Goal: Transaction & Acquisition: Purchase product/service

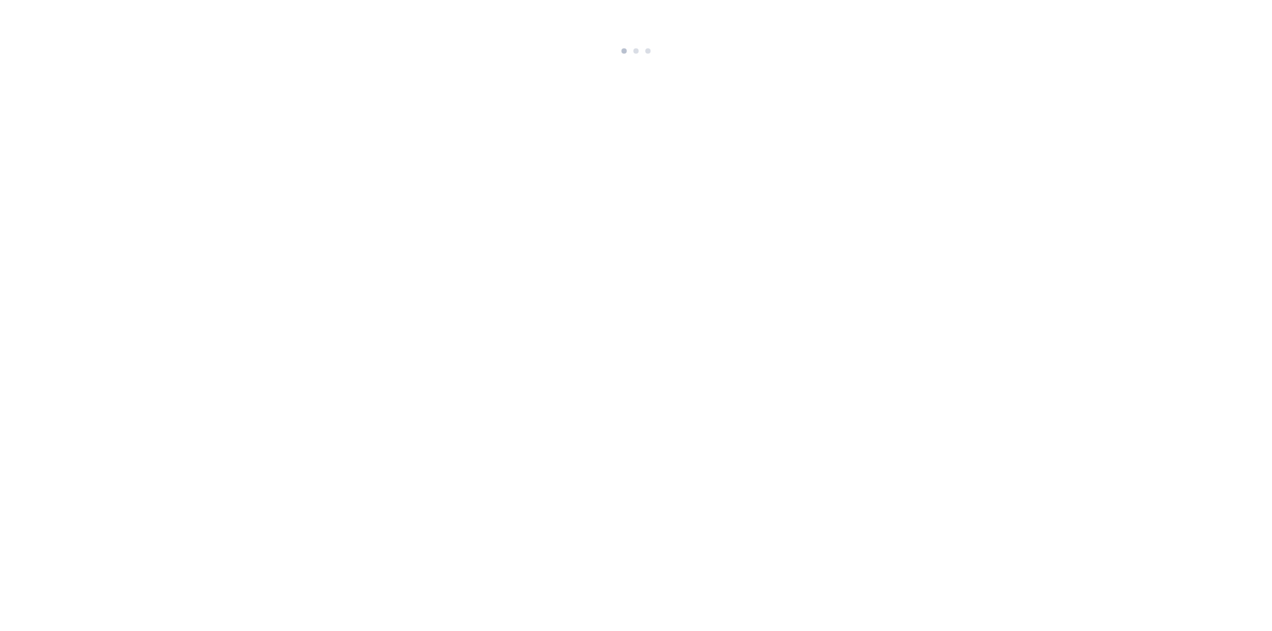
click at [429, 59] on html at bounding box center [636, 29] width 1272 height 59
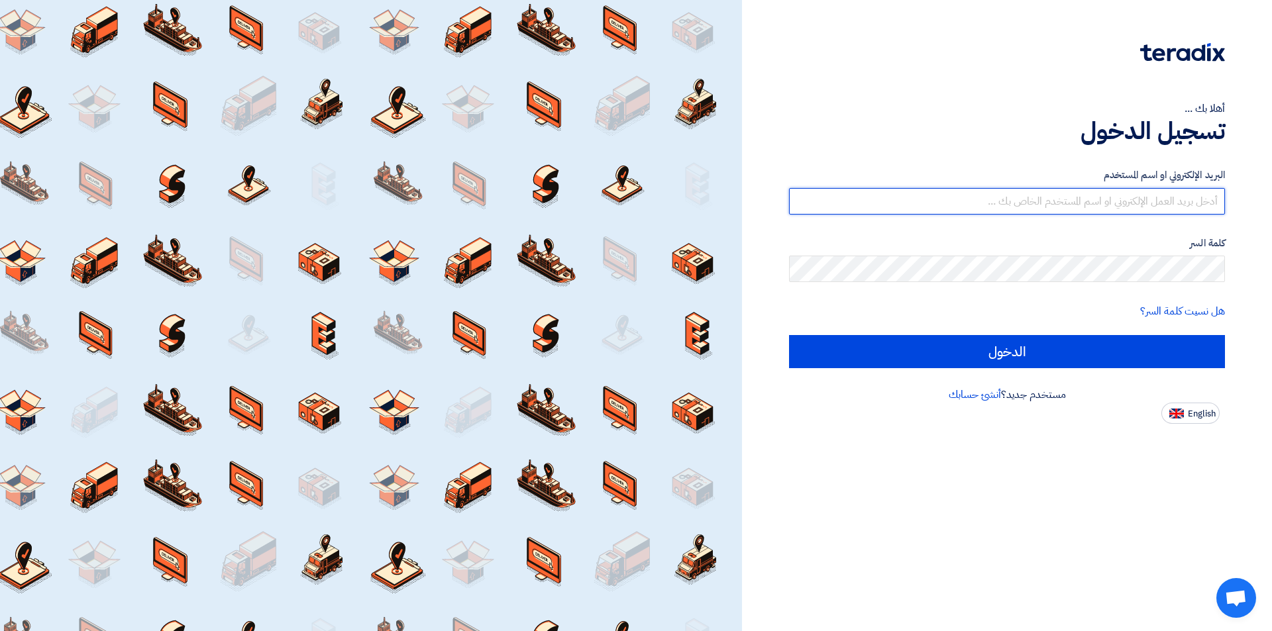
type input "mutaz@demas-group.com"
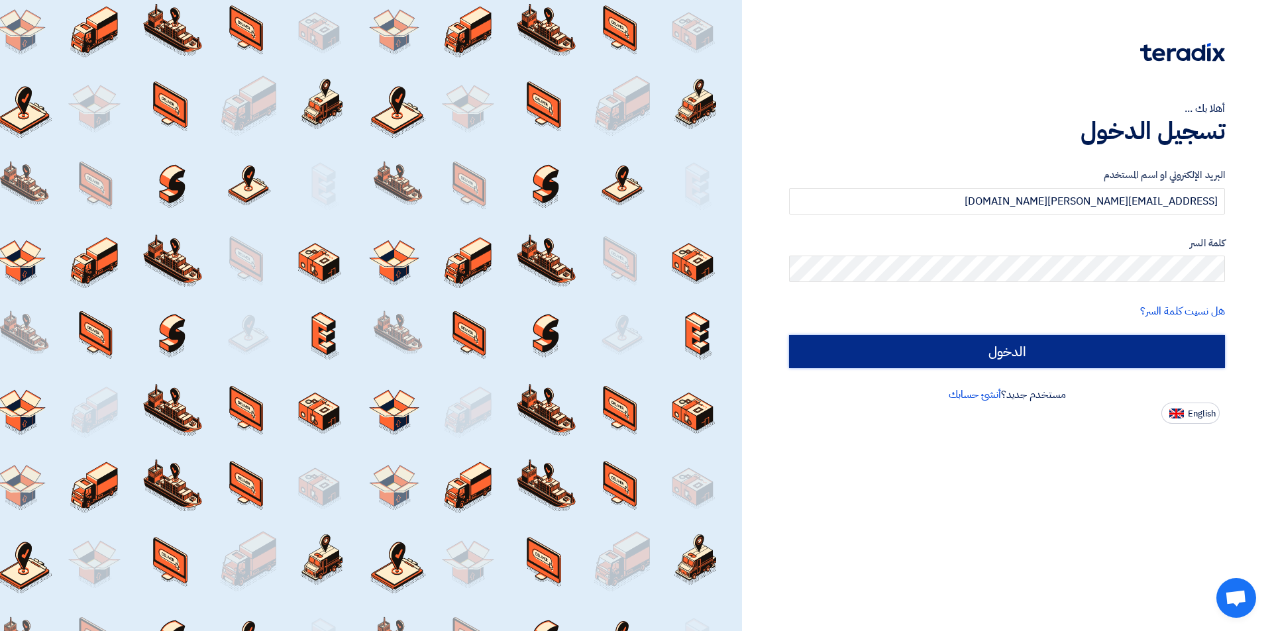
click at [974, 361] on input "الدخول" at bounding box center [1007, 351] width 436 height 33
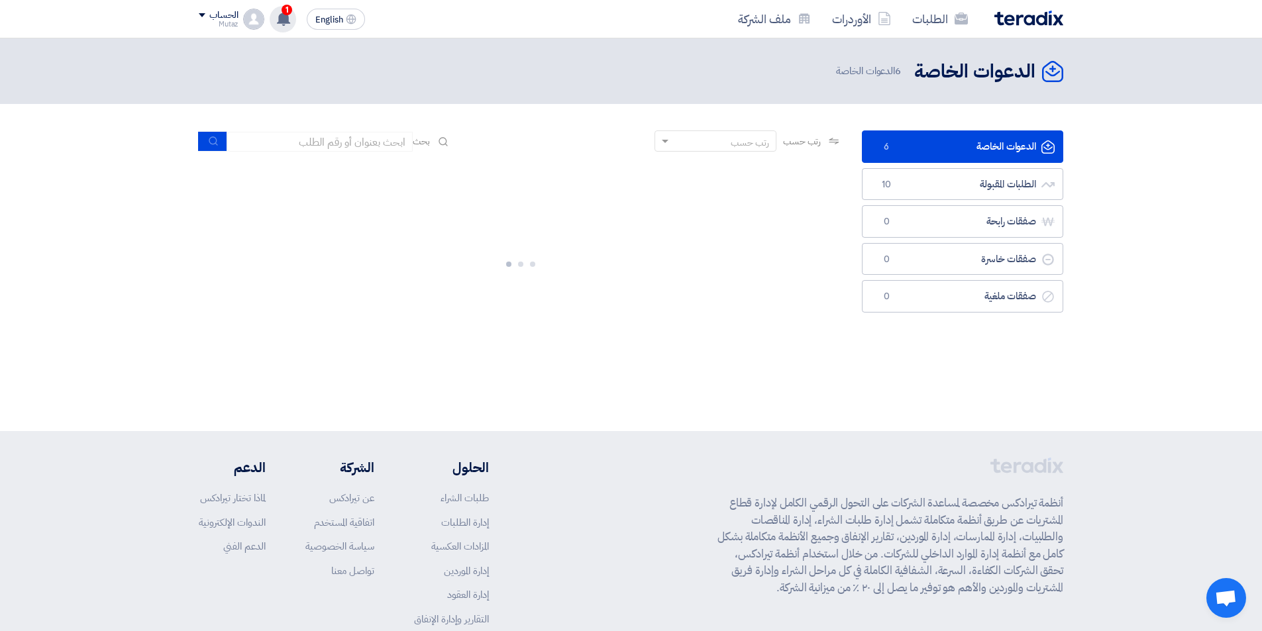
click at [279, 14] on icon at bounding box center [283, 18] width 15 height 15
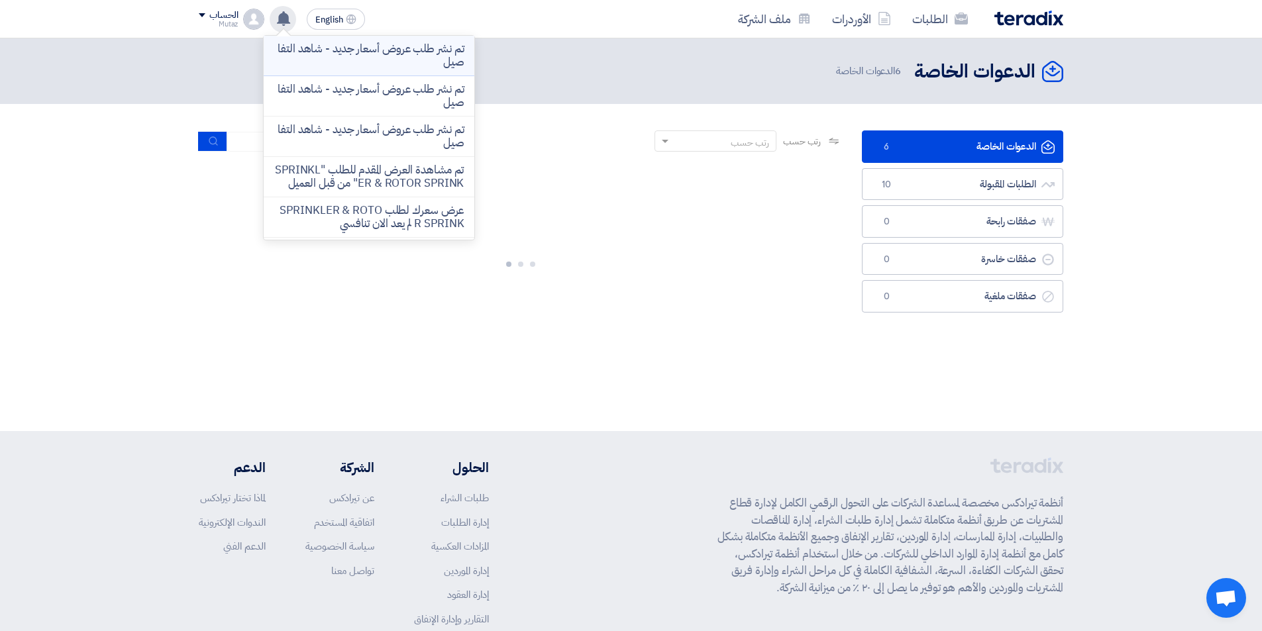
click at [347, 72] on li "تم نشر طلب عروض أسعار جديد - شاهد التفاصيل" at bounding box center [369, 56] width 211 height 40
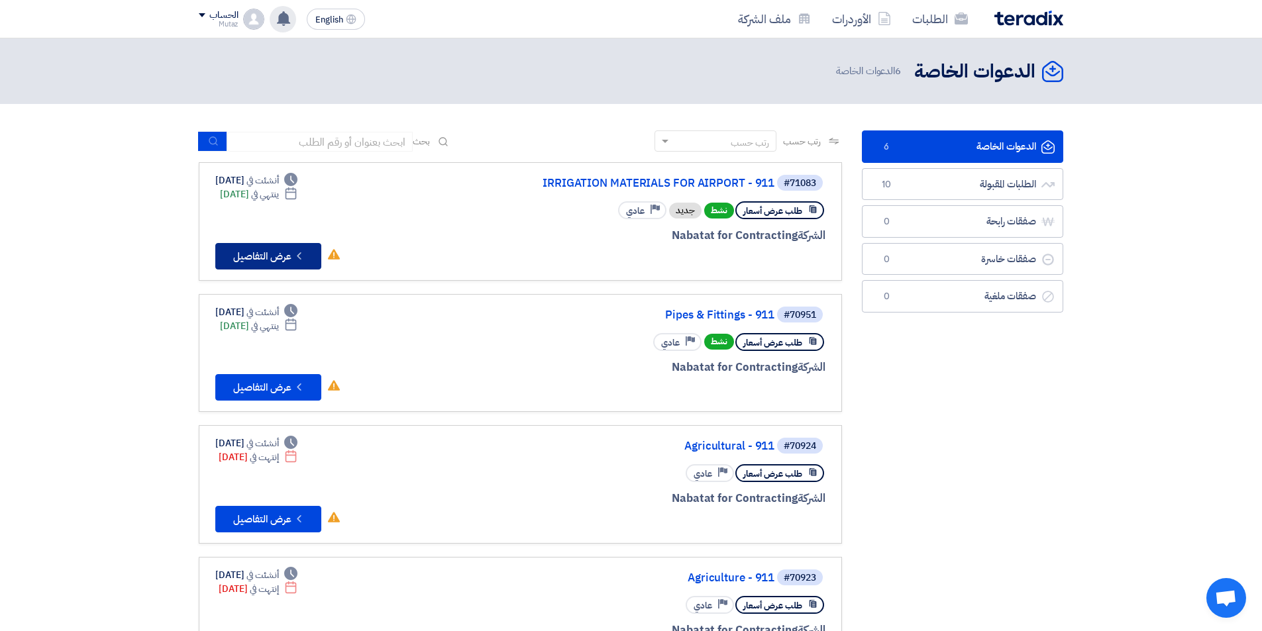
click at [294, 250] on icon "Check details" at bounding box center [299, 256] width 13 height 13
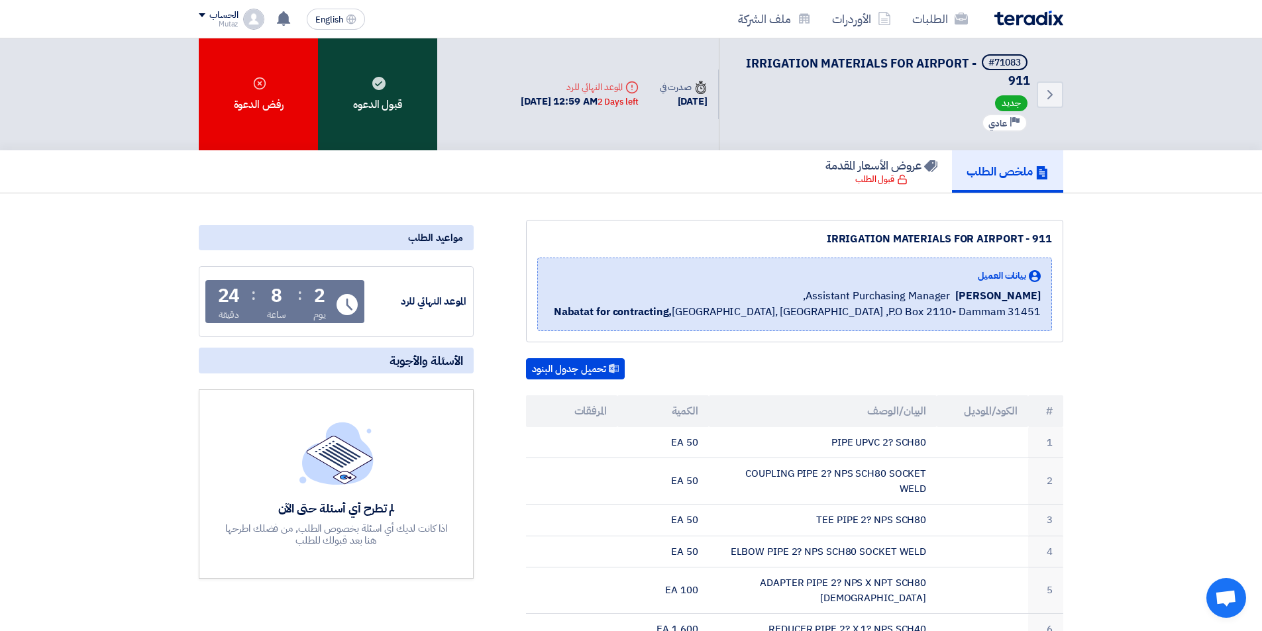
click at [404, 124] on div "قبول الدعوه" at bounding box center [377, 94] width 119 height 112
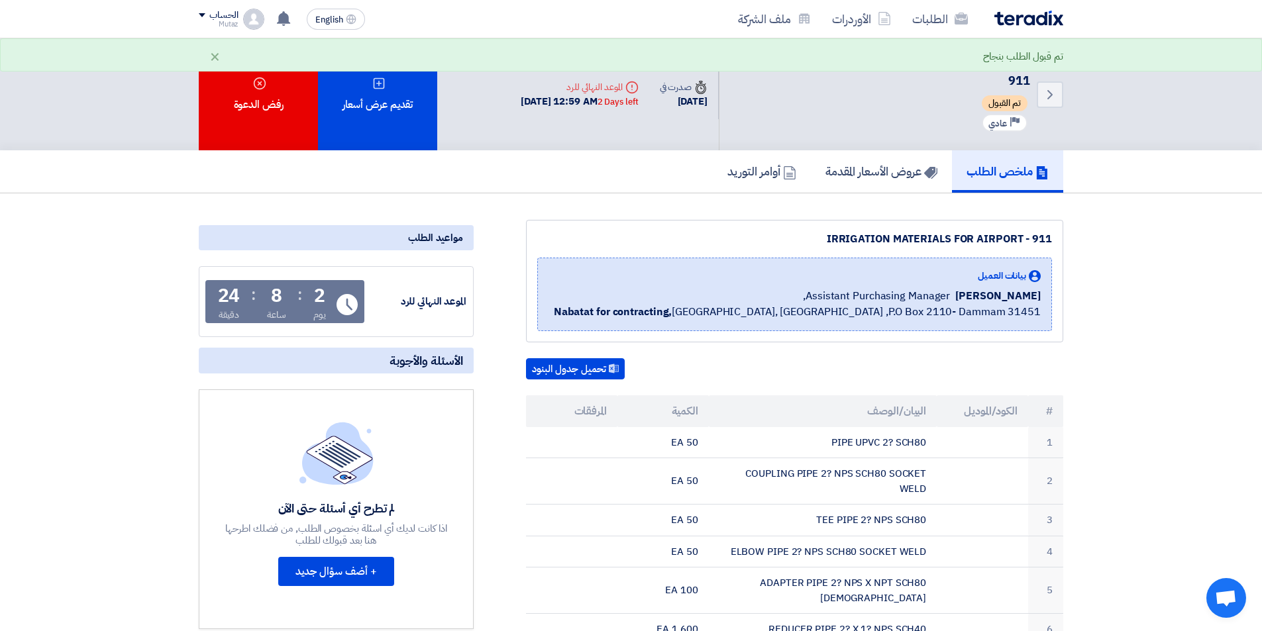
click at [394, 104] on div "تقديم عرض أسعار" at bounding box center [377, 94] width 119 height 112
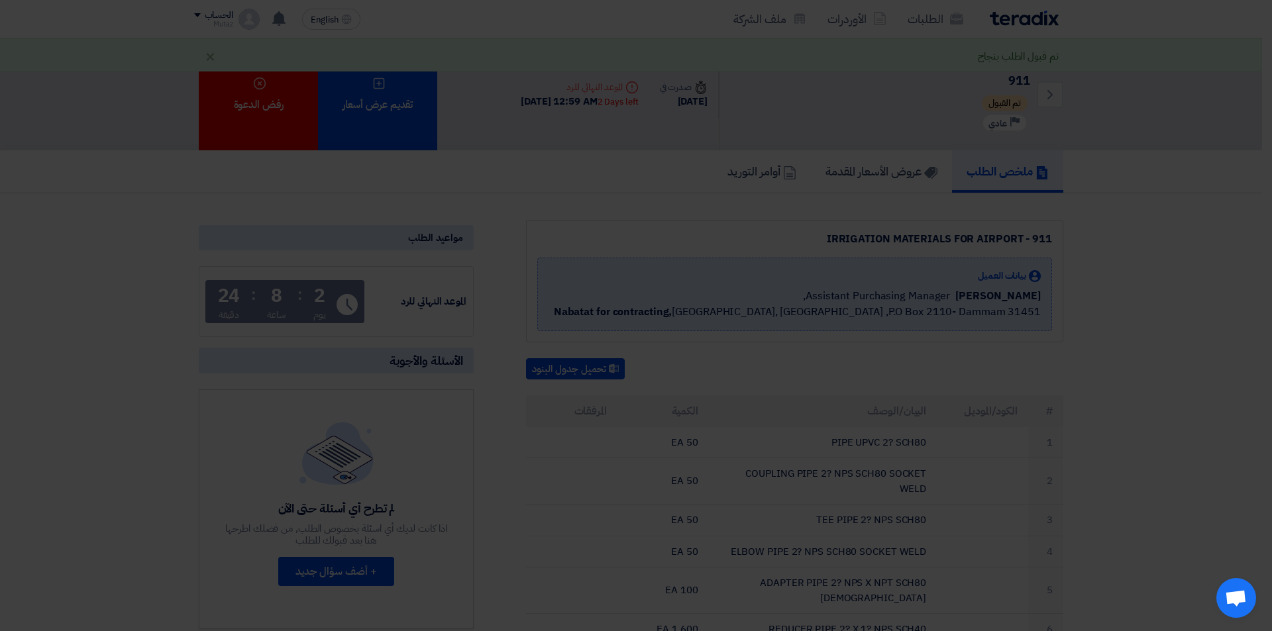
click at [609, 205] on div "أبدأ في تقديم عرض أسعار جديد تقديم عرض أسعار جديد من البداية" at bounding box center [636, 131] width 729 height 191
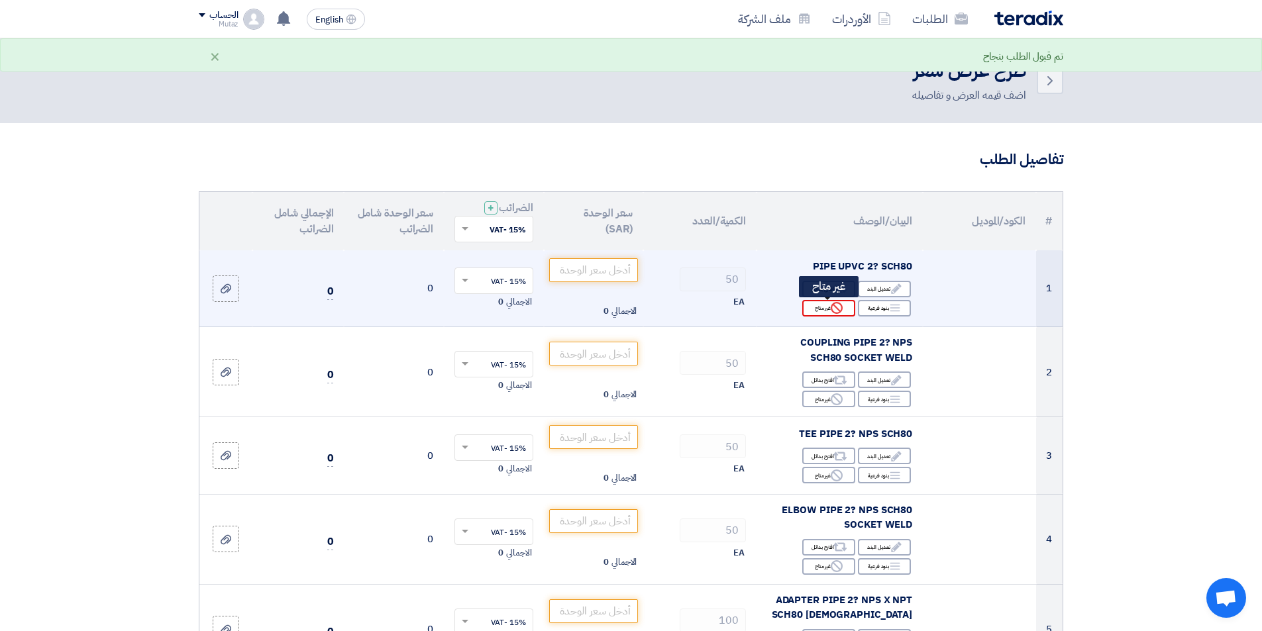
click at [825, 307] on div "Reject غير متاح" at bounding box center [828, 308] width 53 height 17
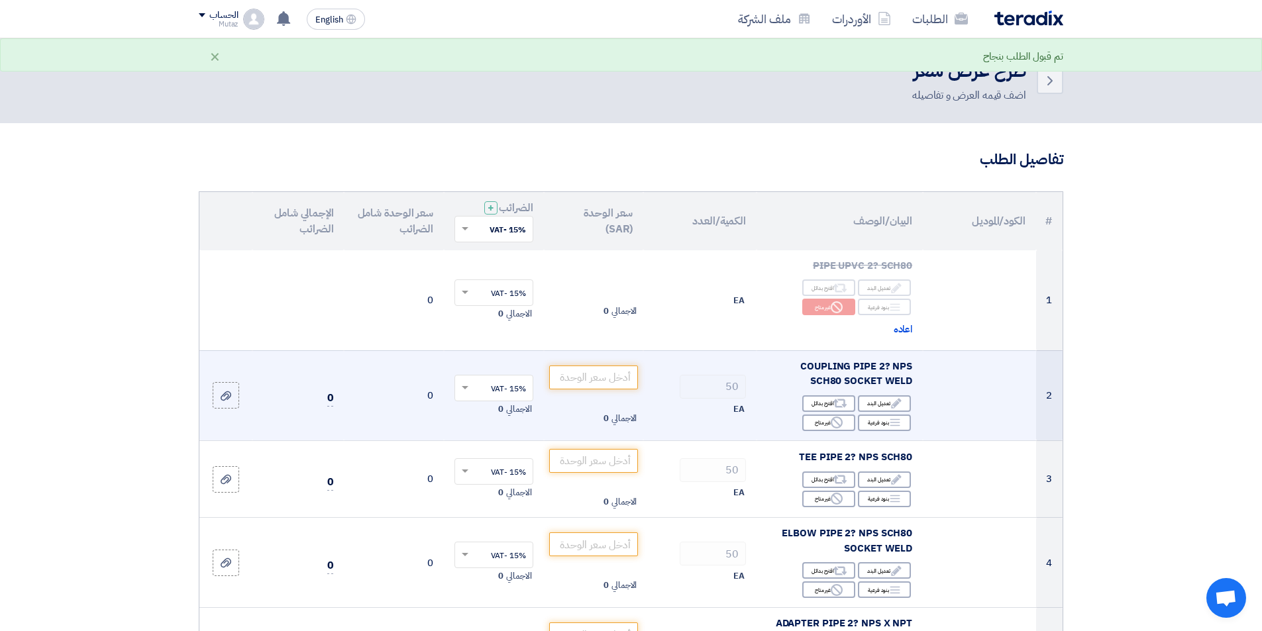
scroll to position [66, 0]
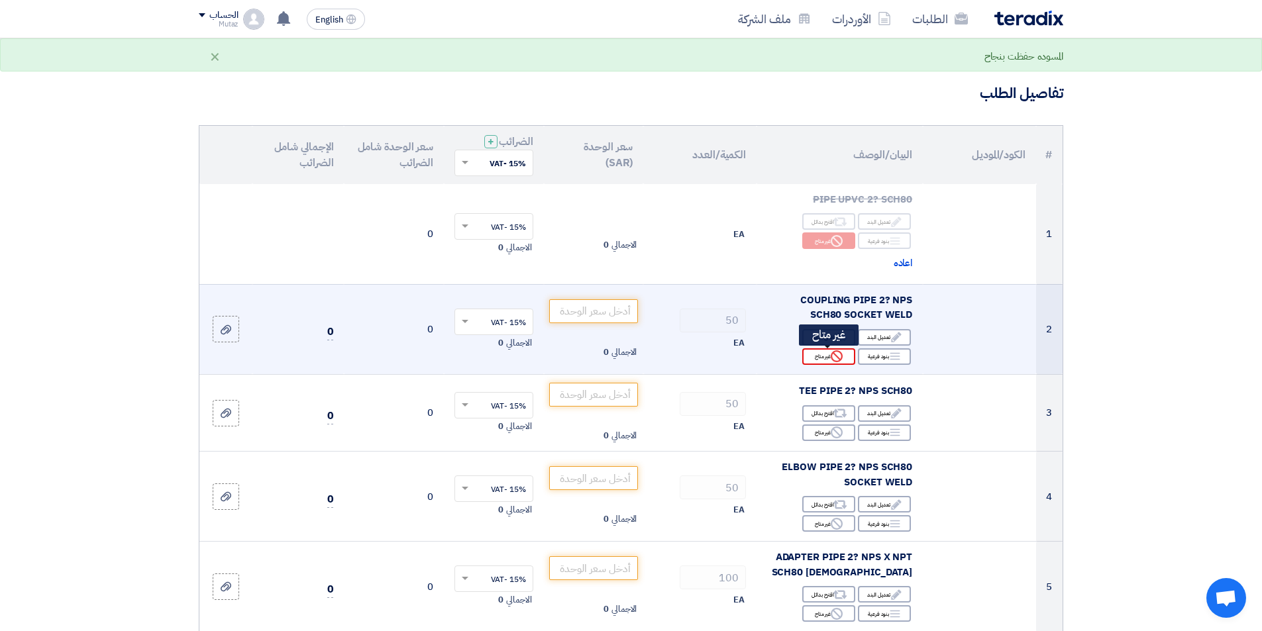
click at [819, 353] on div "Reject غير متاح" at bounding box center [828, 357] width 53 height 17
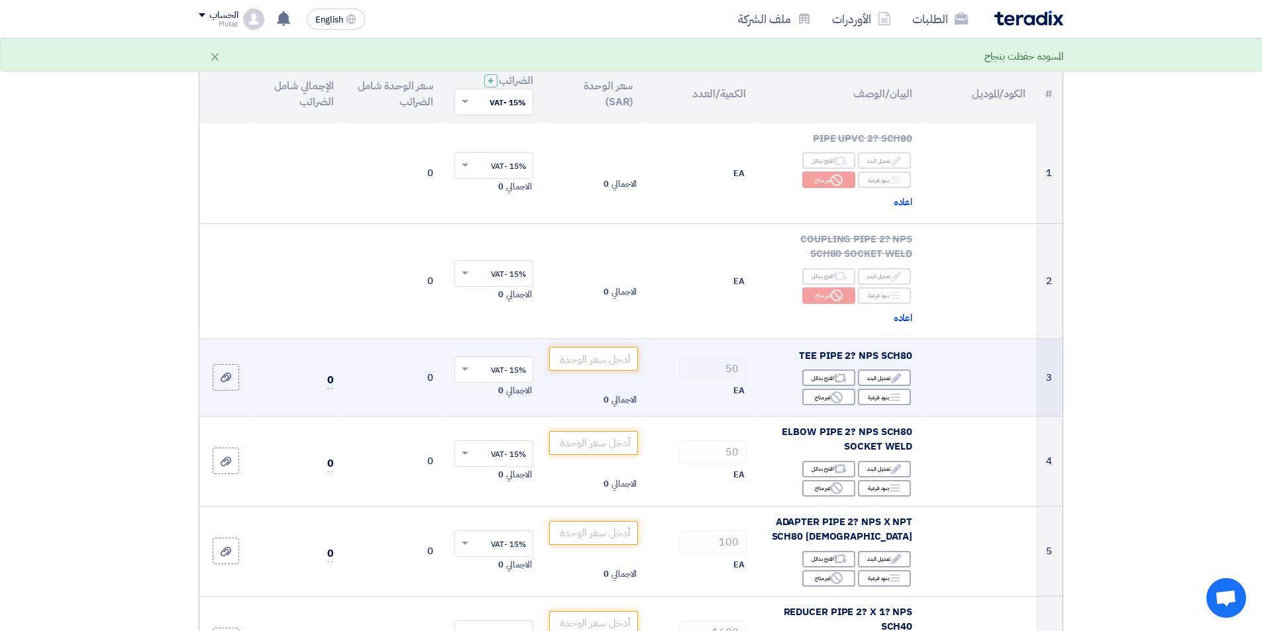
scroll to position [199, 0]
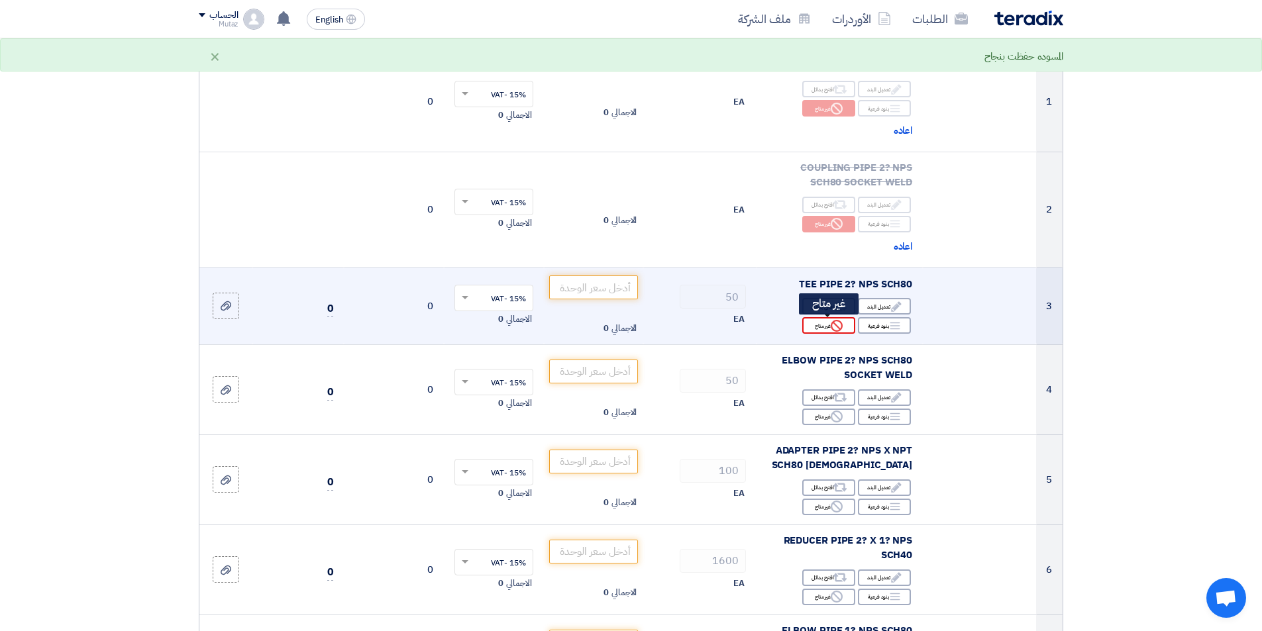
click at [832, 328] on use at bounding box center [837, 326] width 12 height 12
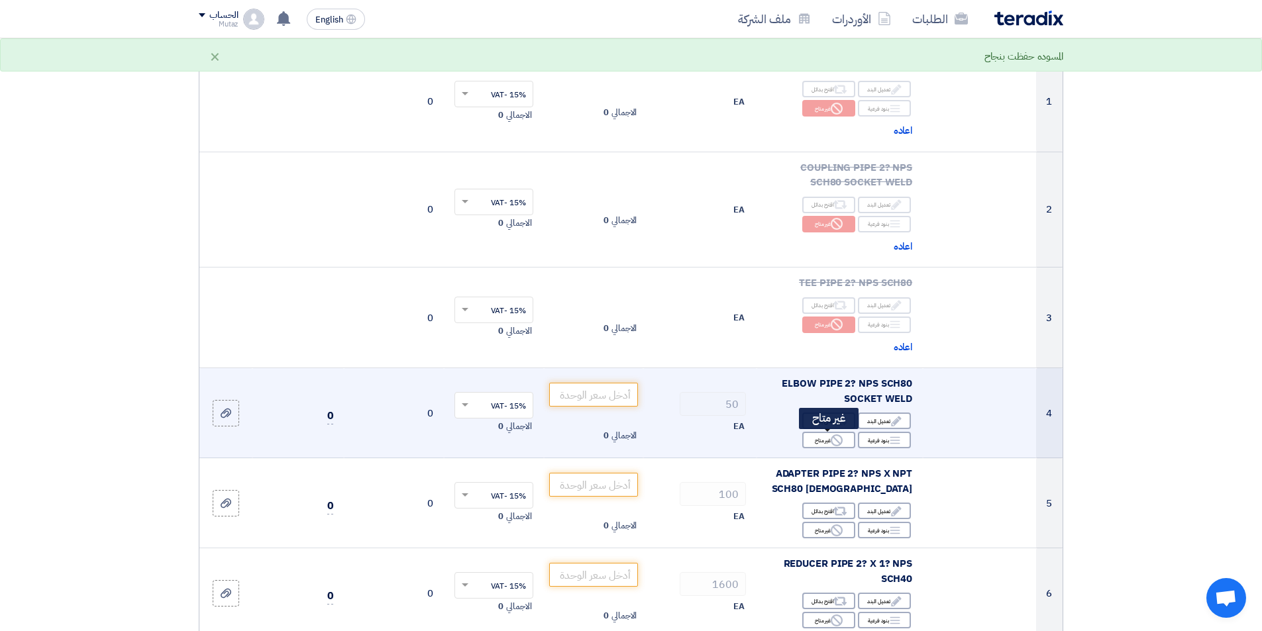
click at [829, 437] on div "Reject غير متاح" at bounding box center [828, 440] width 53 height 17
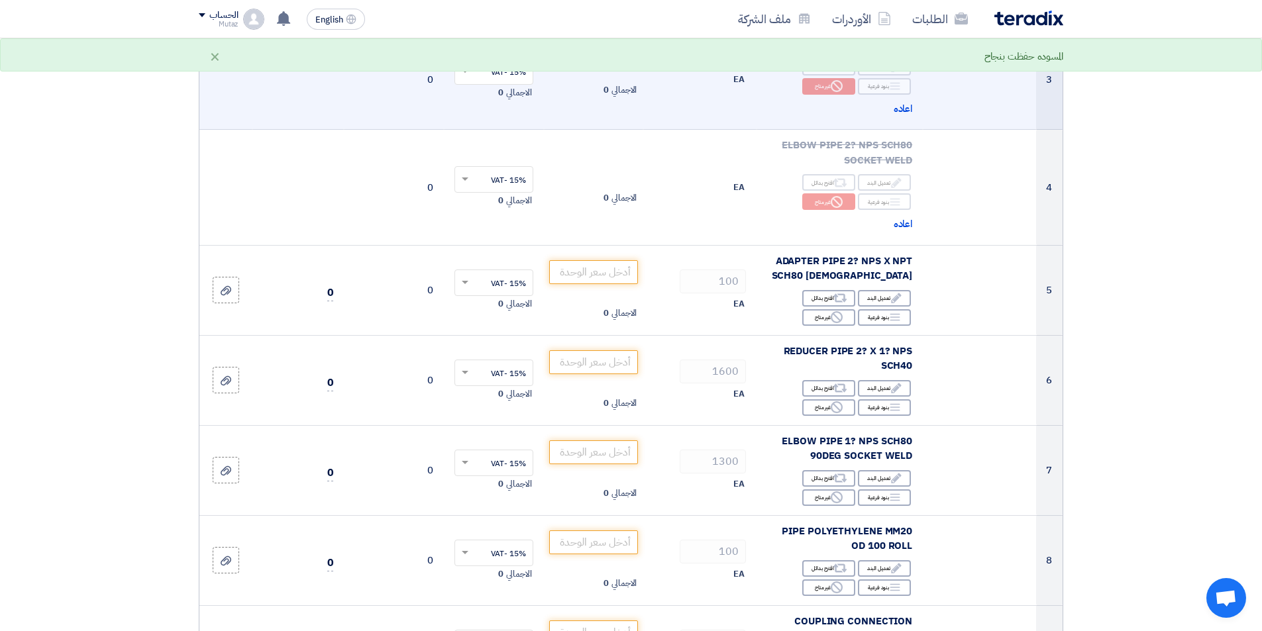
scroll to position [464, 0]
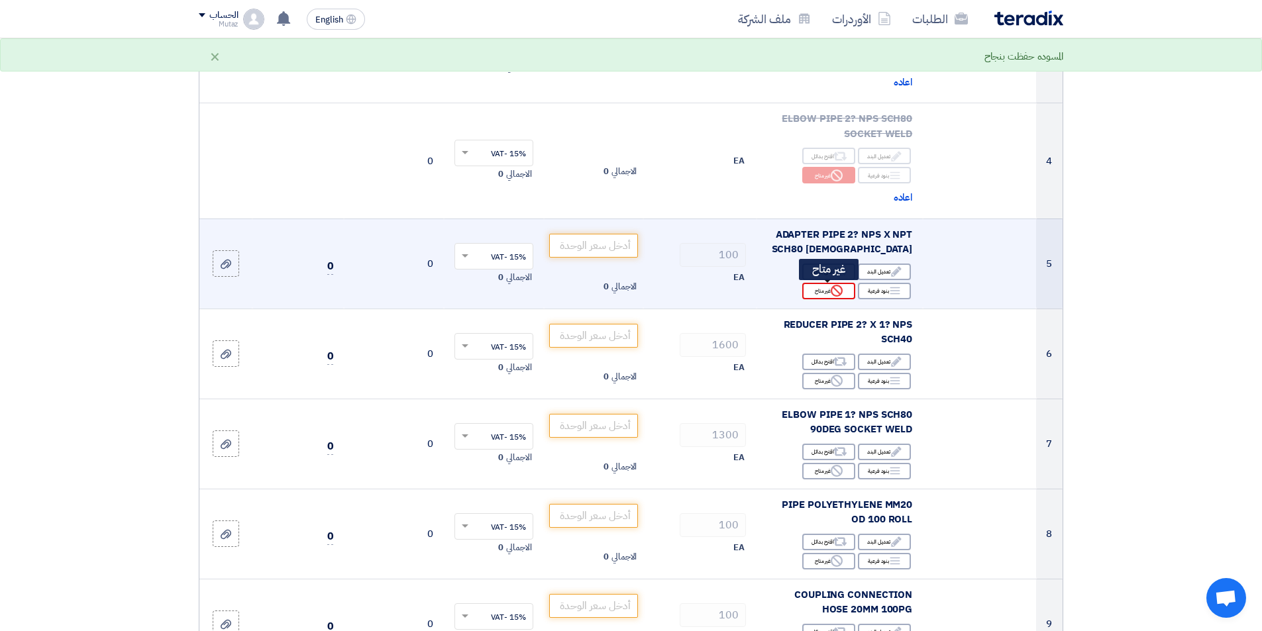
click at [822, 291] on div "Reject غير متاح" at bounding box center [828, 291] width 53 height 17
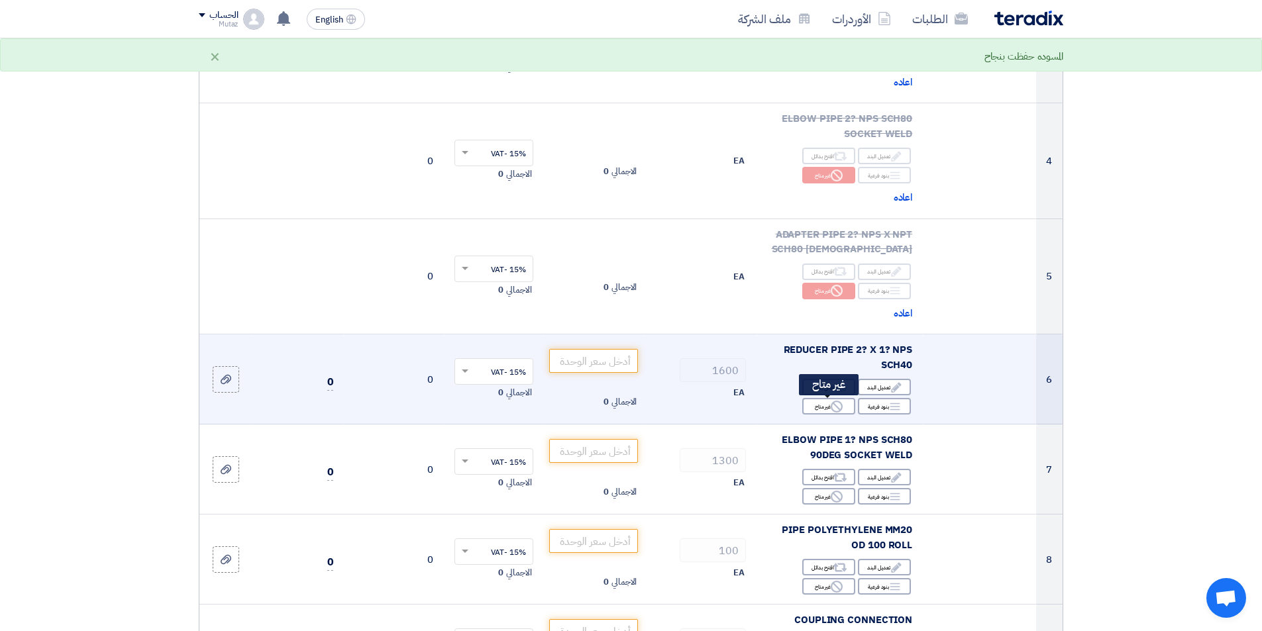
drag, startPoint x: 839, startPoint y: 402, endPoint x: 777, endPoint y: 390, distance: 62.9
click at [838, 402] on use at bounding box center [837, 407] width 12 height 12
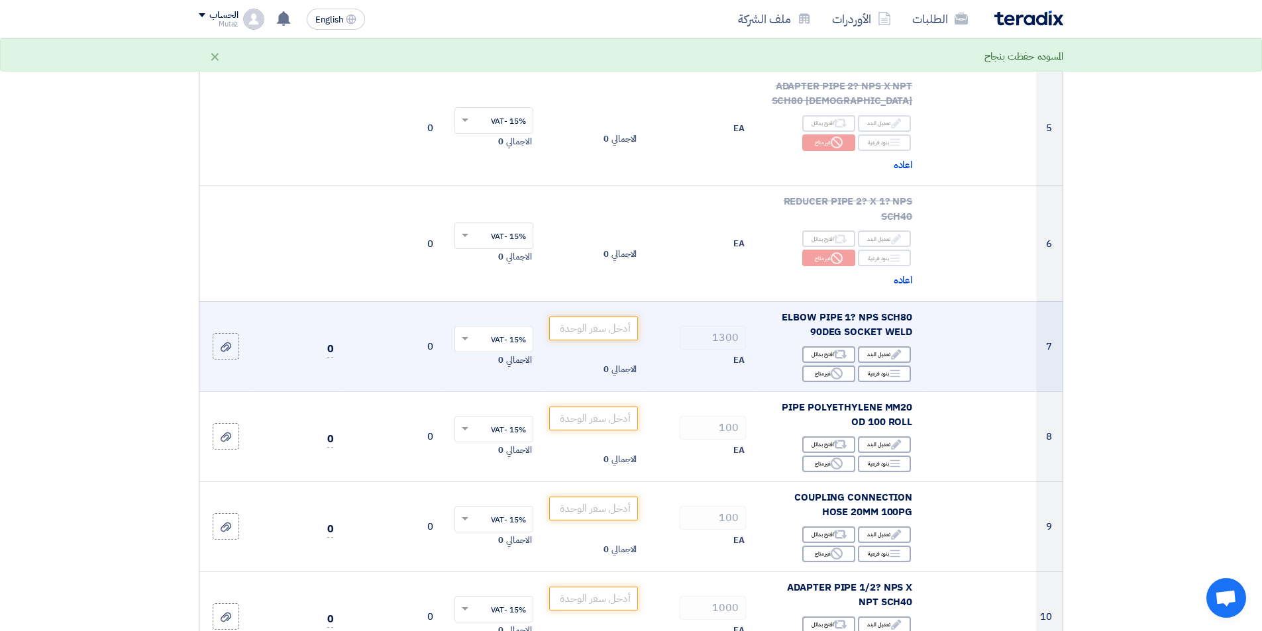
scroll to position [663, 0]
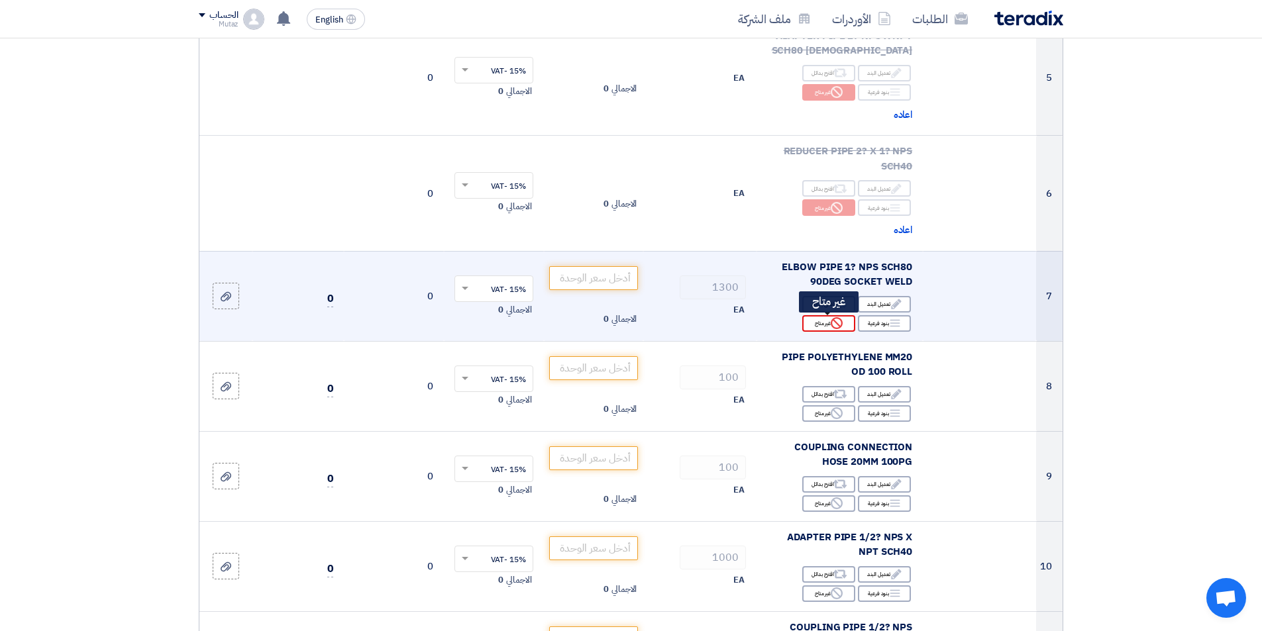
click at [817, 327] on div "Reject غير متاح" at bounding box center [828, 323] width 53 height 17
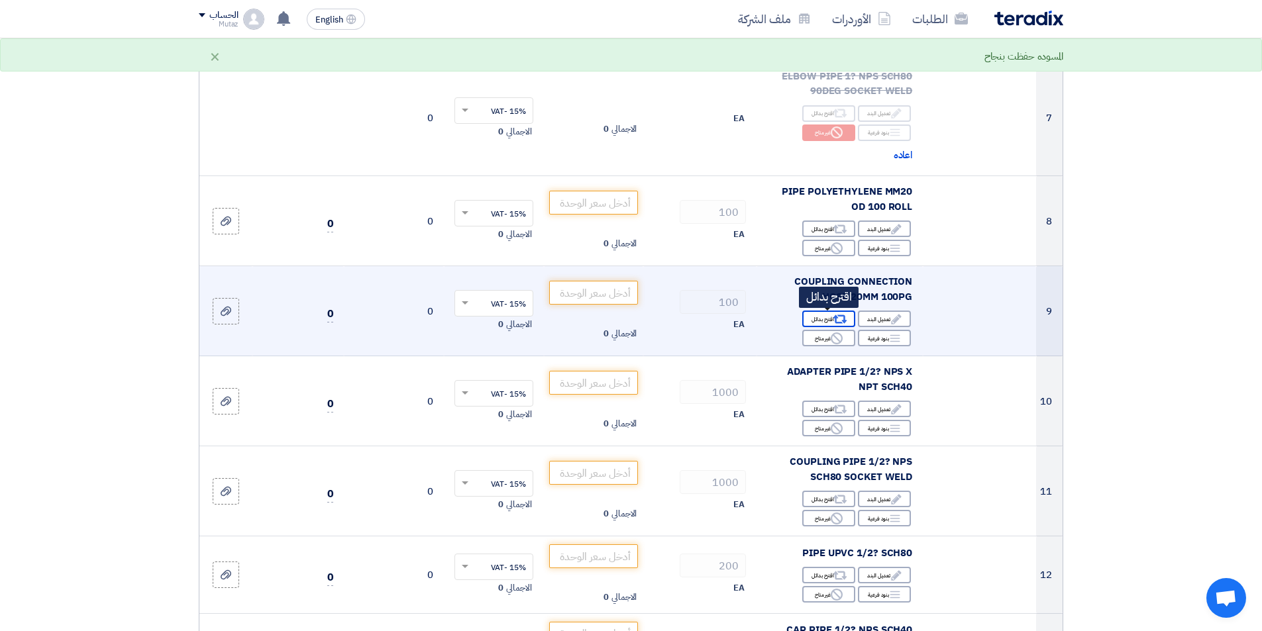
scroll to position [861, 0]
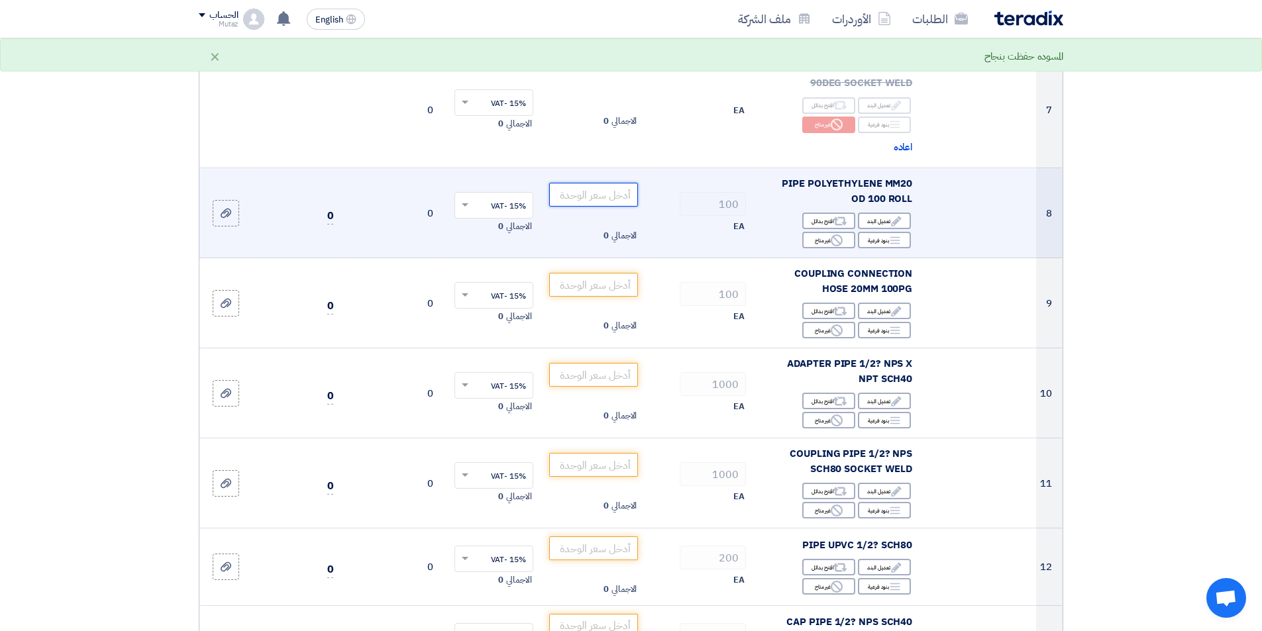
click at [574, 193] on input "number" at bounding box center [593, 195] width 89 height 24
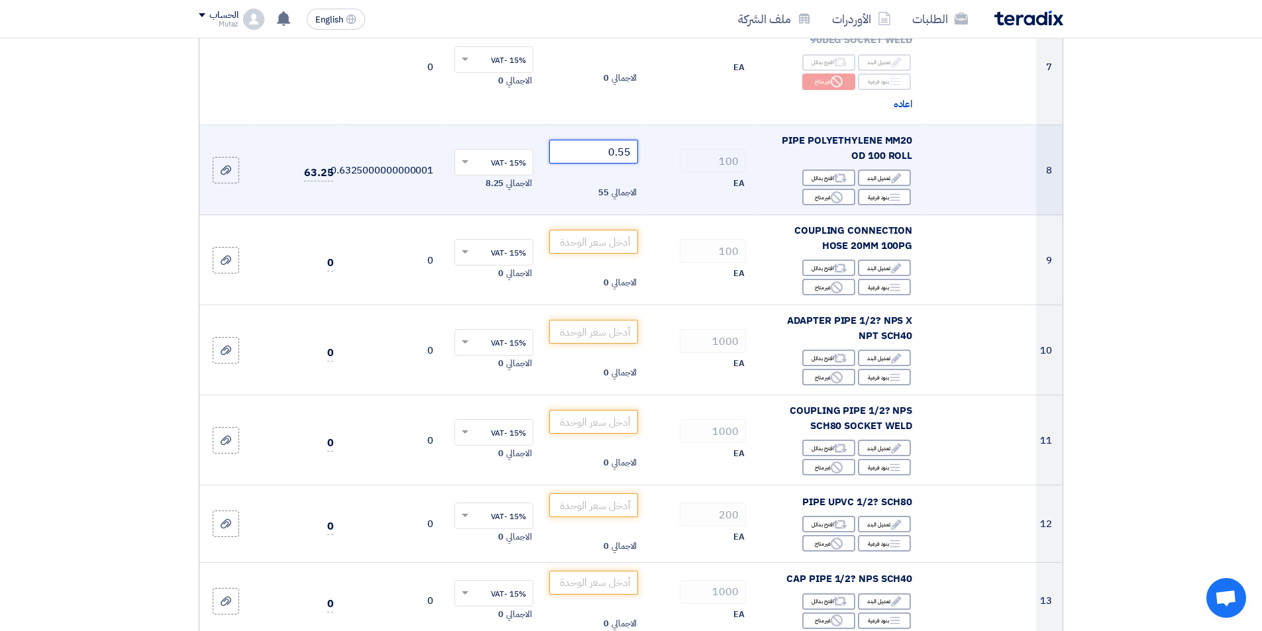
scroll to position [928, 0]
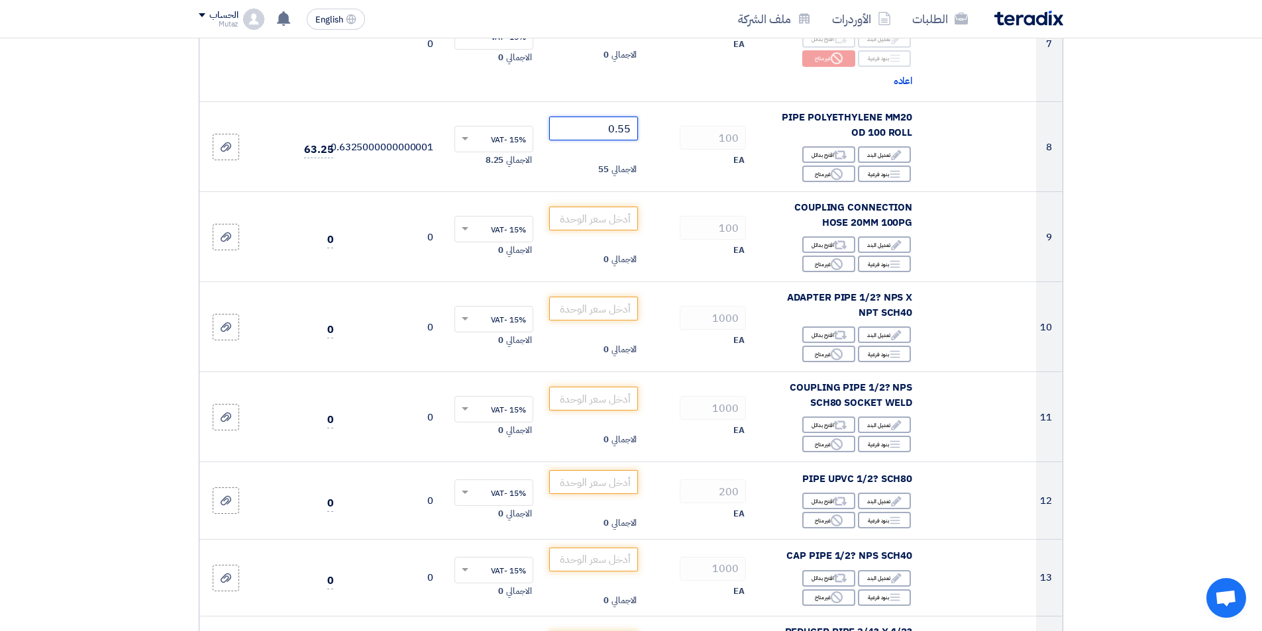
type input "0.55"
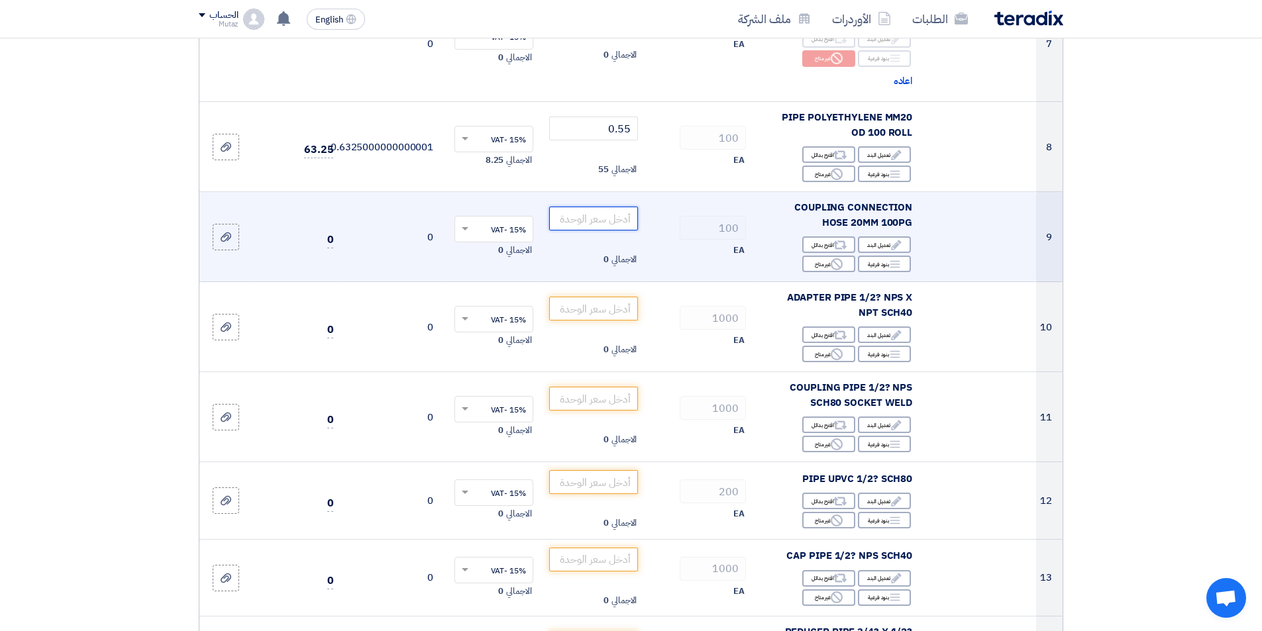
click at [581, 218] on input "number" at bounding box center [593, 219] width 89 height 24
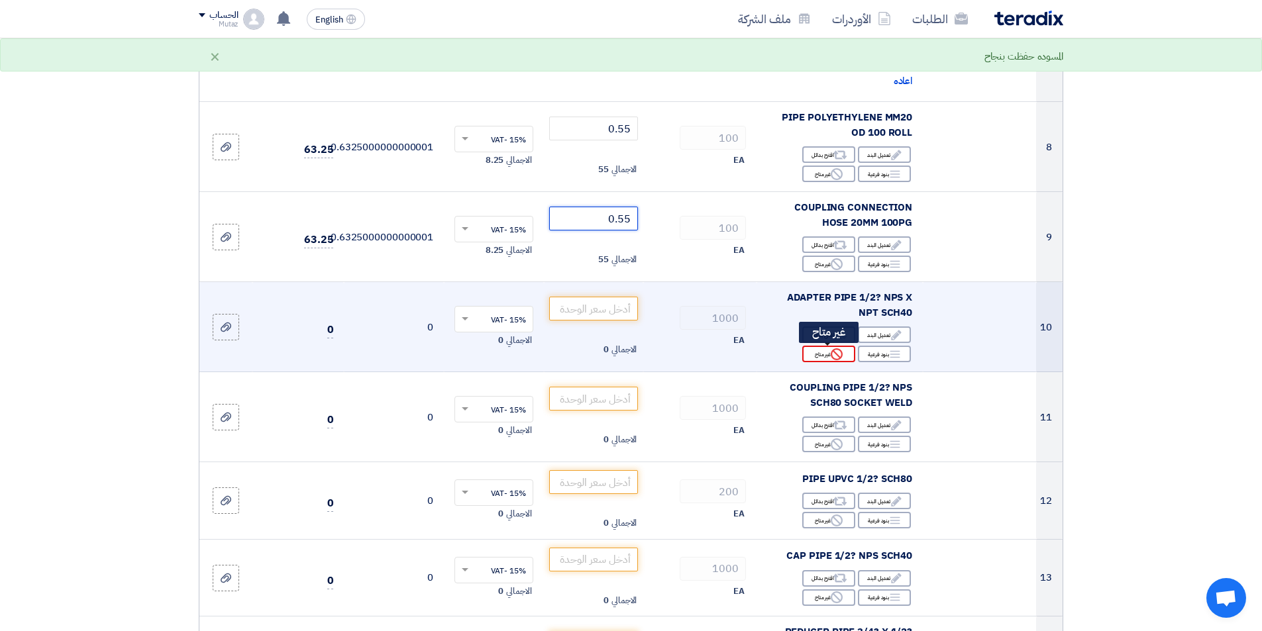
type input "0.55"
click at [823, 356] on div "Reject غير متاح" at bounding box center [828, 354] width 53 height 17
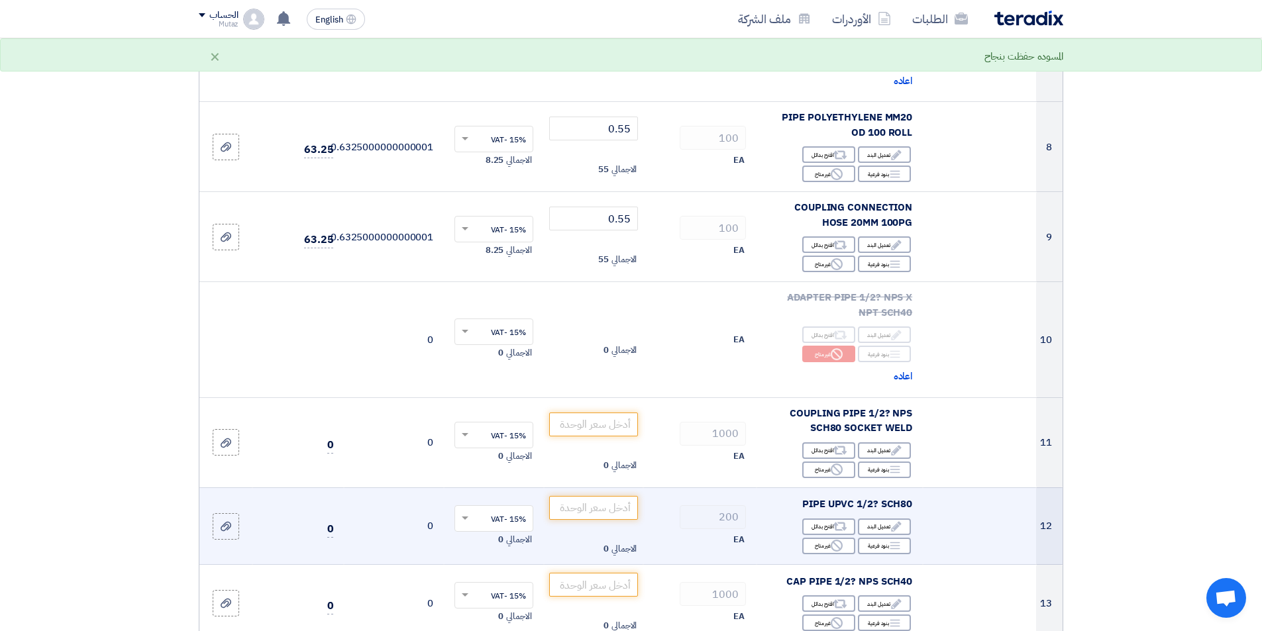
scroll to position [1126, 0]
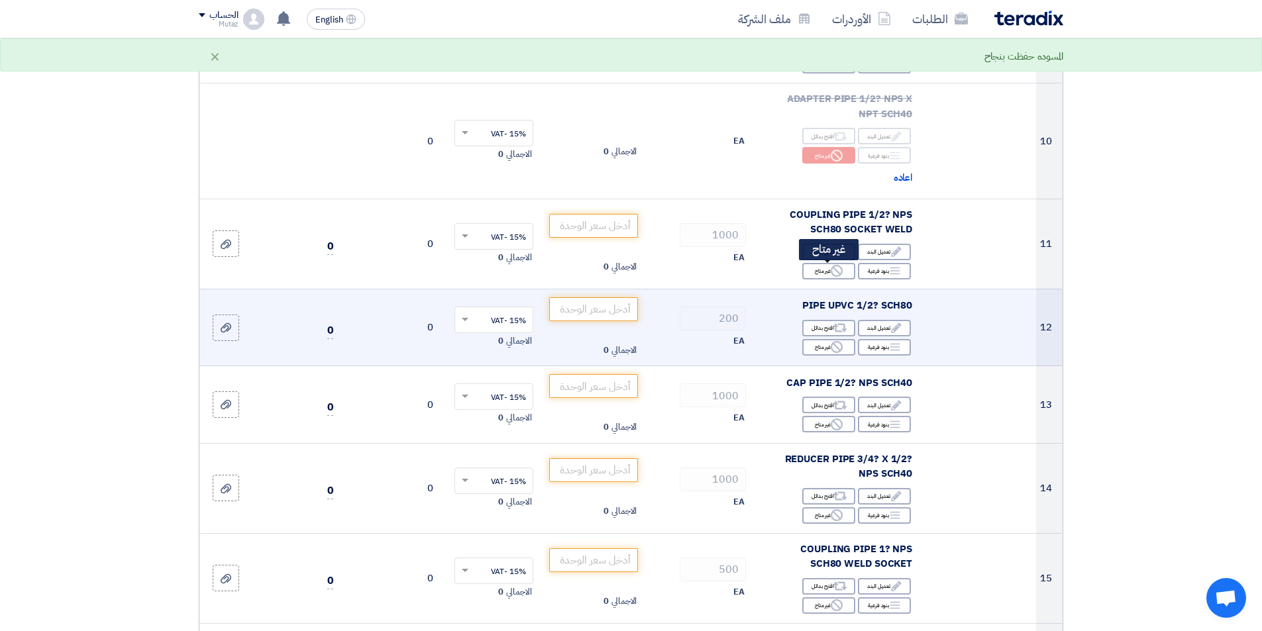
drag, startPoint x: 834, startPoint y: 270, endPoint x: 836, endPoint y: 319, distance: 49.1
click at [834, 272] on icon "Reject" at bounding box center [837, 271] width 12 height 12
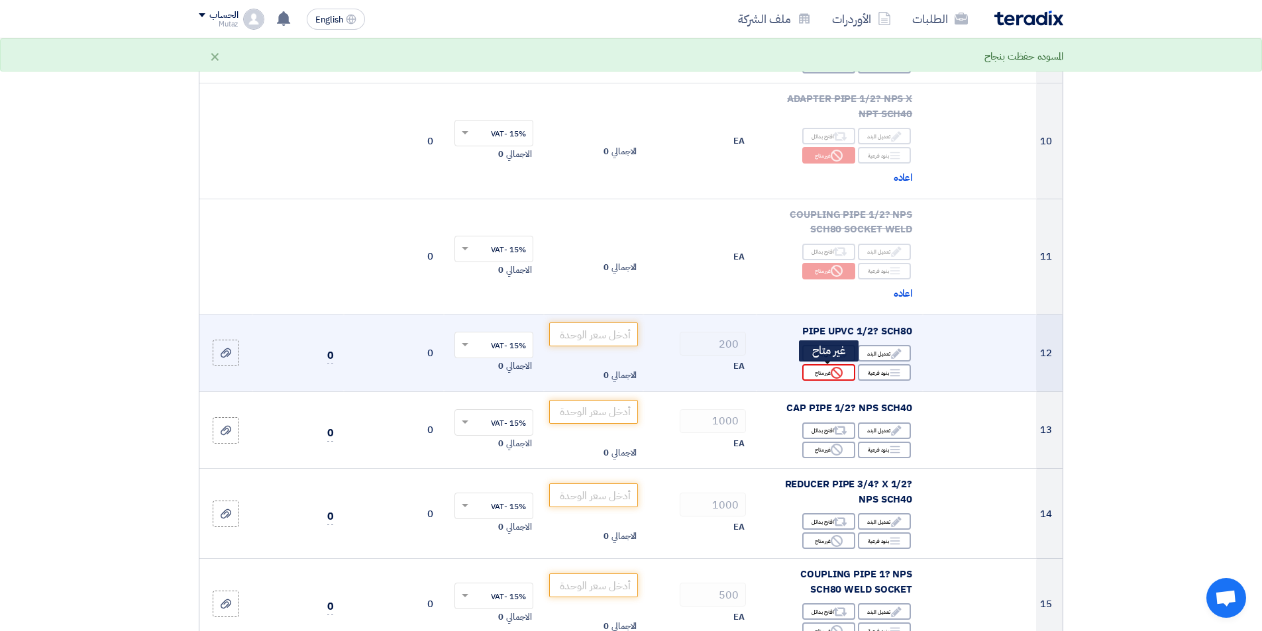
click at [828, 371] on div "Reject غير متاح" at bounding box center [828, 372] width 53 height 17
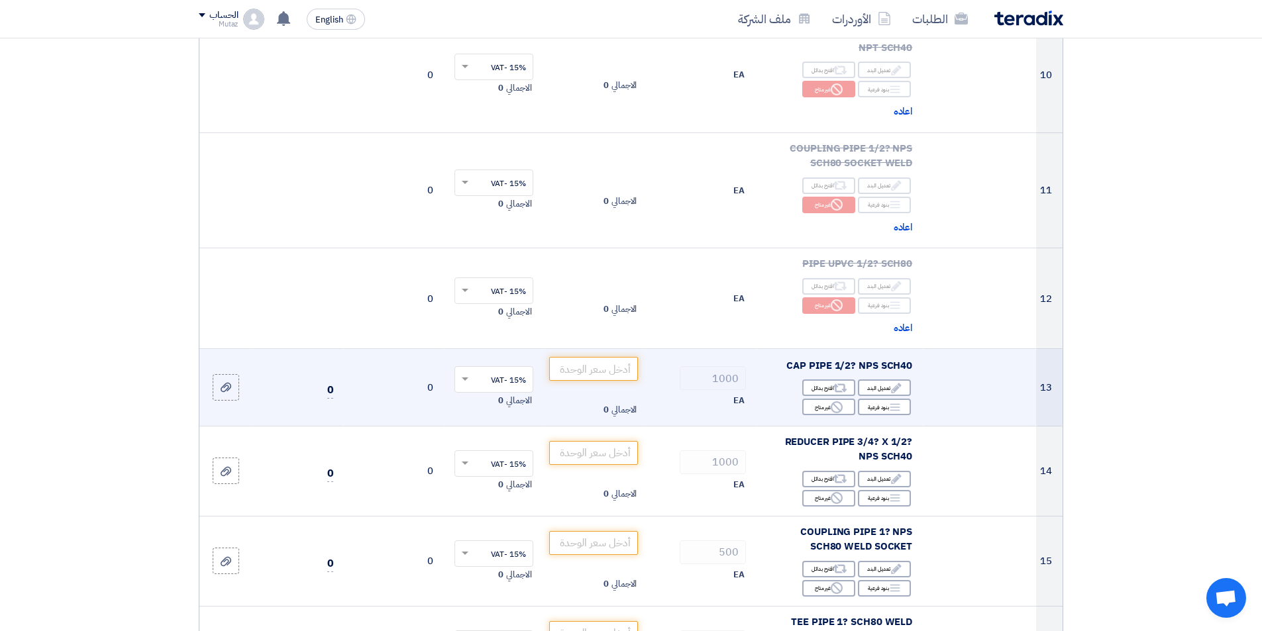
scroll to position [1259, 0]
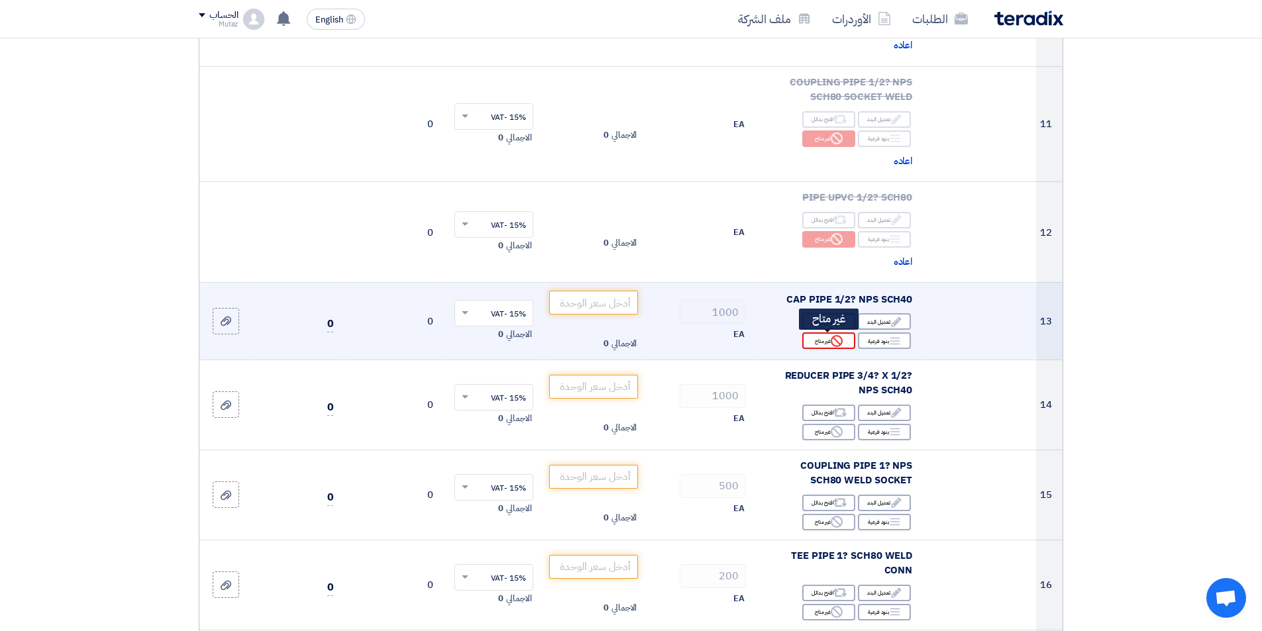
click at [830, 343] on div "Reject غير متاح" at bounding box center [828, 341] width 53 height 17
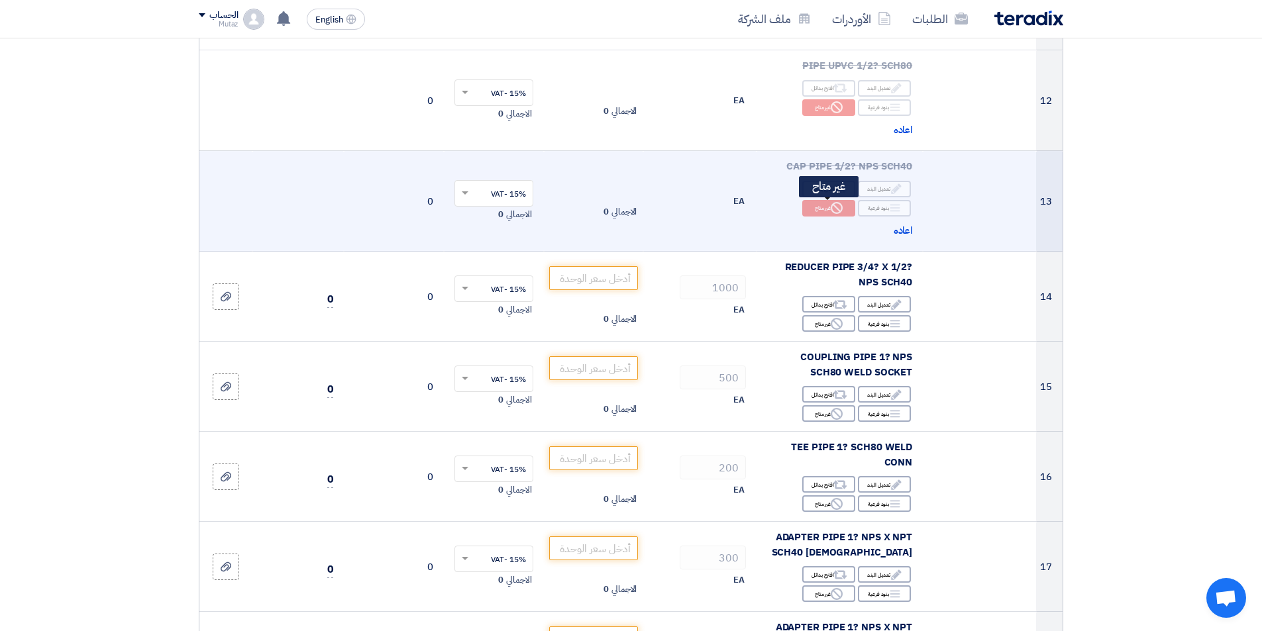
scroll to position [1392, 0]
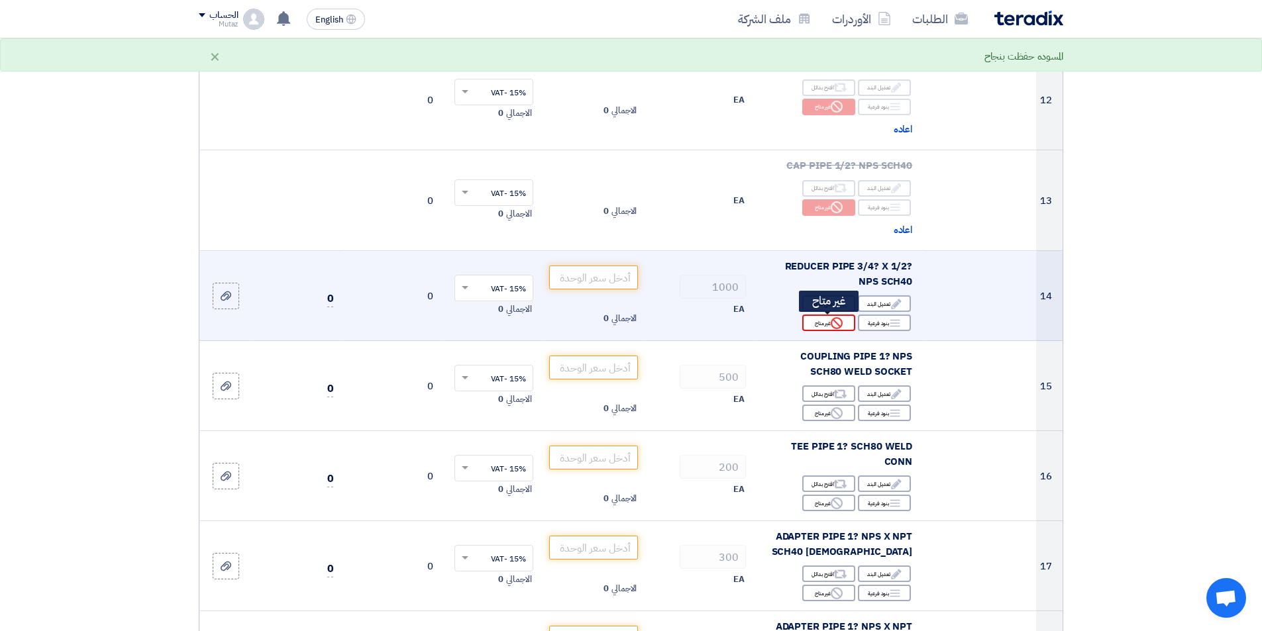
click at [827, 329] on div "Reject غير متاح" at bounding box center [828, 323] width 53 height 17
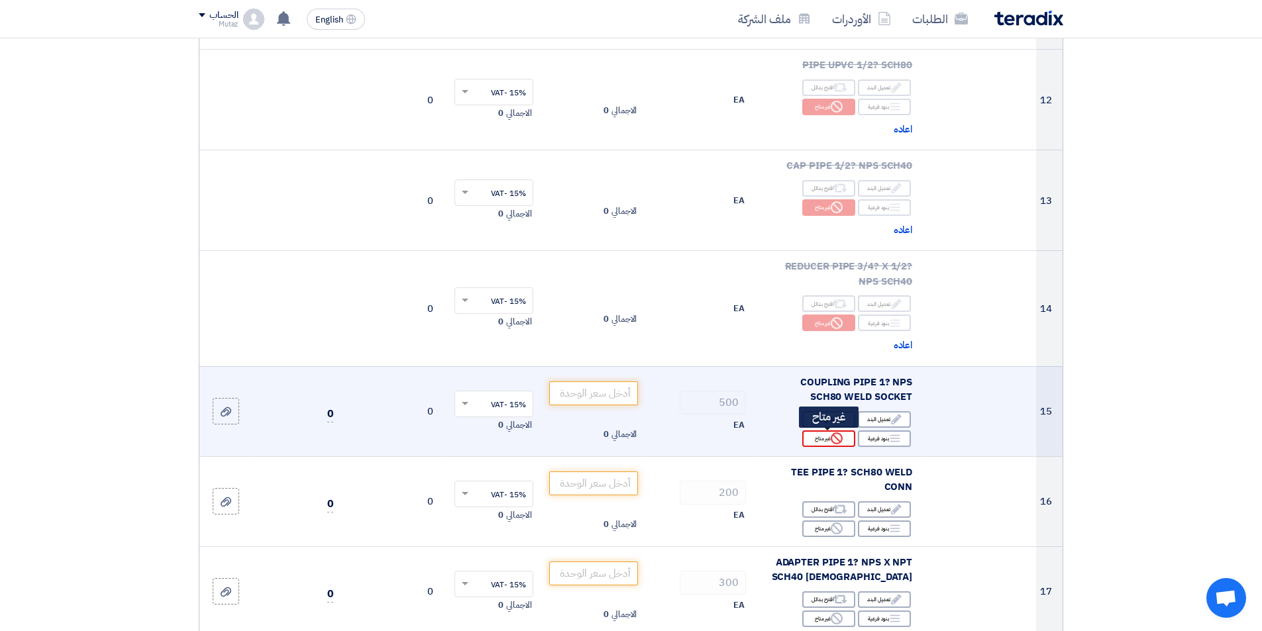
click at [826, 437] on div "Reject غير متاح" at bounding box center [828, 439] width 53 height 17
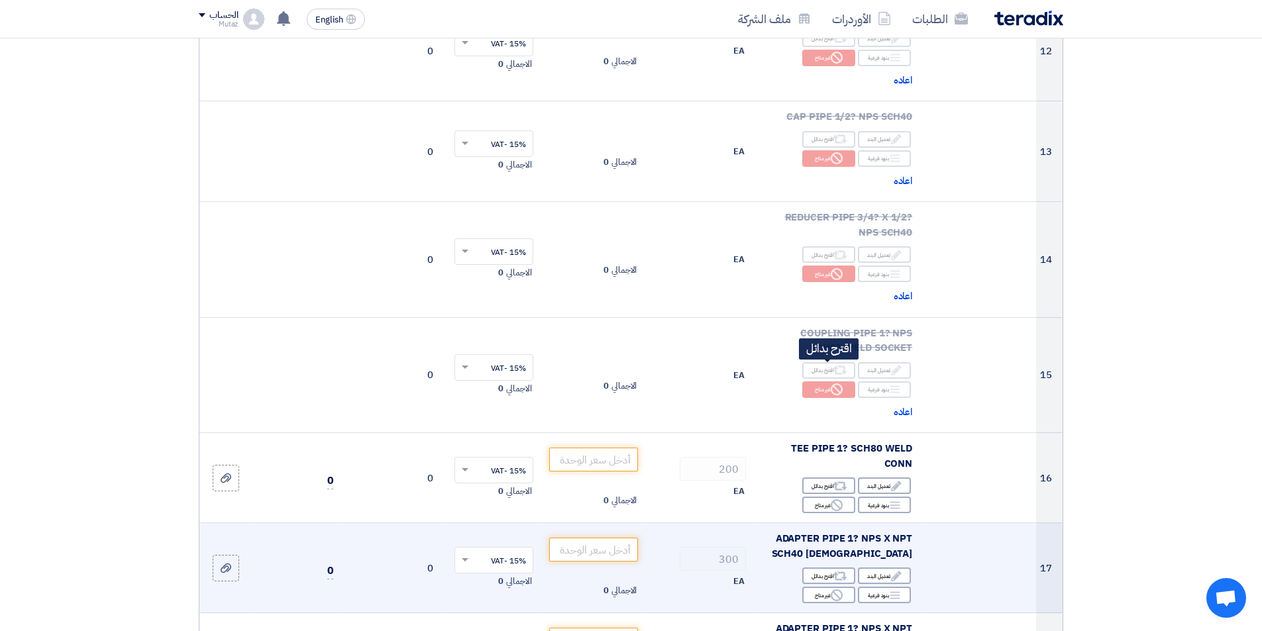
scroll to position [1590, 0]
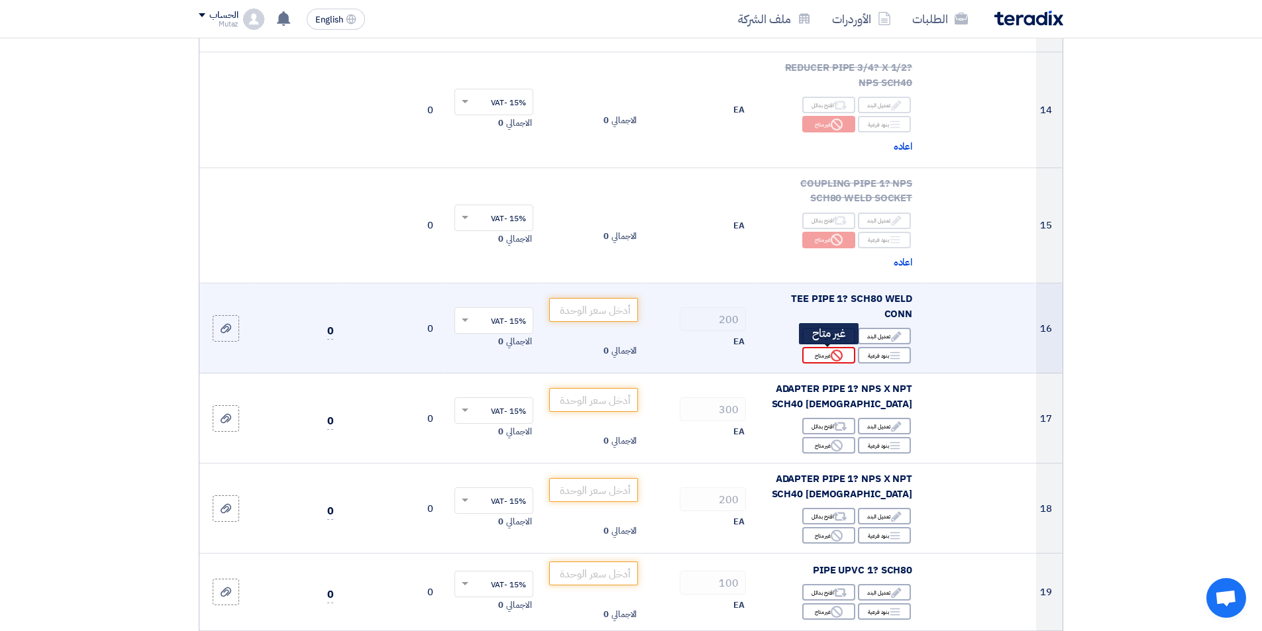
click at [822, 358] on div "Reject غير متاح" at bounding box center [828, 355] width 53 height 17
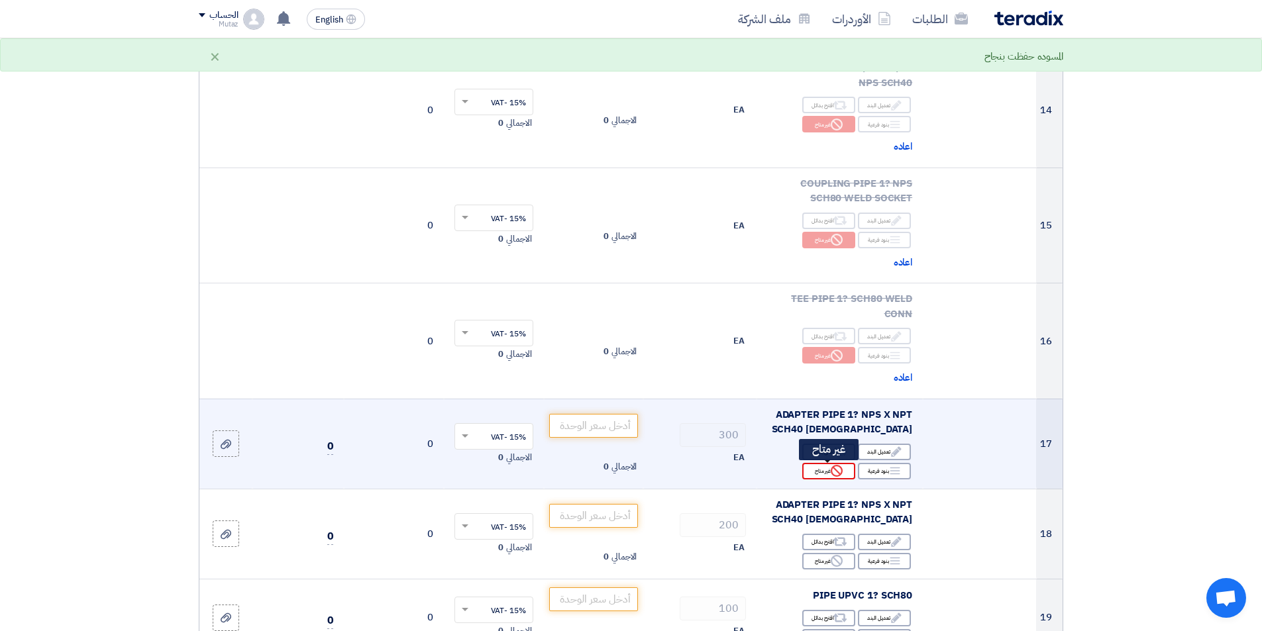
click at [831, 470] on icon "Reject" at bounding box center [837, 471] width 12 height 12
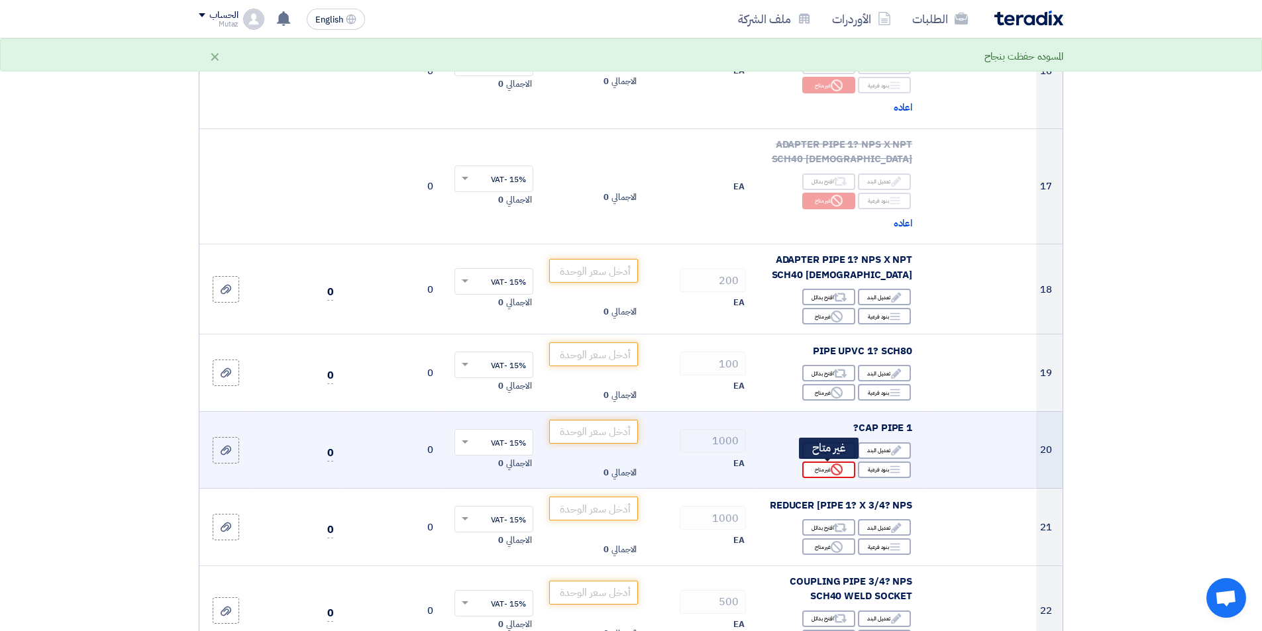
scroll to position [1922, 0]
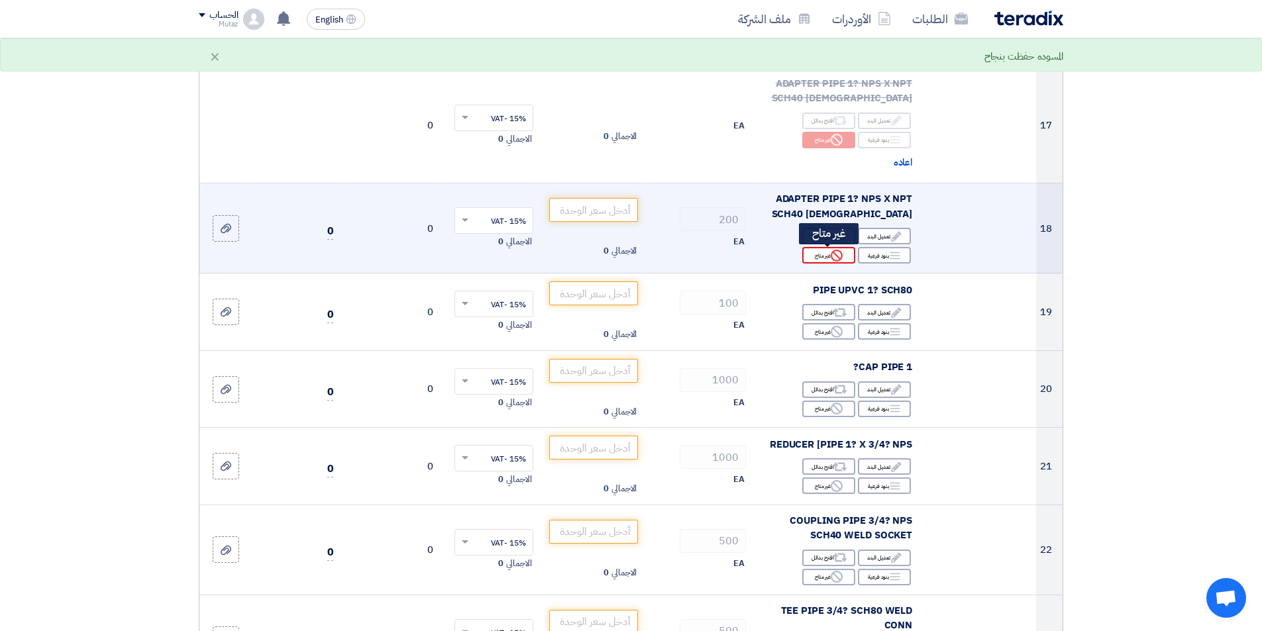
click at [822, 260] on div "Reject غير متاح" at bounding box center [828, 255] width 53 height 17
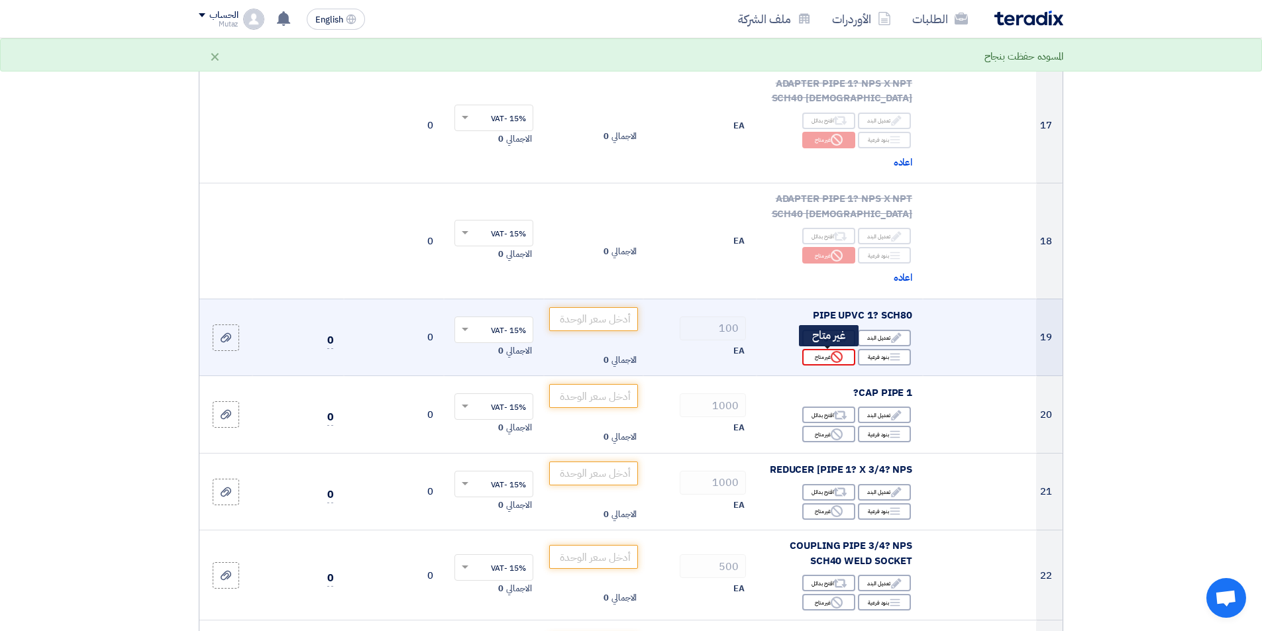
click at [821, 356] on div "Reject غير متاح" at bounding box center [828, 357] width 53 height 17
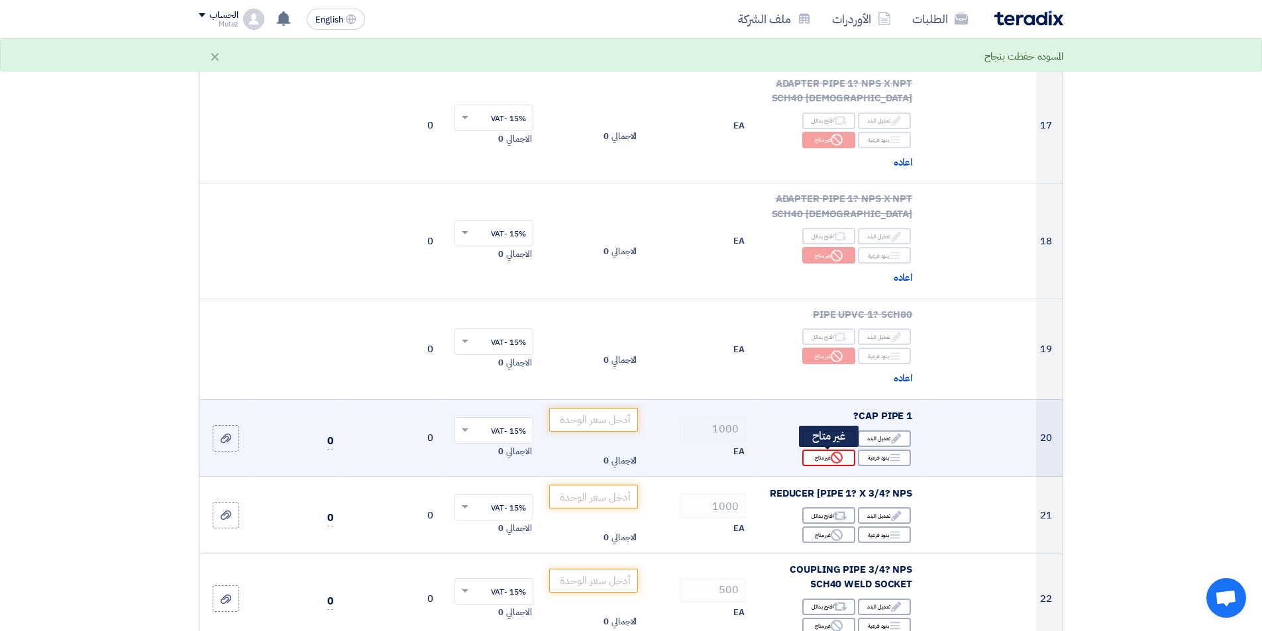
click at [816, 456] on div "Reject غير متاح" at bounding box center [828, 458] width 53 height 17
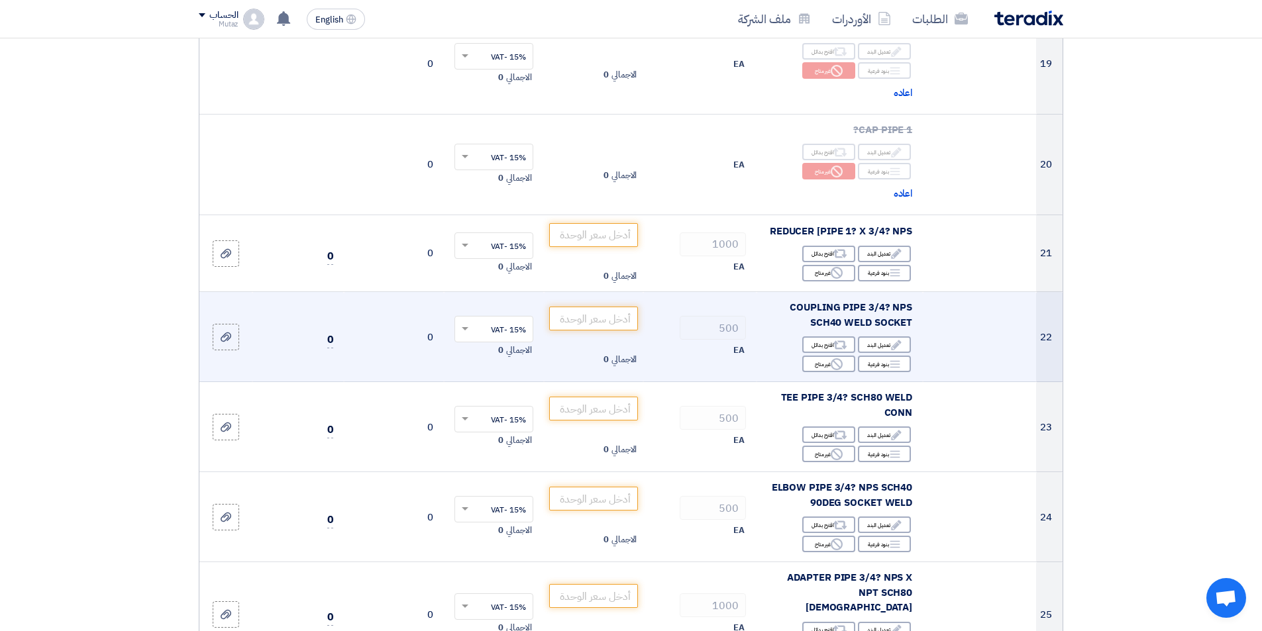
scroll to position [2319, 0]
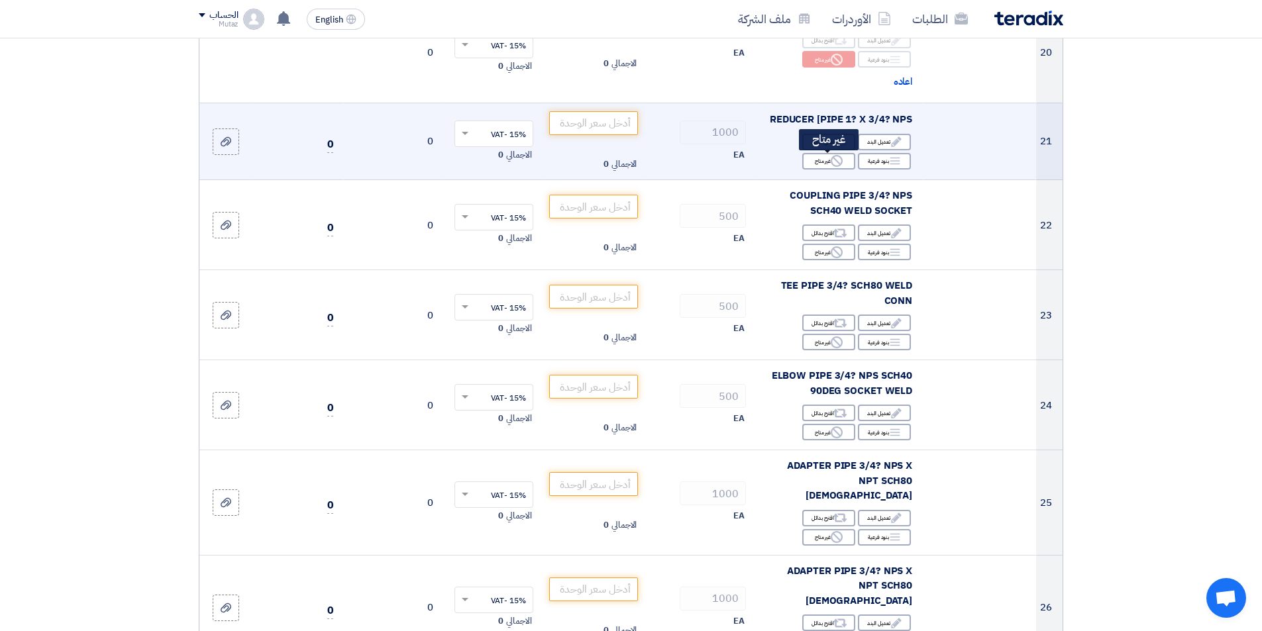
click at [826, 165] on div "Reject غير متاح" at bounding box center [828, 161] width 53 height 17
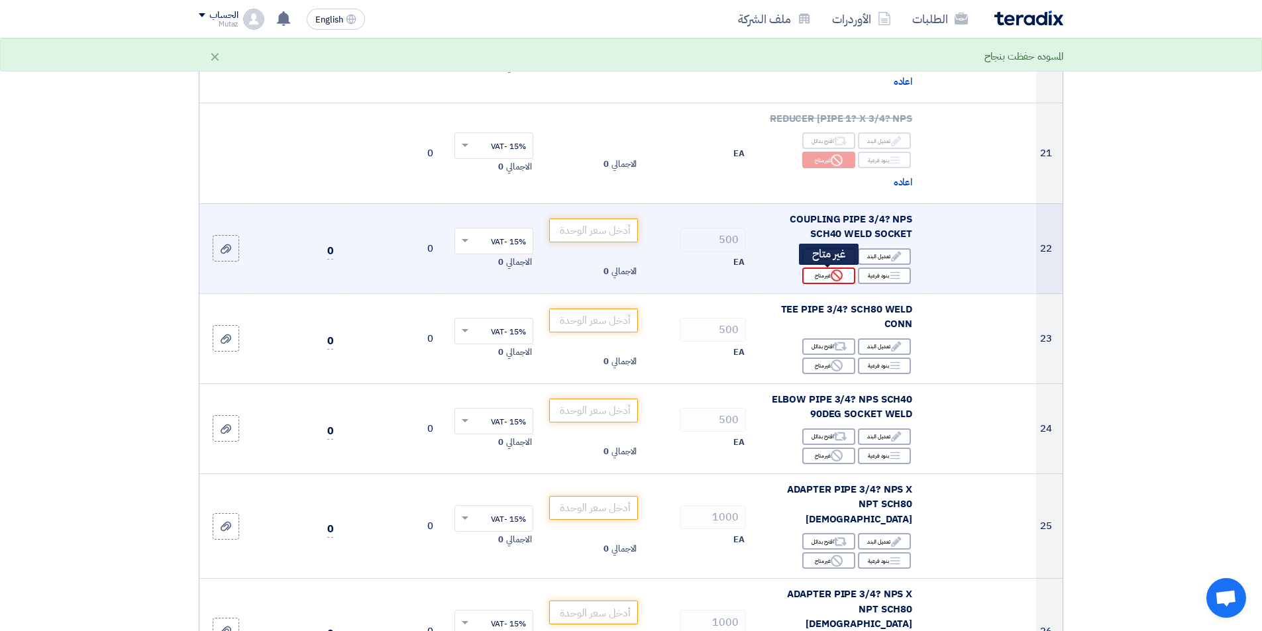
click at [829, 281] on div "Reject غير متاح" at bounding box center [828, 276] width 53 height 17
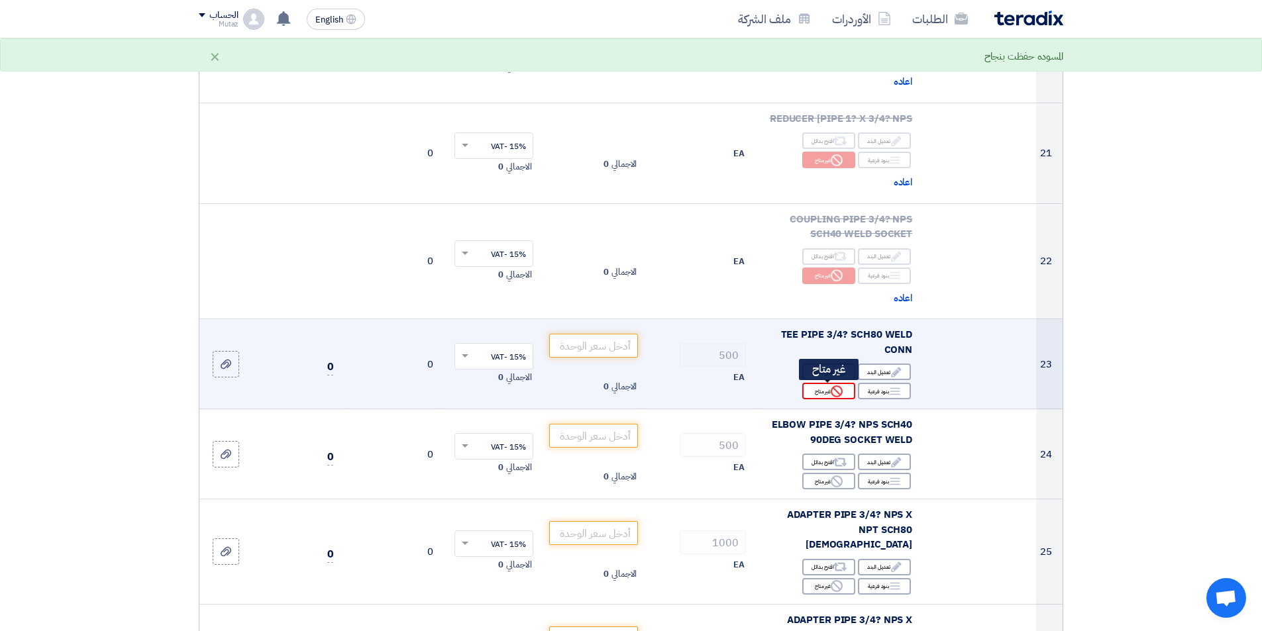
click at [828, 390] on div "Reject غير متاح" at bounding box center [828, 391] width 53 height 17
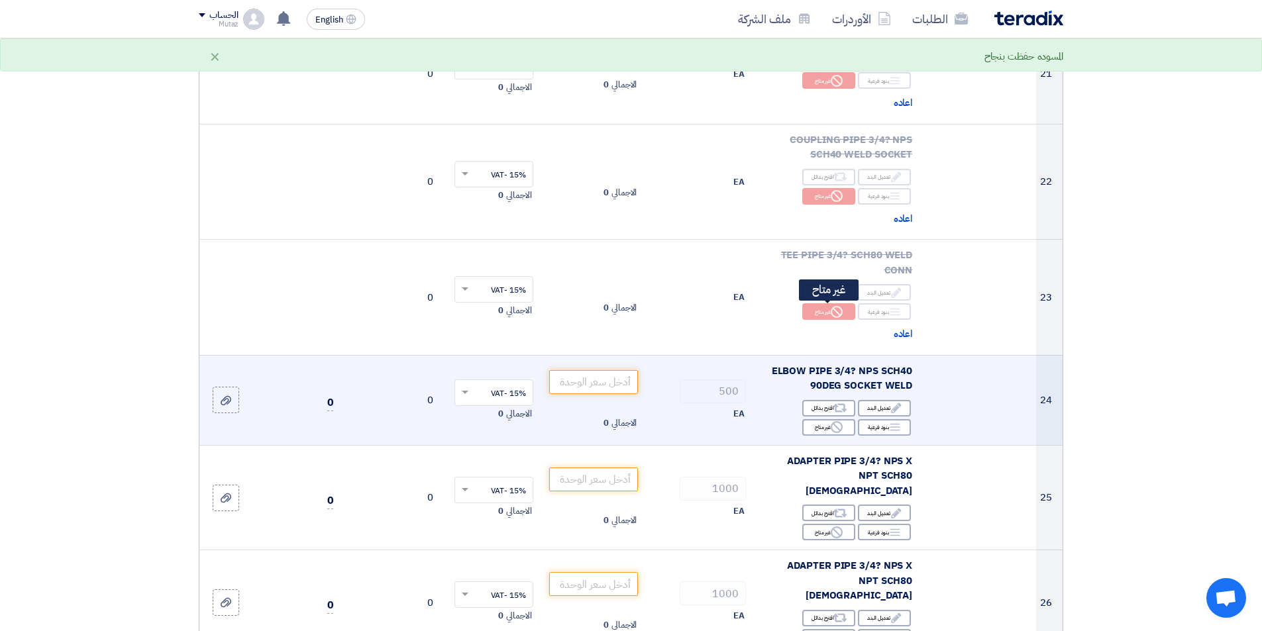
scroll to position [2452, 0]
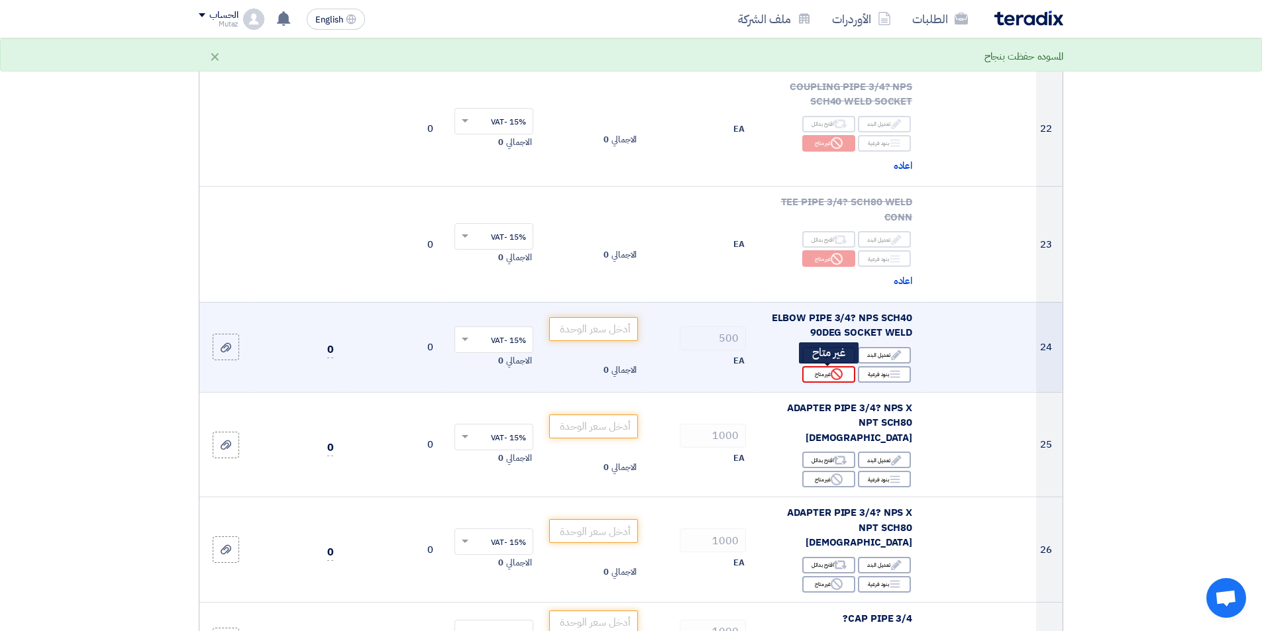
click at [826, 378] on div "Reject غير متاح" at bounding box center [828, 374] width 53 height 17
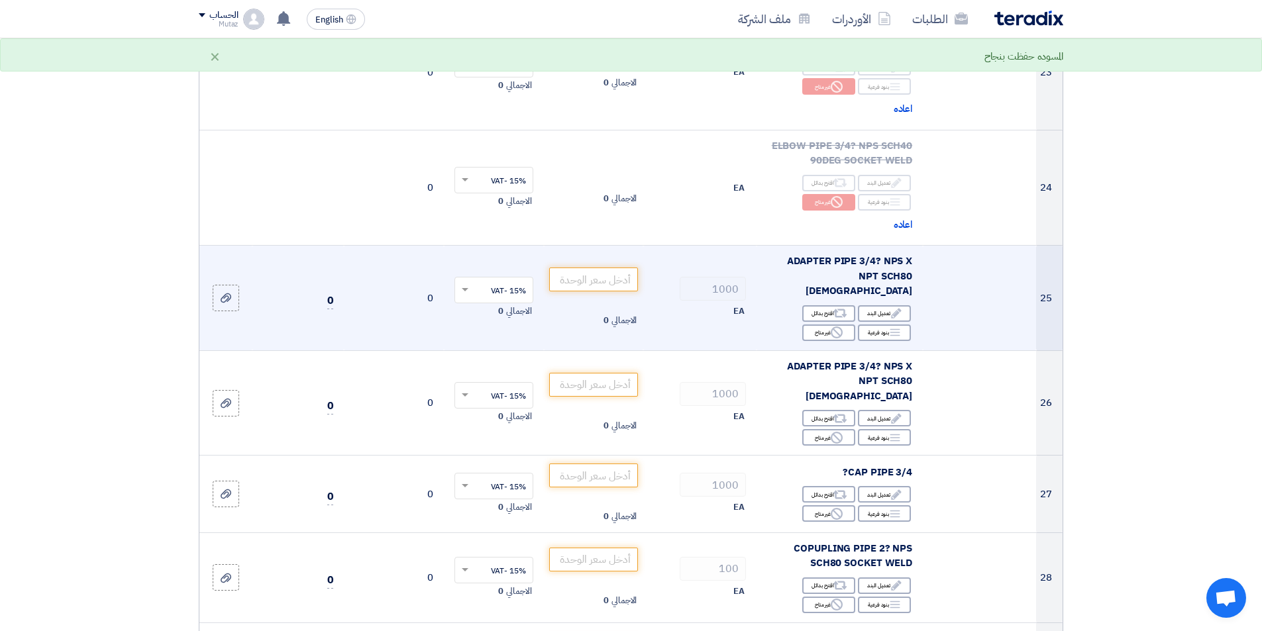
scroll to position [2717, 0]
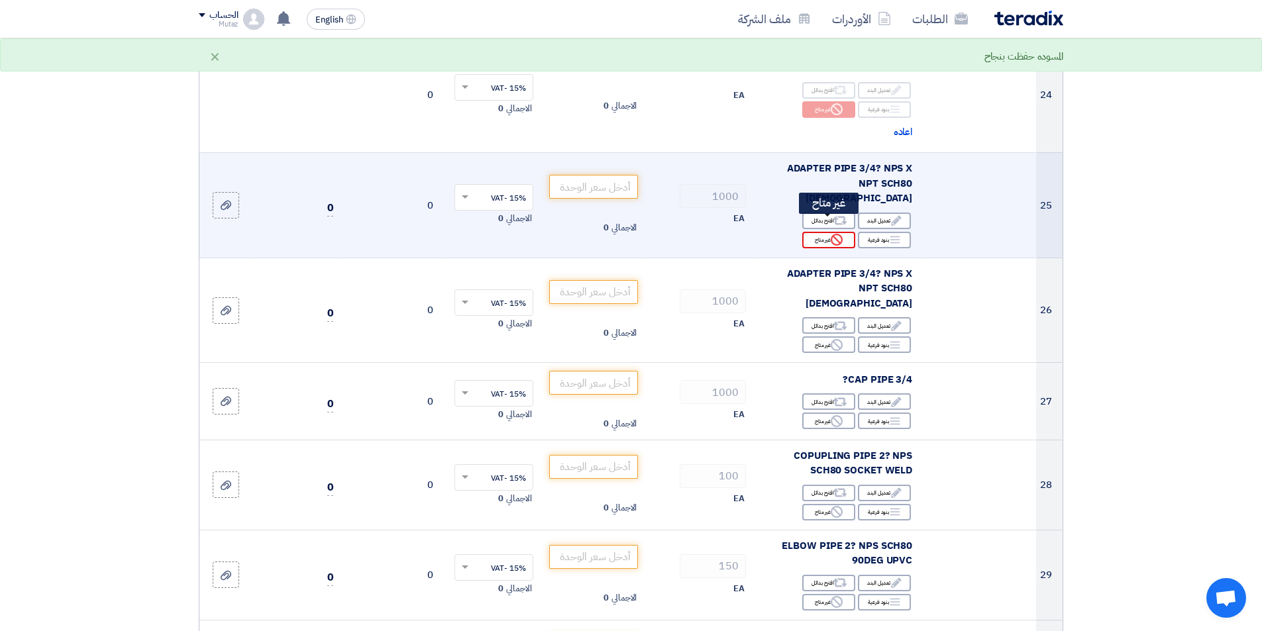
drag, startPoint x: 828, startPoint y: 219, endPoint x: 829, endPoint y: 230, distance: 10.6
click at [828, 232] on div "Reject غير متاح" at bounding box center [828, 240] width 53 height 17
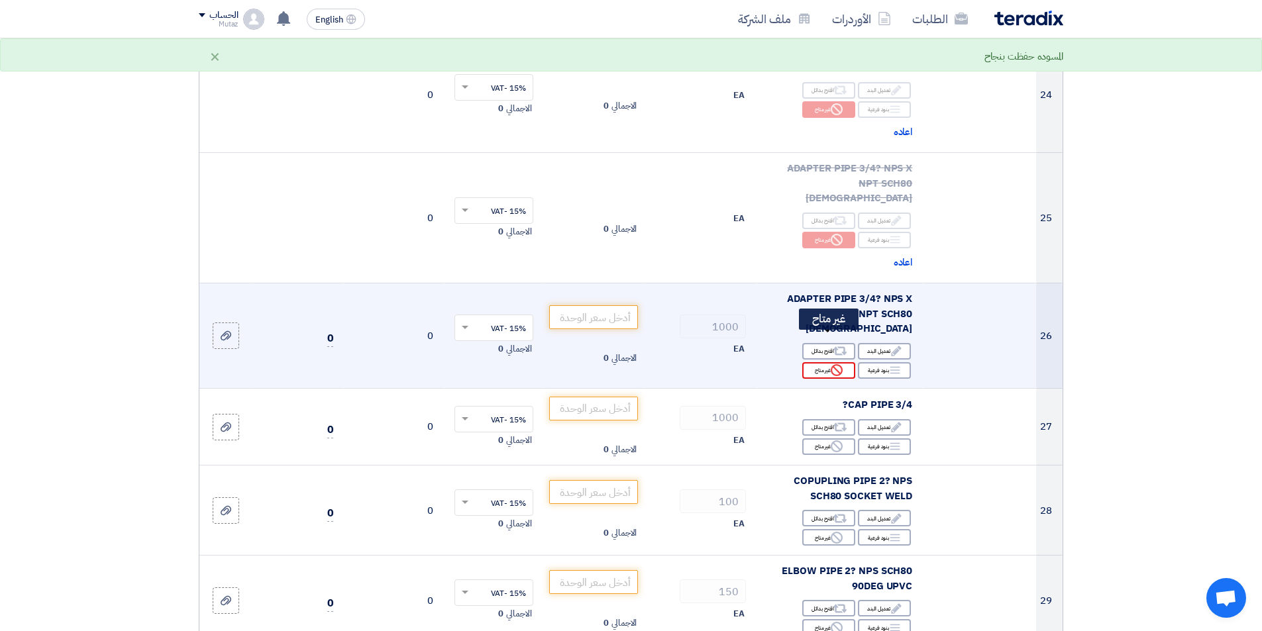
click at [832, 364] on icon "Reject" at bounding box center [837, 370] width 12 height 12
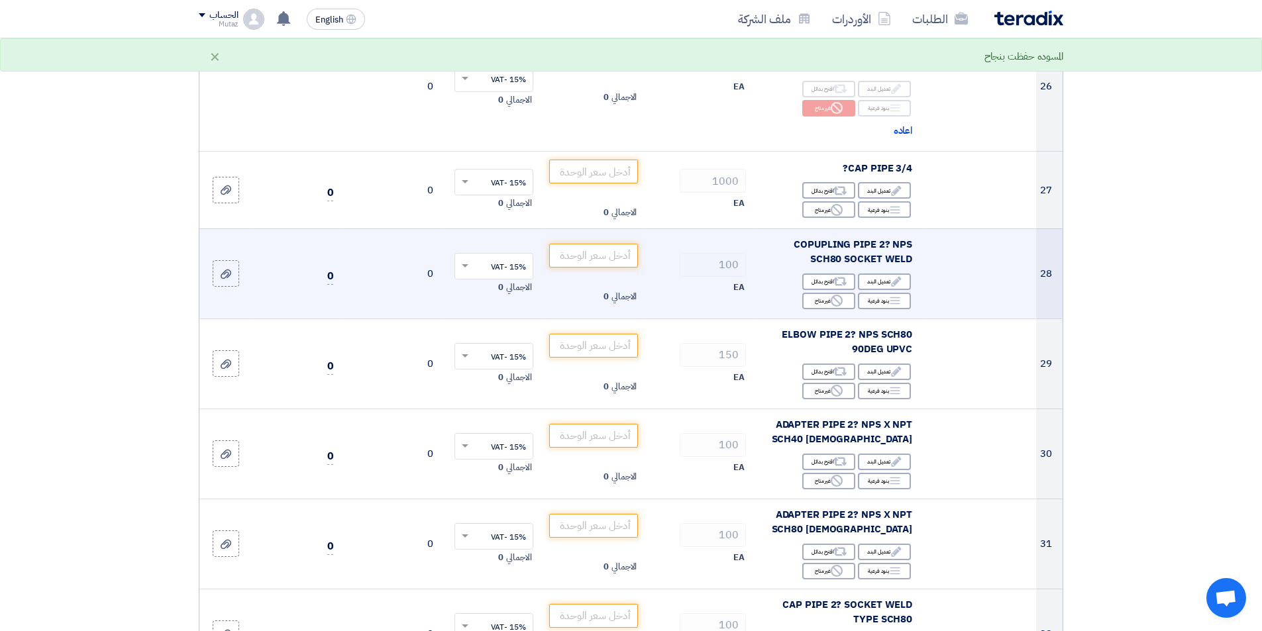
scroll to position [2982, 0]
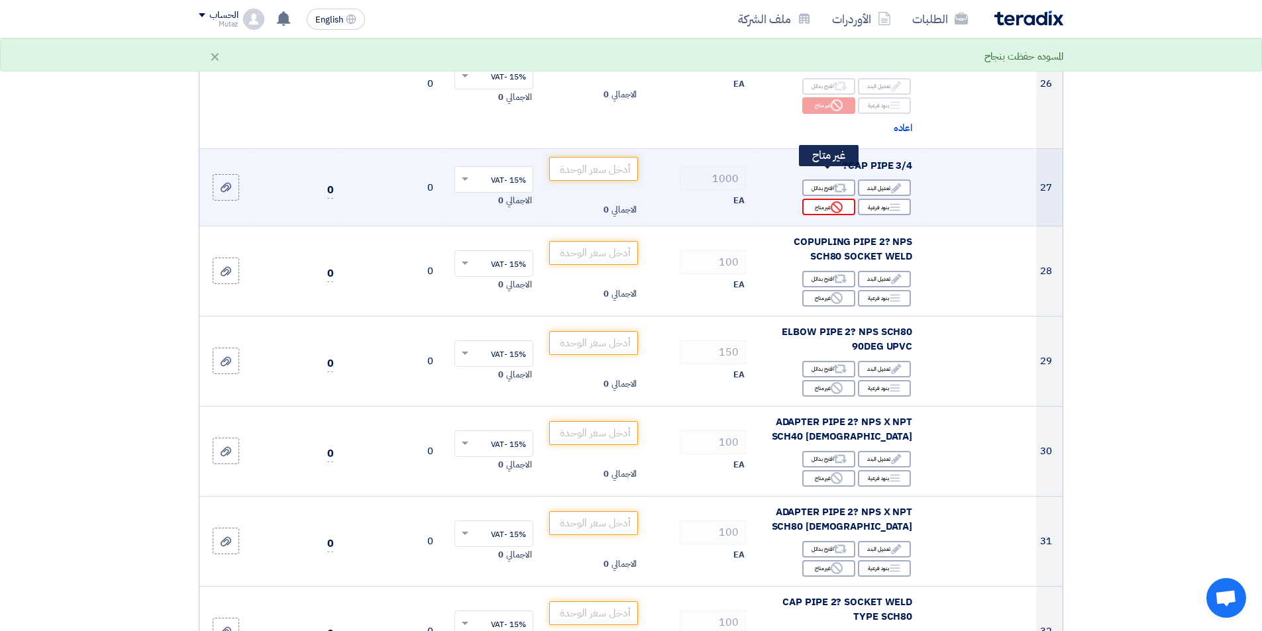
click at [822, 199] on div "Reject غير متاح" at bounding box center [828, 207] width 53 height 17
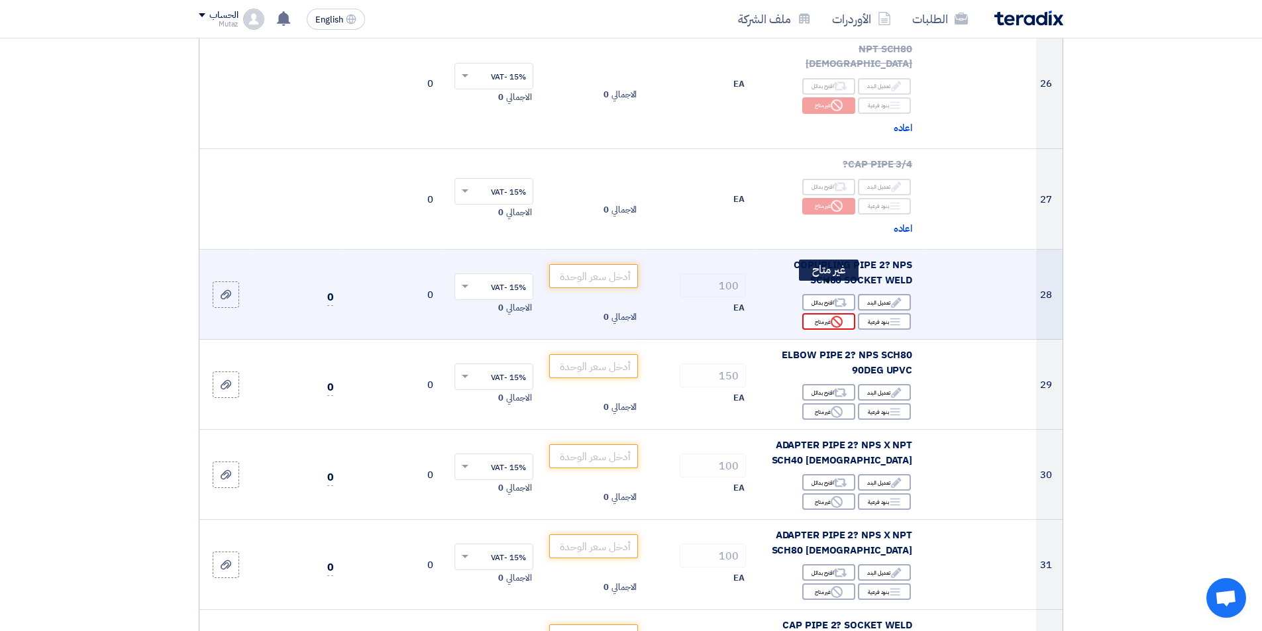
click at [818, 313] on div "Reject غير متاح" at bounding box center [828, 321] width 53 height 17
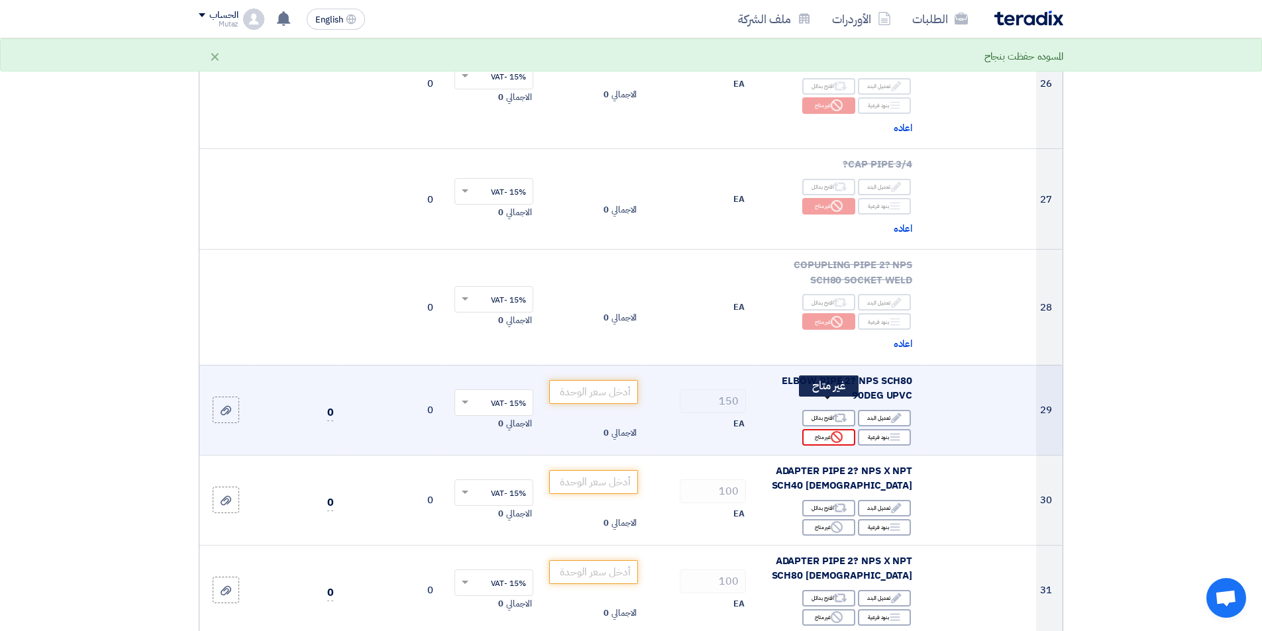
click at [828, 429] on div "Reject غير متاح" at bounding box center [828, 437] width 53 height 17
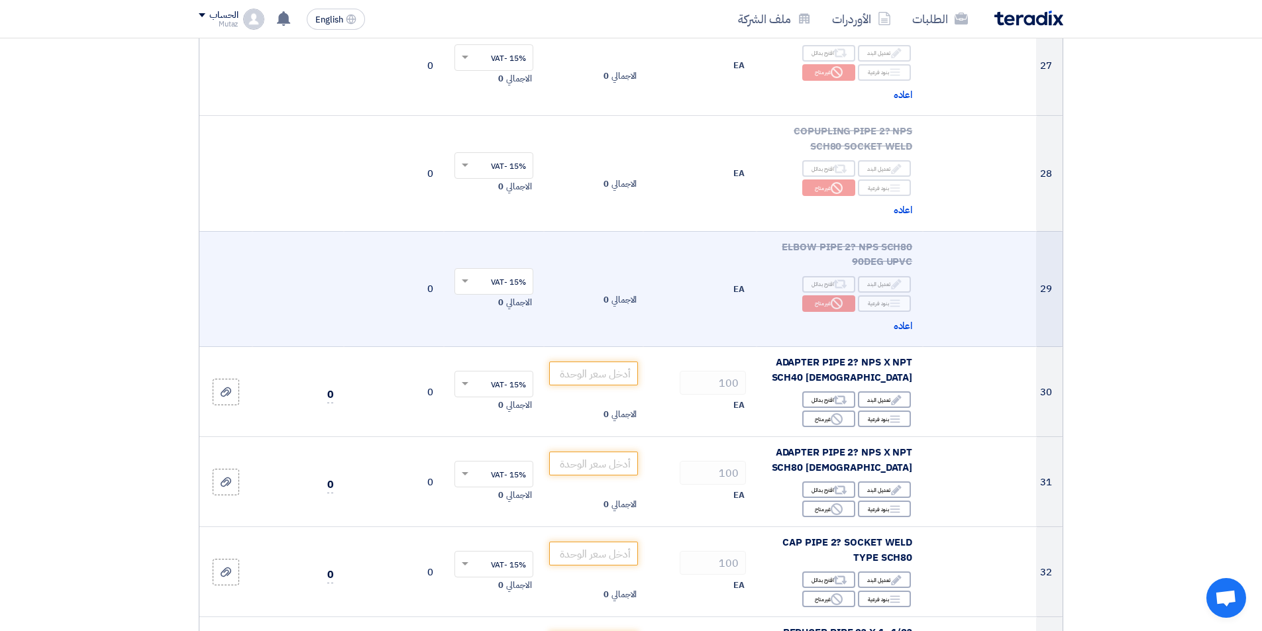
scroll to position [3247, 0]
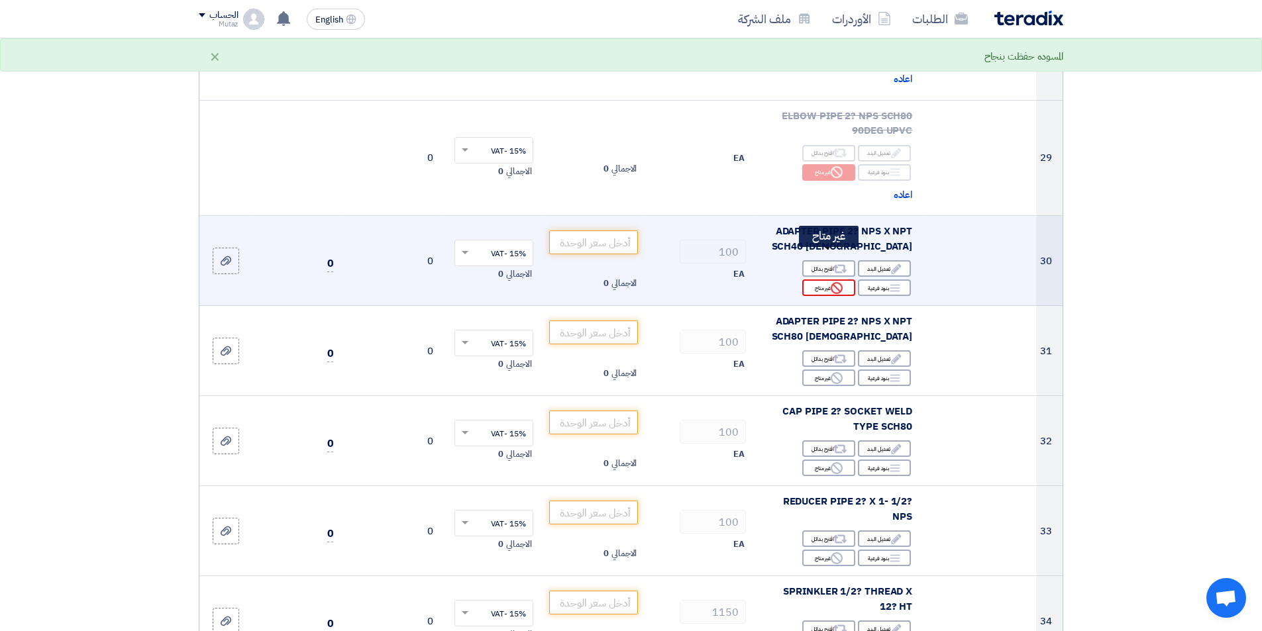
click at [827, 280] on div "Reject غير متاح" at bounding box center [828, 288] width 53 height 17
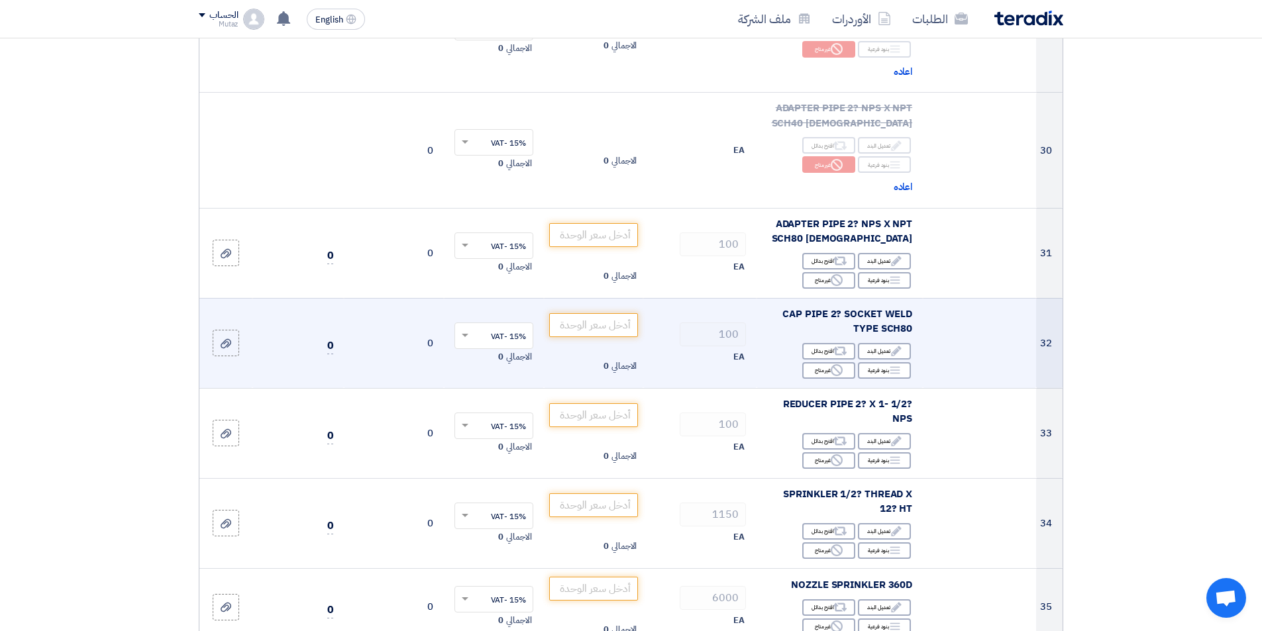
scroll to position [3379, 0]
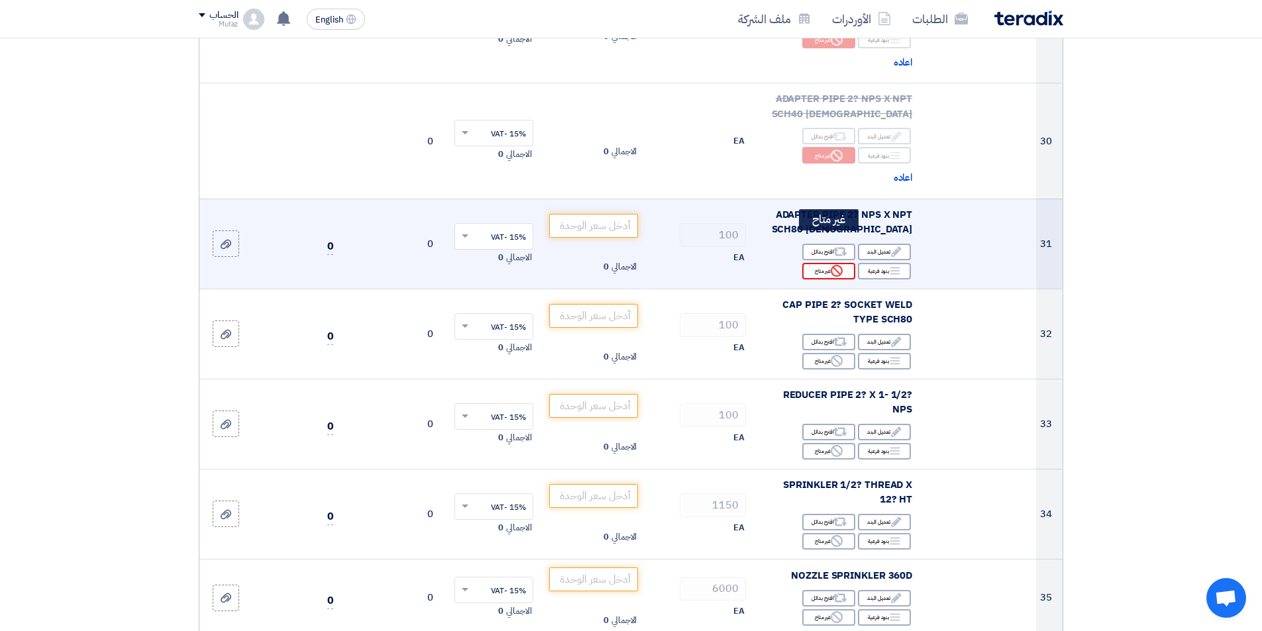
click at [829, 263] on div "Reject غير متاح" at bounding box center [828, 271] width 53 height 17
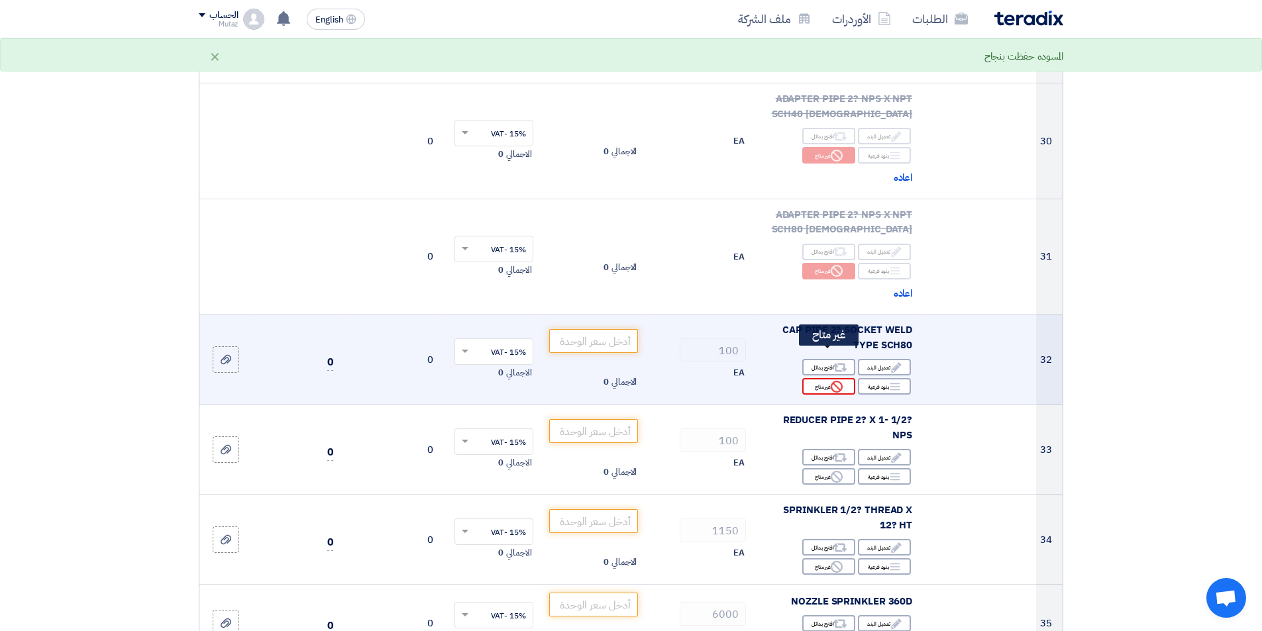
click at [830, 378] on div "Reject غير متاح" at bounding box center [828, 386] width 53 height 17
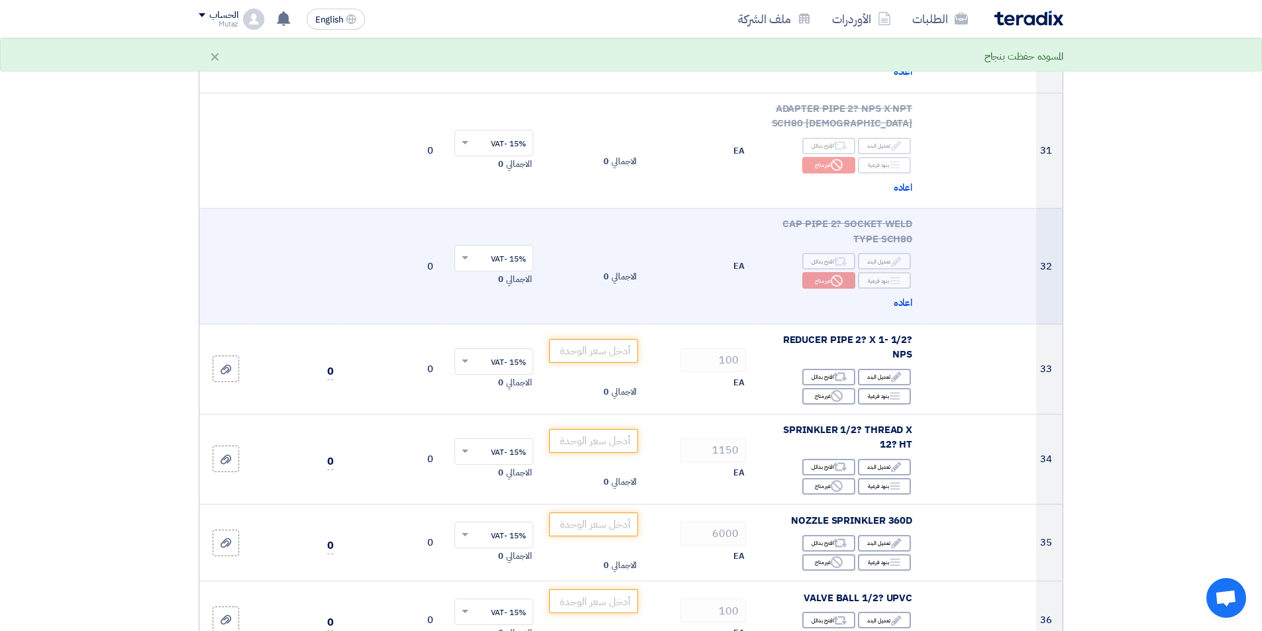
scroll to position [3512, 0]
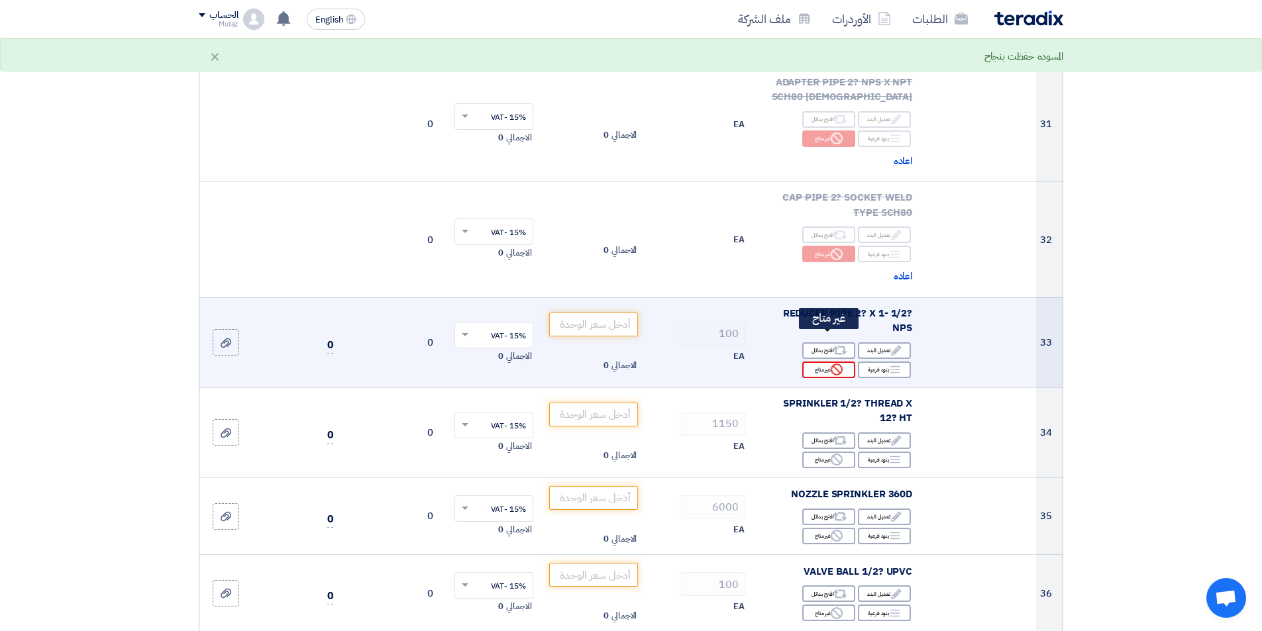
click at [832, 362] on div "Reject غير متاح" at bounding box center [828, 370] width 53 height 17
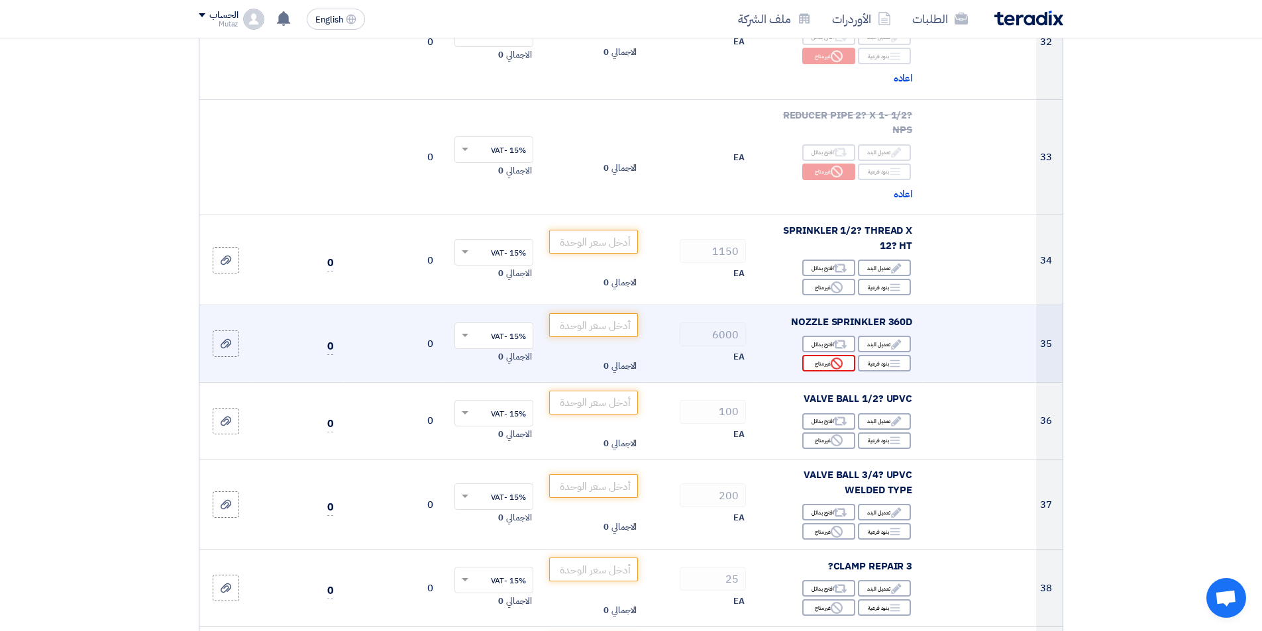
scroll to position [3711, 0]
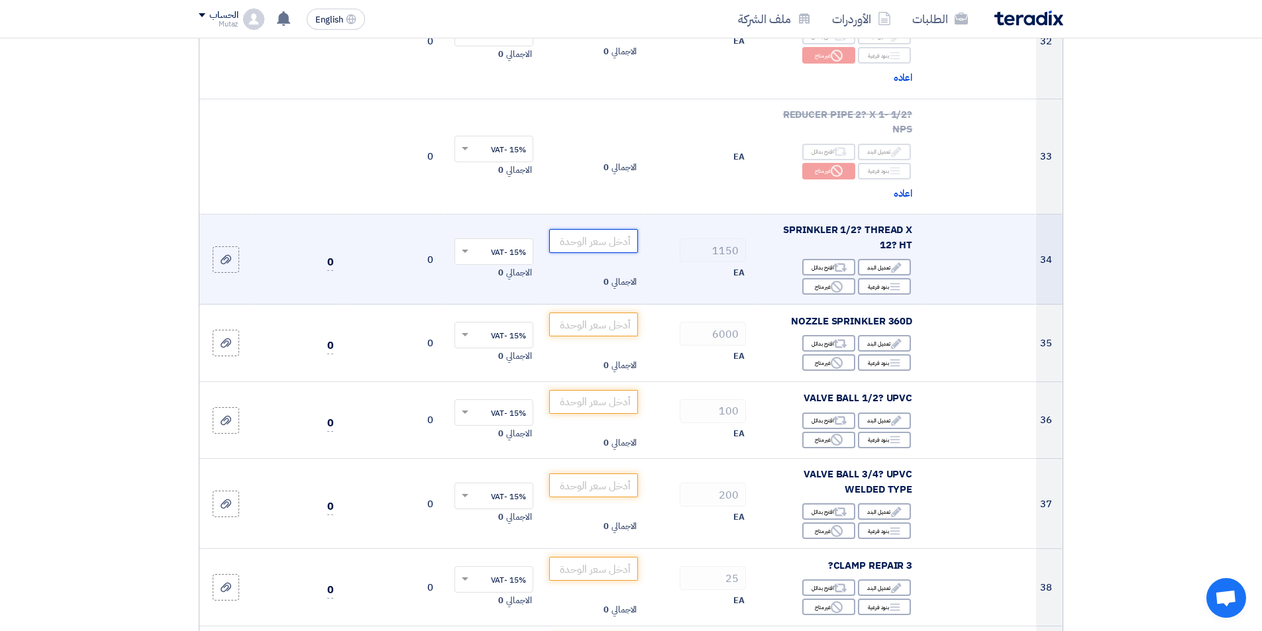
click at [603, 229] on input "number" at bounding box center [593, 241] width 89 height 24
drag, startPoint x: 602, startPoint y: 209, endPoint x: 726, endPoint y: 208, distance: 123.9
click at [726, 215] on tr "34 SPRINKLER 1/2? THREAD X 12? HT Edit تعديل البند Alternative اقترح بدائل Brea…" at bounding box center [630, 260] width 863 height 90
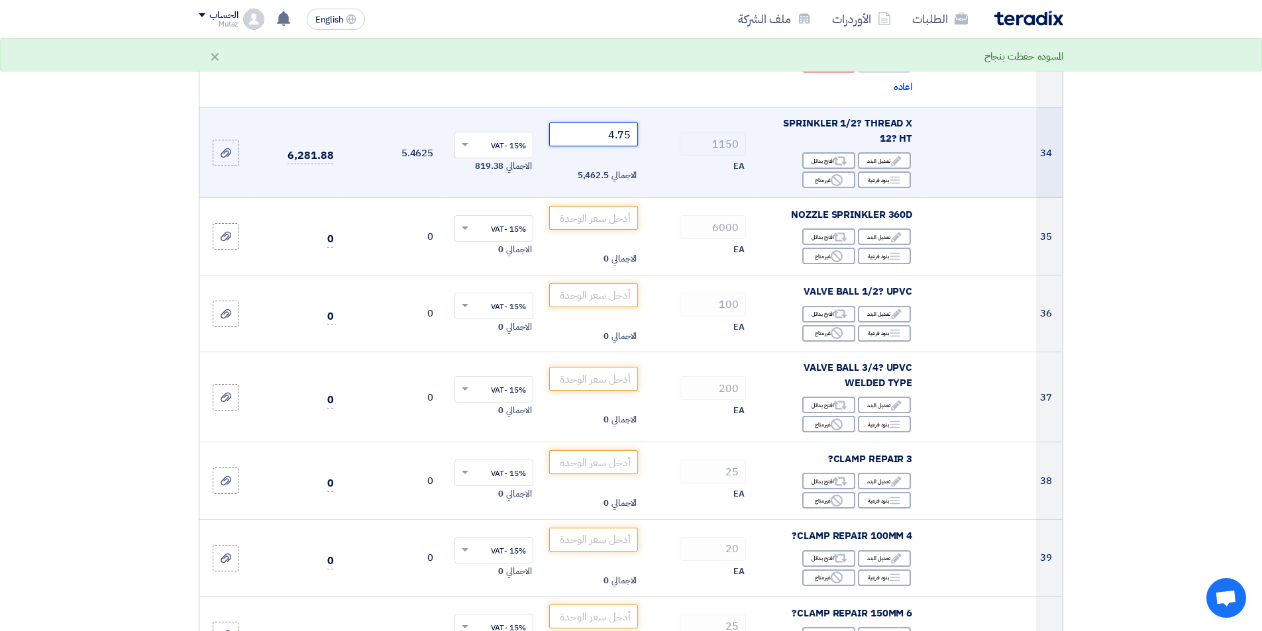
scroll to position [3843, 0]
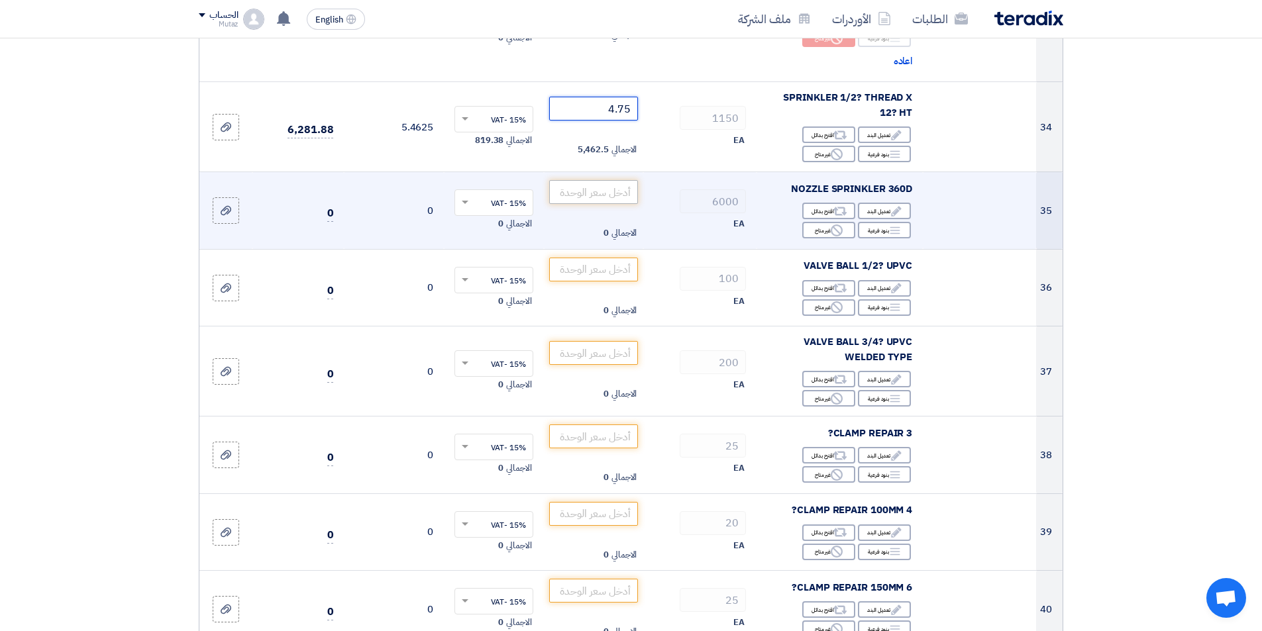
type input "4.75"
click at [605, 180] on input "number" at bounding box center [593, 192] width 89 height 24
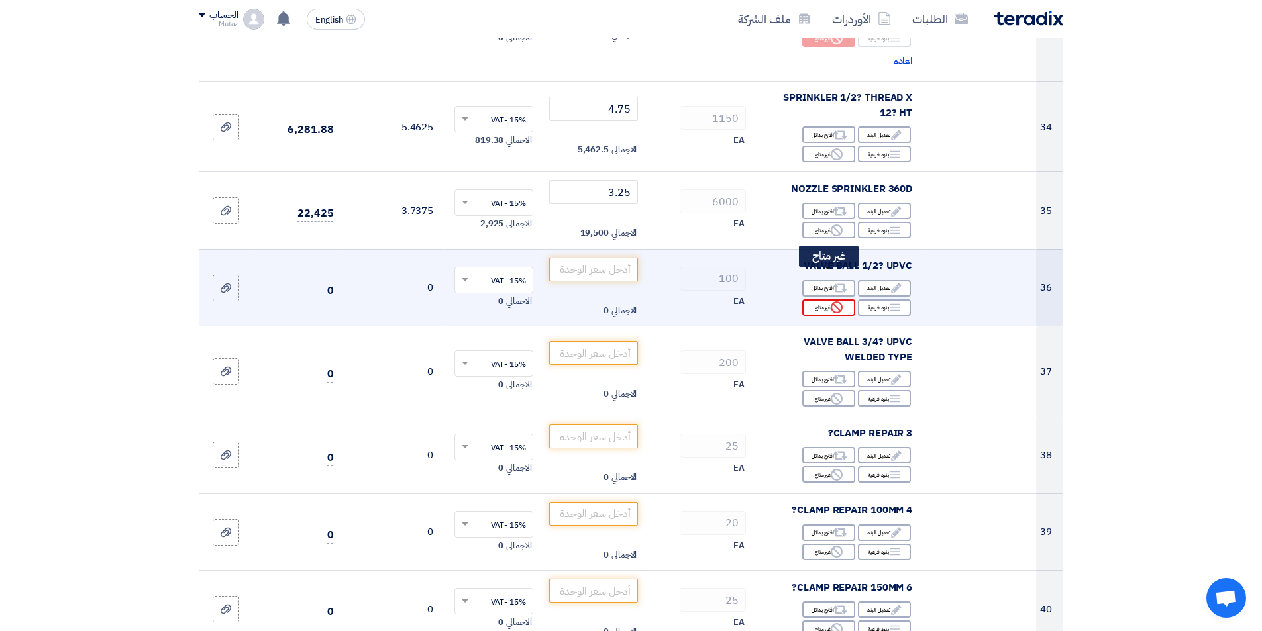
click at [826, 300] on div "Reject غير متاح" at bounding box center [828, 308] width 53 height 17
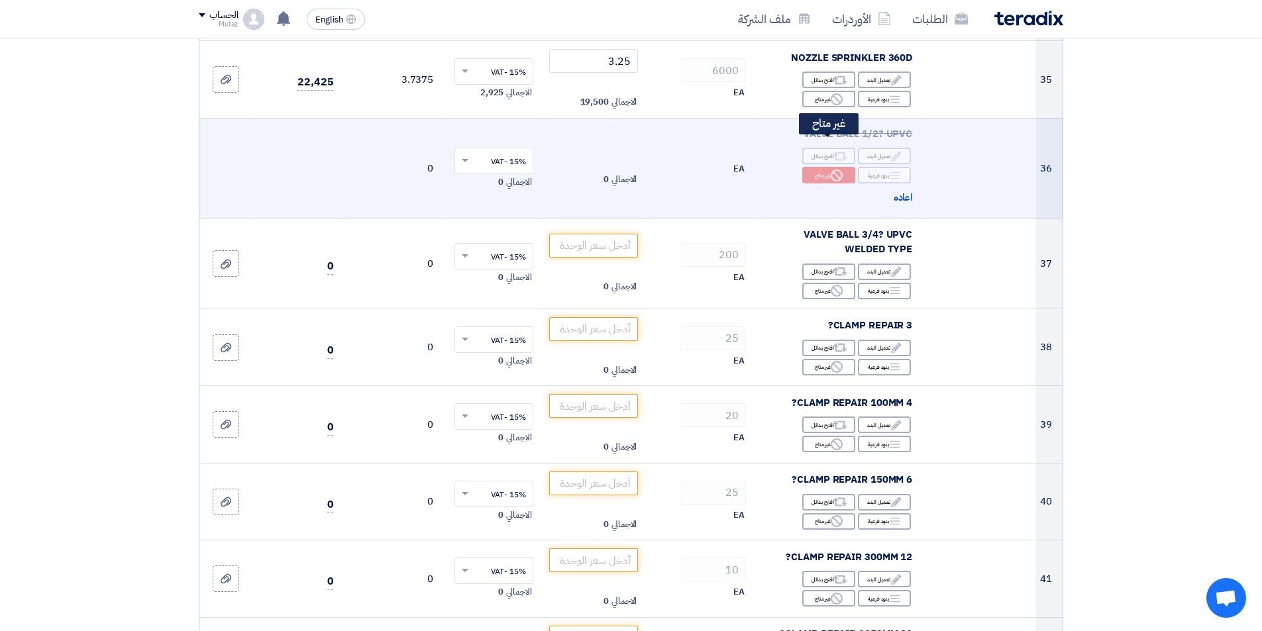
scroll to position [3976, 0]
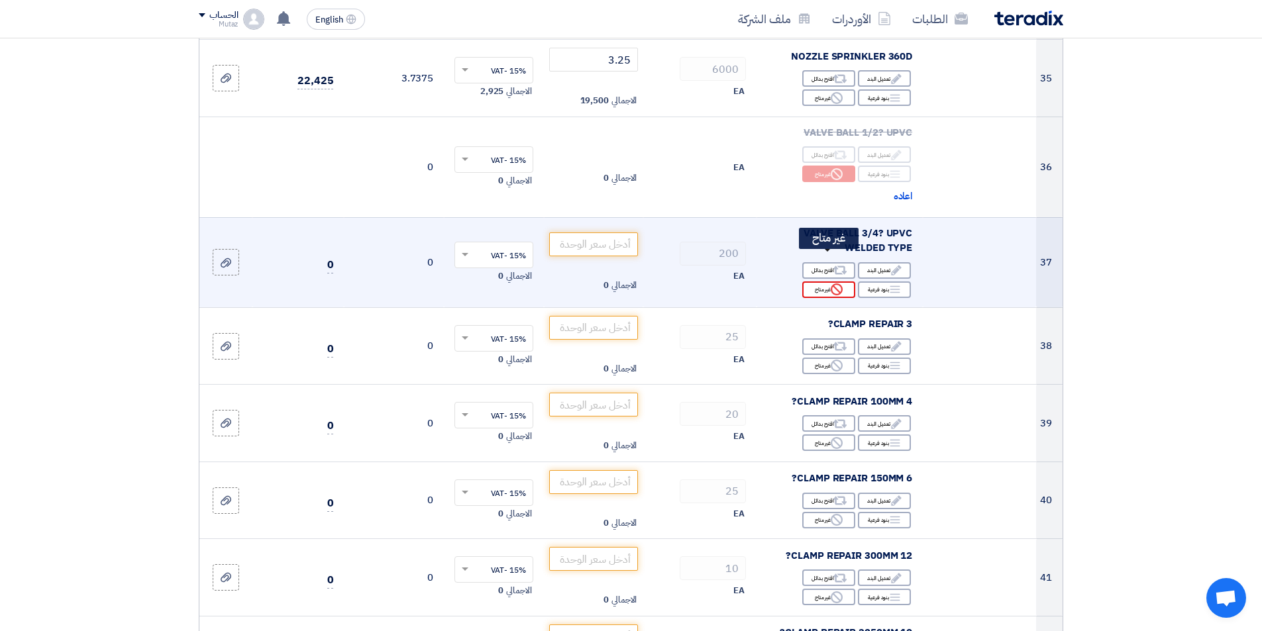
click at [817, 282] on div "Reject غير متاح" at bounding box center [828, 290] width 53 height 17
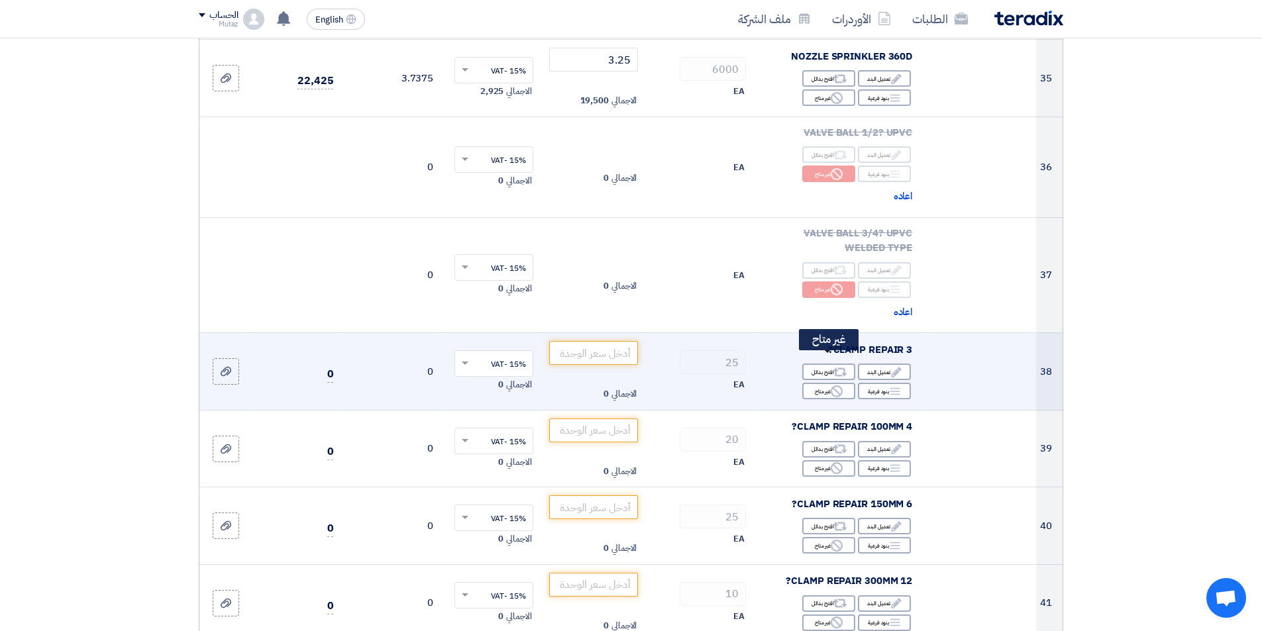
click at [816, 362] on div "Edit تعديل البند Alternative اقترح بدائل Breakdown بنود فرعية Reject" at bounding box center [839, 381] width 145 height 38
click at [818, 383] on div "Reject غير متاح" at bounding box center [828, 391] width 53 height 17
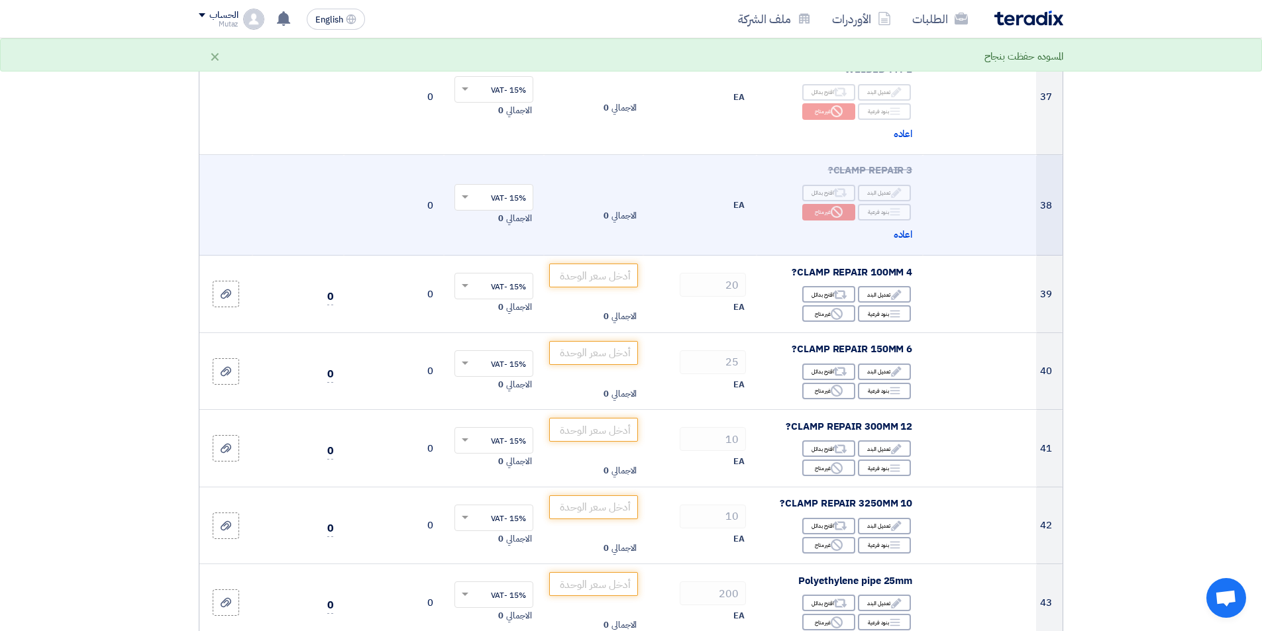
scroll to position [4175, 0]
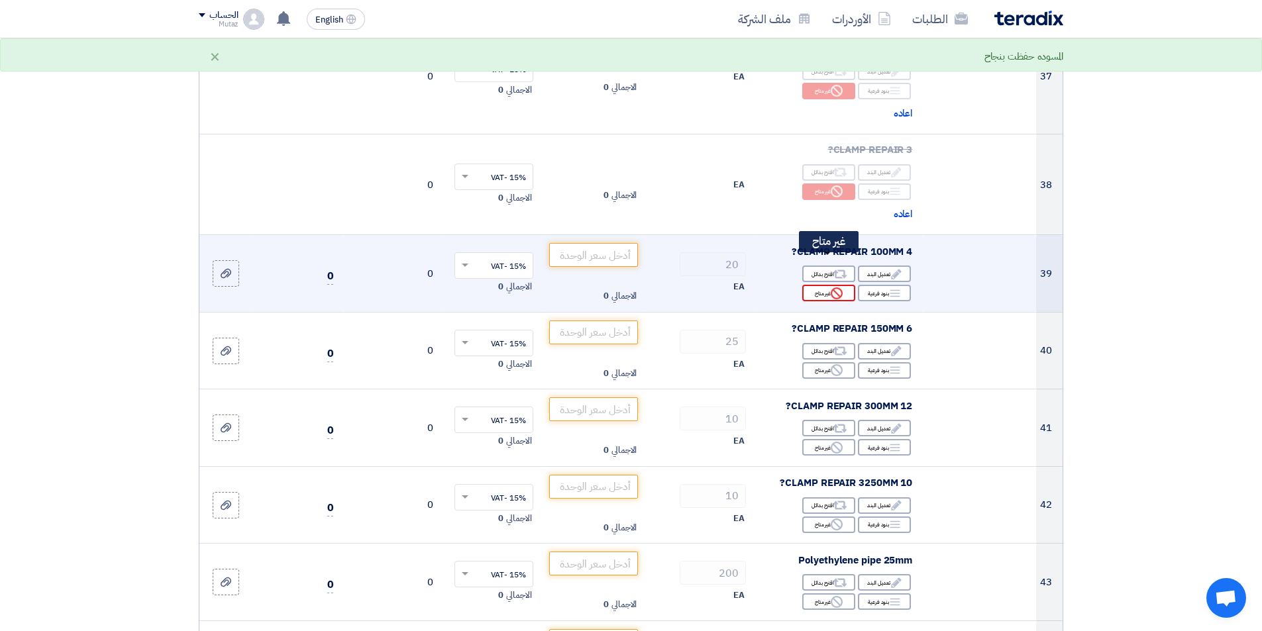
click at [822, 285] on div "Reject غير متاح" at bounding box center [828, 293] width 53 height 17
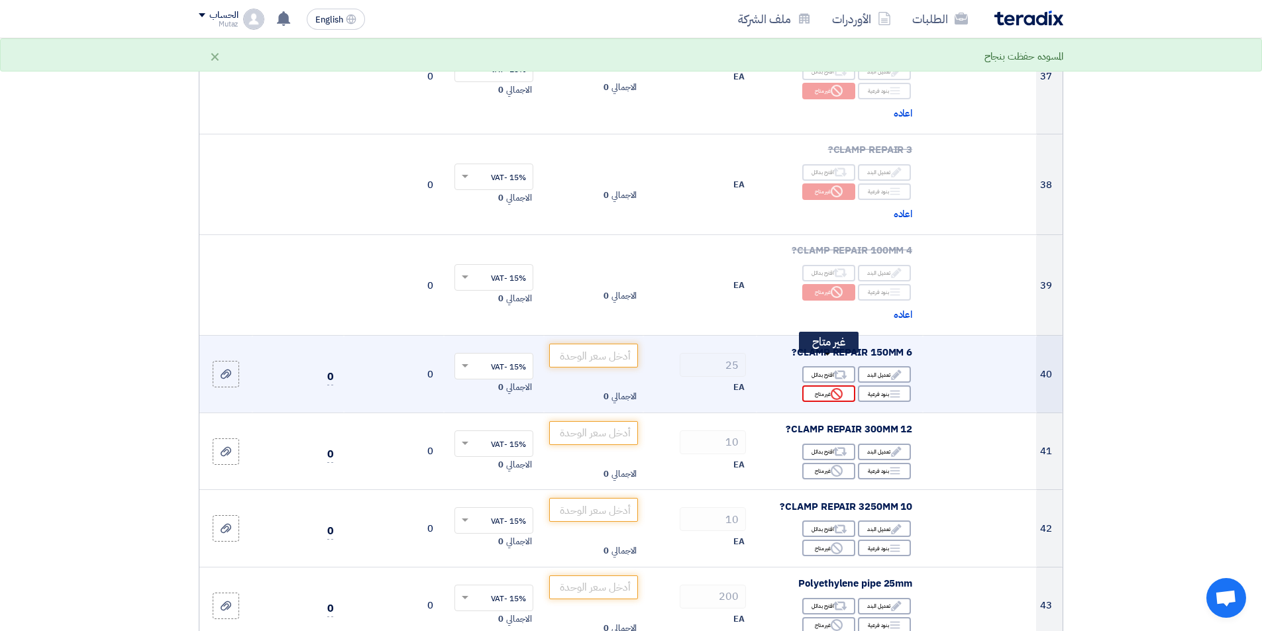
click at [834, 388] on icon "Reject" at bounding box center [837, 394] width 12 height 12
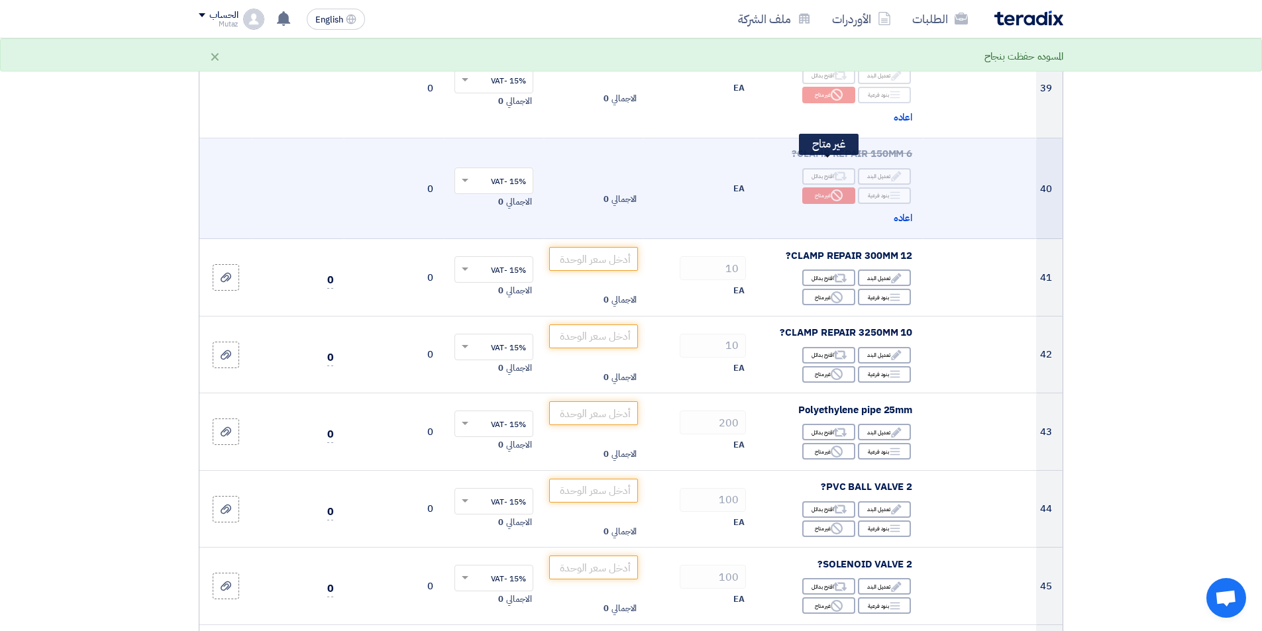
scroll to position [4373, 0]
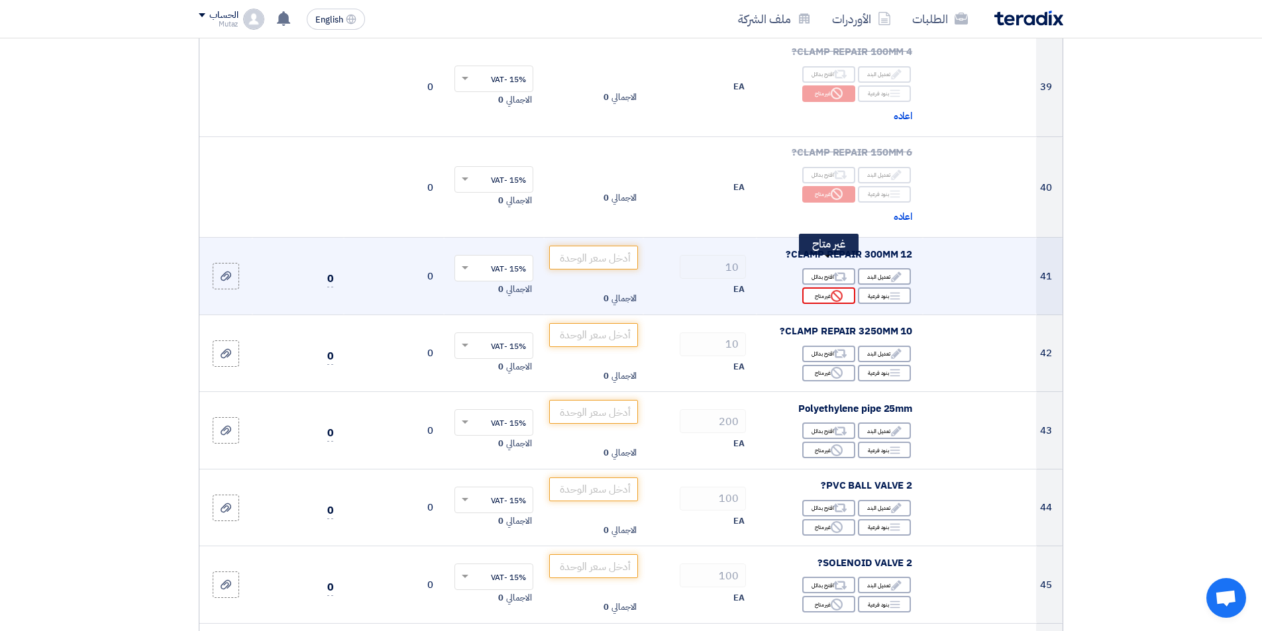
click at [818, 288] on div "Reject غير متاح" at bounding box center [828, 296] width 53 height 17
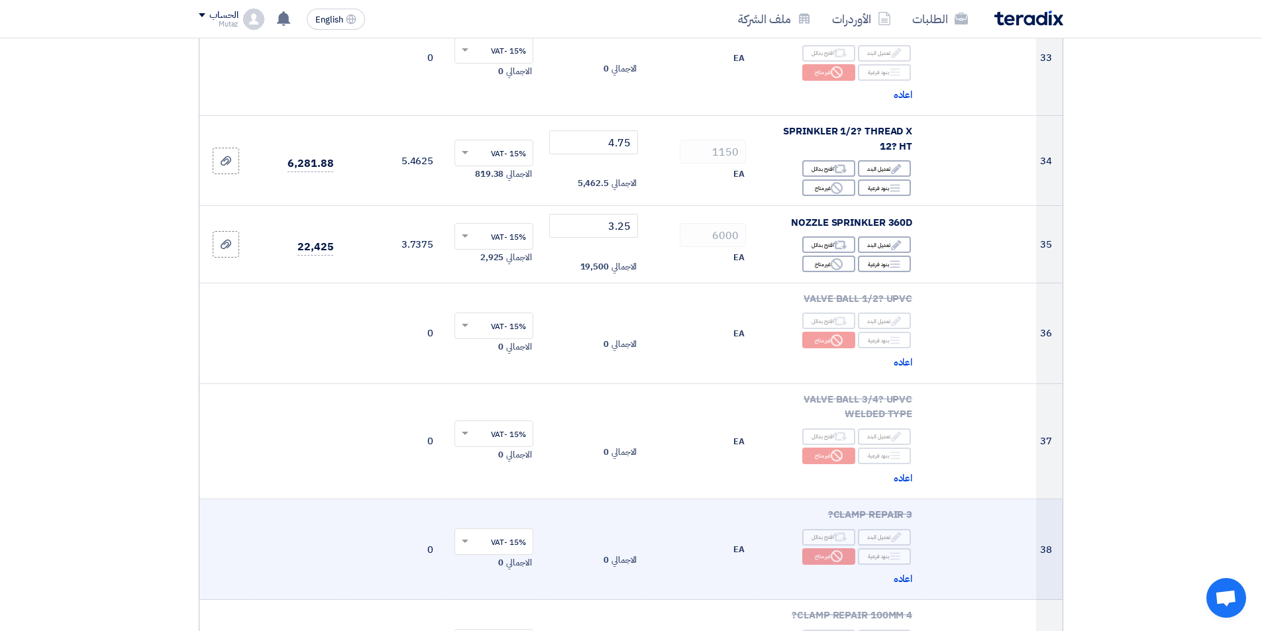
scroll to position [3777, 0]
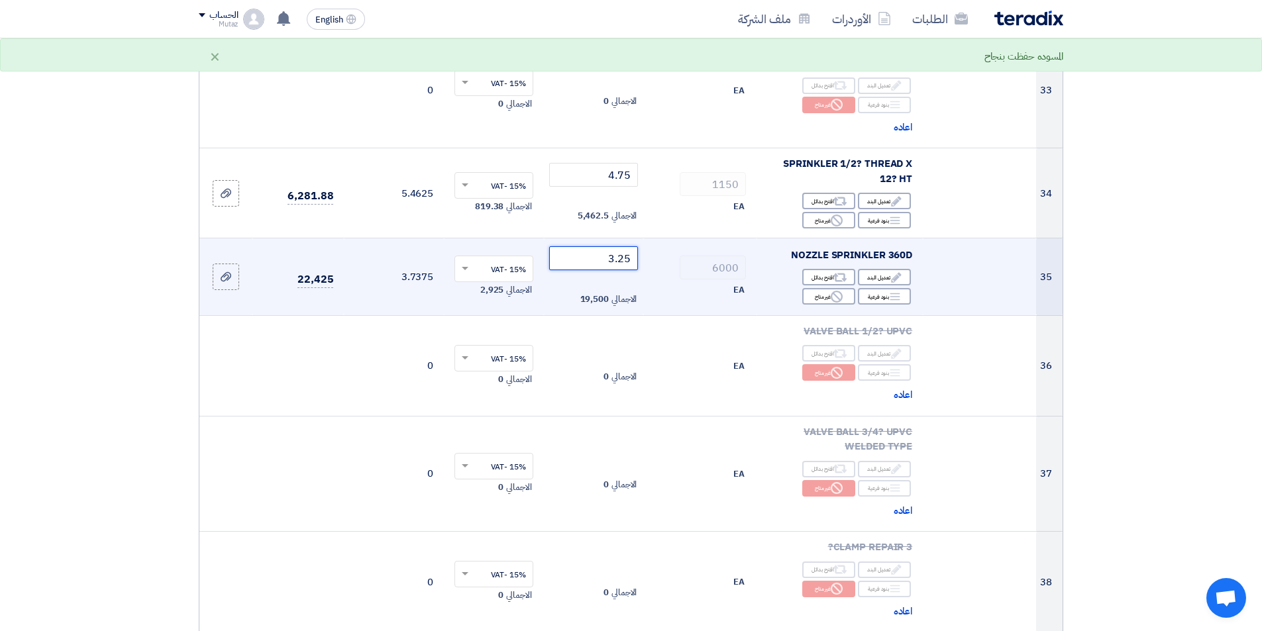
drag, startPoint x: 569, startPoint y: 234, endPoint x: 744, endPoint y: 217, distance: 176.4
click at [744, 239] on tr "35 NOZZLE SPRINKLER 360D Edit تعديل البند Alternative اقترح بدائل Breakdown 6000" at bounding box center [630, 278] width 863 height 78
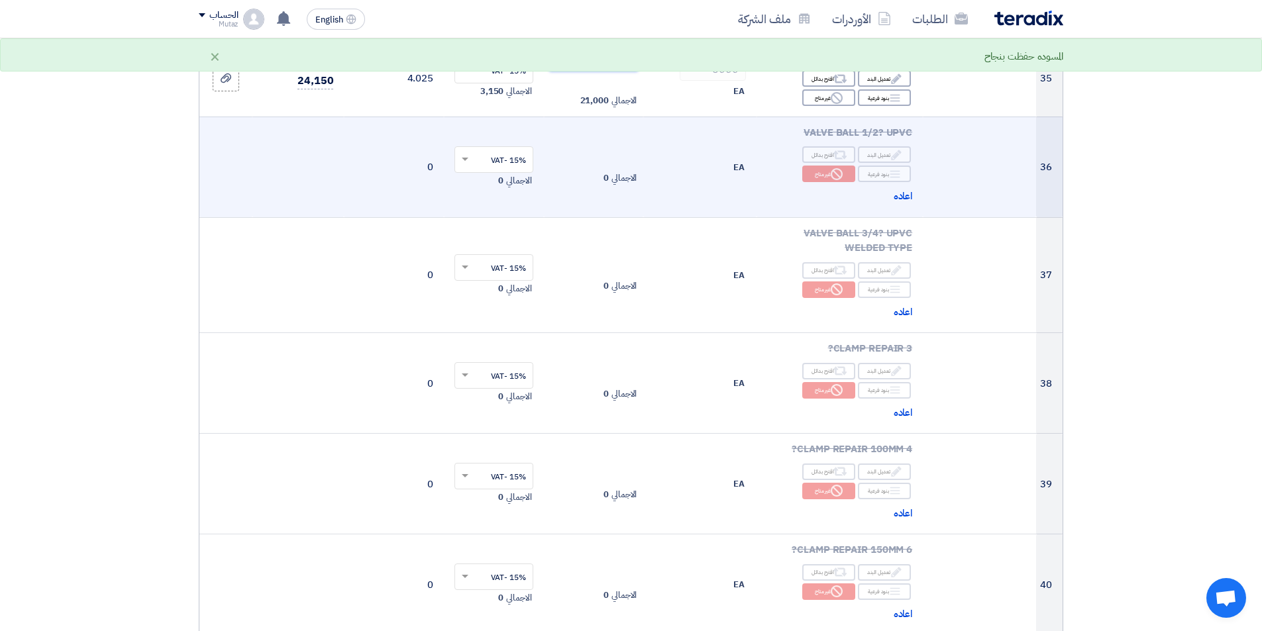
scroll to position [3909, 0]
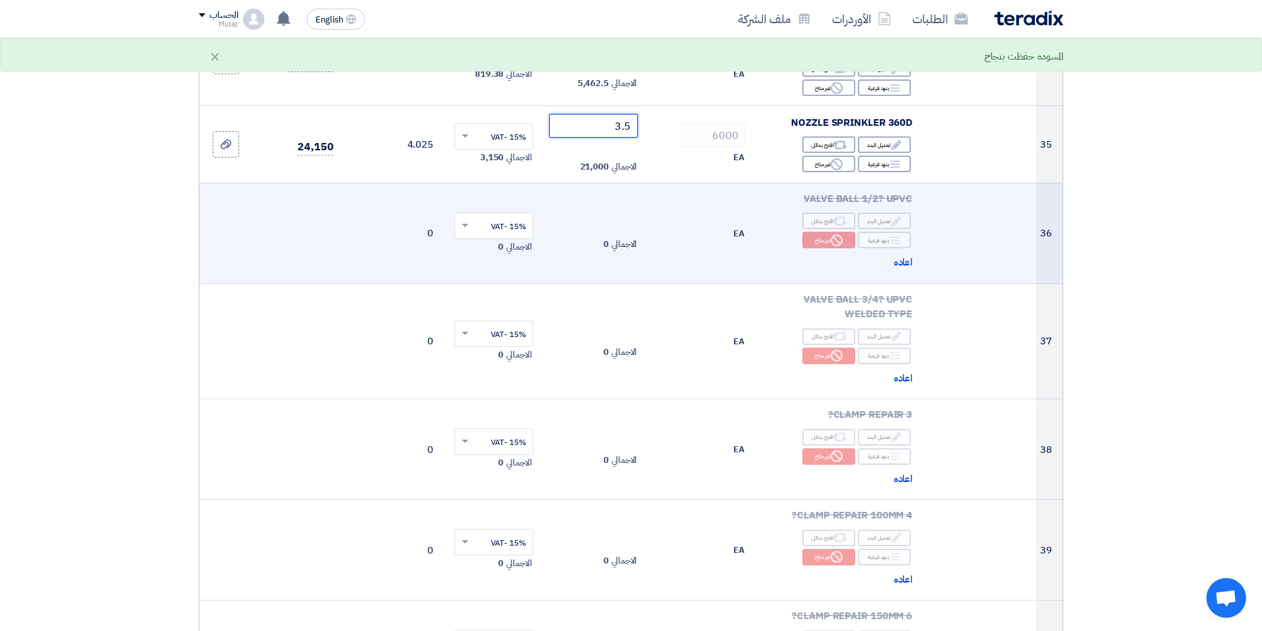
type input "3.5"
click at [691, 183] on td "EA" at bounding box center [699, 233] width 113 height 101
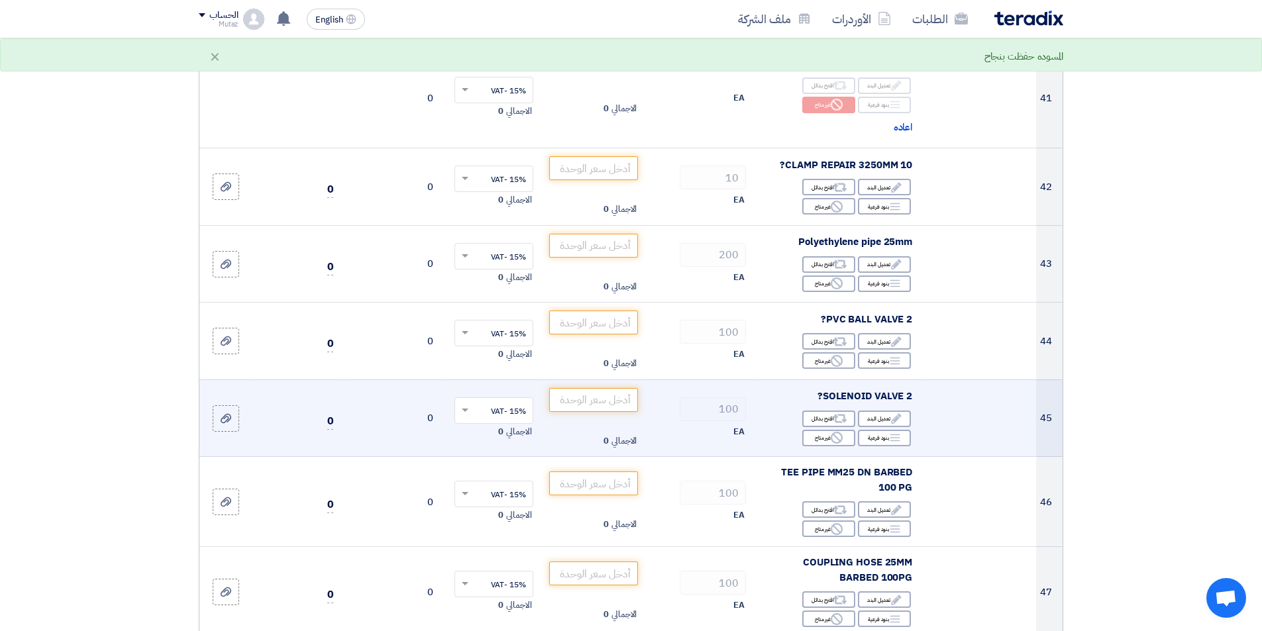
scroll to position [4506, 0]
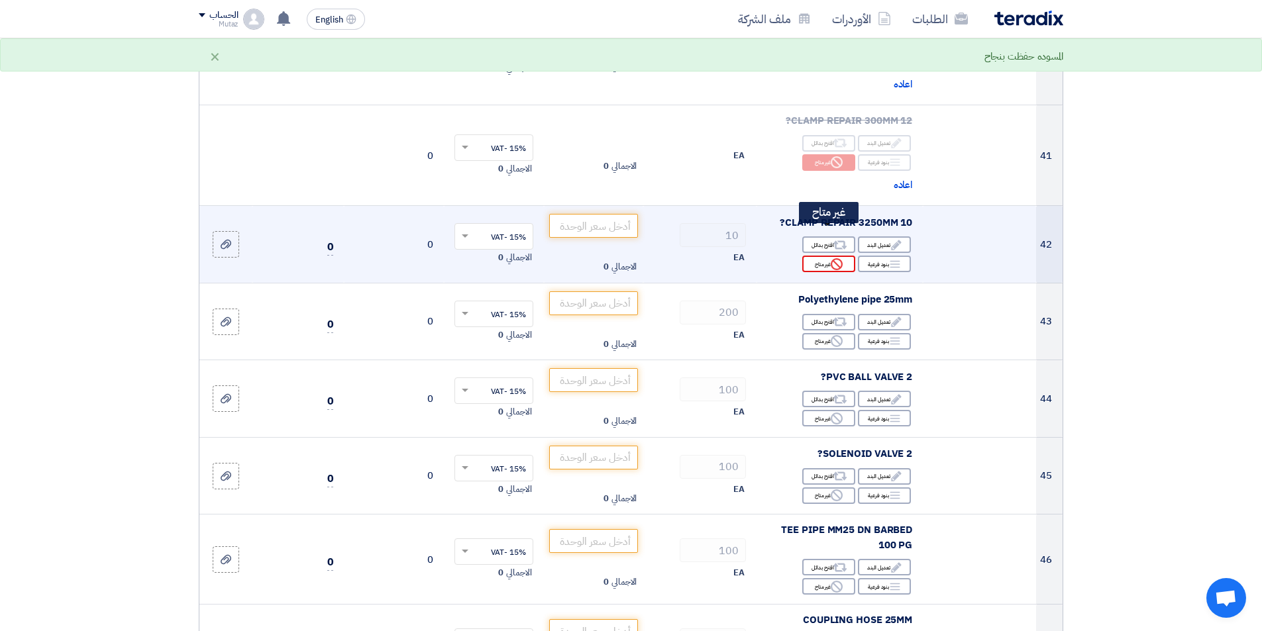
click at [826, 256] on div "Reject غير متاح" at bounding box center [828, 264] width 53 height 17
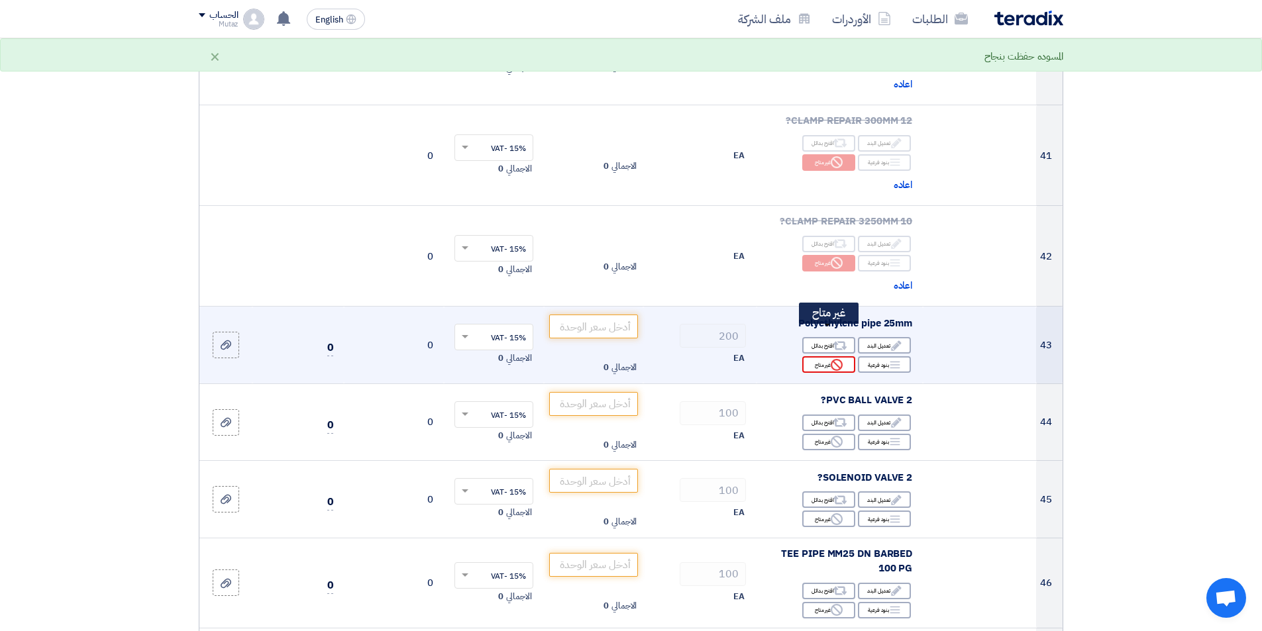
click at [839, 359] on use at bounding box center [837, 365] width 12 height 12
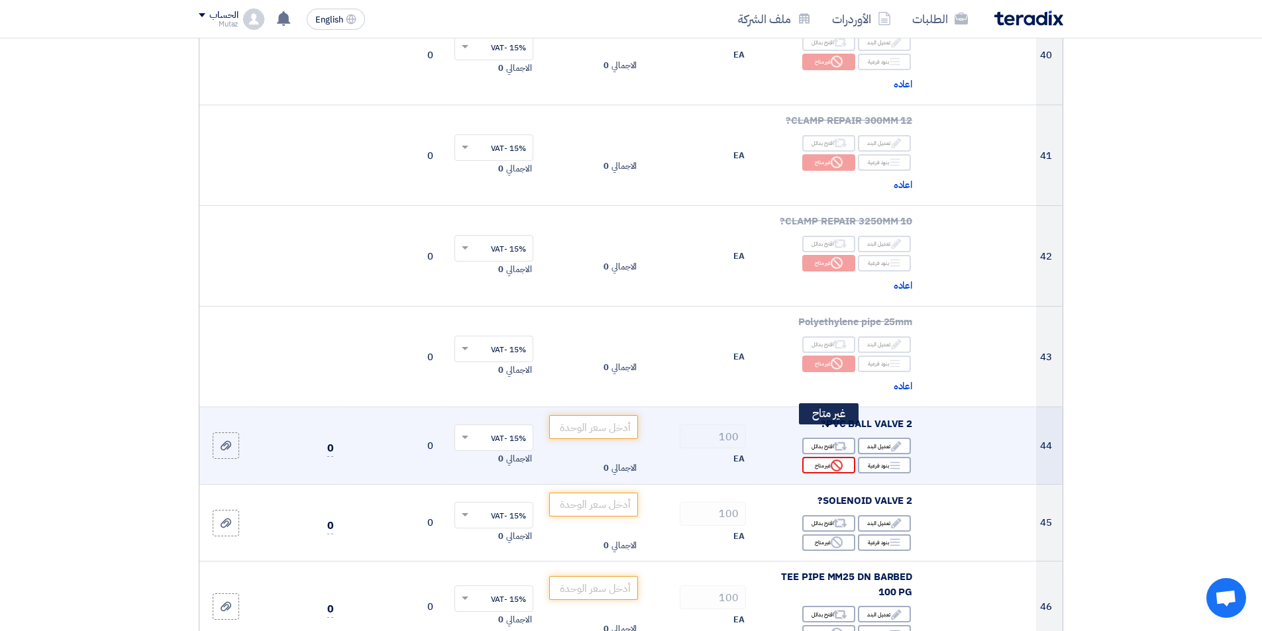
click at [826, 457] on div "Reject غير متاح" at bounding box center [828, 465] width 53 height 17
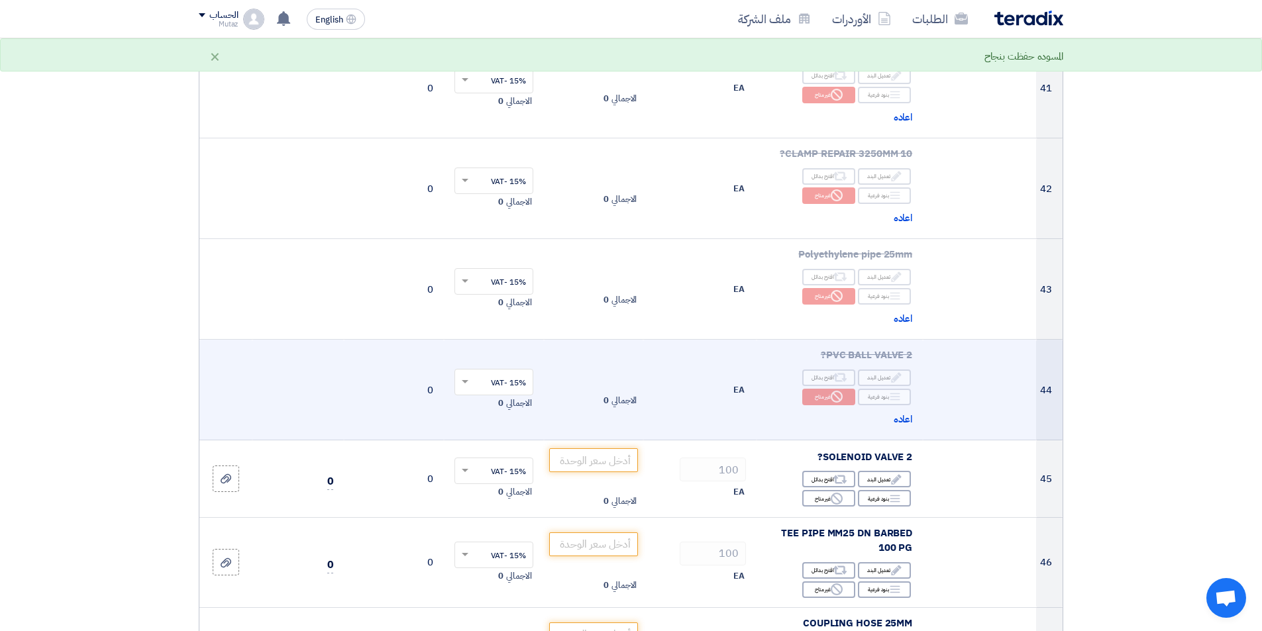
scroll to position [4638, 0]
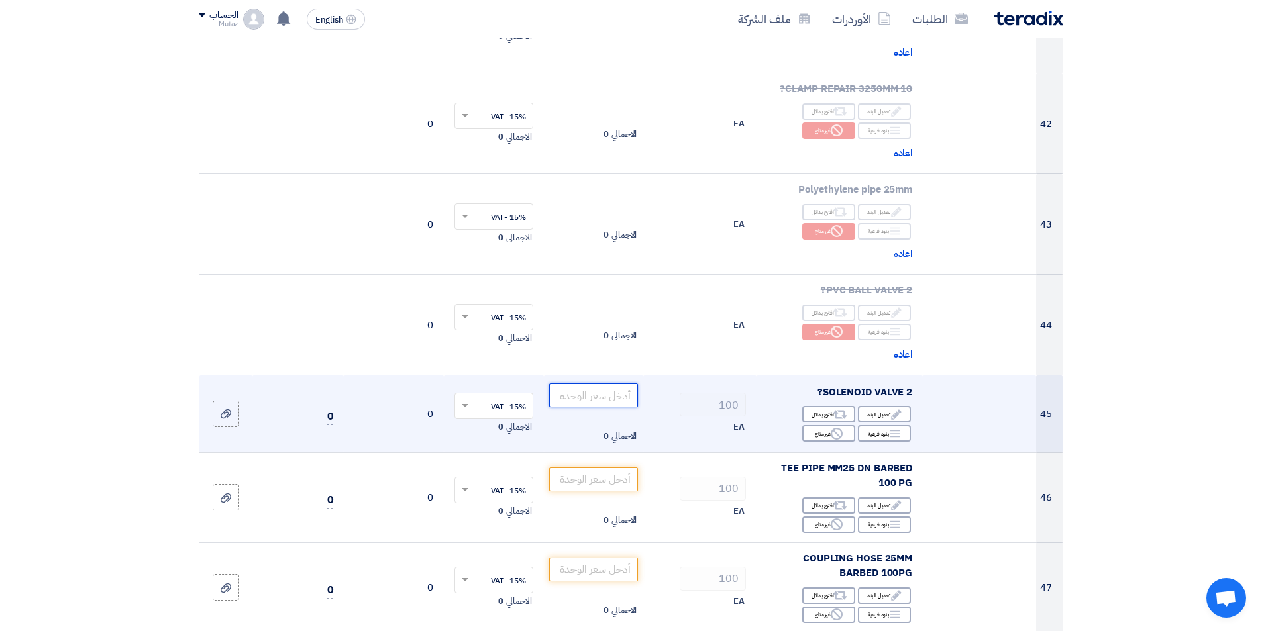
click at [586, 384] on input "number" at bounding box center [593, 396] width 89 height 24
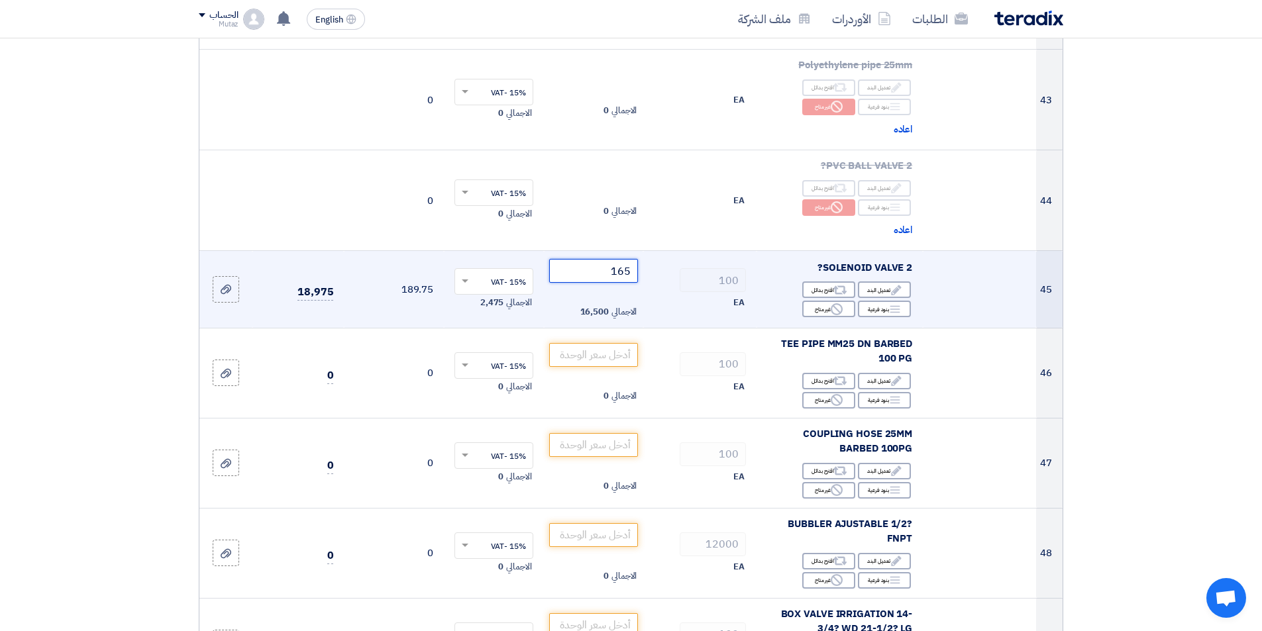
scroll to position [4771, 0]
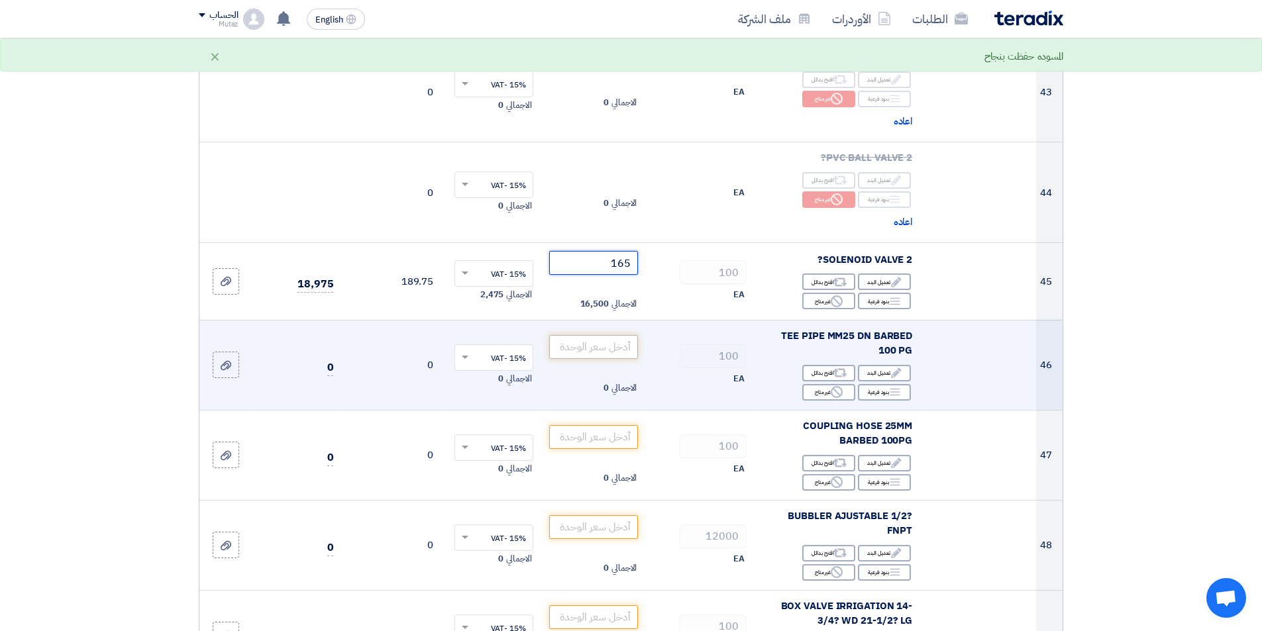
type input "165"
click at [575, 335] on input "number" at bounding box center [593, 347] width 89 height 24
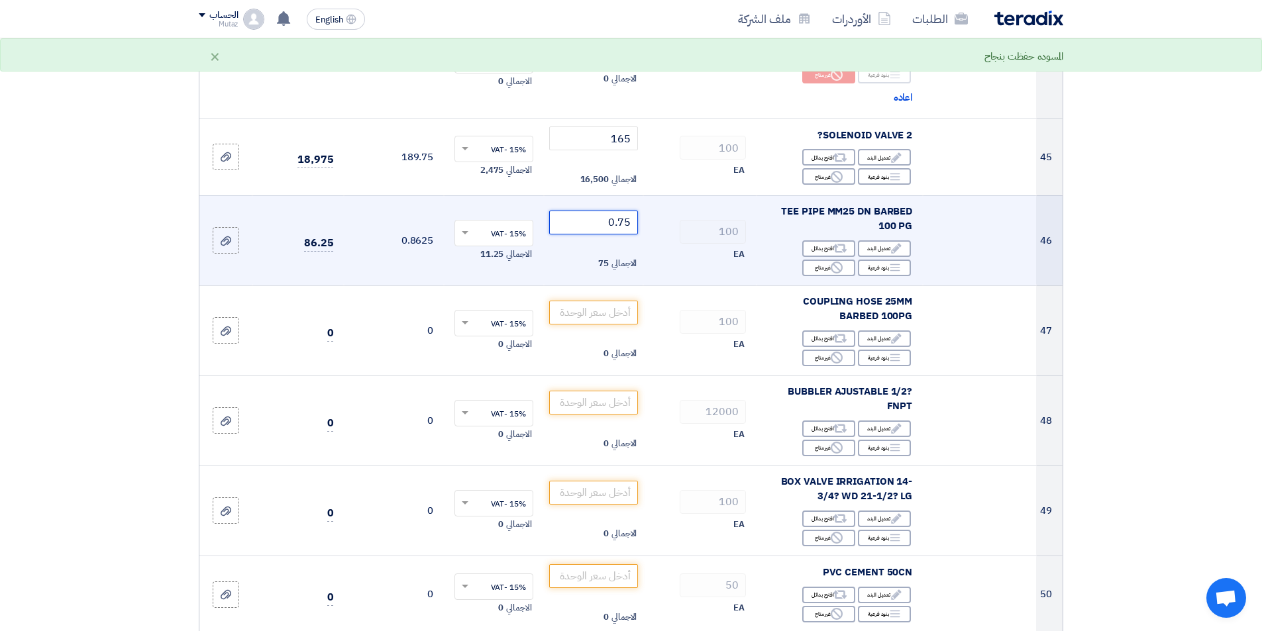
scroll to position [4903, 0]
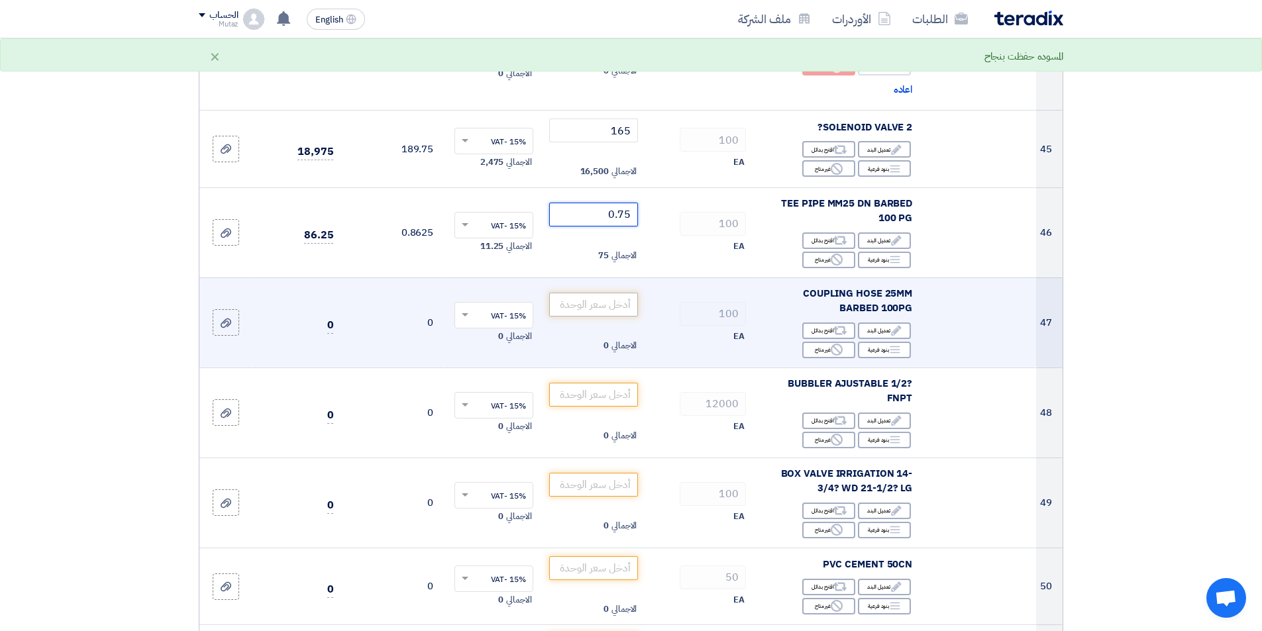
type input "0.75"
click at [597, 293] on input "number" at bounding box center [593, 305] width 89 height 24
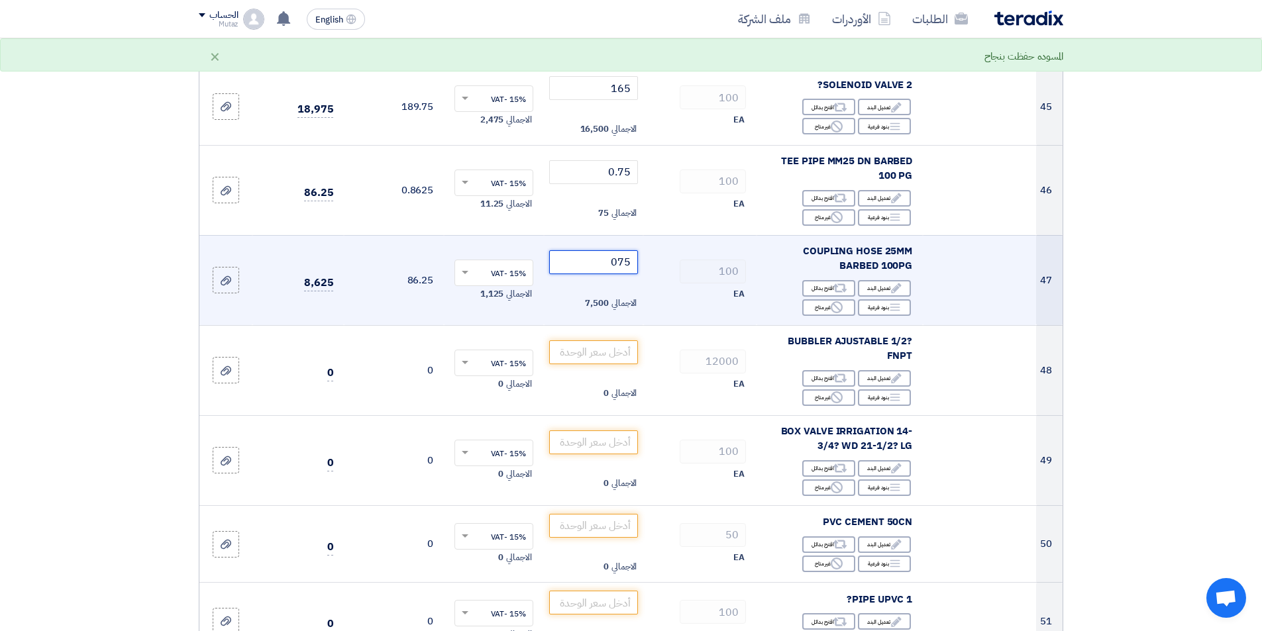
scroll to position [4970, 0]
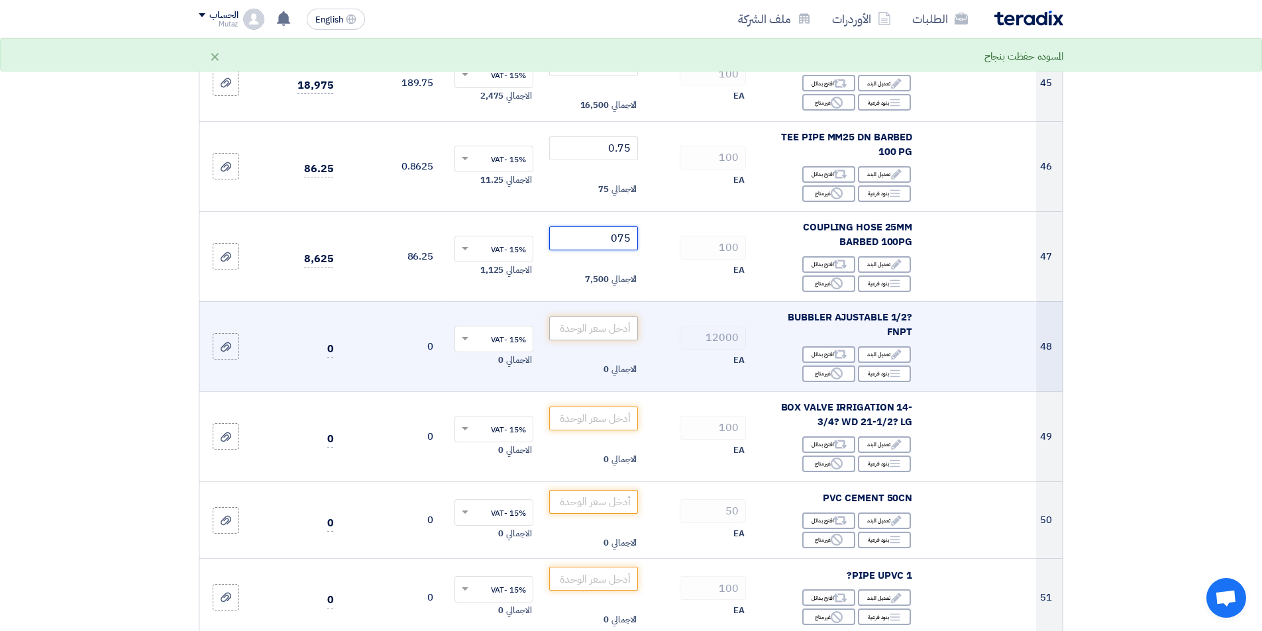
type input "075"
click at [604, 317] on input "number" at bounding box center [593, 329] width 89 height 24
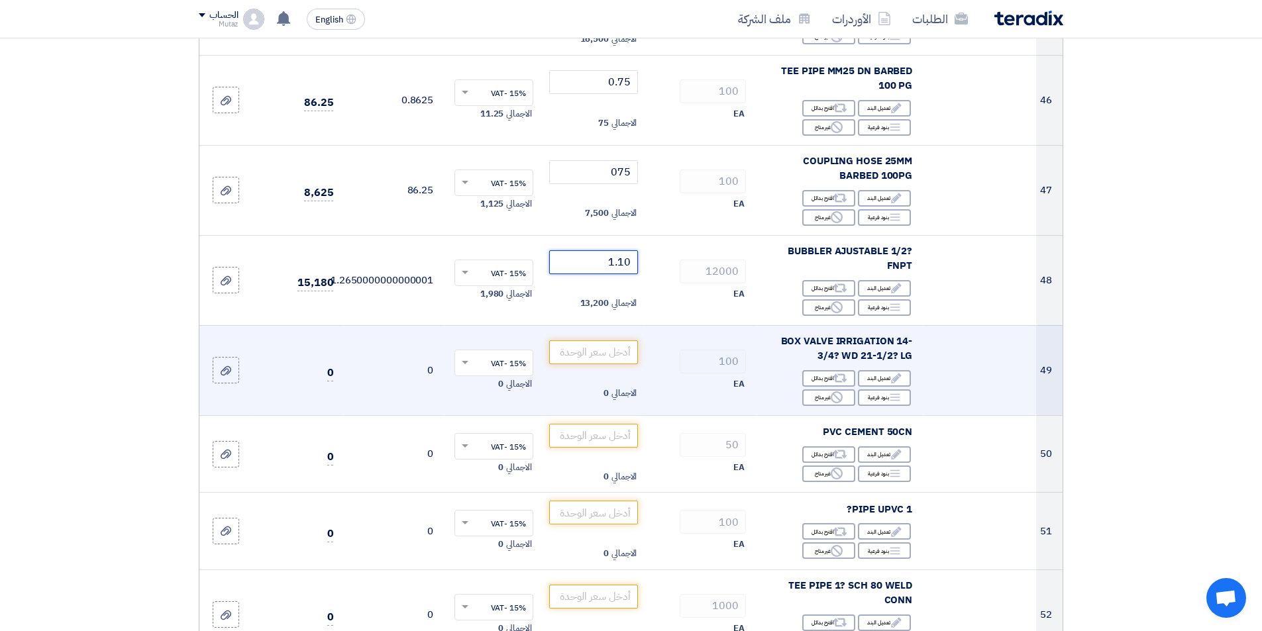
scroll to position [5102, 0]
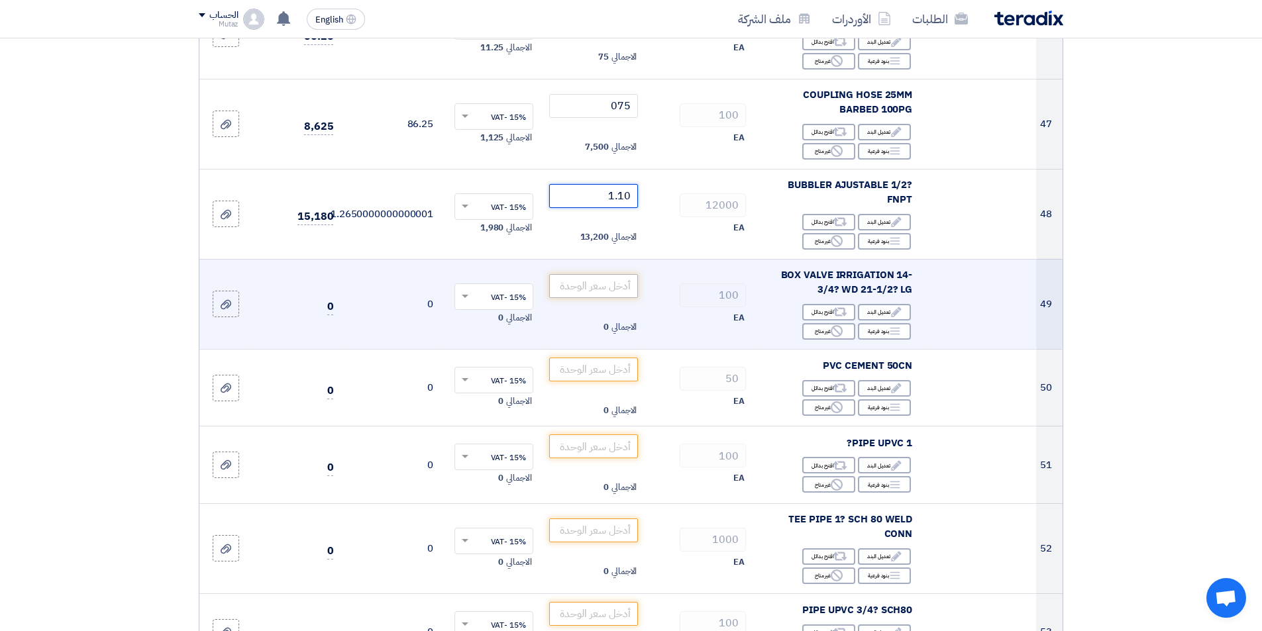
type input "1.10"
click at [602, 274] on input "number" at bounding box center [593, 286] width 89 height 24
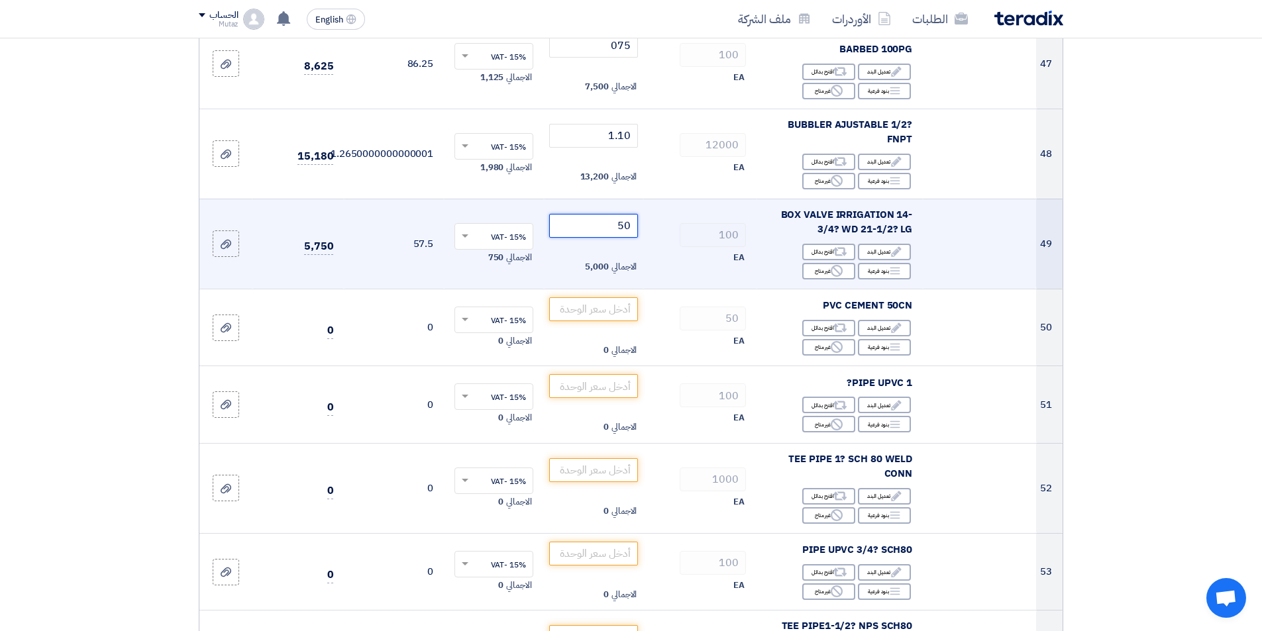
scroll to position [5168, 0]
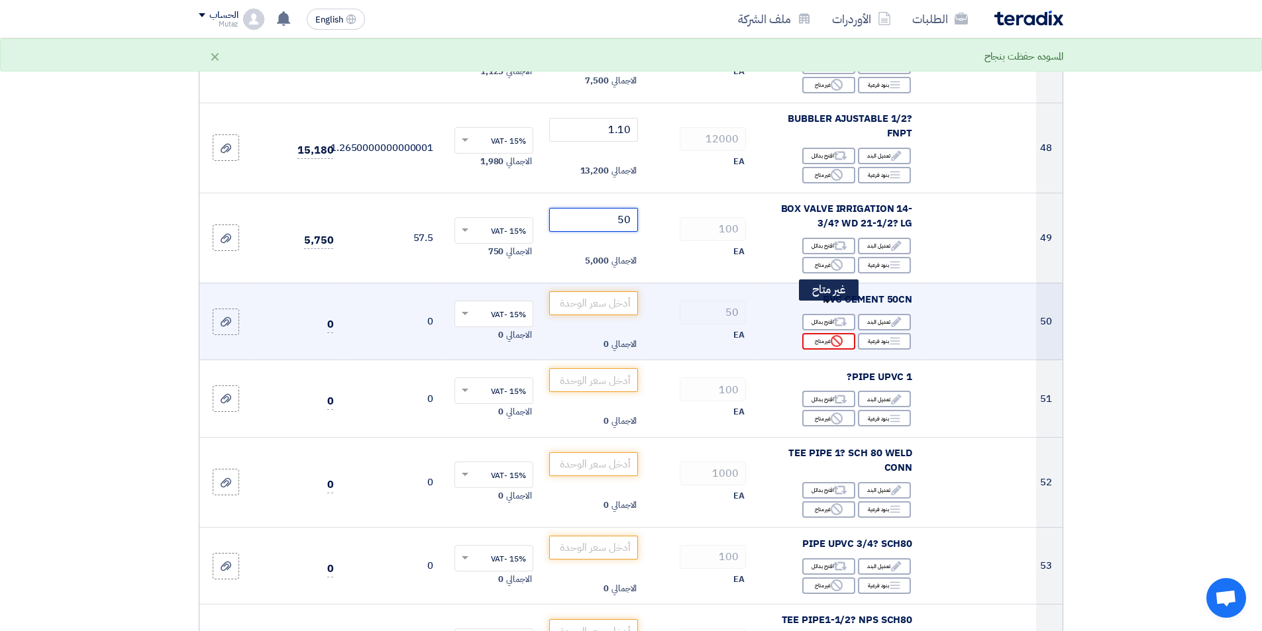
type input "50"
click at [823, 333] on div "Reject غير متاح" at bounding box center [828, 341] width 53 height 17
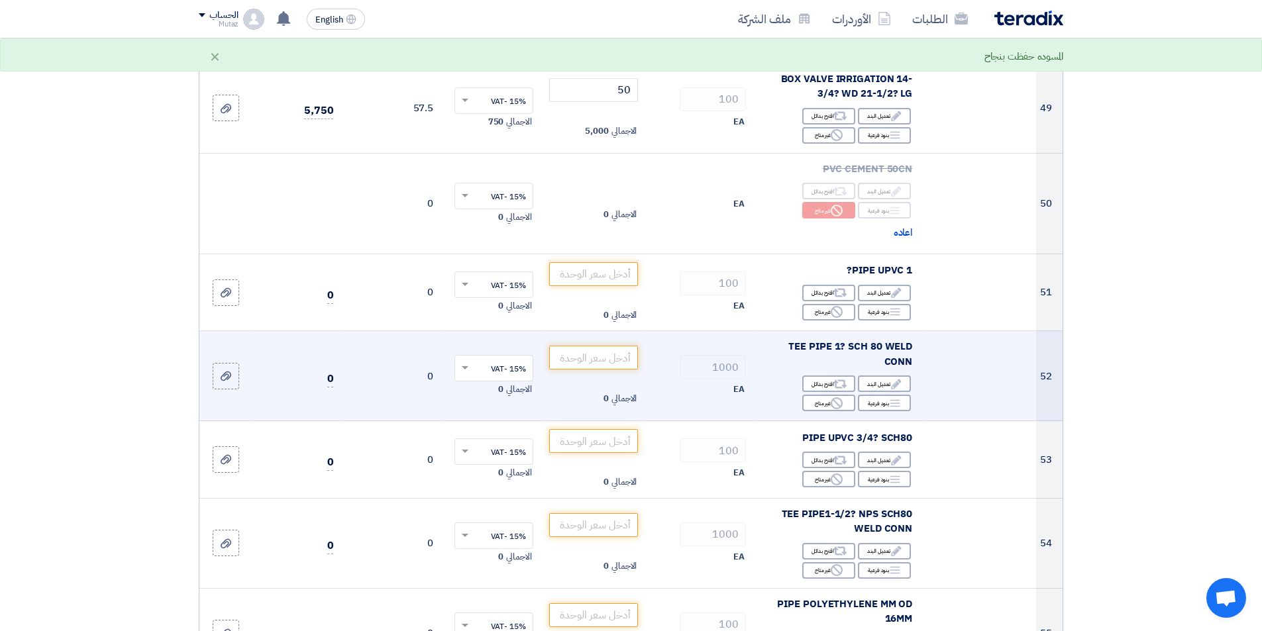
scroll to position [5301, 0]
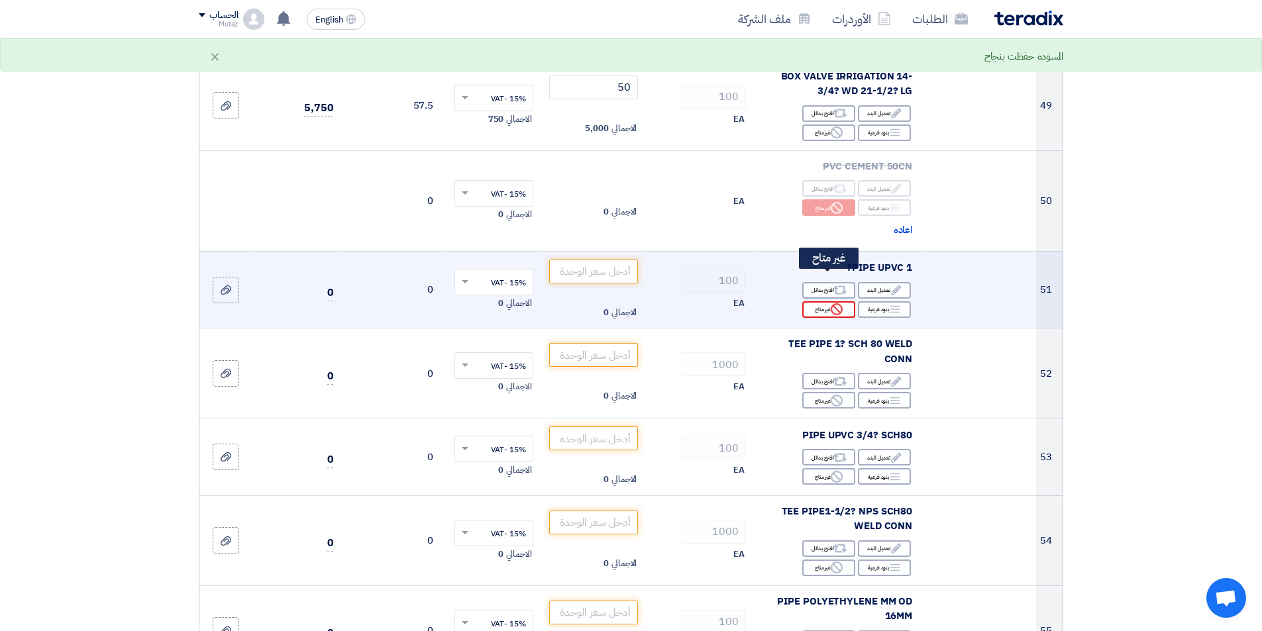
click at [824, 301] on div "Reject غير متاح" at bounding box center [828, 309] width 53 height 17
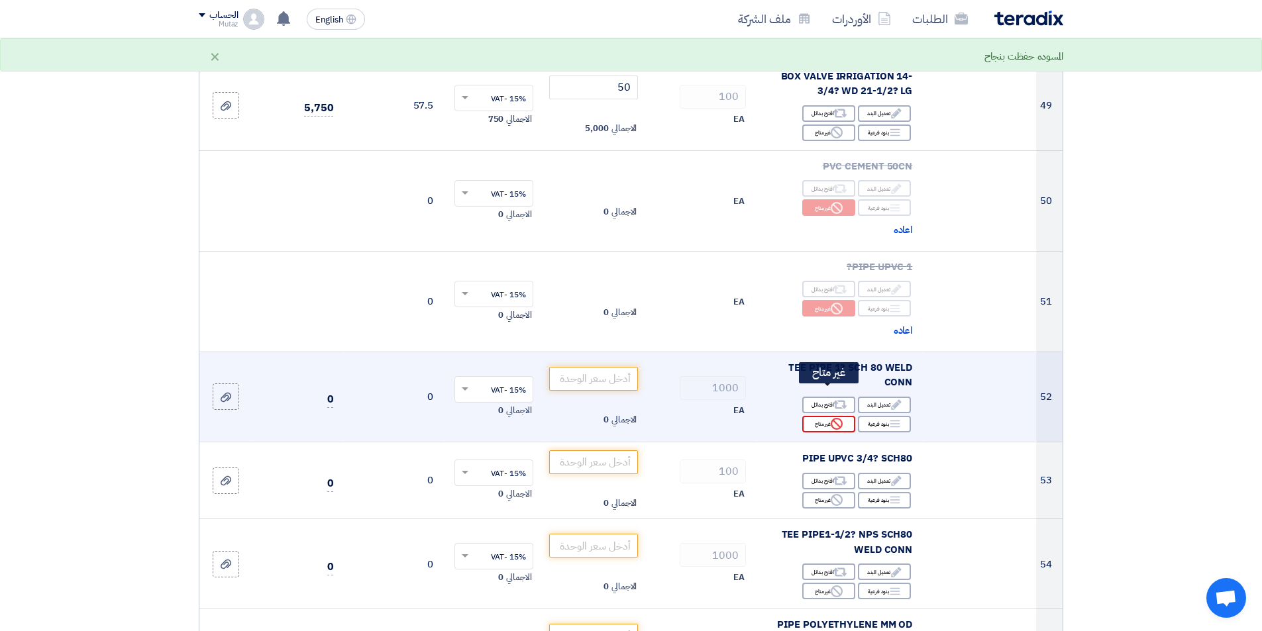
click at [837, 418] on icon "Reject" at bounding box center [837, 424] width 12 height 12
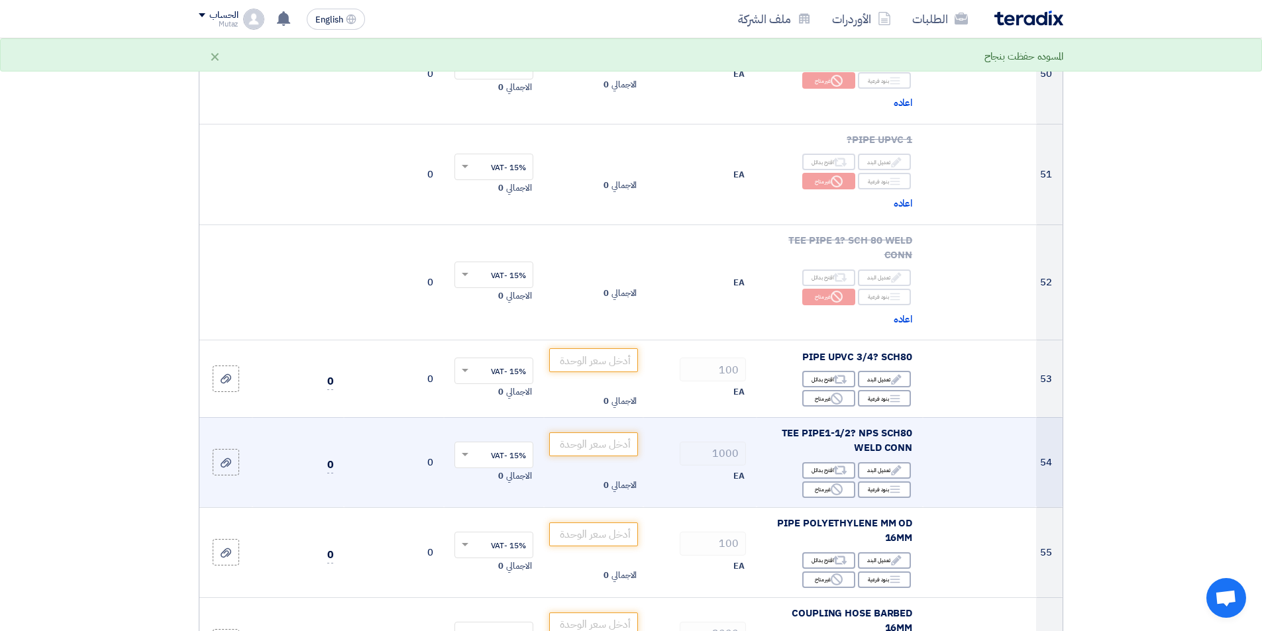
scroll to position [5434, 0]
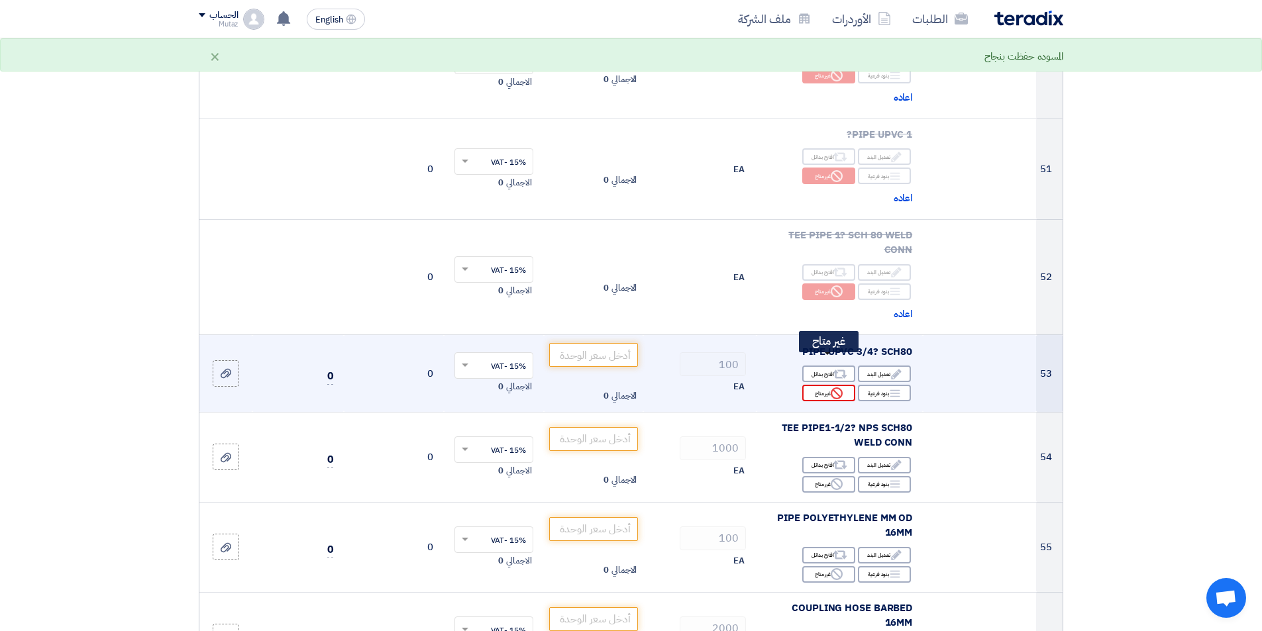
click at [828, 385] on div "Reject غير متاح" at bounding box center [828, 393] width 53 height 17
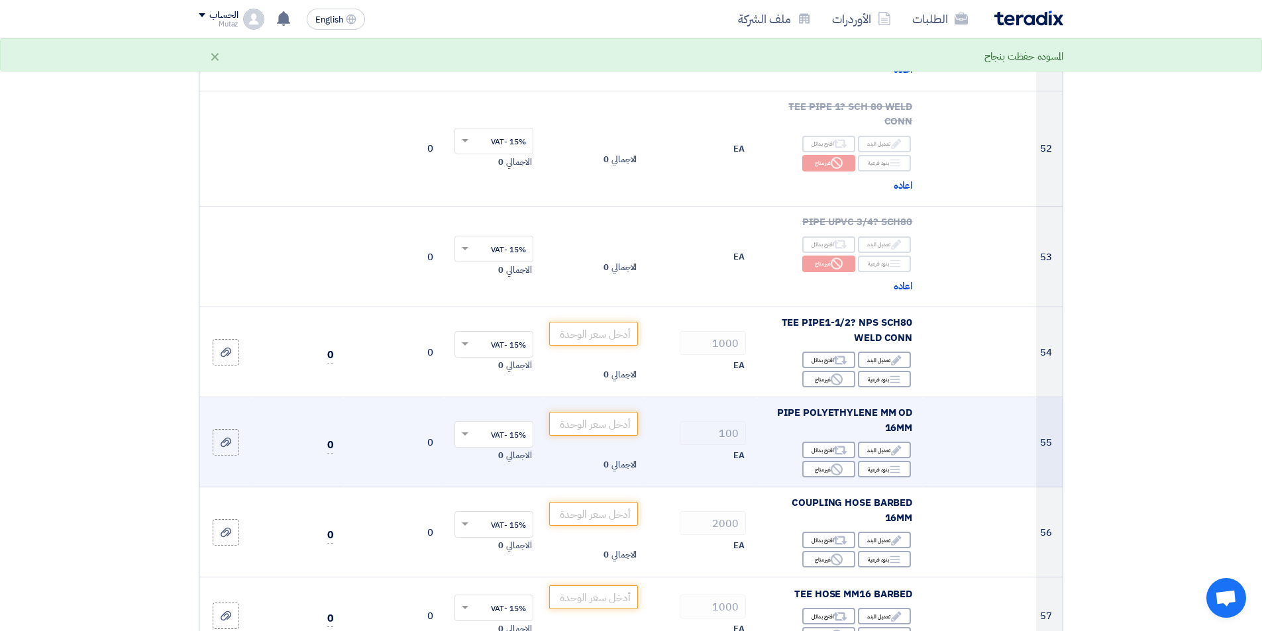
scroll to position [5566, 0]
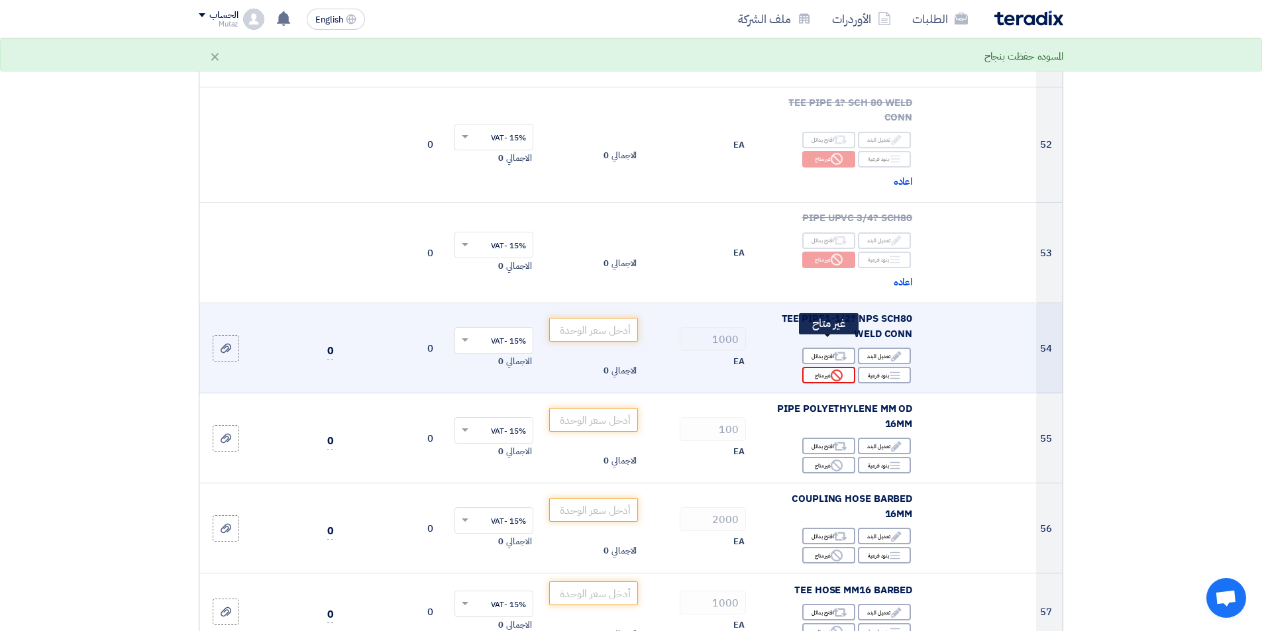
click at [830, 367] on div "Reject غير متاح" at bounding box center [828, 375] width 53 height 17
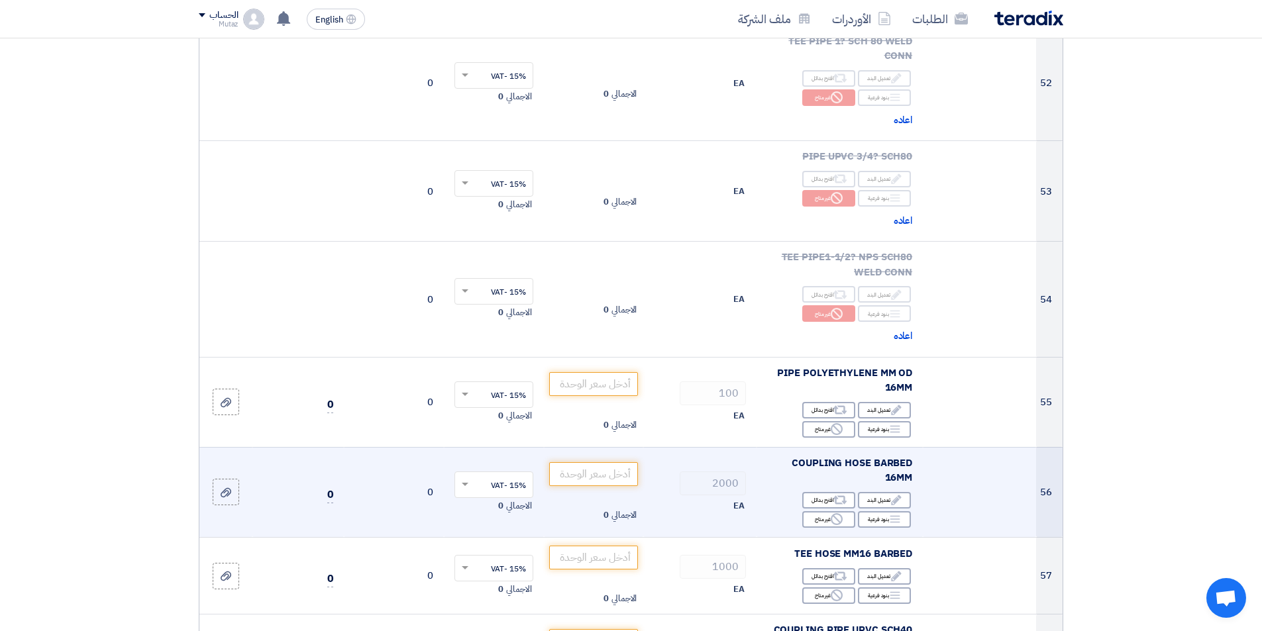
scroll to position [5699, 0]
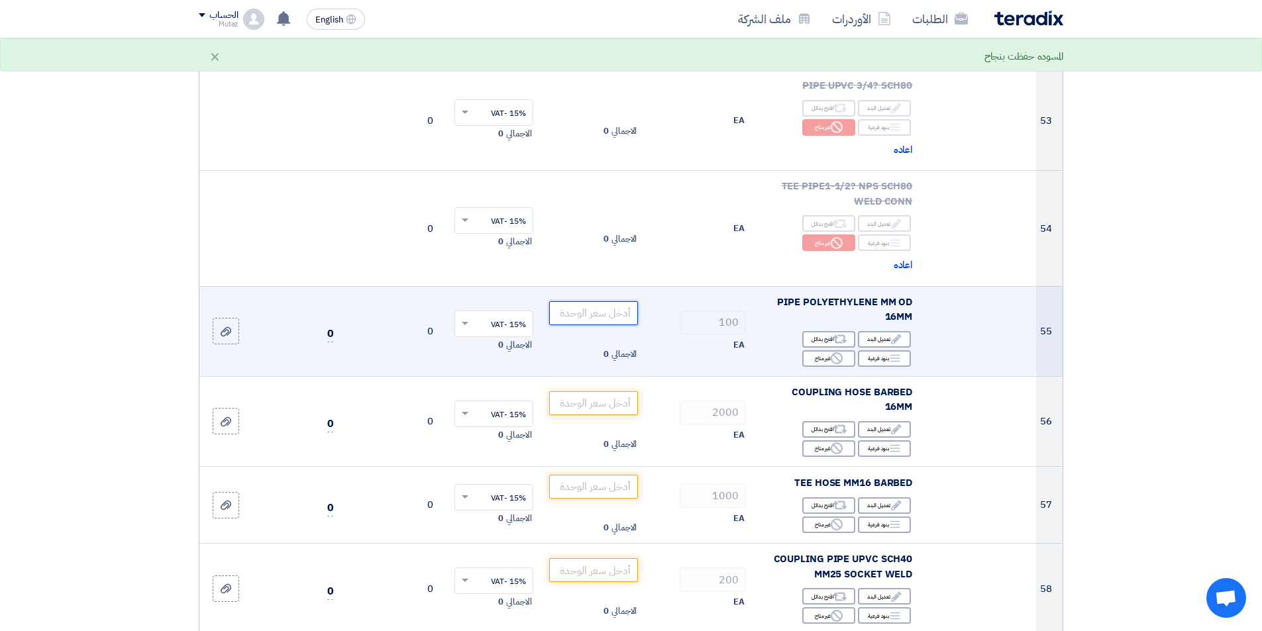
click at [609, 301] on input "number" at bounding box center [593, 313] width 89 height 24
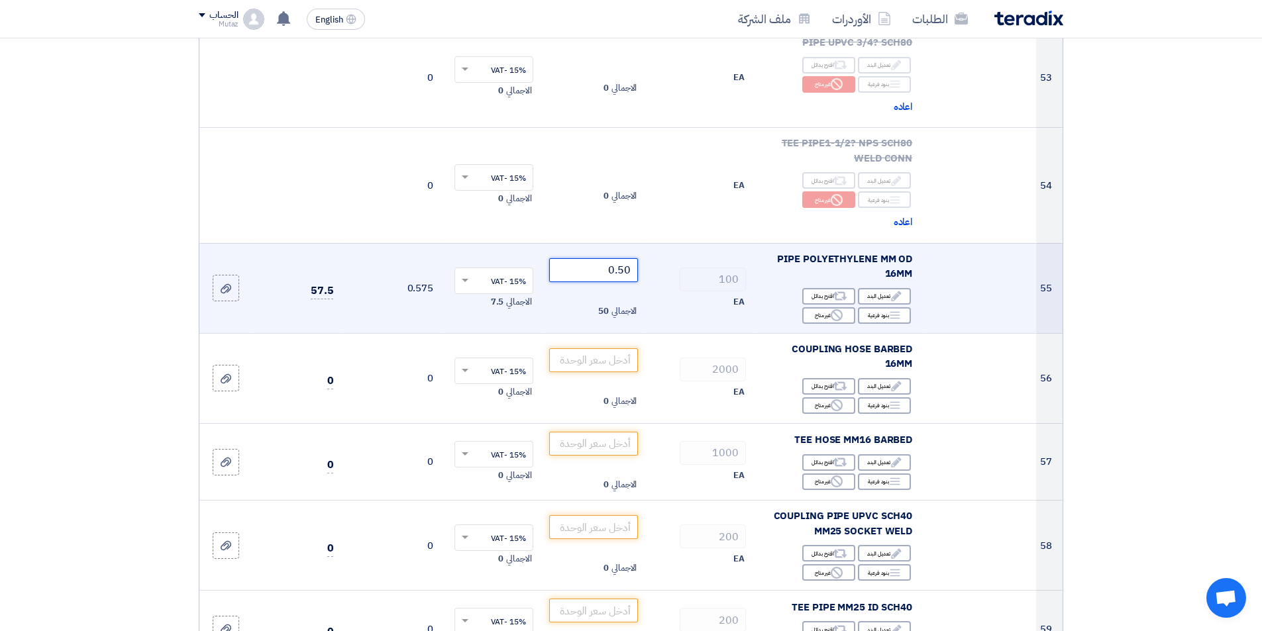
scroll to position [5765, 0]
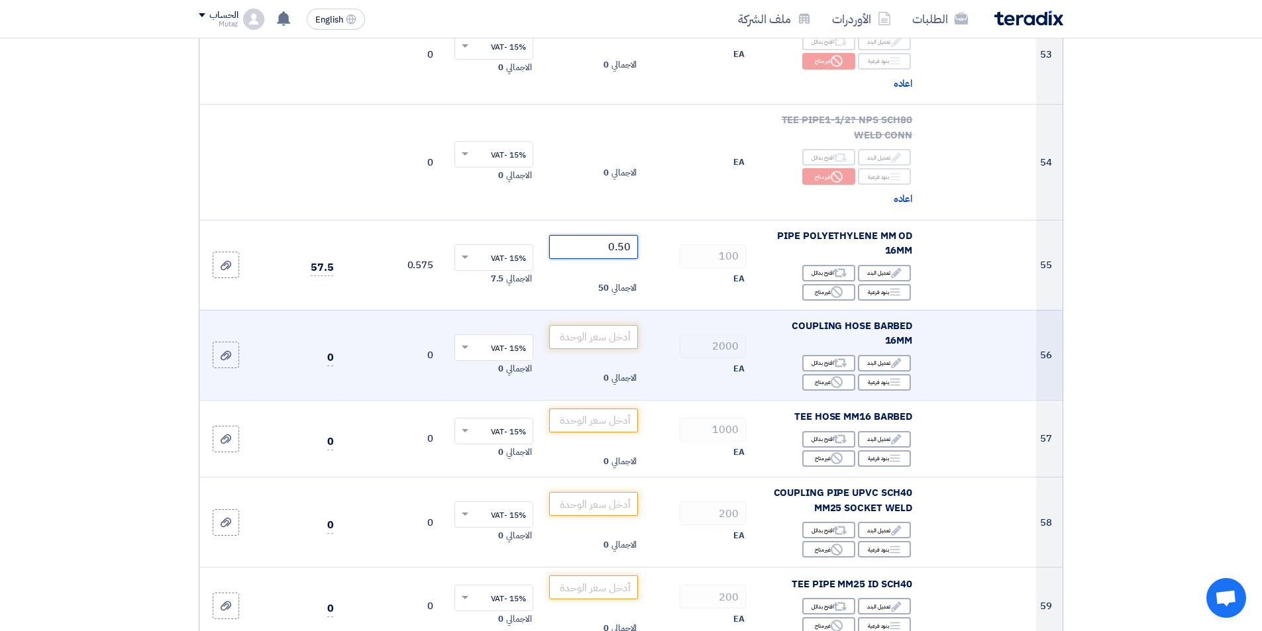
type input "0.50"
click at [609, 325] on input "number" at bounding box center [593, 337] width 89 height 24
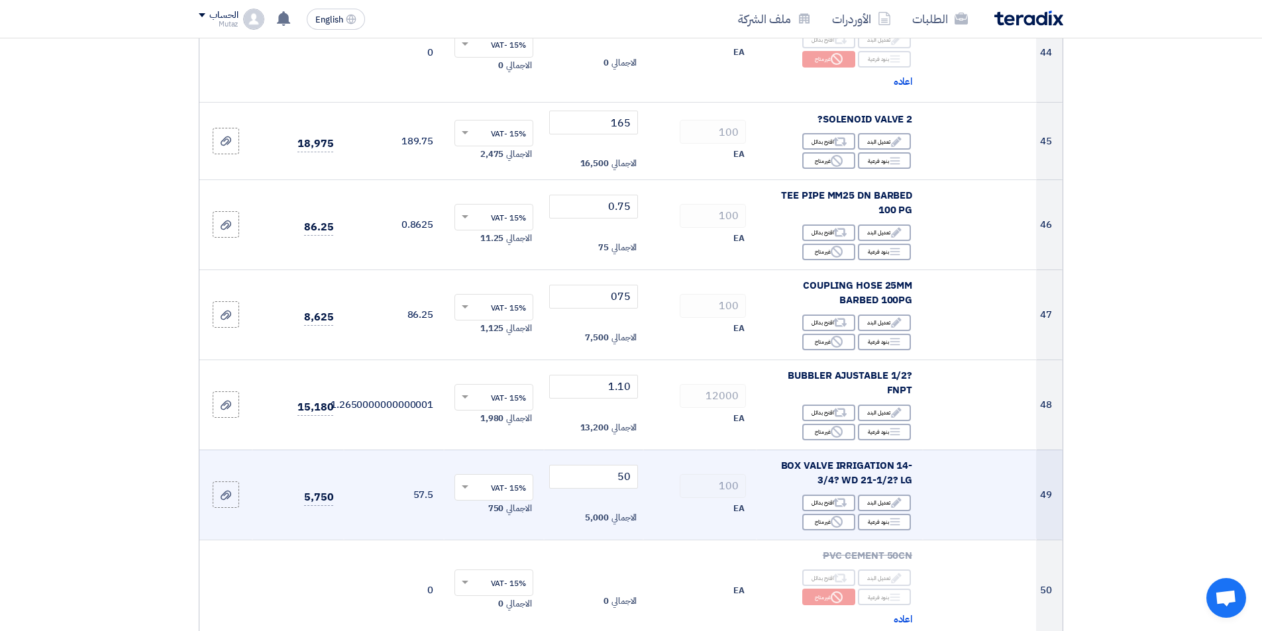
scroll to position [4903, 0]
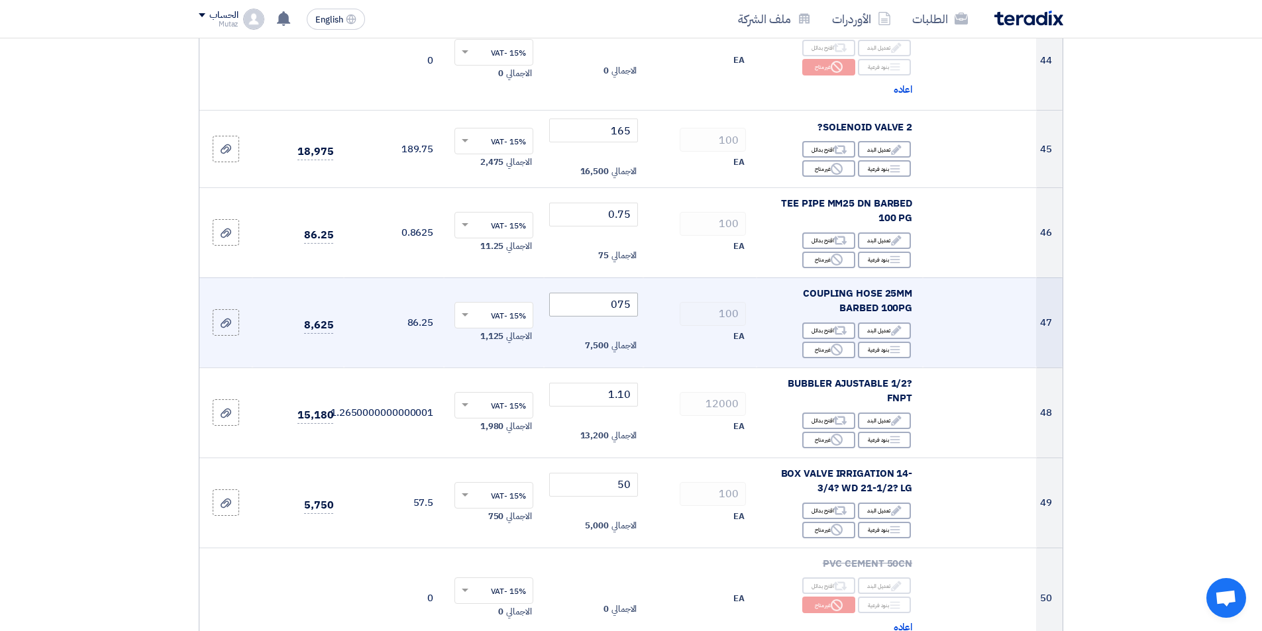
type input "0.50"
click at [719, 278] on tr "47 COUPLING HOSE 25MM BARBED 100PG Edit تعديل البند Alternative اقترح بدائل Bre…" at bounding box center [630, 323] width 863 height 90
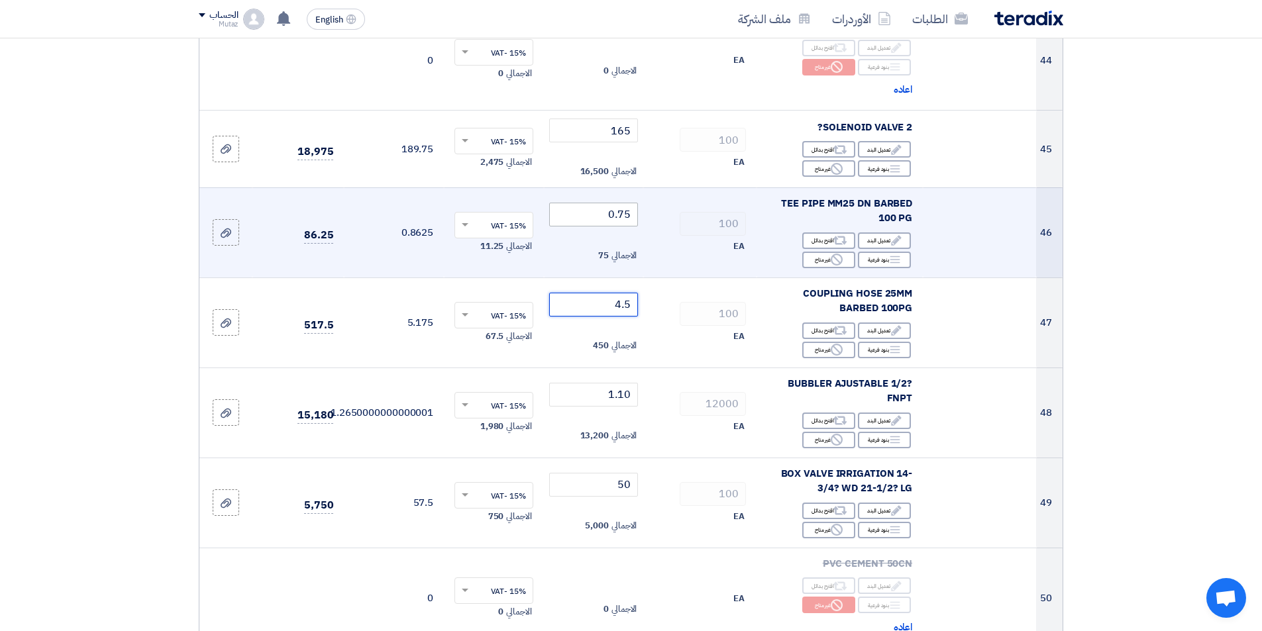
type input "4.5"
drag, startPoint x: 557, startPoint y: 182, endPoint x: 732, endPoint y: 172, distance: 174.6
click at [732, 188] on tr "46 TEE PIPE MM25 DN BARBED 100 PG Edit تعديل البند Alternative اقترح بدائل Brea…" at bounding box center [630, 233] width 863 height 90
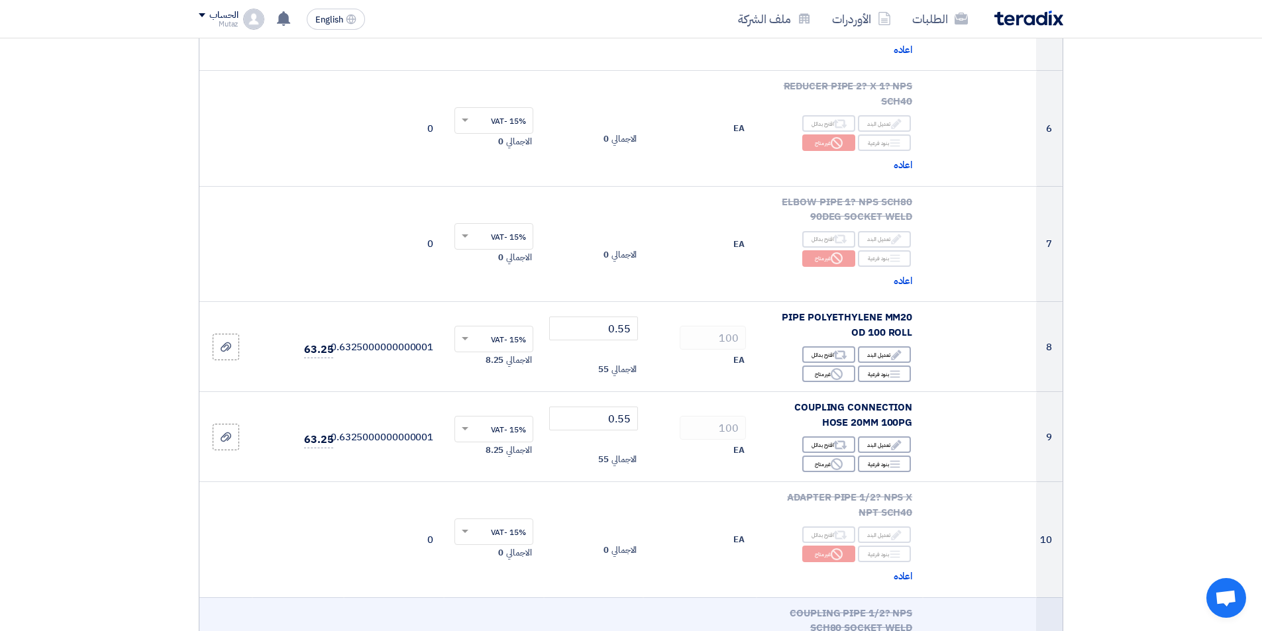
scroll to position [729, 0]
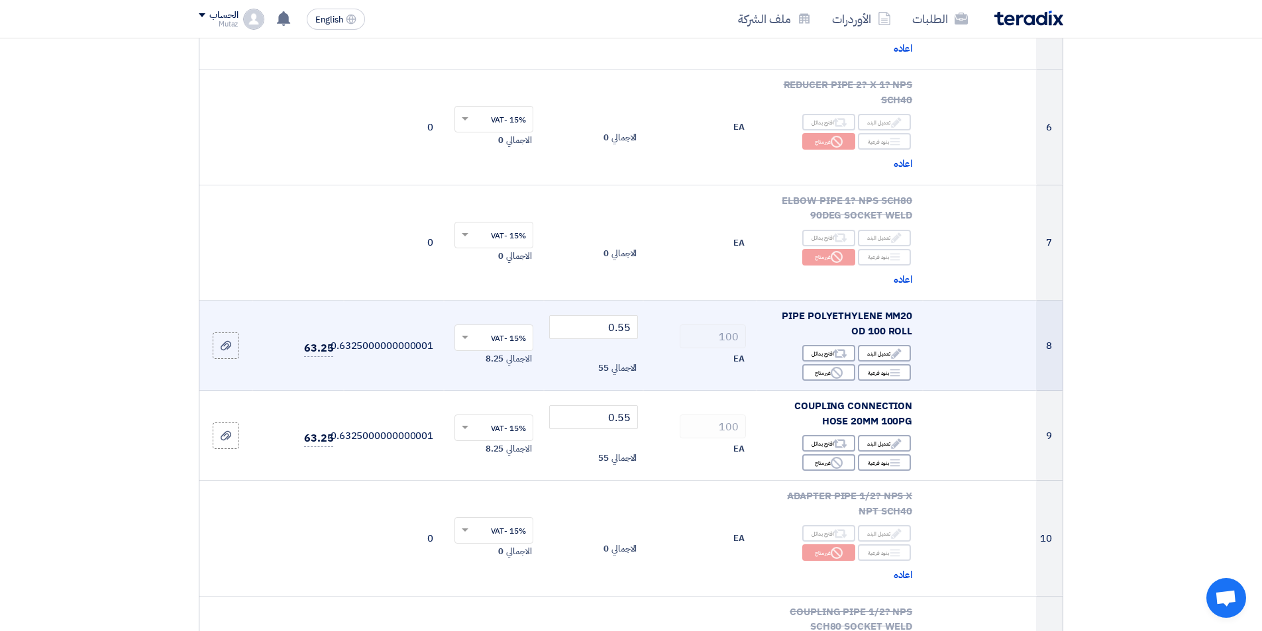
type input "6.5"
drag, startPoint x: 736, startPoint y: 390, endPoint x: 792, endPoint y: 384, distance: 56.6
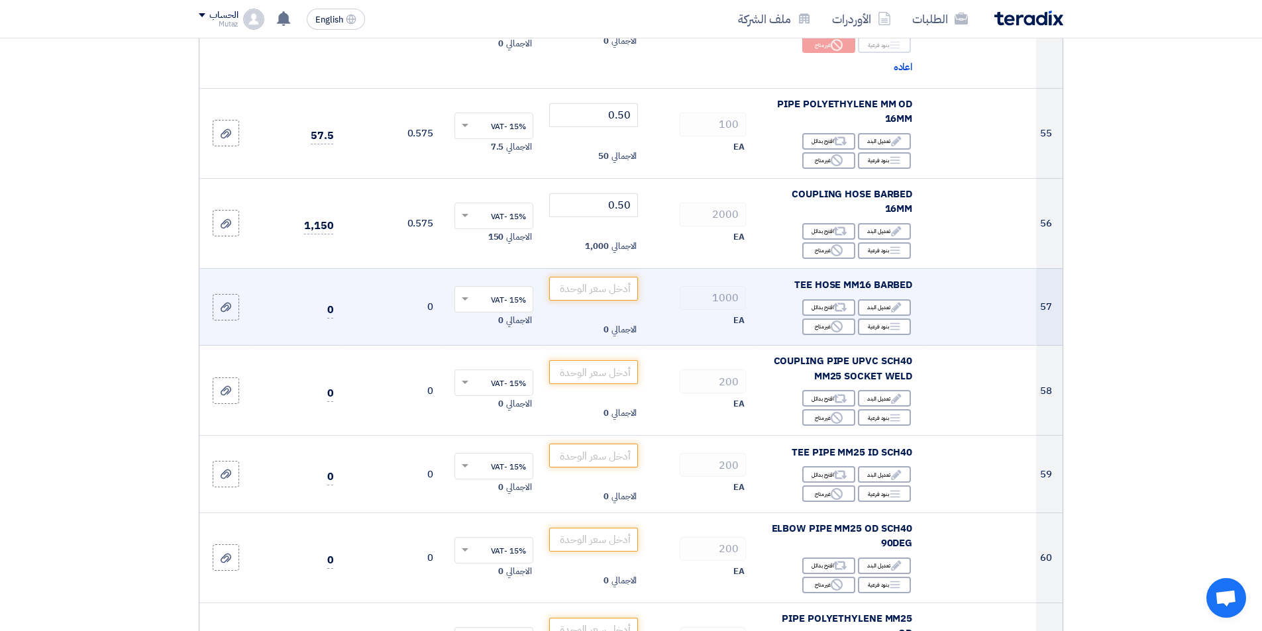
scroll to position [5897, 0]
type input "4"
click at [611, 276] on input "number" at bounding box center [593, 288] width 89 height 24
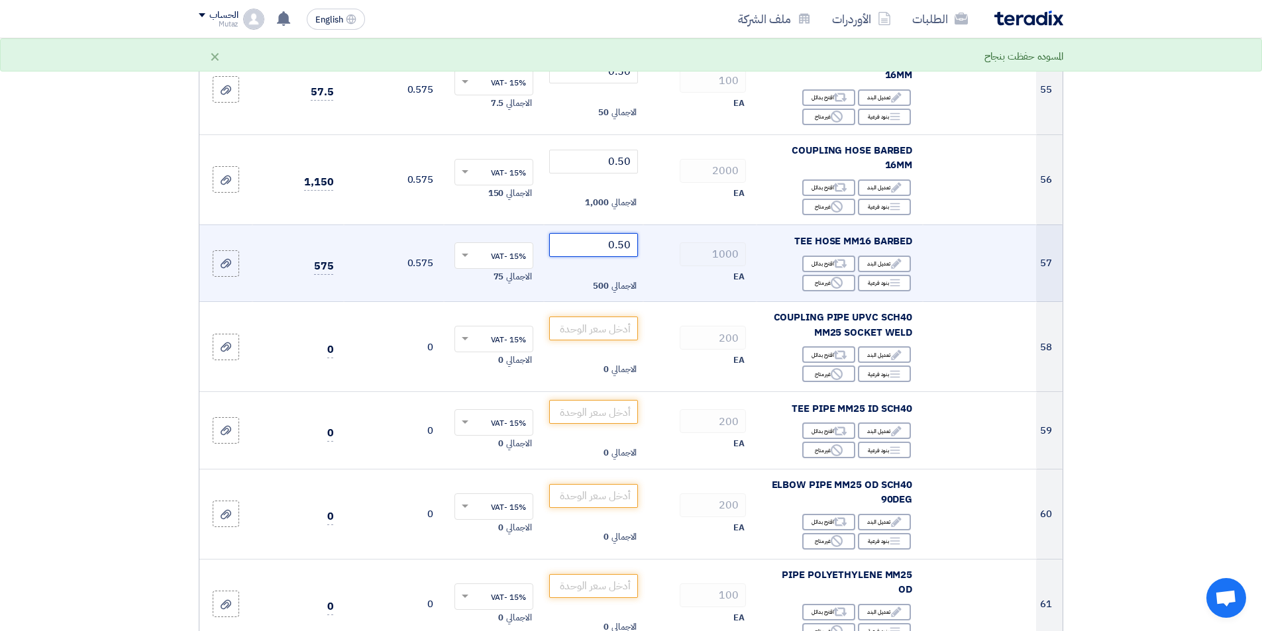
scroll to position [5964, 0]
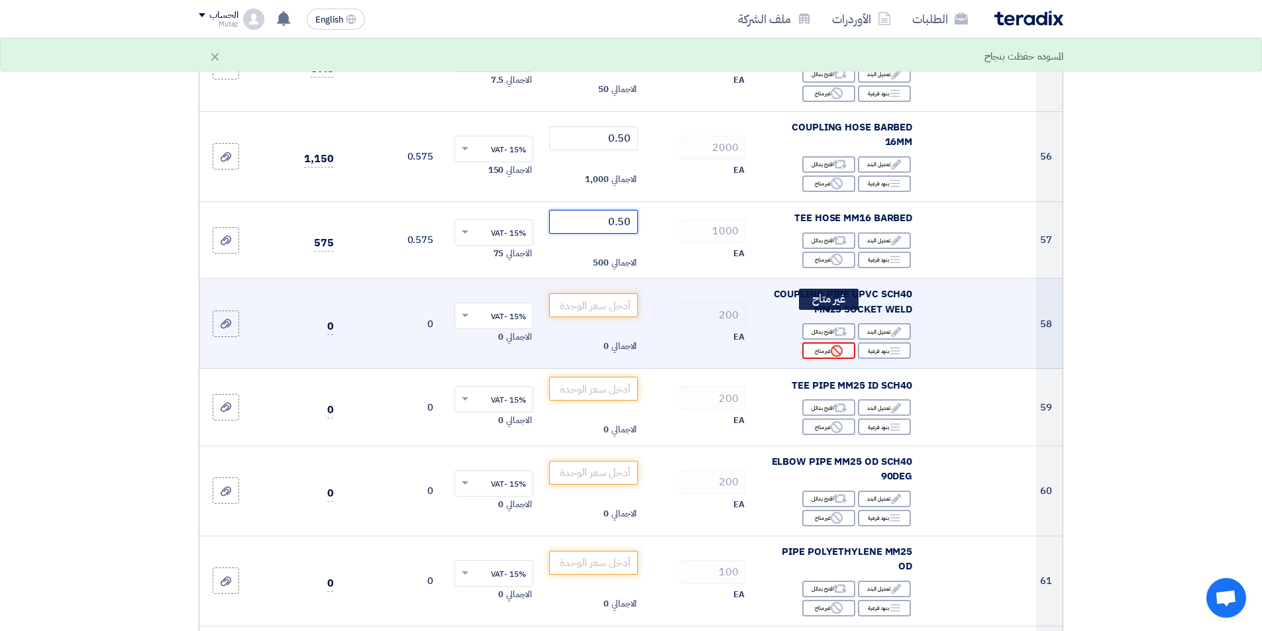
type input "0.50"
click at [838, 345] on icon "Reject" at bounding box center [837, 351] width 12 height 12
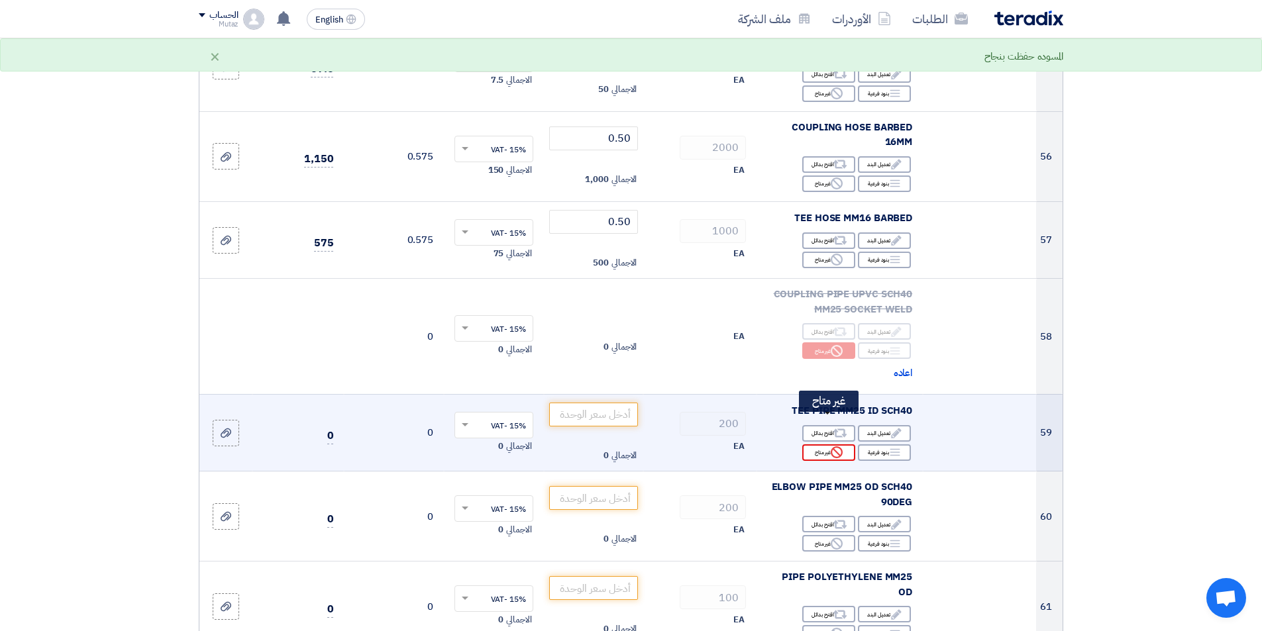
click at [834, 447] on icon "Reject" at bounding box center [837, 453] width 12 height 12
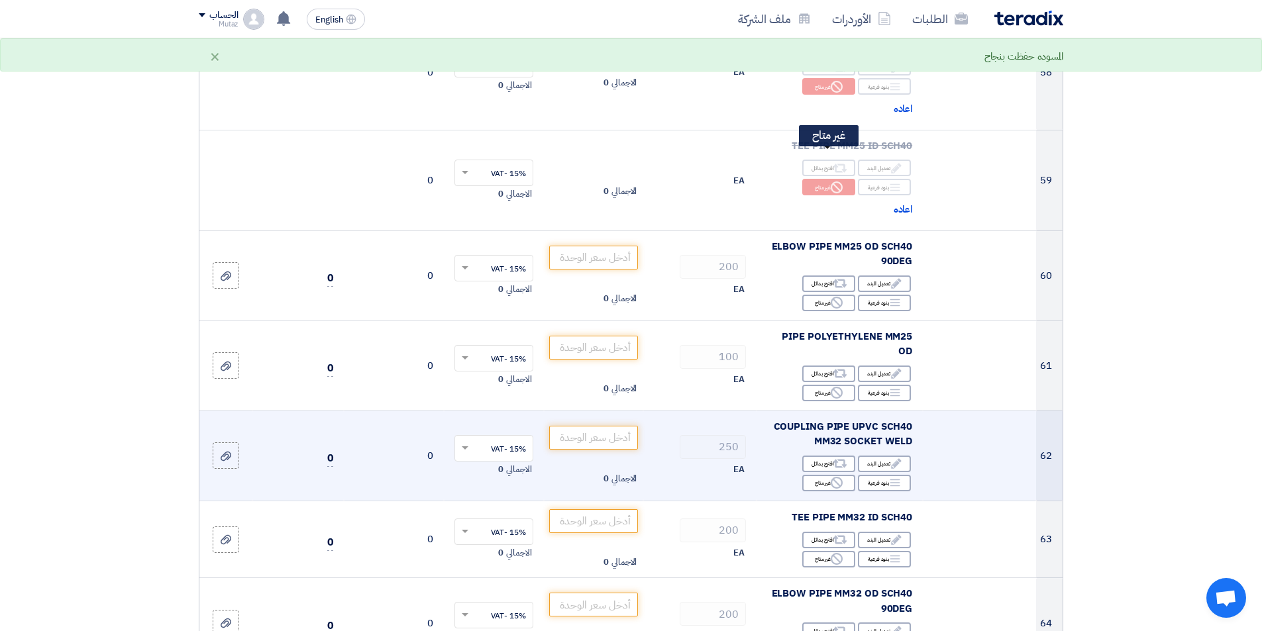
scroll to position [6229, 0]
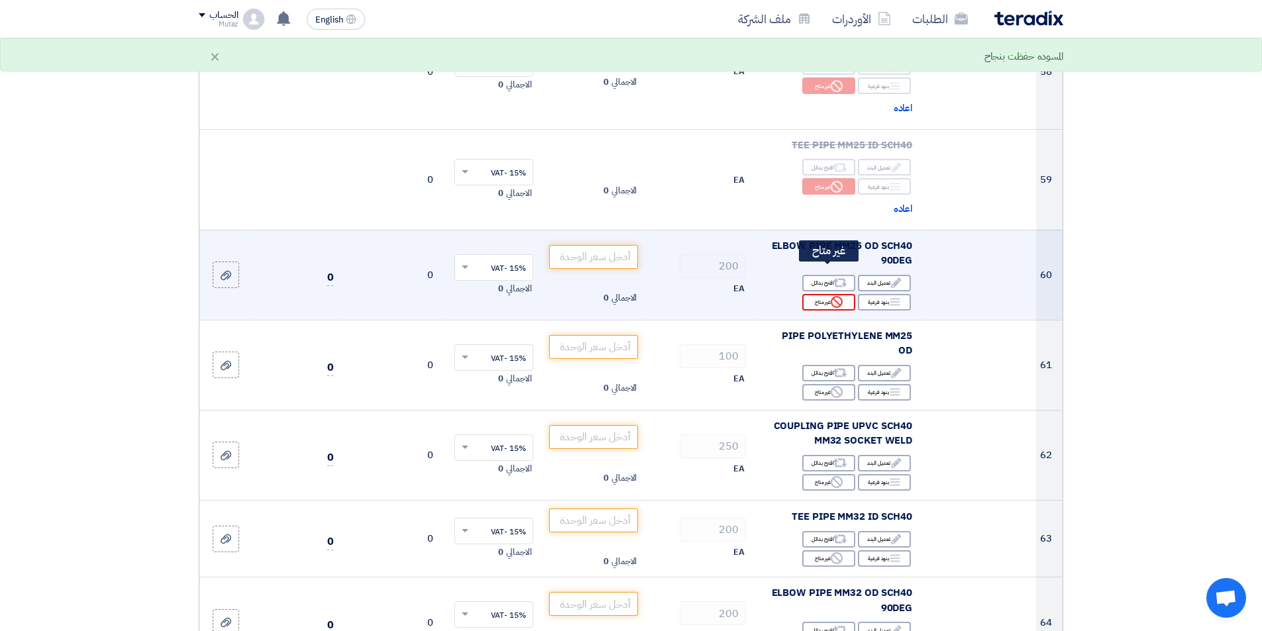
click at [820, 294] on div "Reject غير متاح" at bounding box center [828, 302] width 53 height 17
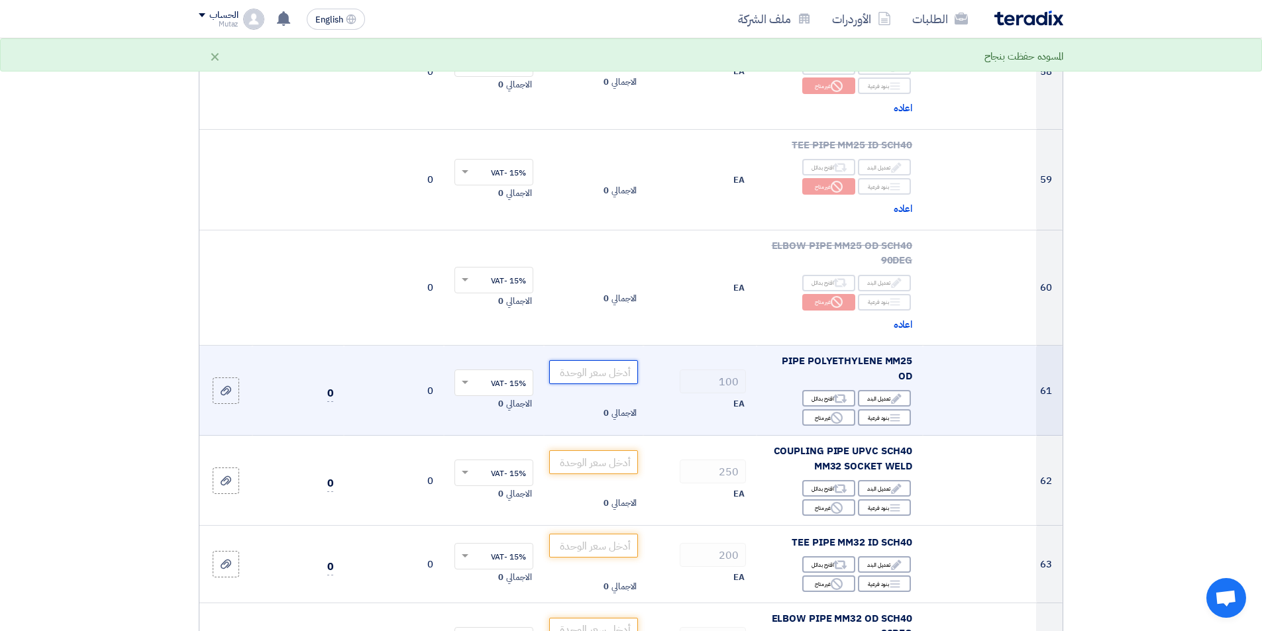
click at [591, 360] on input "number" at bounding box center [593, 372] width 89 height 24
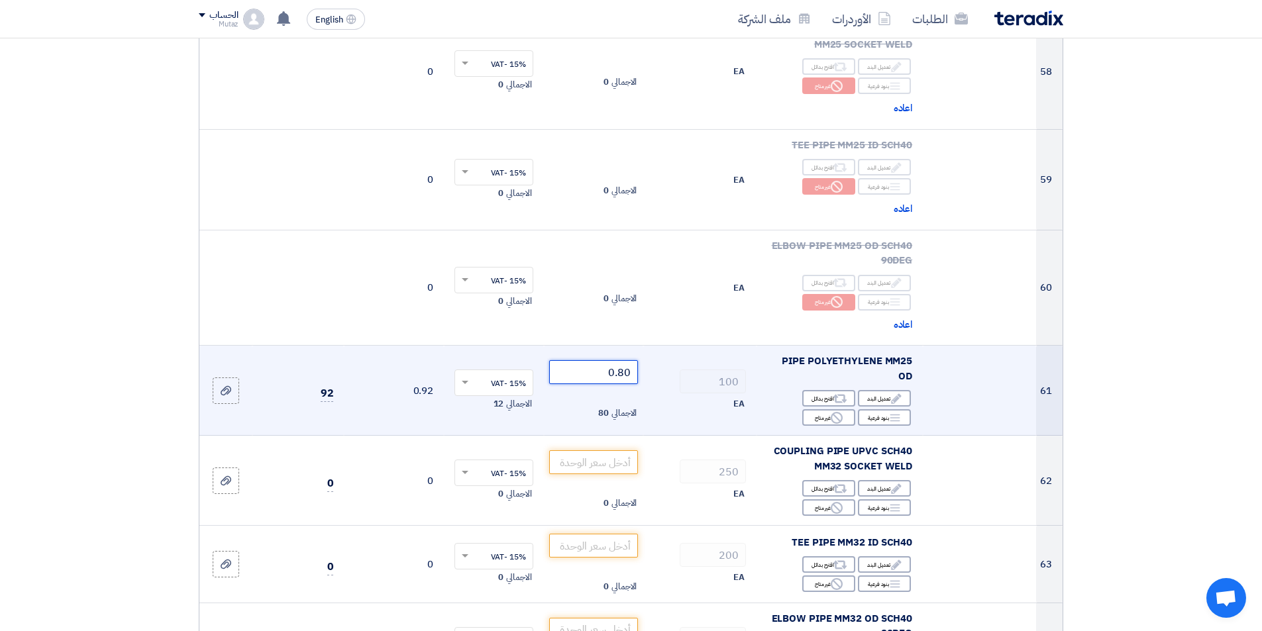
scroll to position [6361, 0]
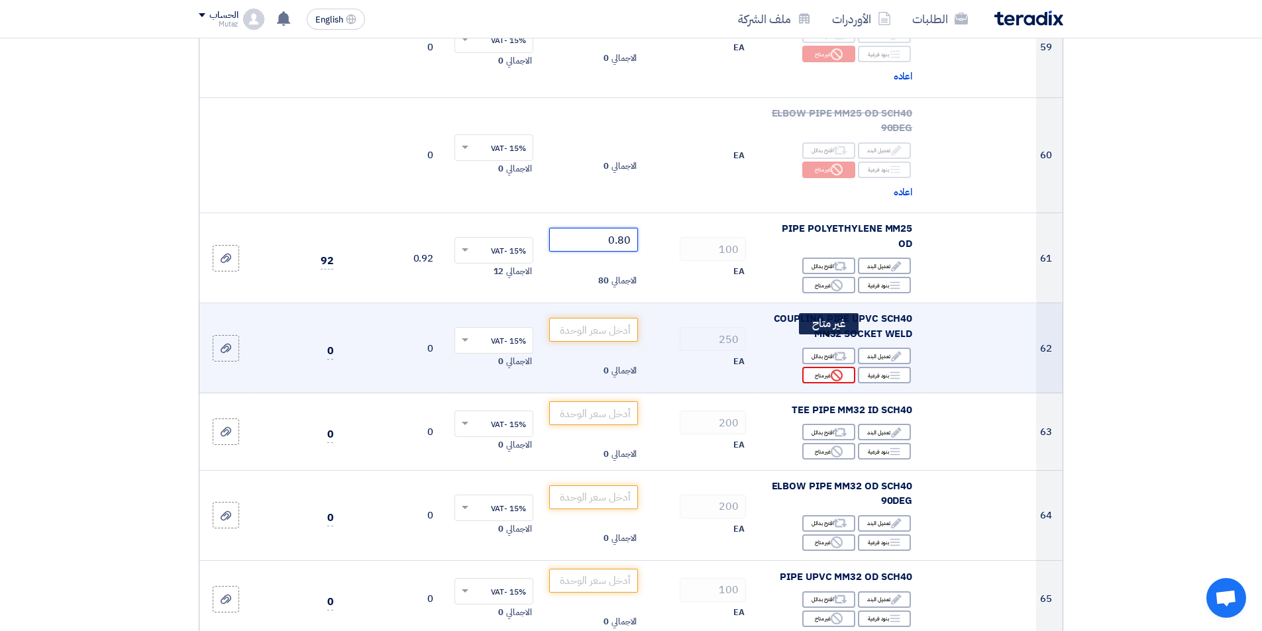
type input "0.80"
click at [825, 367] on div "Reject غير متاح" at bounding box center [828, 375] width 53 height 17
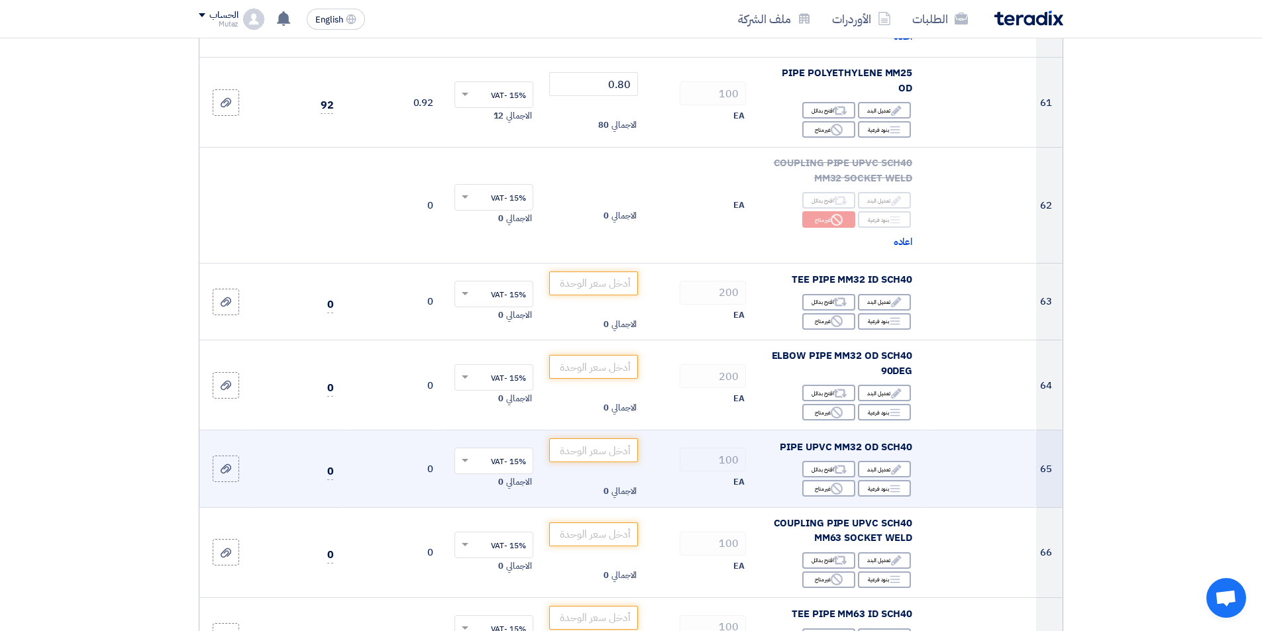
scroll to position [6626, 0]
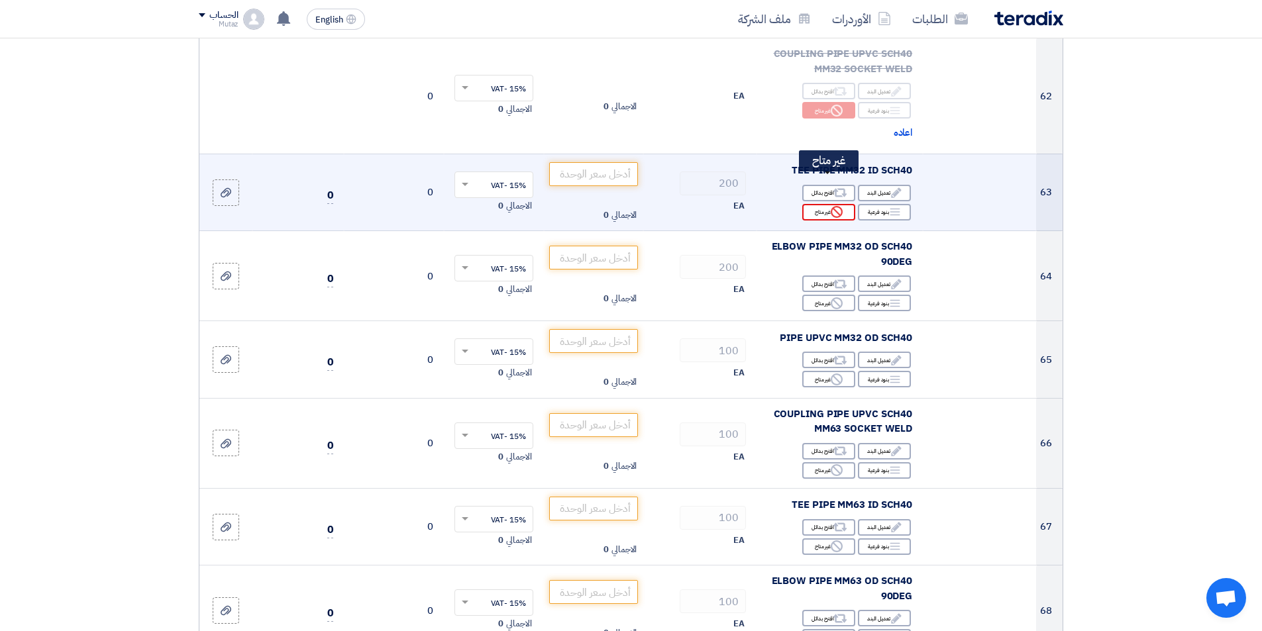
click at [816, 204] on div "Reject غير متاح" at bounding box center [828, 212] width 53 height 17
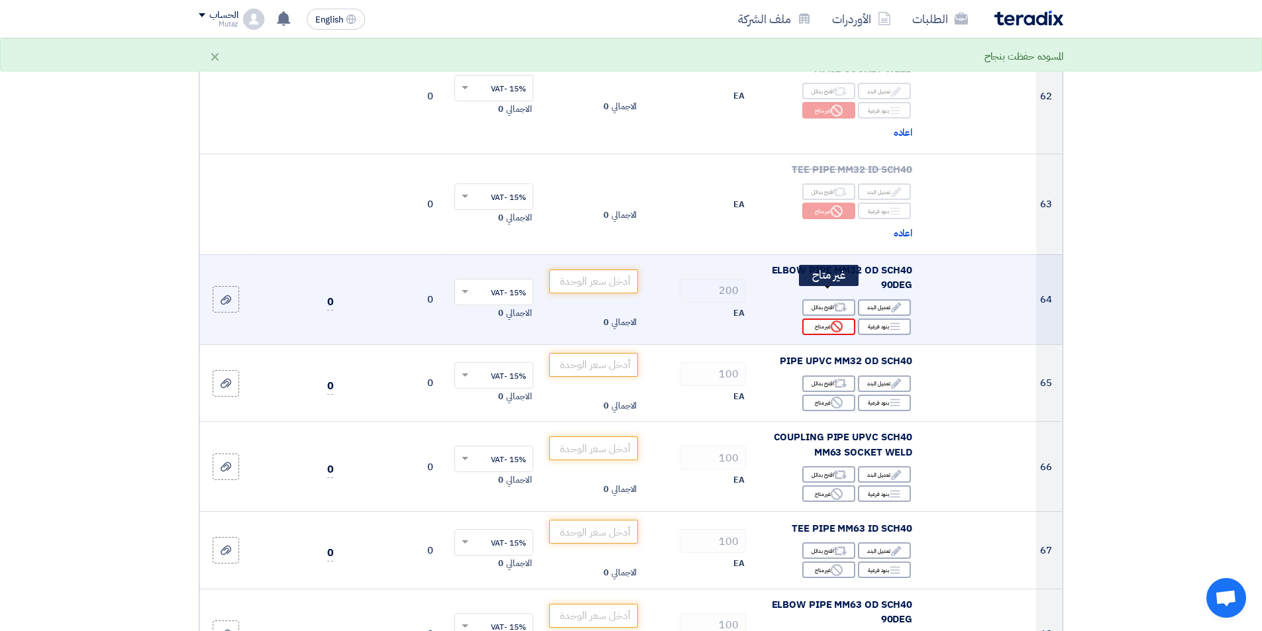
click at [826, 319] on div "Reject غير متاح" at bounding box center [828, 327] width 53 height 17
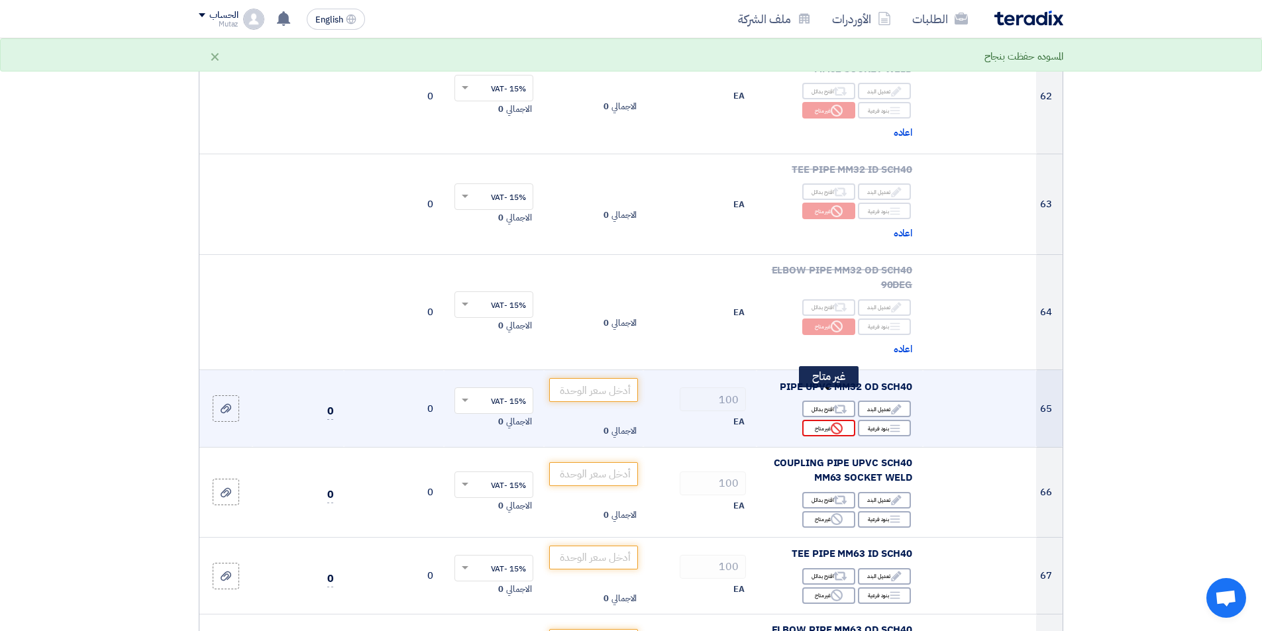
click at [825, 420] on div "Reject غير متاح" at bounding box center [828, 428] width 53 height 17
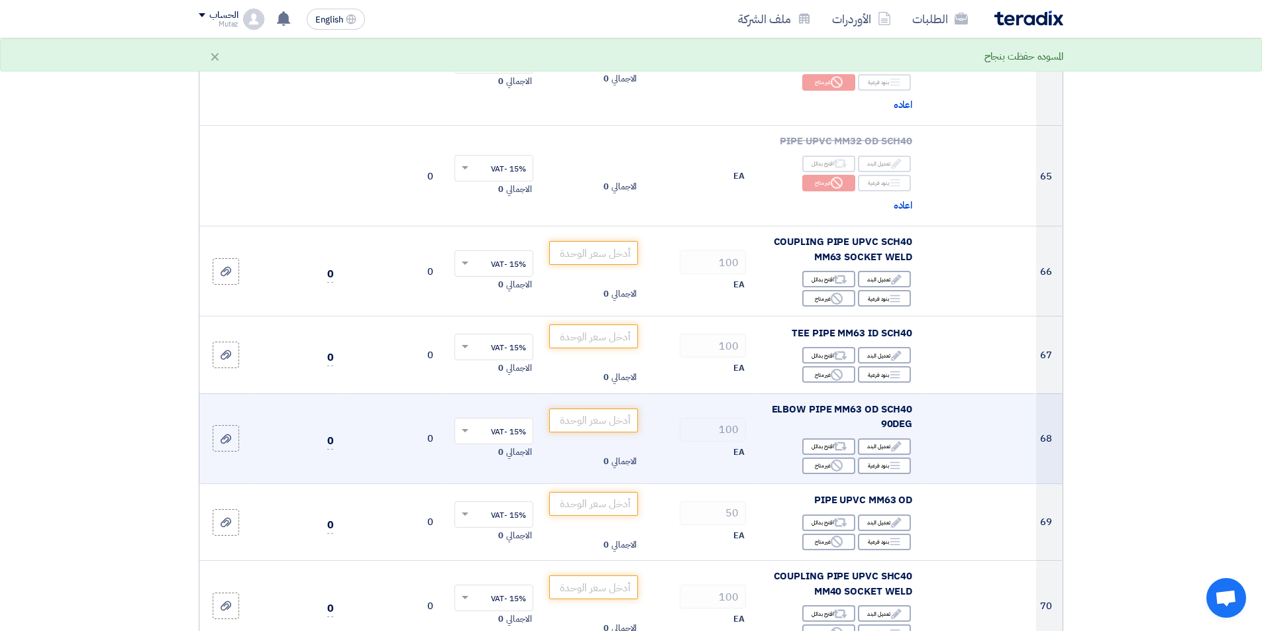
scroll to position [6891, 0]
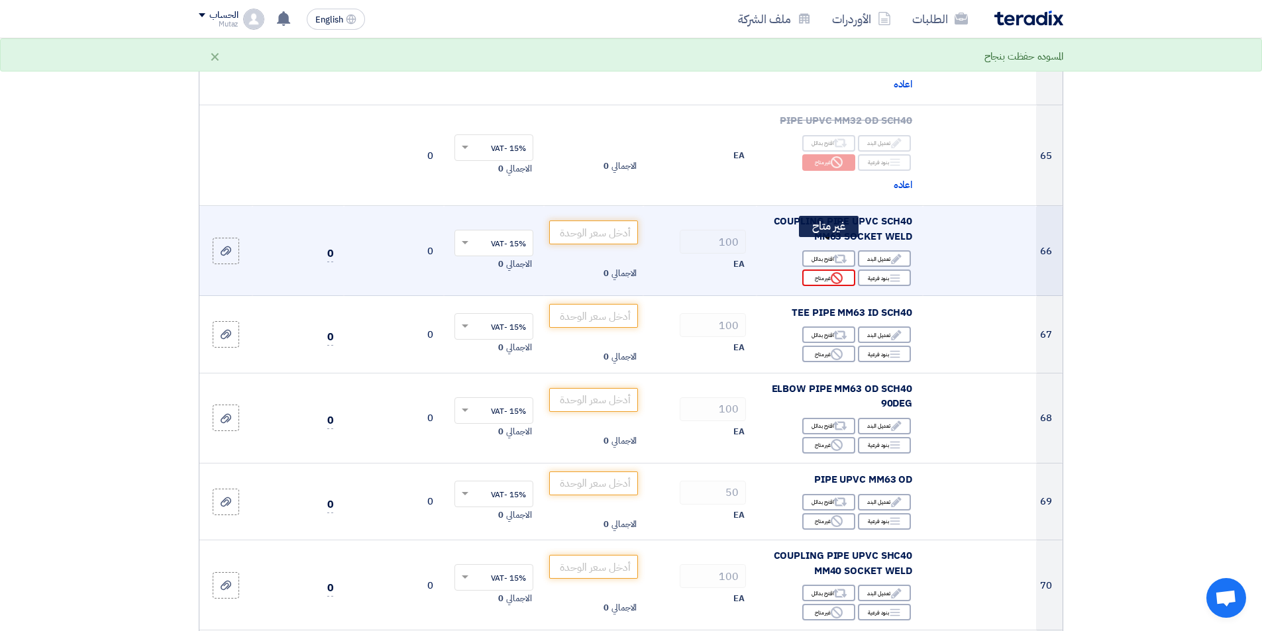
click at [828, 270] on div "Reject غير متاح" at bounding box center [828, 278] width 53 height 17
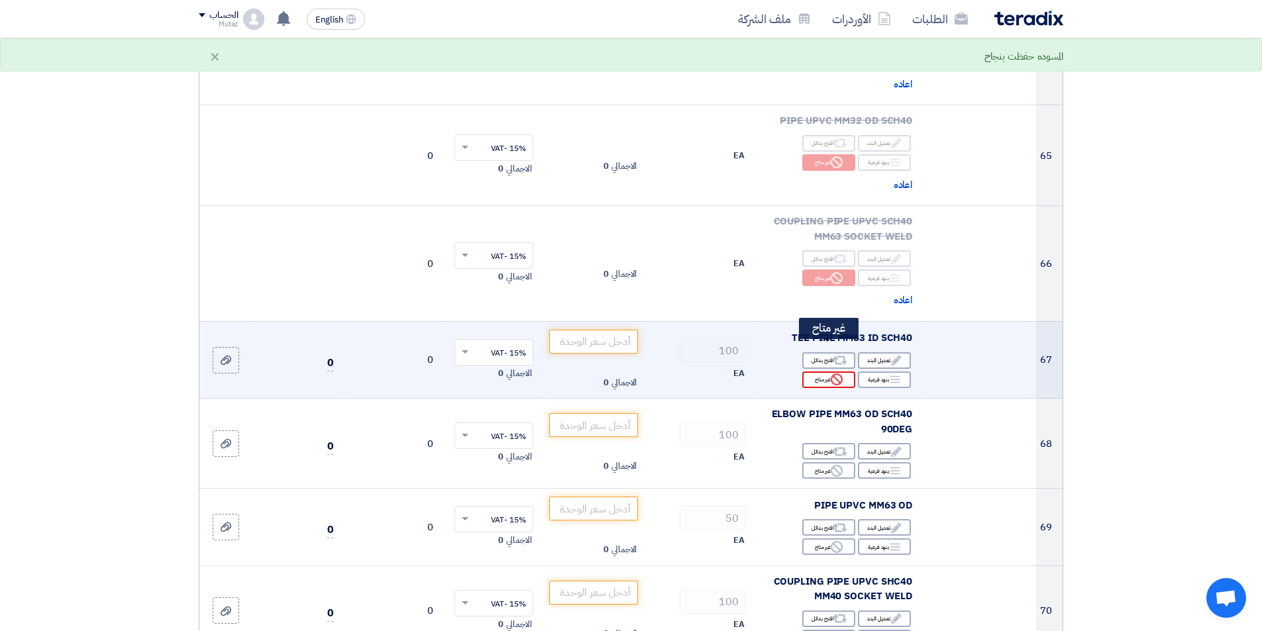
click at [827, 372] on div "Reject غير متاح" at bounding box center [828, 380] width 53 height 17
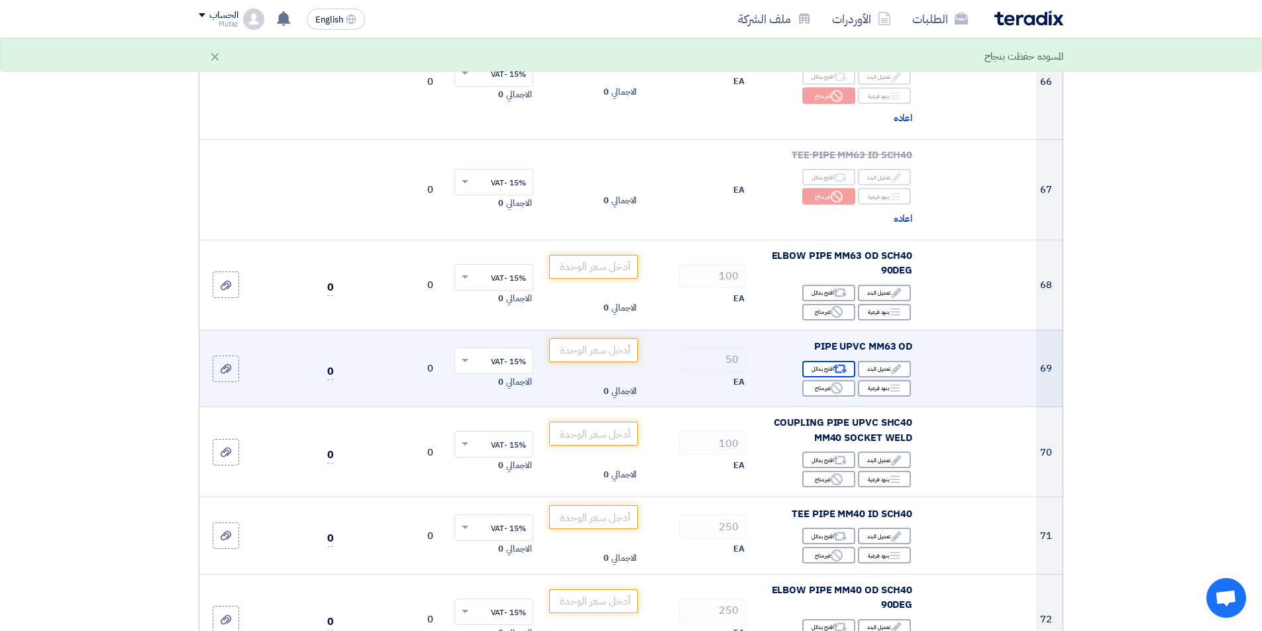
scroll to position [7090, 0]
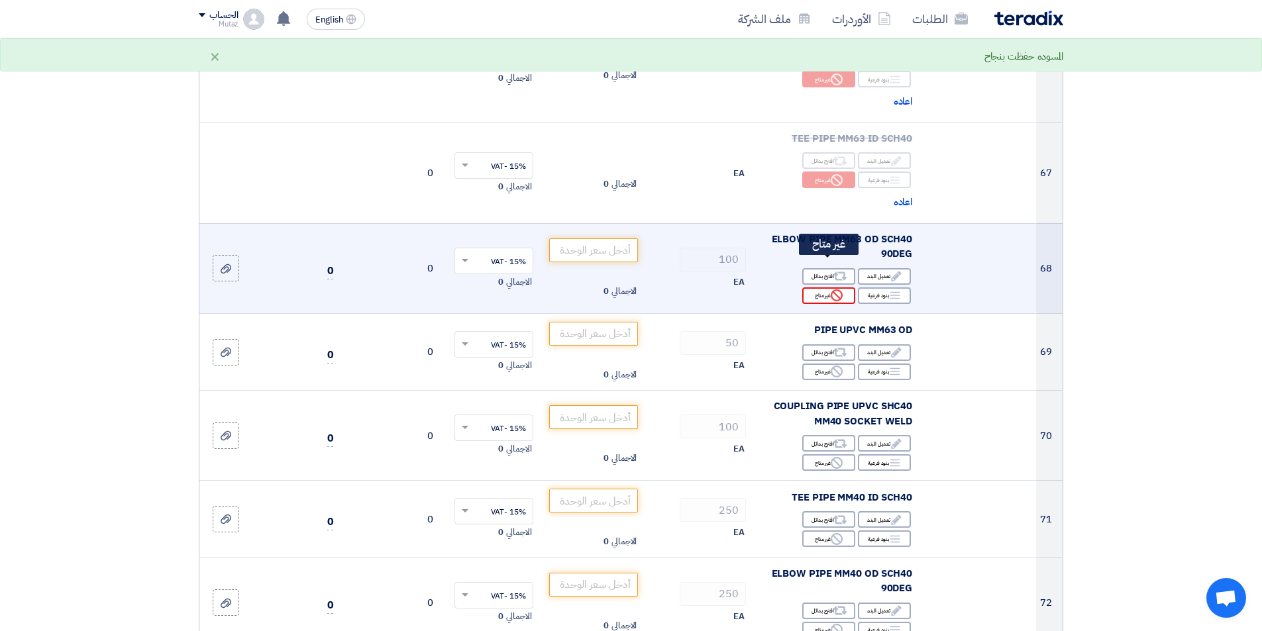
click at [814, 288] on div "Reject غير متاح" at bounding box center [828, 296] width 53 height 17
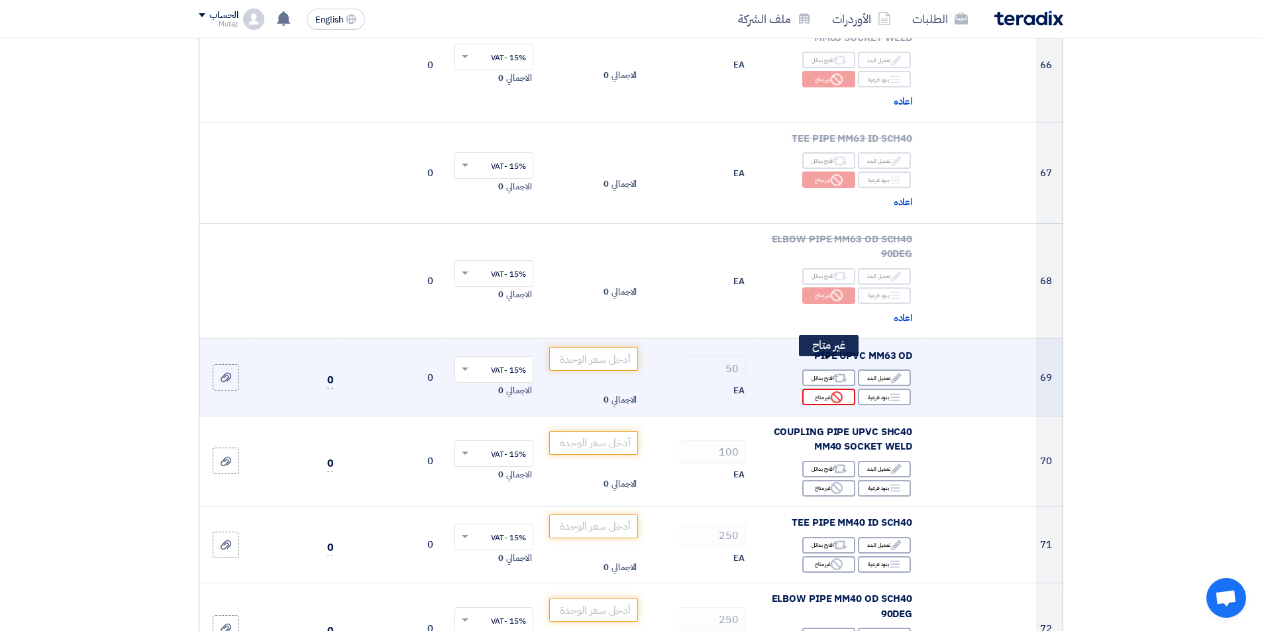
click at [815, 389] on div "Reject غير متاح" at bounding box center [828, 397] width 53 height 17
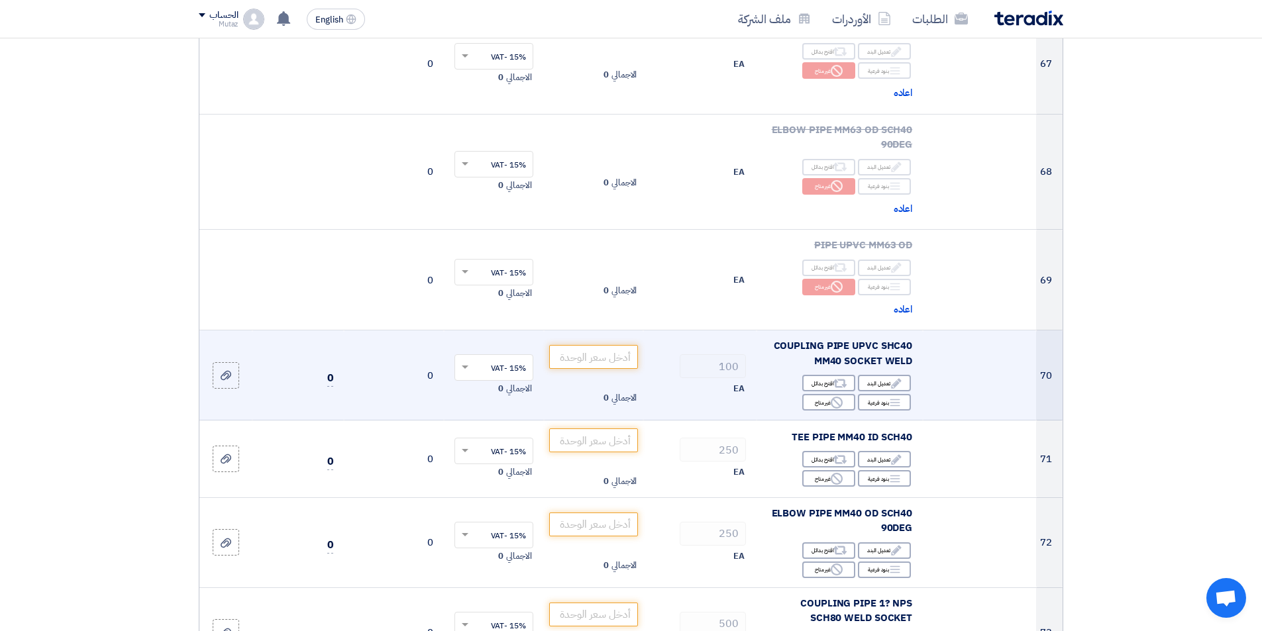
scroll to position [7223, 0]
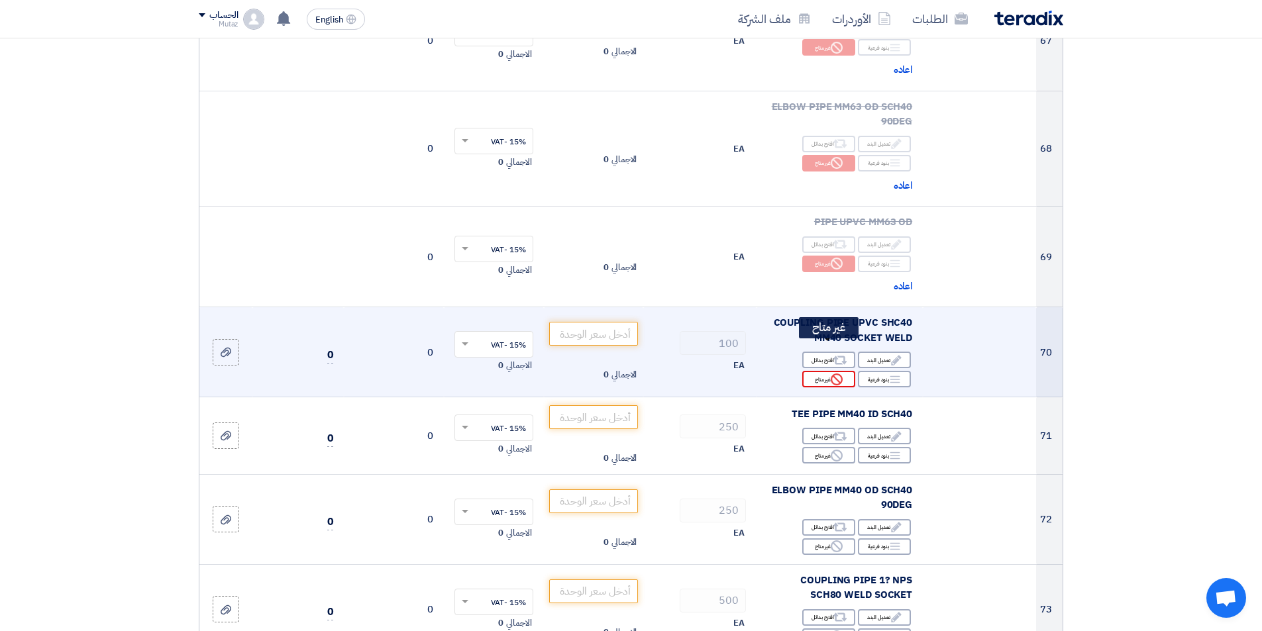
click at [817, 371] on div "Reject غير متاح" at bounding box center [828, 379] width 53 height 17
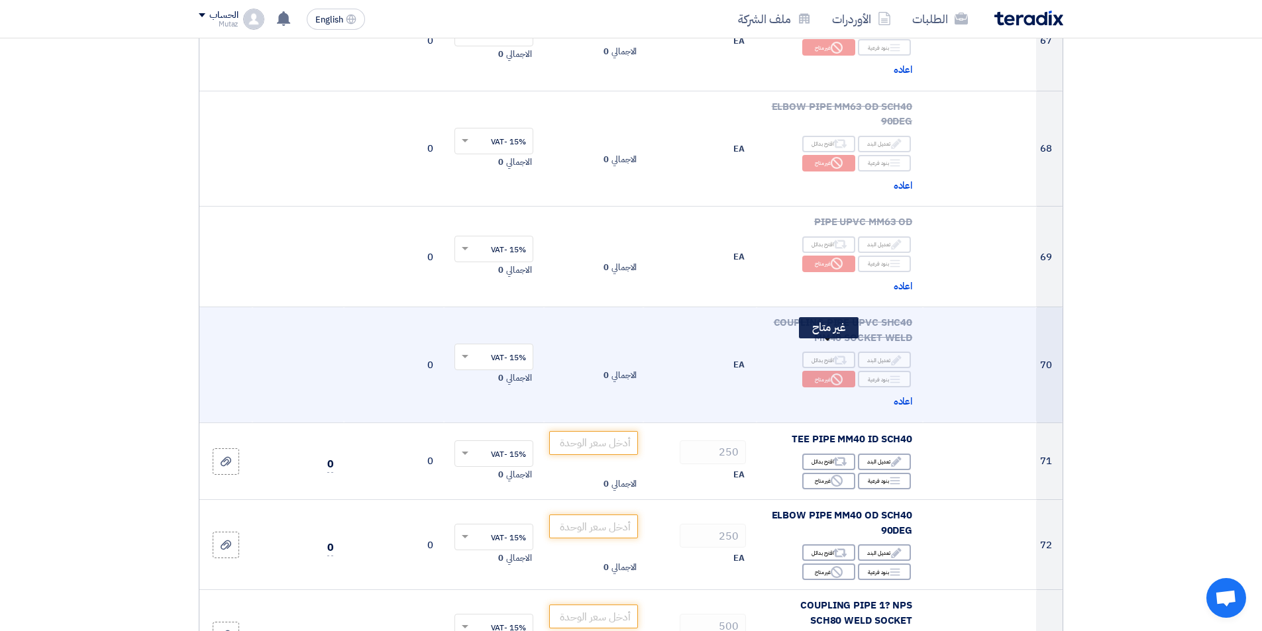
scroll to position [7488, 0]
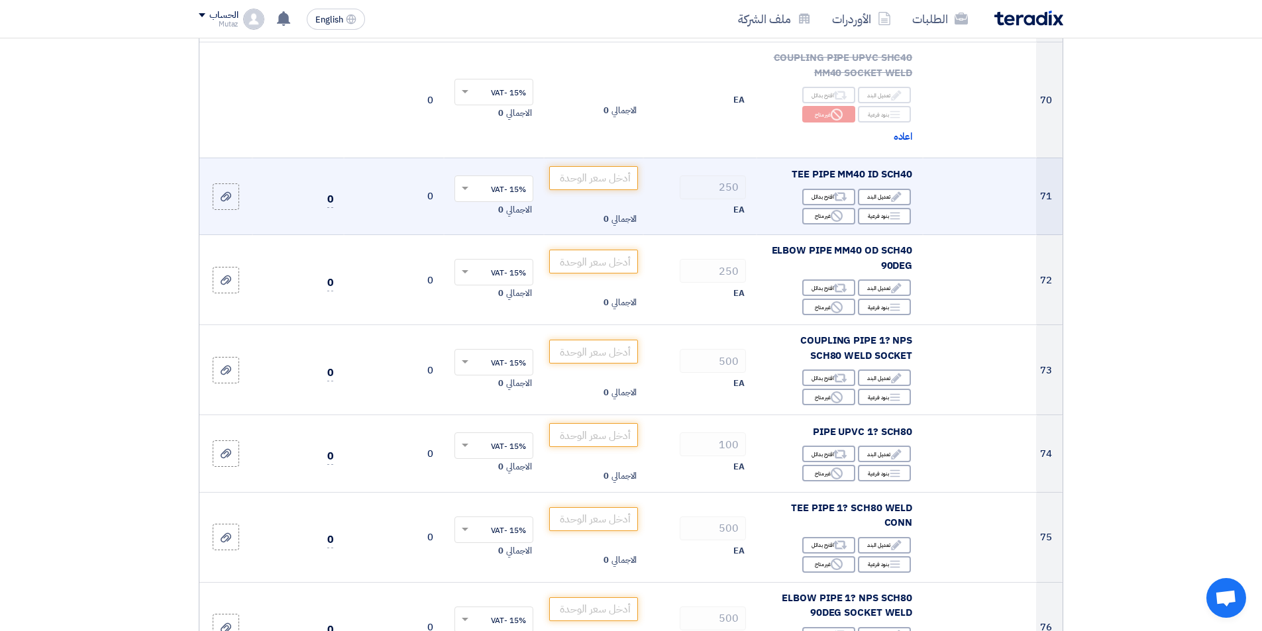
click at [836, 188] on div "Edit تعديل البند Alternative اقترح بدائل Breakdown بنود فرعية Reject" at bounding box center [839, 207] width 145 height 38
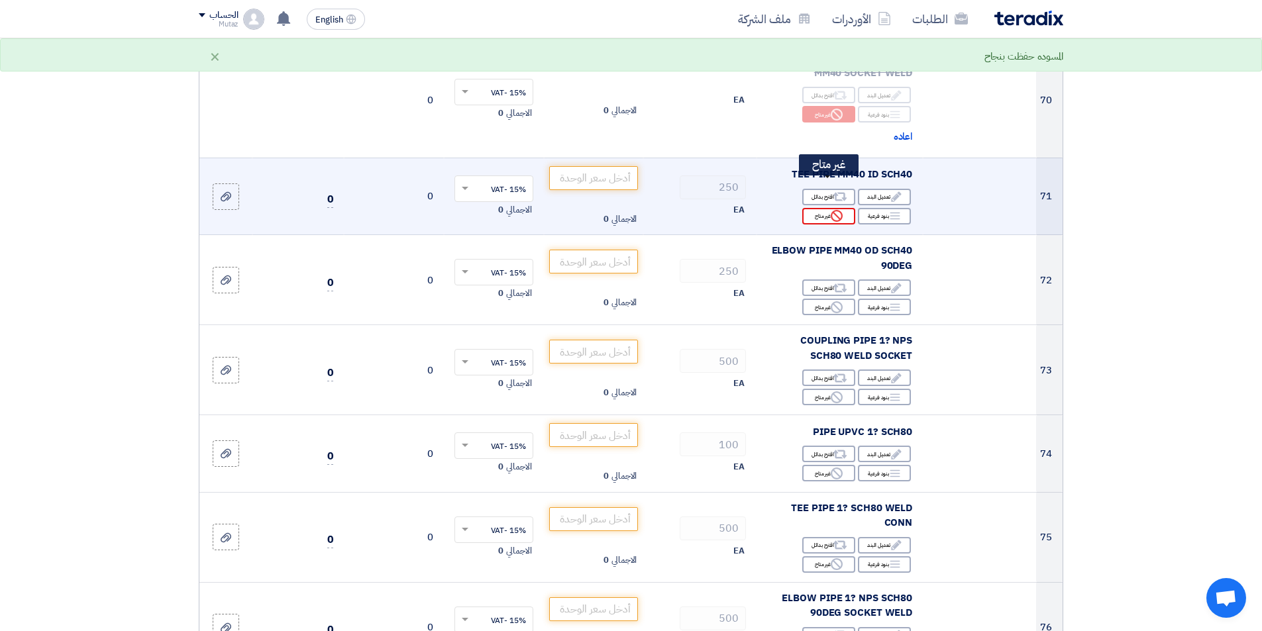
click at [838, 210] on icon "Reject" at bounding box center [837, 216] width 12 height 12
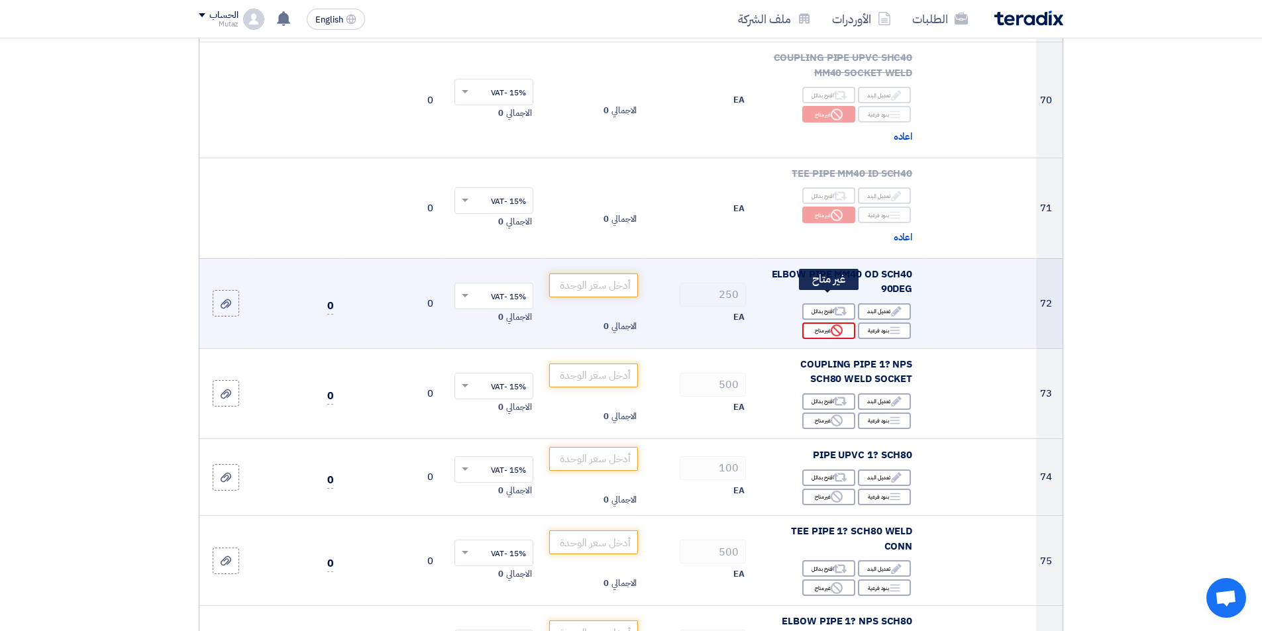
click at [821, 323] on div "Reject غير متاح" at bounding box center [828, 331] width 53 height 17
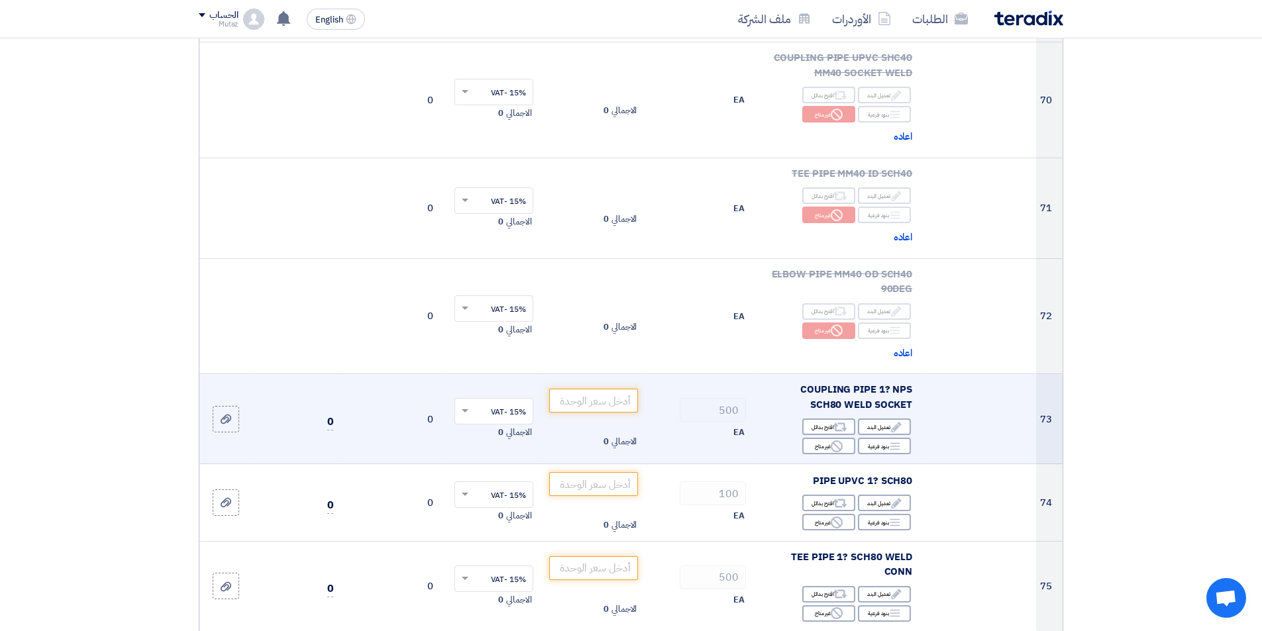
click at [833, 417] on div "Edit تعديل البند Alternative اقترح بدائل Breakdown بنود فرعية Reject" at bounding box center [839, 436] width 145 height 38
click at [828, 438] on div "Reject غير متاح" at bounding box center [828, 446] width 53 height 17
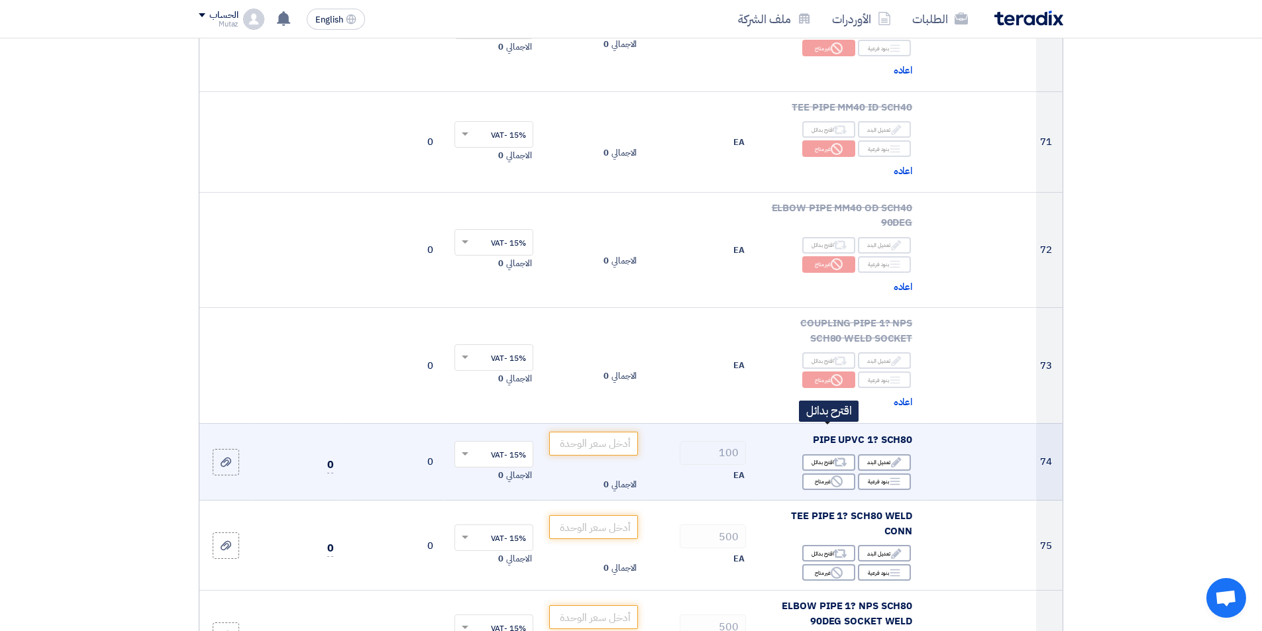
scroll to position [7686, 0]
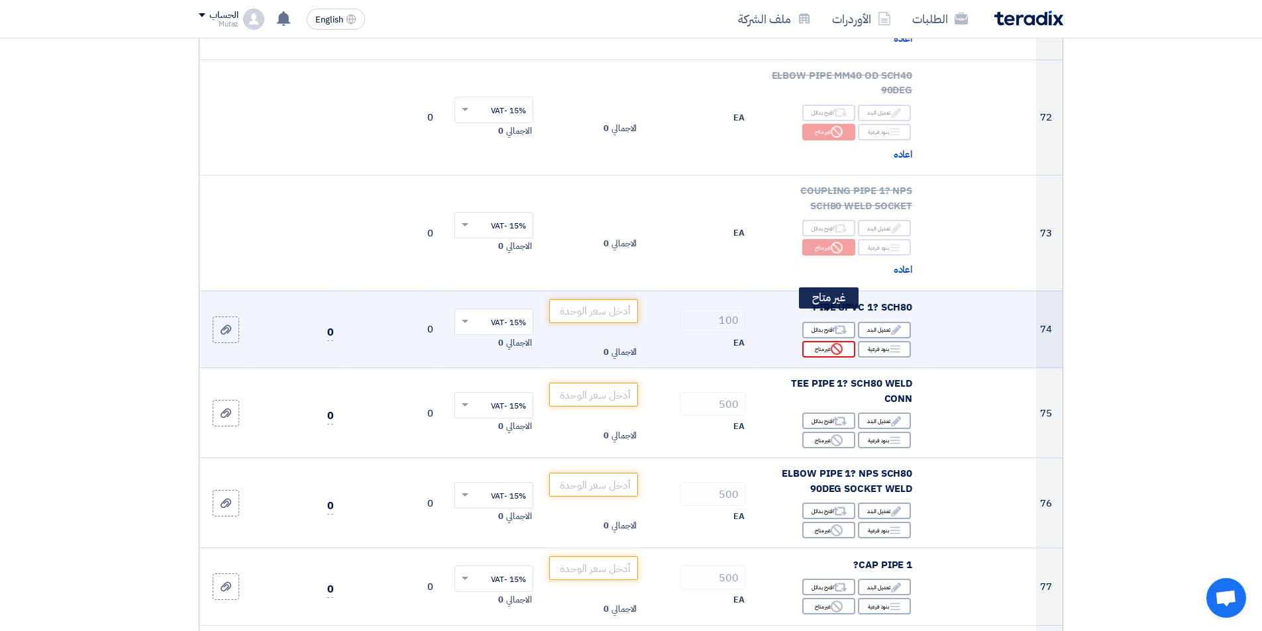
click at [833, 343] on icon "Reject" at bounding box center [837, 349] width 12 height 12
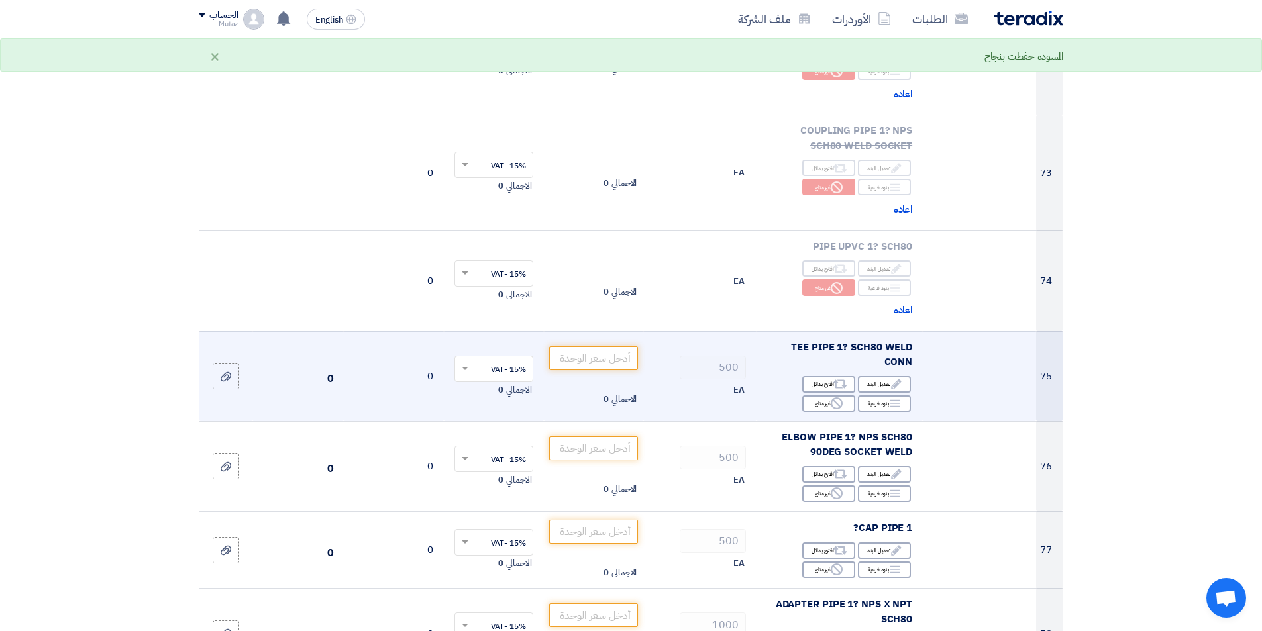
scroll to position [7819, 0]
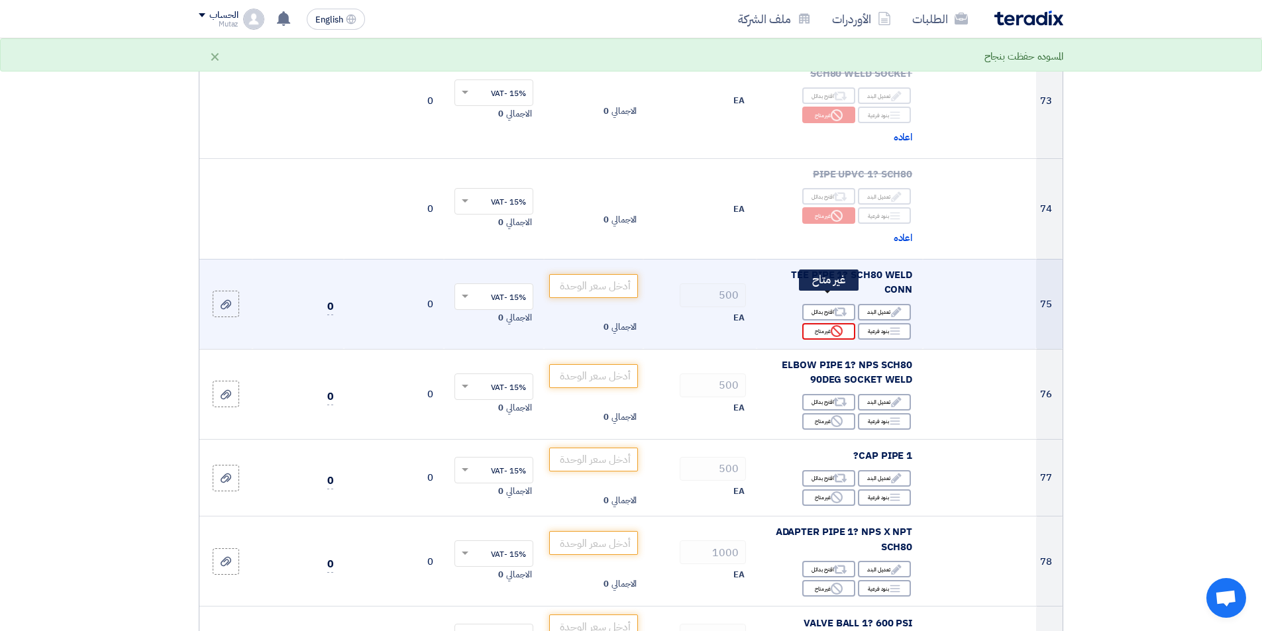
click at [817, 323] on div "Reject غير متاح" at bounding box center [828, 331] width 53 height 17
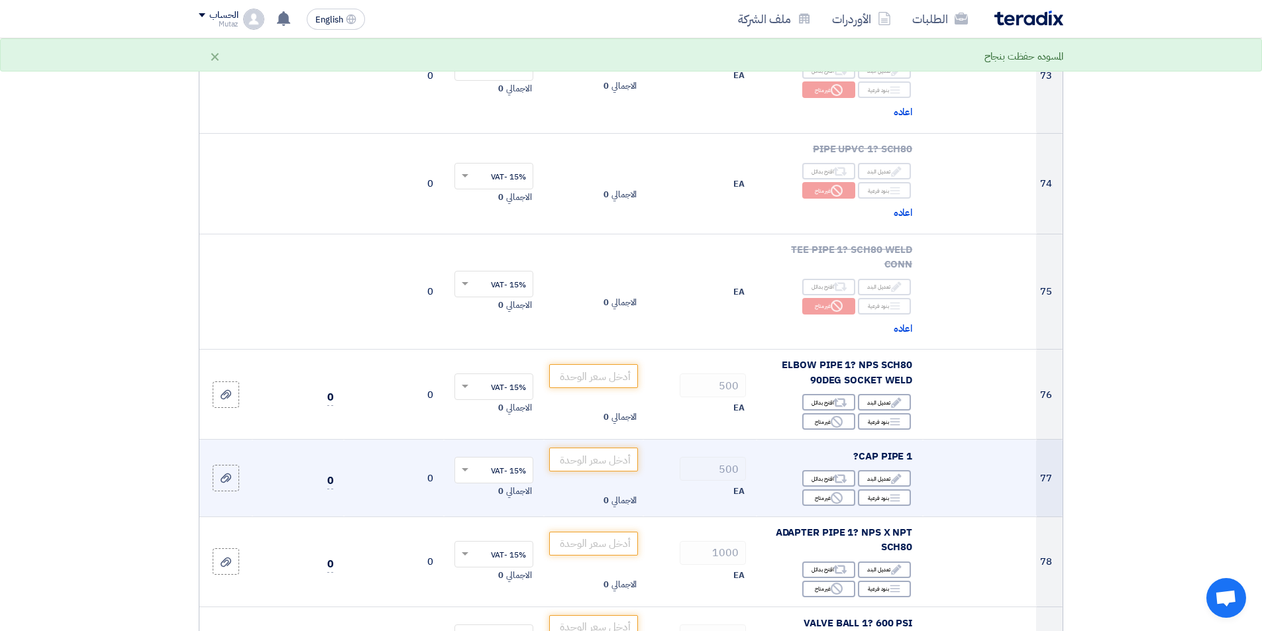
scroll to position [7951, 0]
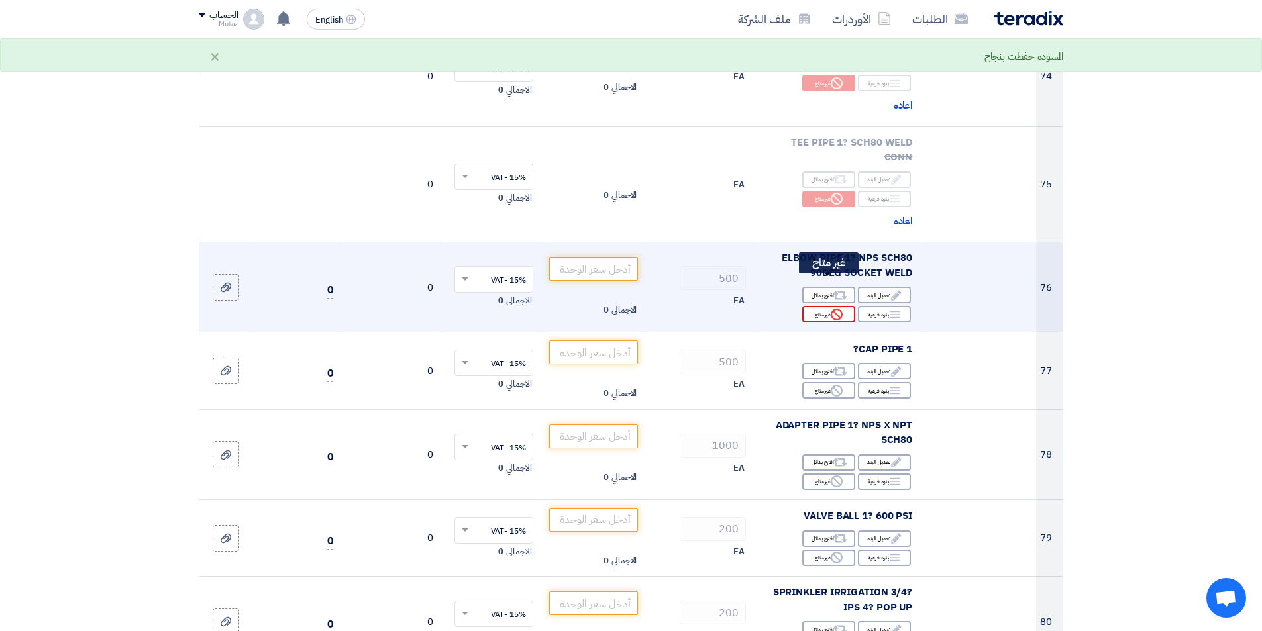
click at [826, 306] on div "Reject غير متاح" at bounding box center [828, 314] width 53 height 17
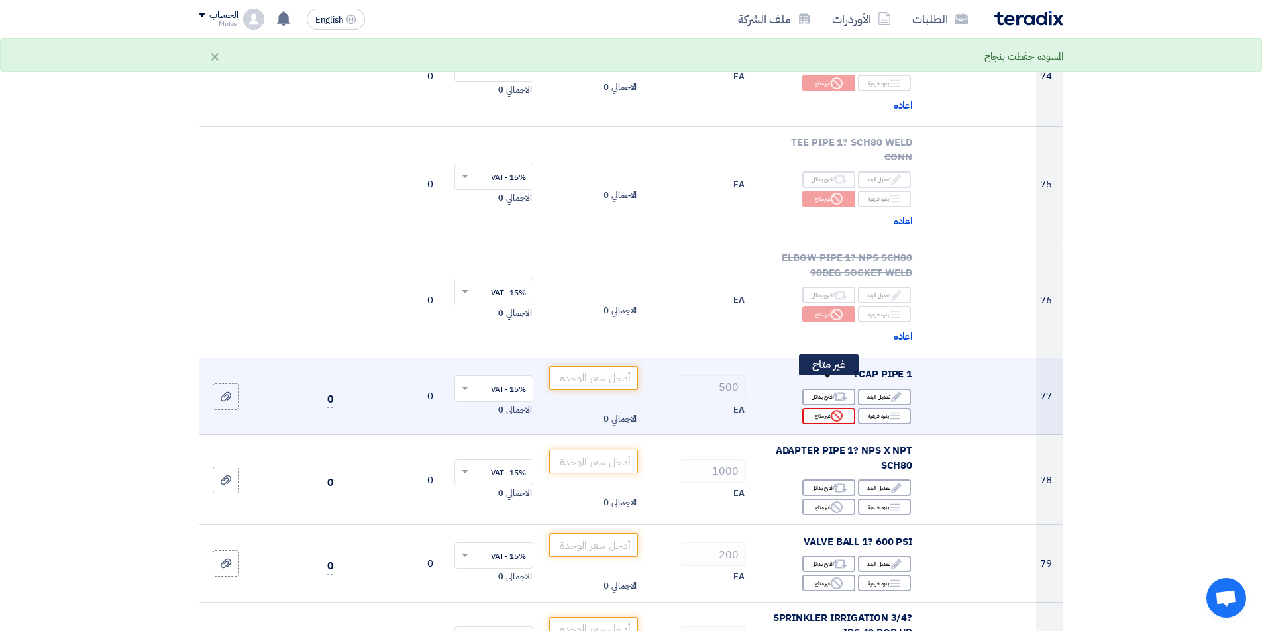
click at [838, 410] on icon "Reject" at bounding box center [837, 416] width 12 height 12
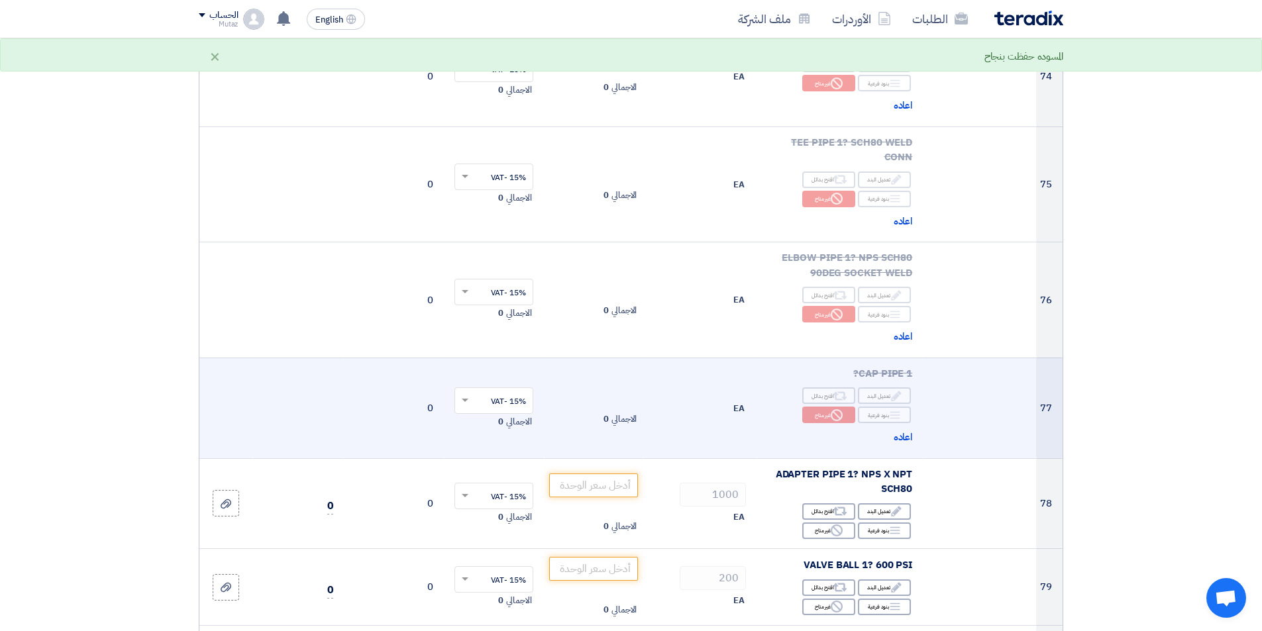
scroll to position [8150, 0]
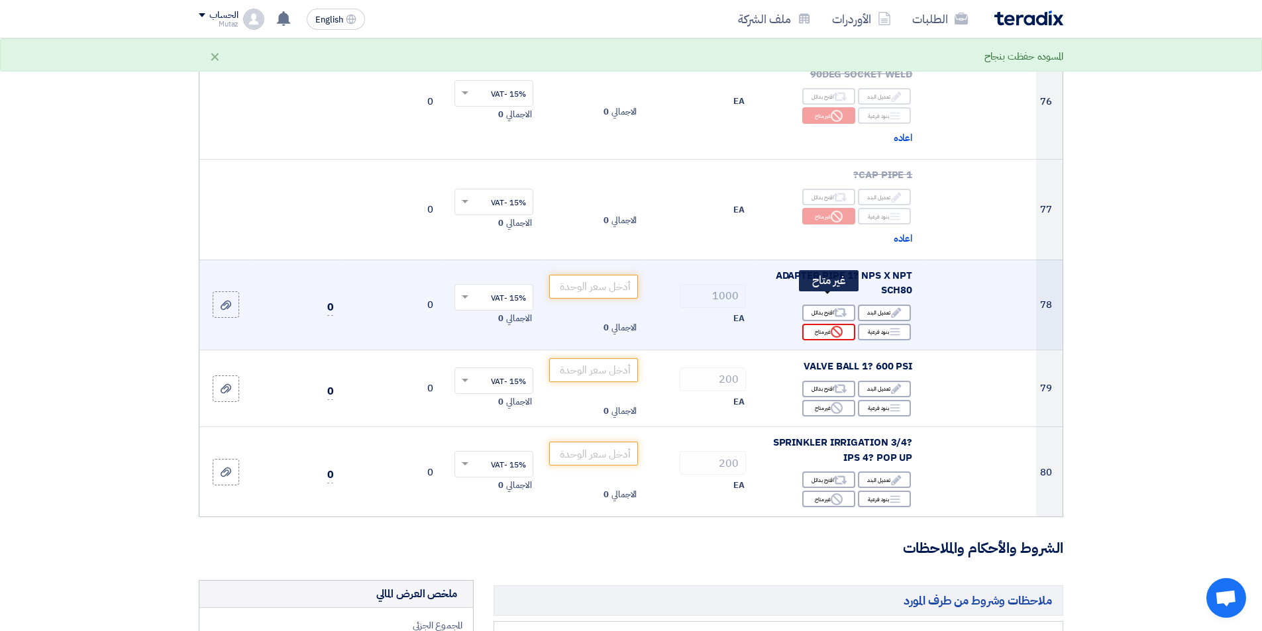
click at [834, 326] on icon "Reject" at bounding box center [837, 332] width 12 height 12
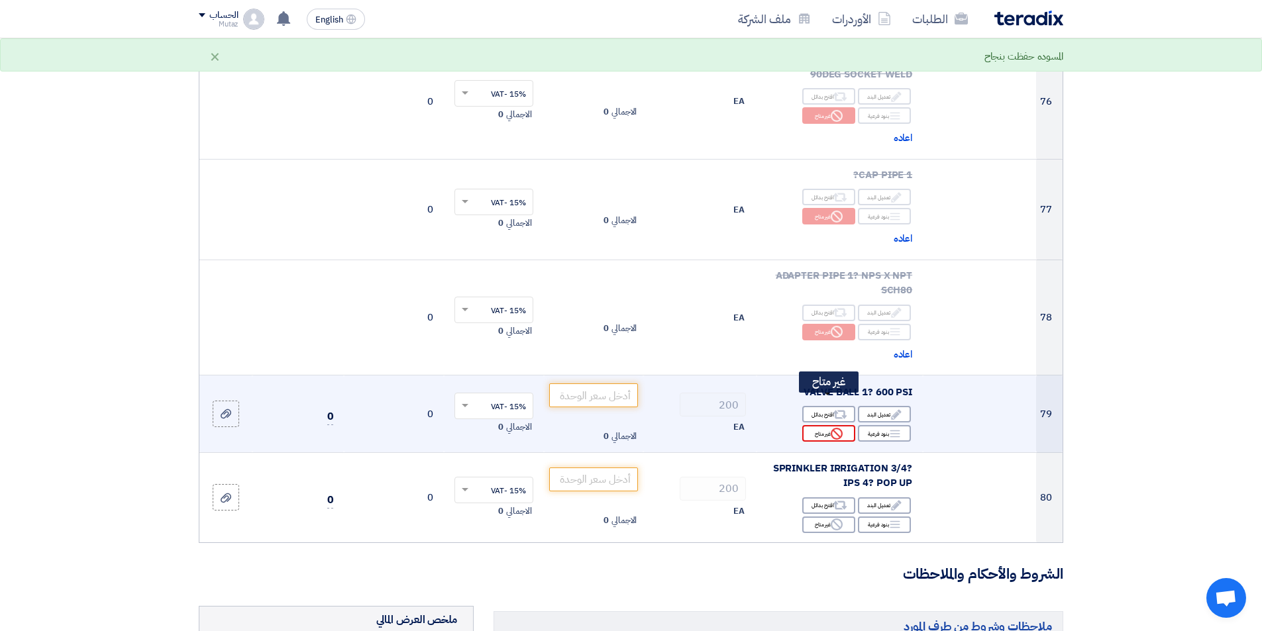
click at [817, 425] on div "Reject غير متاح" at bounding box center [828, 433] width 53 height 17
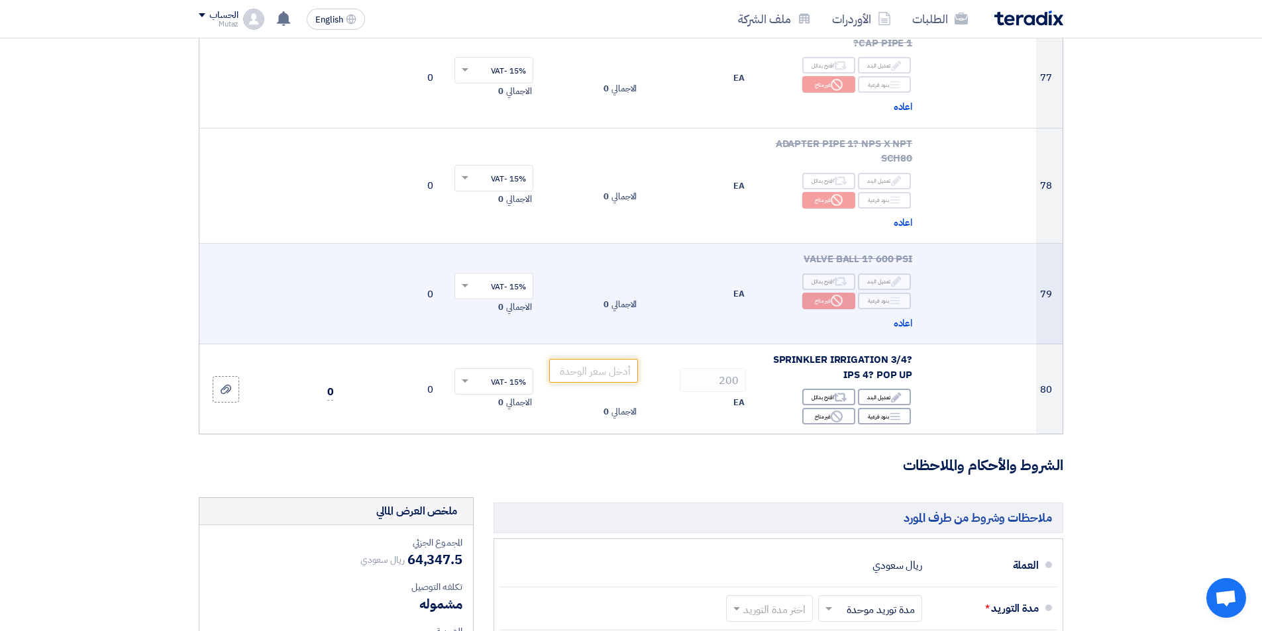
scroll to position [8283, 0]
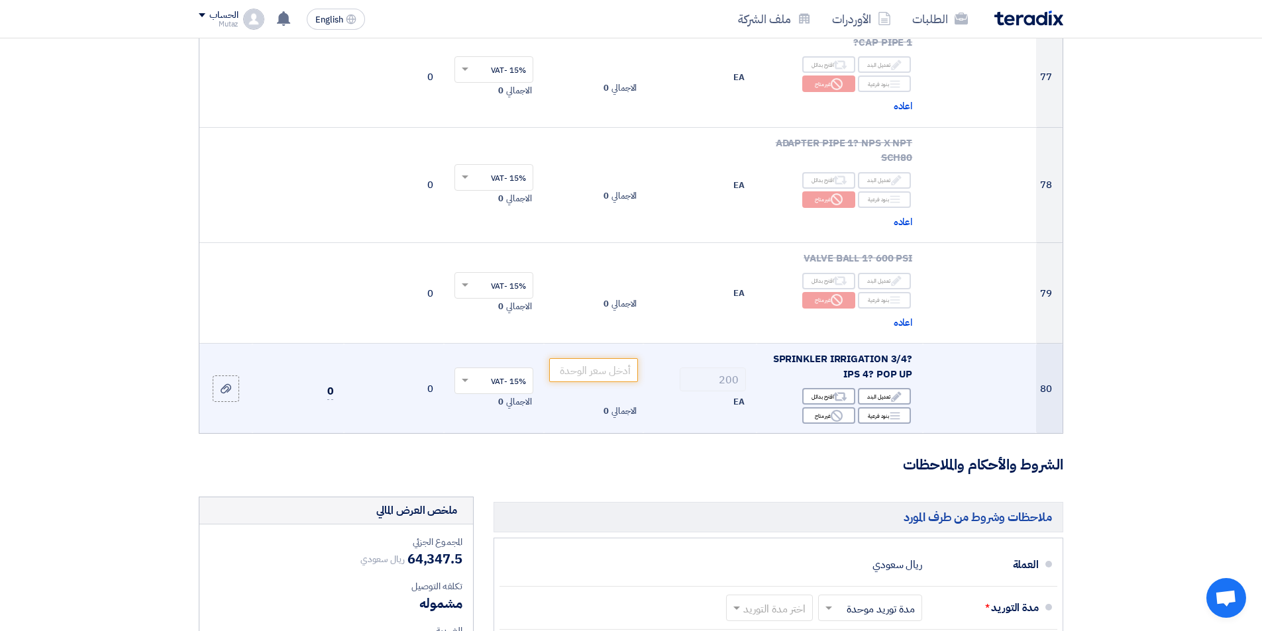
click at [793, 387] on div "Edit تعديل البند Alternative اقترح بدائل Breakdown بنود فرعية Reject" at bounding box center [839, 406] width 145 height 38
click at [590, 358] on input "number" at bounding box center [593, 370] width 89 height 24
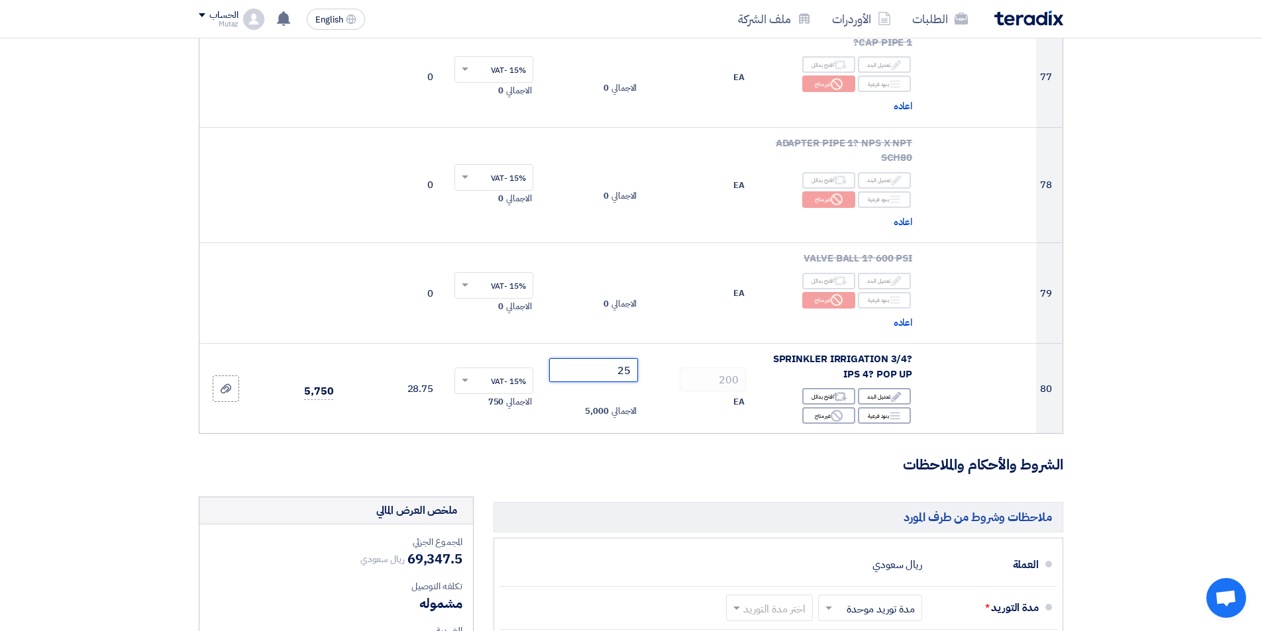
type input "25"
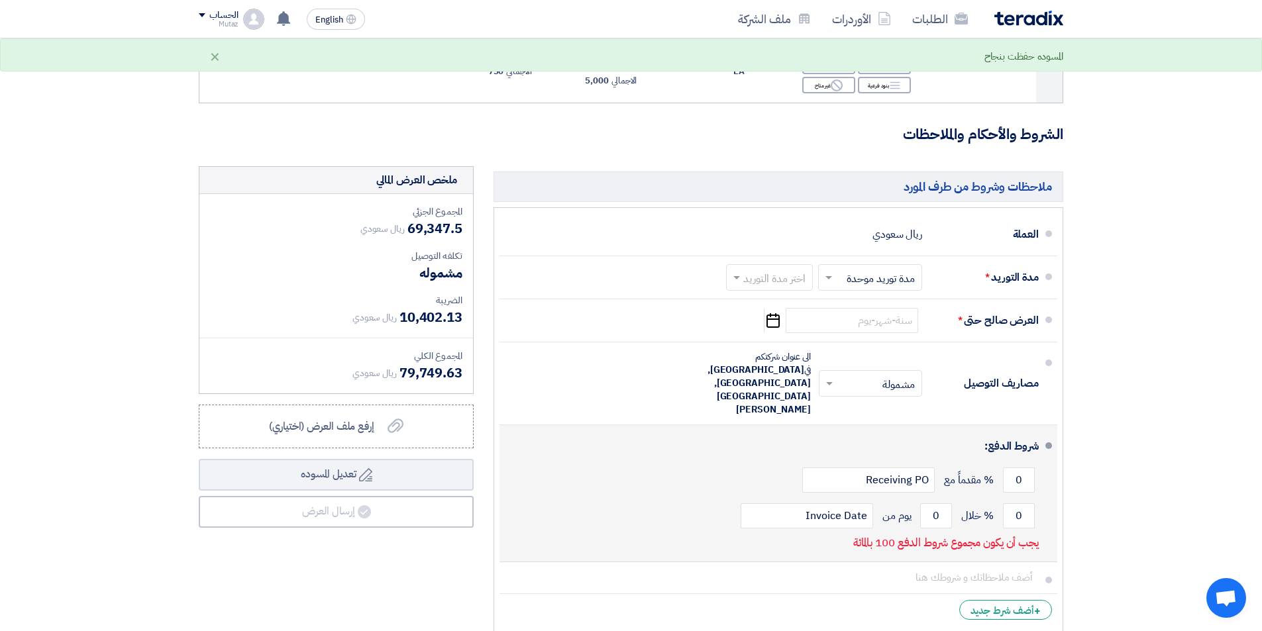
scroll to position [8614, 0]
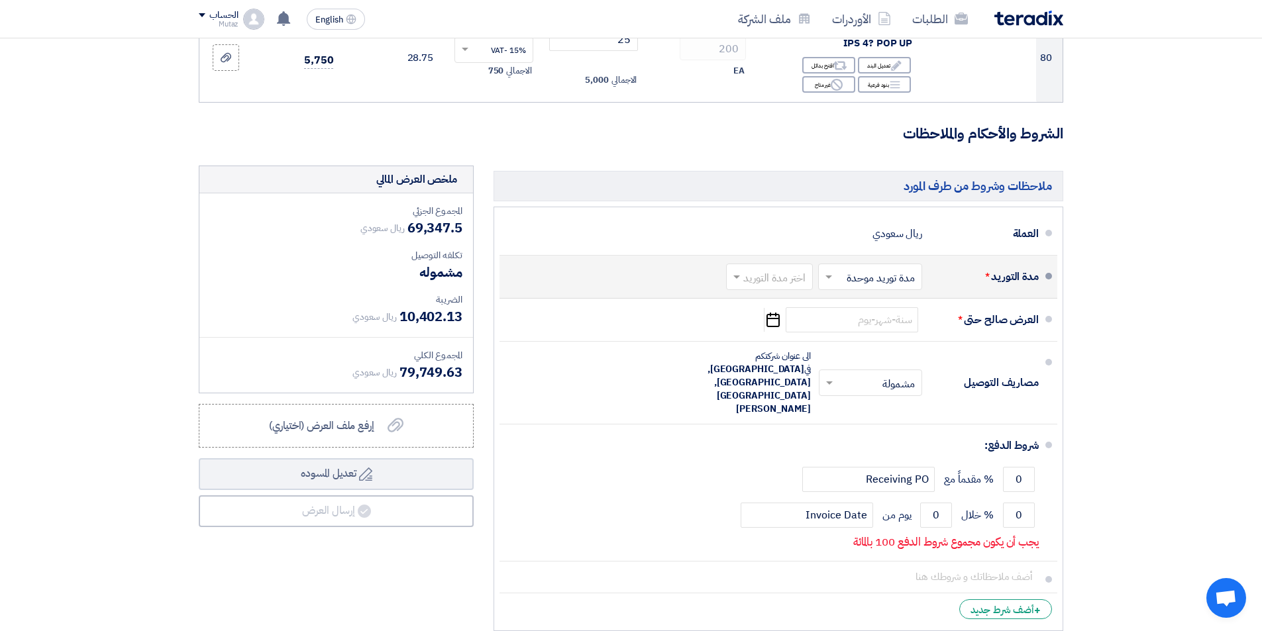
click at [850, 268] on input "text" at bounding box center [867, 277] width 97 height 19
click at [848, 322] on span "مدة توريد موحدة" at bounding box center [883, 330] width 70 height 16
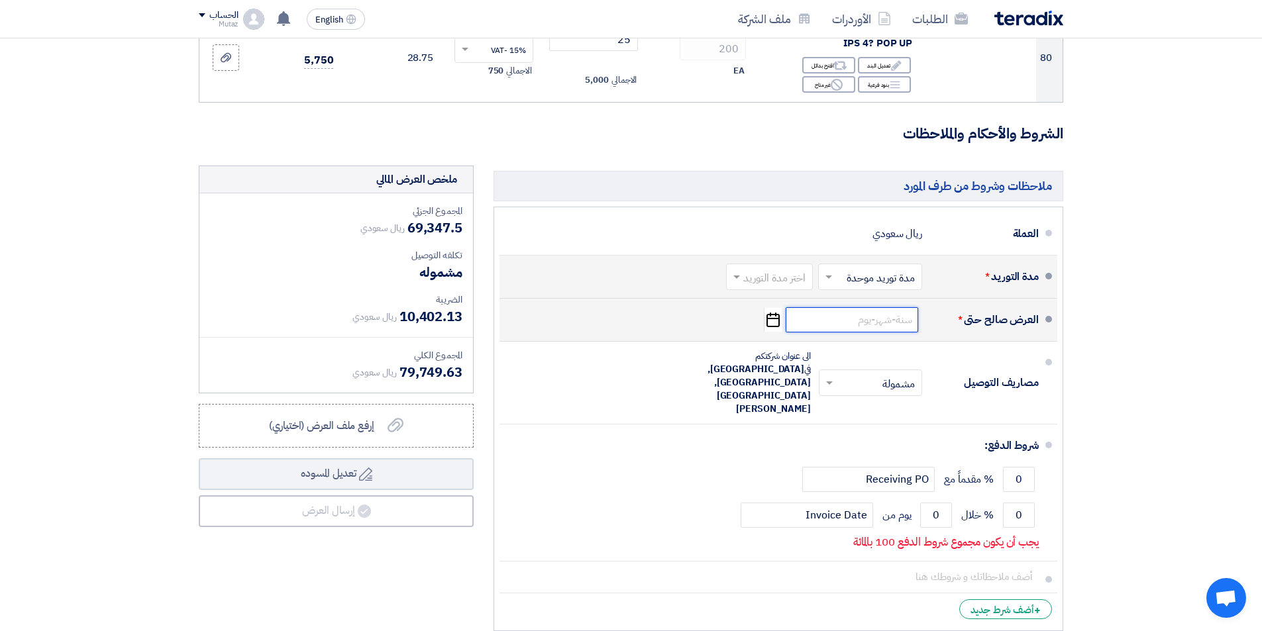
click at [863, 307] on input at bounding box center [852, 319] width 133 height 25
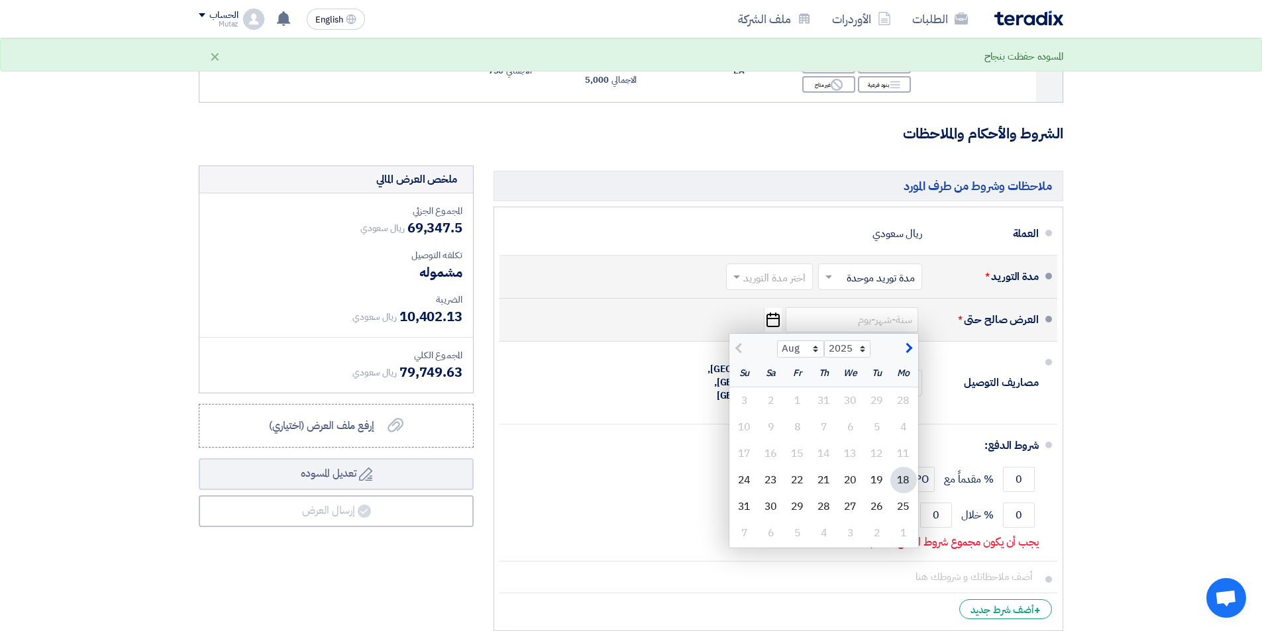
click at [910, 341] on span "button" at bounding box center [907, 348] width 7 height 15
select select "10"
click at [794, 494] on div "31" at bounding box center [798, 507] width 27 height 27
type input "10/31/2025"
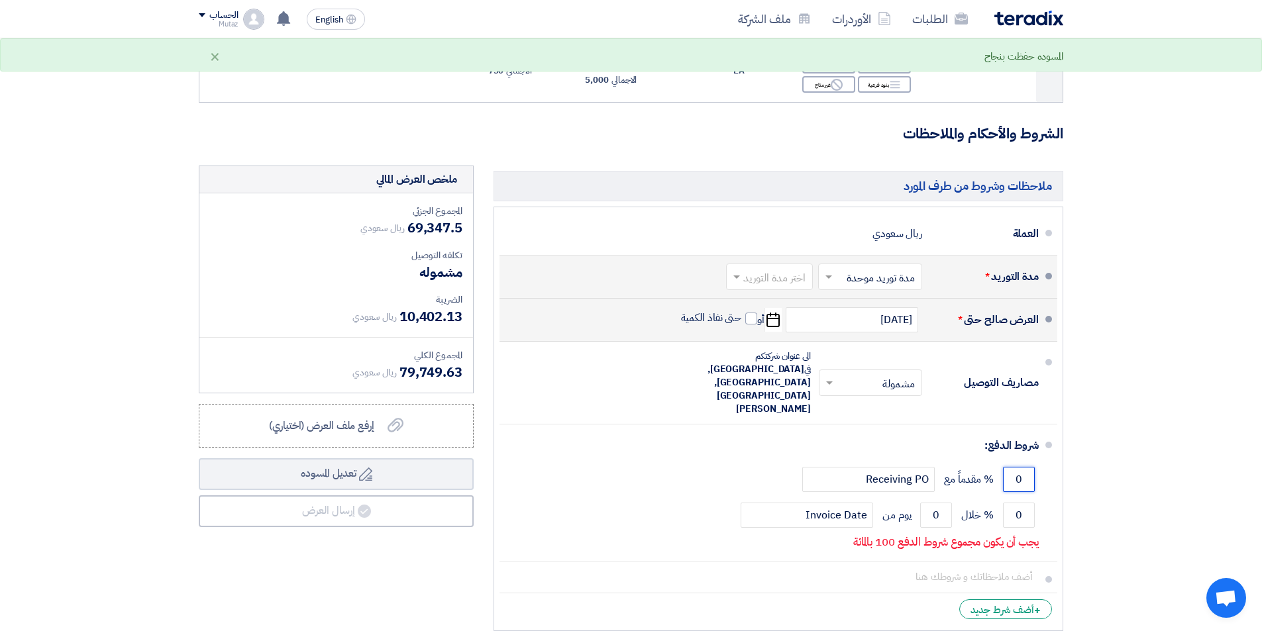
drag, startPoint x: 1012, startPoint y: 407, endPoint x: 1063, endPoint y: 408, distance: 50.4
click at [1063, 408] on ul "العملة ريال سعودي مدة التوريد * اختر مدة التوريد × مدة توريد موحدة ×" at bounding box center [779, 419] width 570 height 425
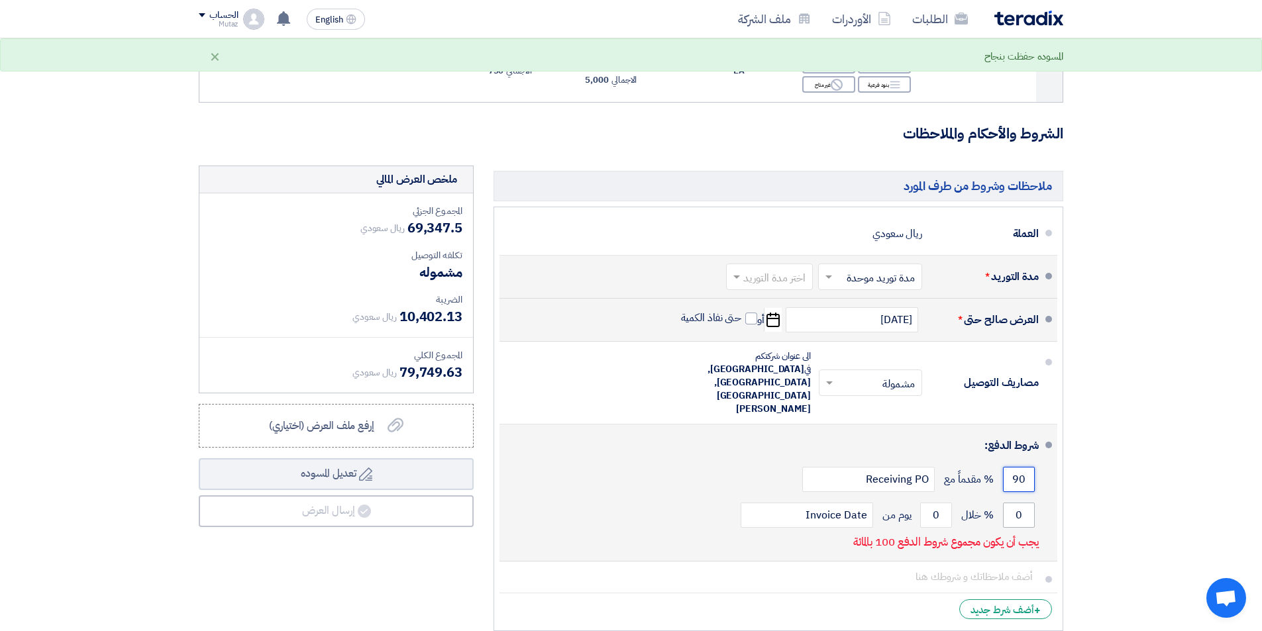
type input "90"
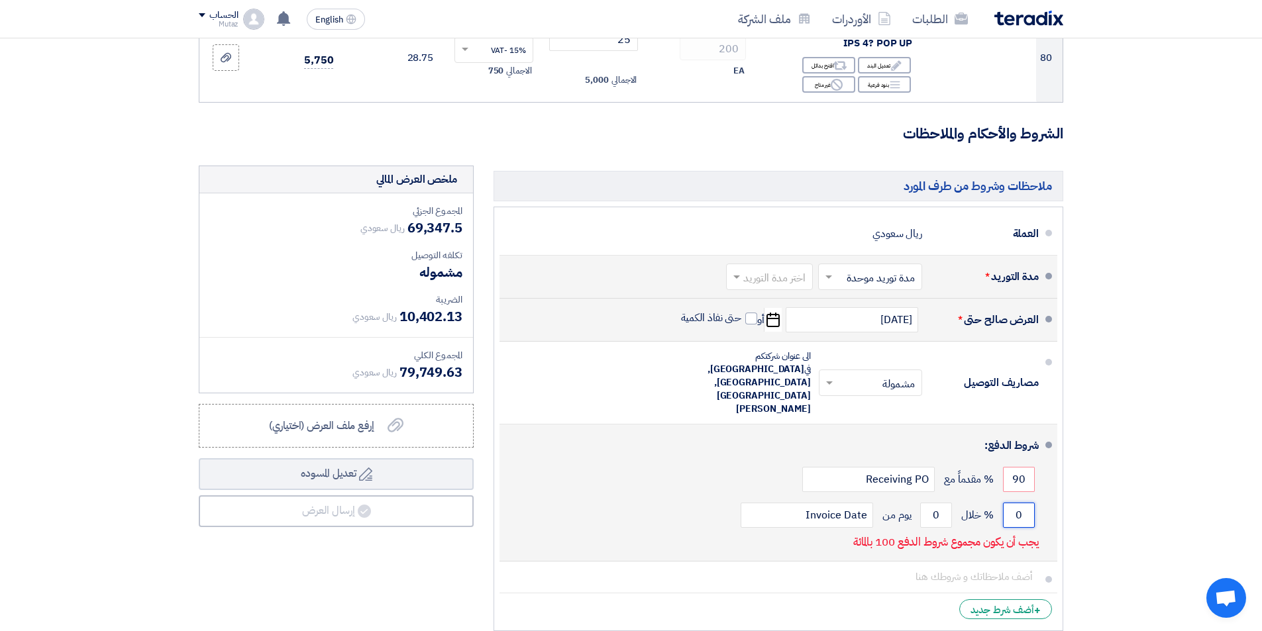
drag, startPoint x: 1016, startPoint y: 441, endPoint x: 1053, endPoint y: 439, distance: 36.5
click at [1053, 439] on li "شروط الدفع: 90 % مقدماً مع Receiving PO 0 % خلال 0 Invoice Date" at bounding box center [779, 493] width 558 height 137
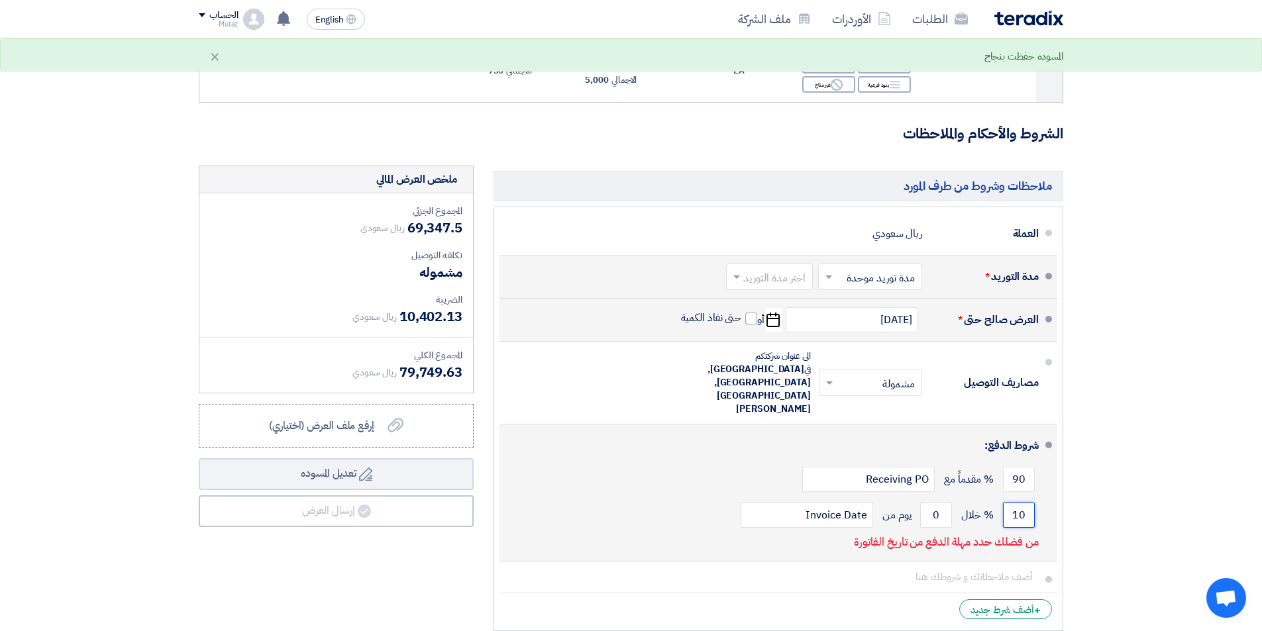
type input "10"
drag, startPoint x: 919, startPoint y: 449, endPoint x: 979, endPoint y: 433, distance: 62.4
click at [979, 498] on div "10 % خلال 0 يوم من Invoice Date" at bounding box center [774, 516] width 529 height 36
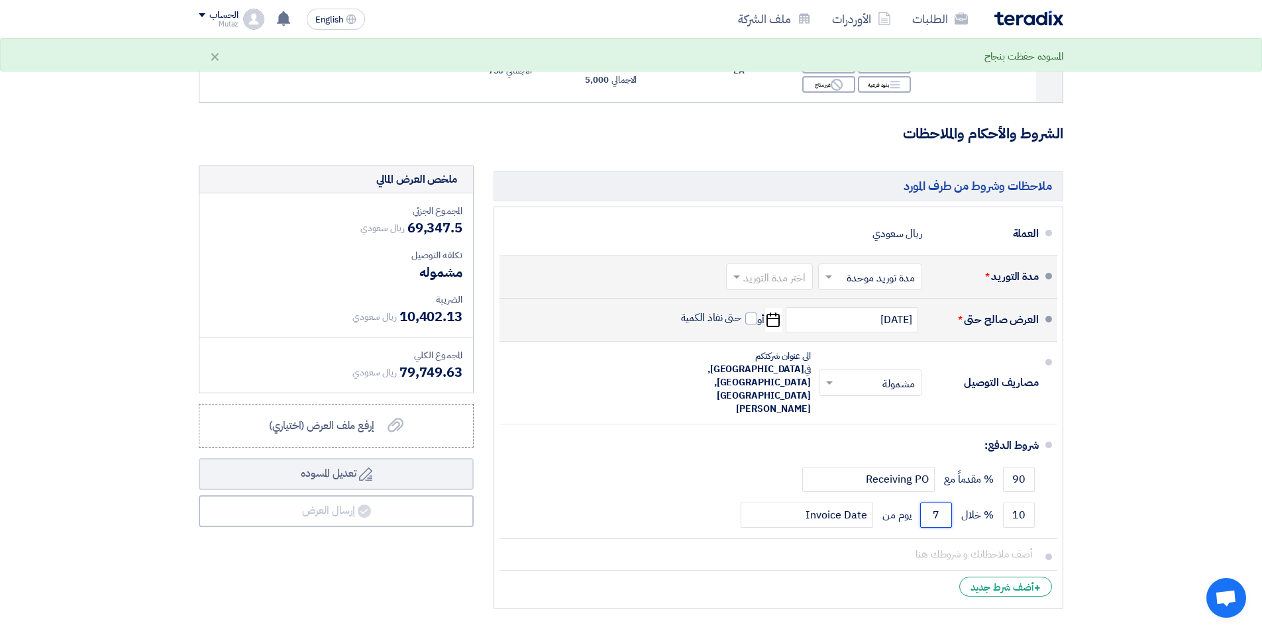
type input "7"
click at [486, 543] on div "ملاحظات وشروط من طرف المورد العملة ريال سعودي مدة التوريد * اختر مدة التوريد ×" at bounding box center [779, 390] width 590 height 449
drag, startPoint x: 1007, startPoint y: 409, endPoint x: 1088, endPoint y: 400, distance: 82.0
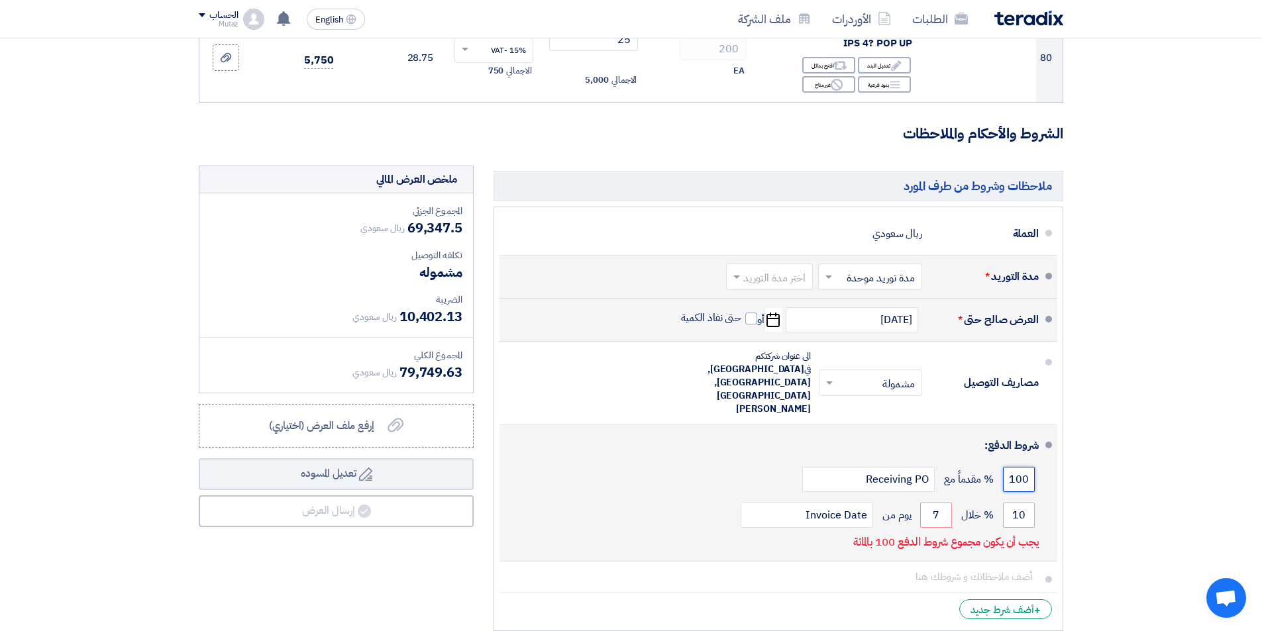
type input "100"
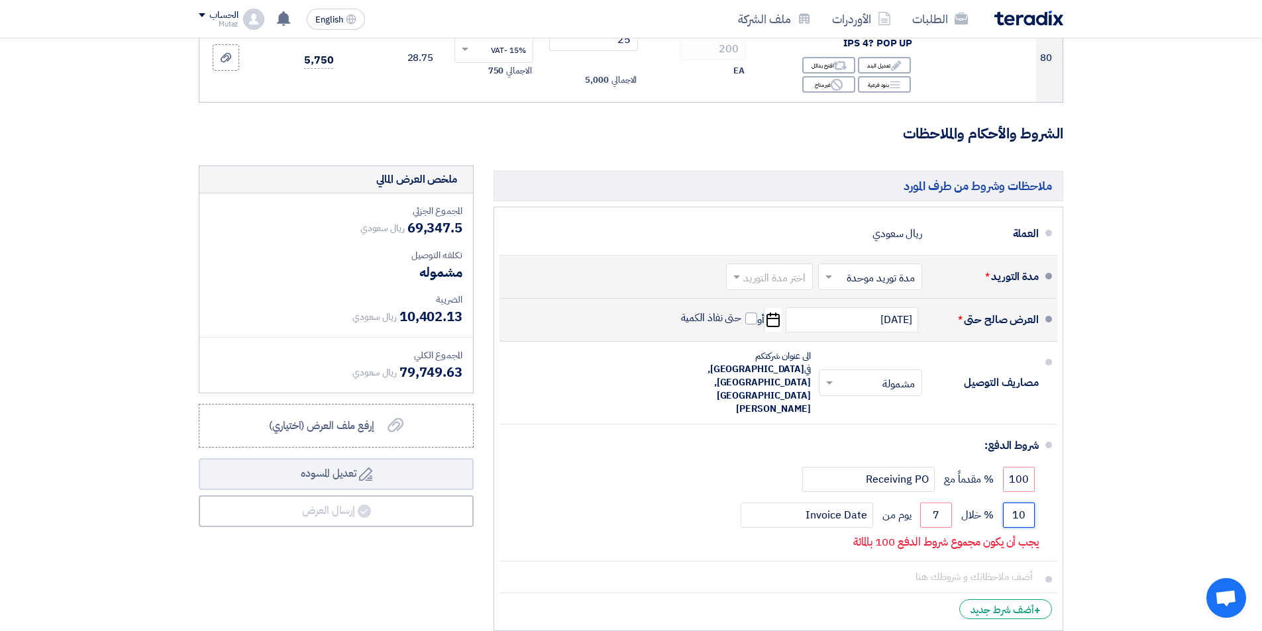
drag, startPoint x: 1007, startPoint y: 440, endPoint x: 1110, endPoint y: 424, distance: 103.9
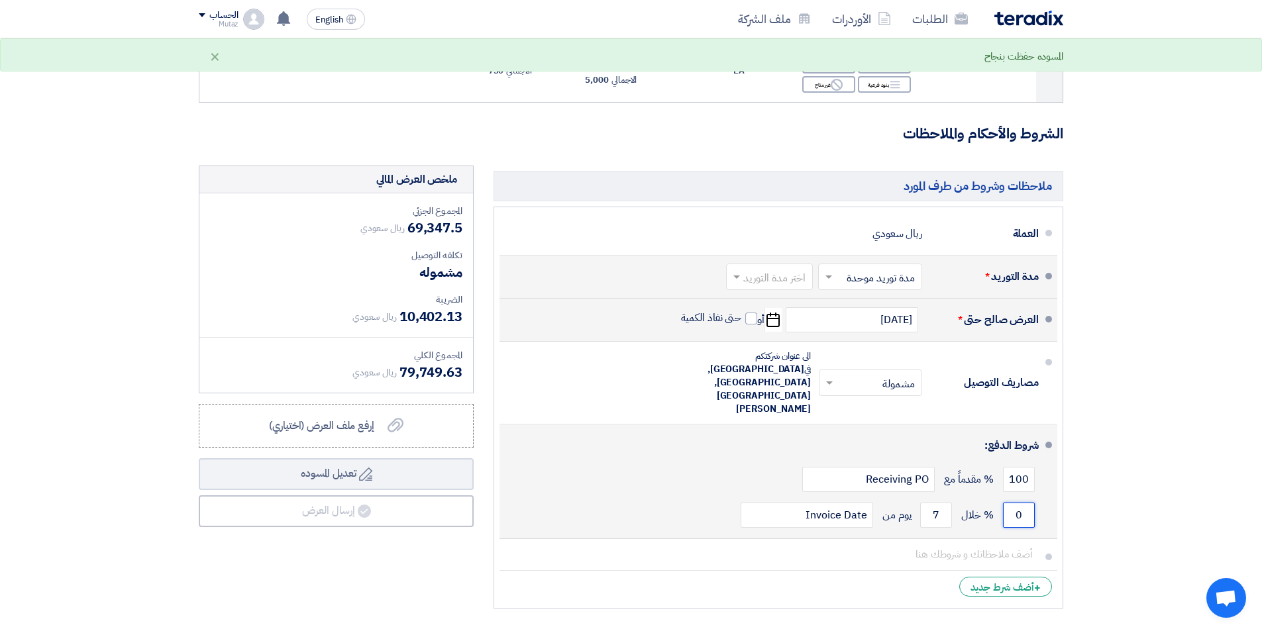
type input "0"
drag, startPoint x: 912, startPoint y: 447, endPoint x: 977, endPoint y: 431, distance: 67.5
click at [977, 498] on div "0 % خلال 7 يوم من Invoice Date" at bounding box center [774, 516] width 529 height 36
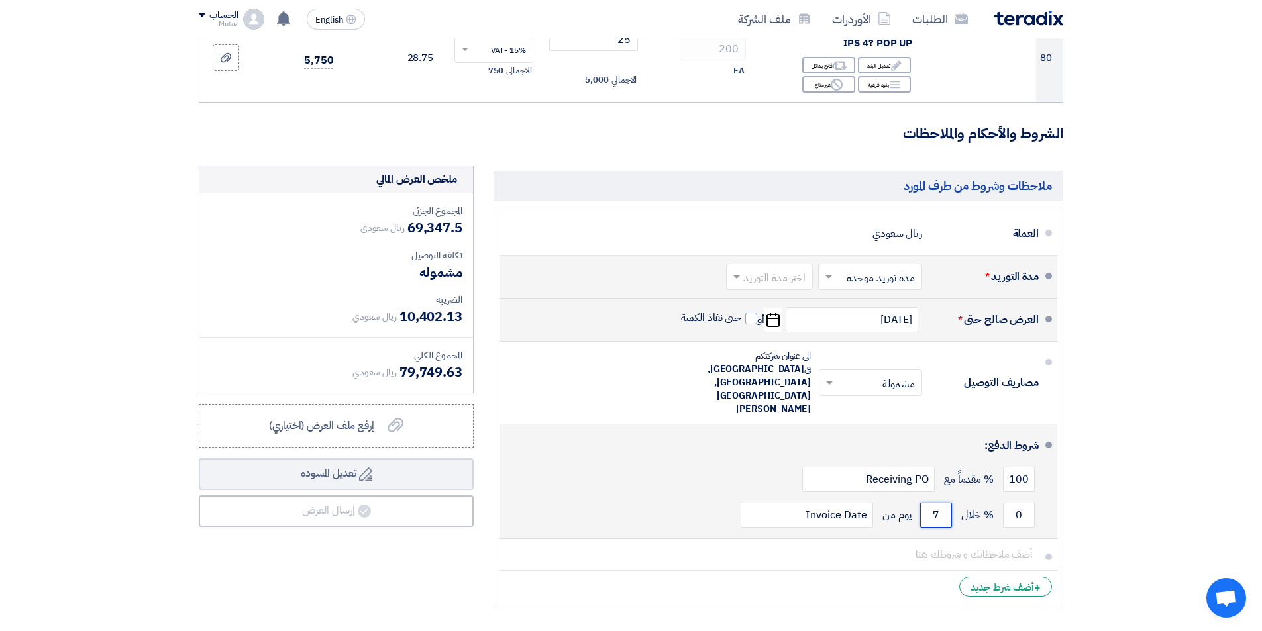
click at [929, 503] on input "7" at bounding box center [936, 515] width 32 height 25
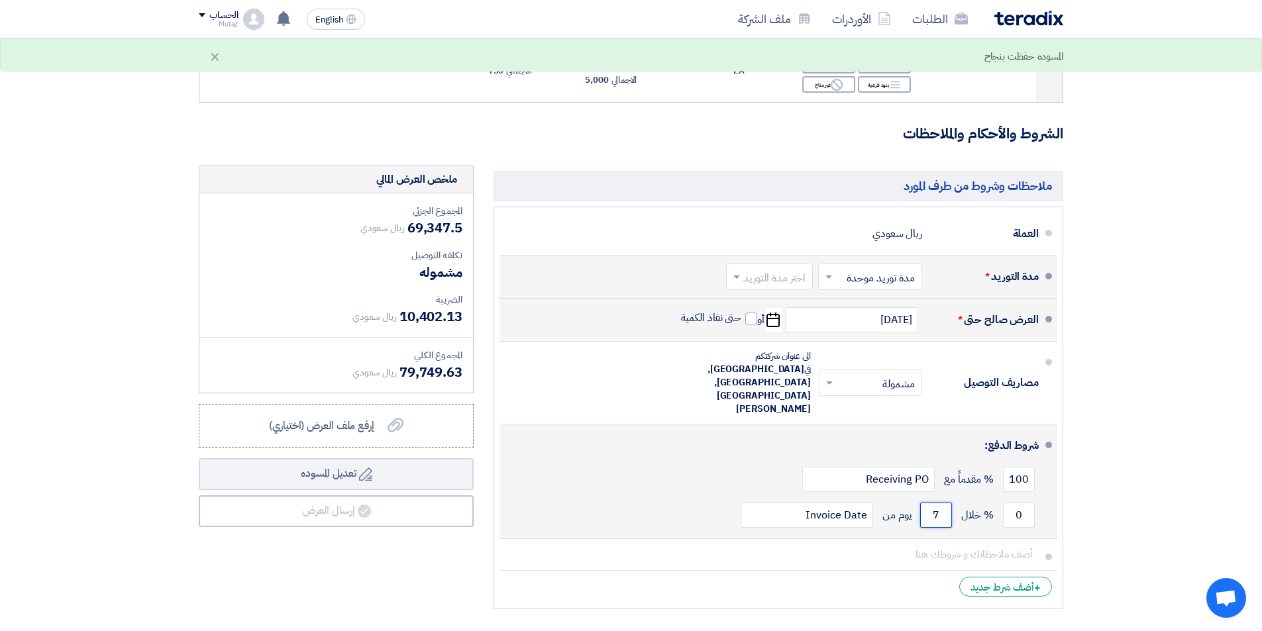
drag, startPoint x: 929, startPoint y: 449, endPoint x: 951, endPoint y: 444, distance: 22.4
click at [951, 503] on input "7" at bounding box center [936, 515] width 32 height 25
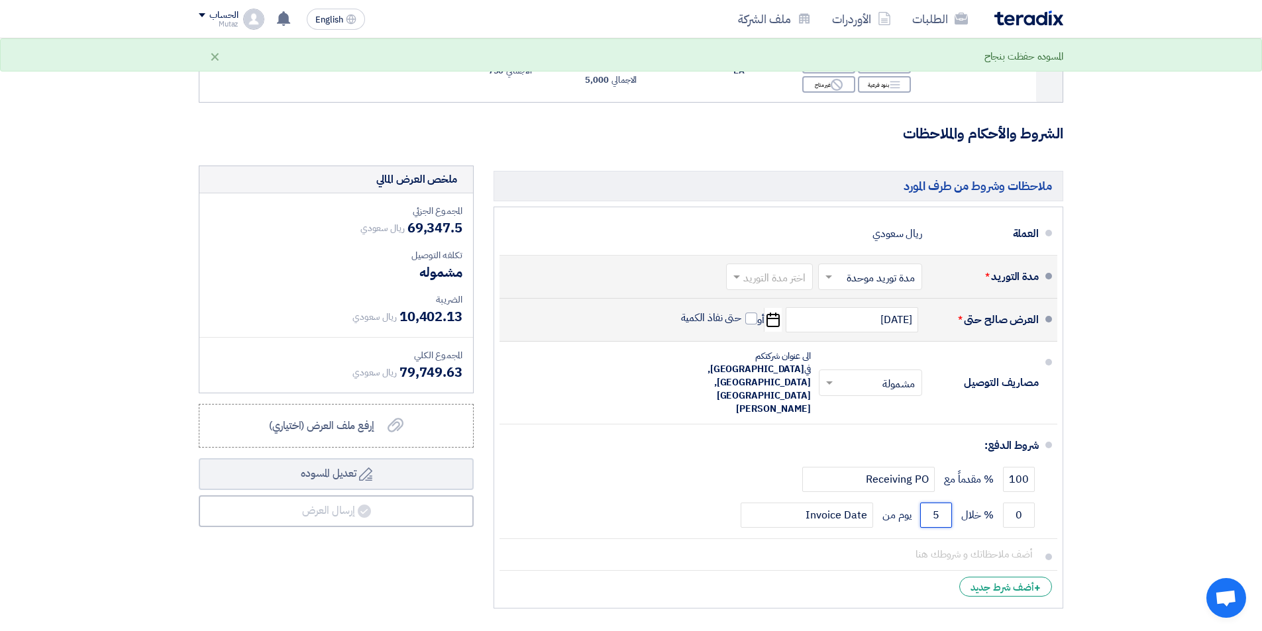
type input "5"
click at [711, 542] on div "ملاحظات وشروط من طرف المورد العملة ريال سعودي مدة التوريد * اختر مدة التوريد ×" at bounding box center [779, 390] width 590 height 449
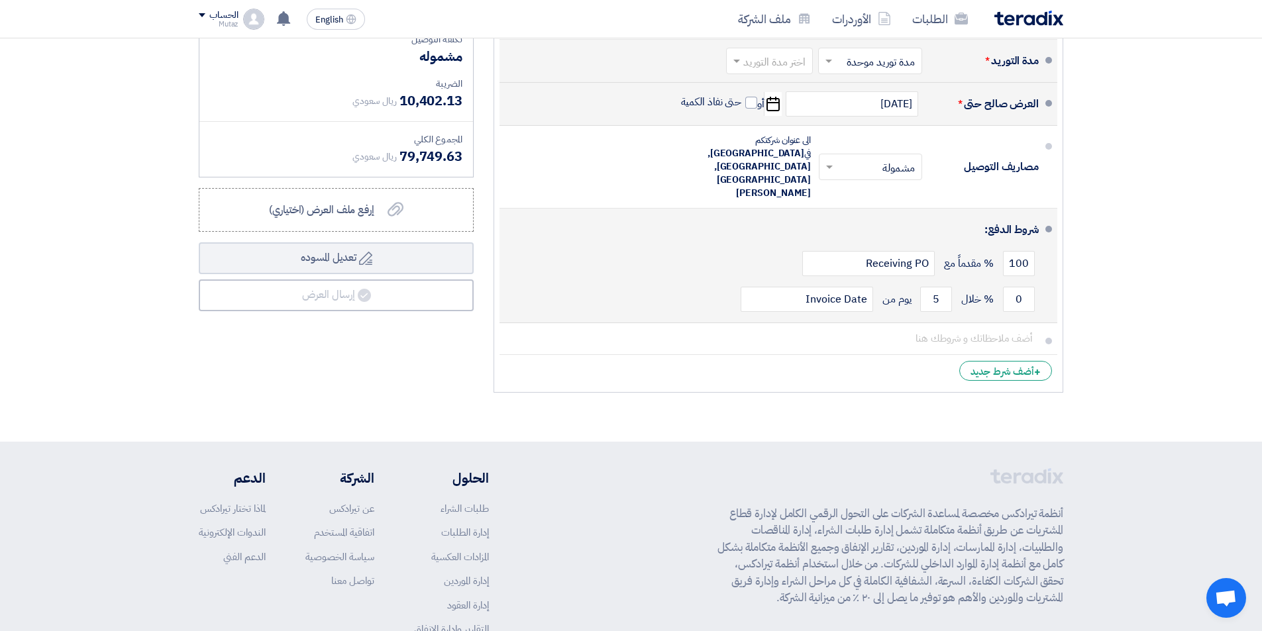
scroll to position [8875, 0]
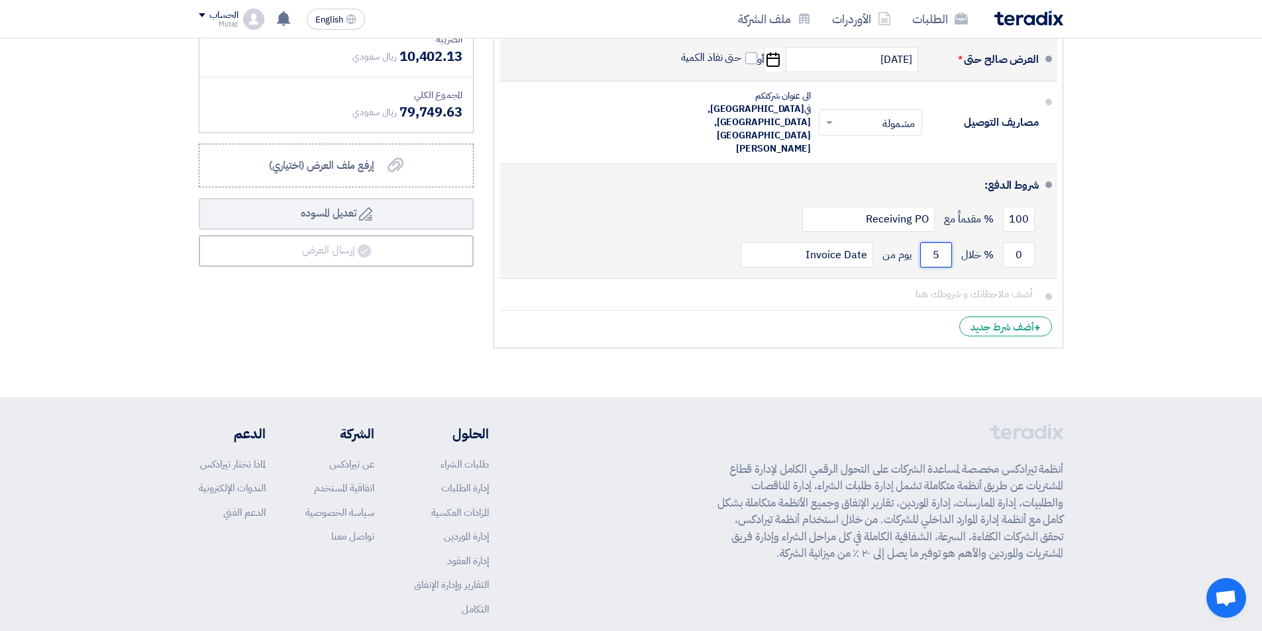
drag, startPoint x: 921, startPoint y: 190, endPoint x: 957, endPoint y: 178, distance: 38.1
click at [957, 237] on div "0 % خلال 5 يوم من Invoice Date" at bounding box center [774, 255] width 529 height 36
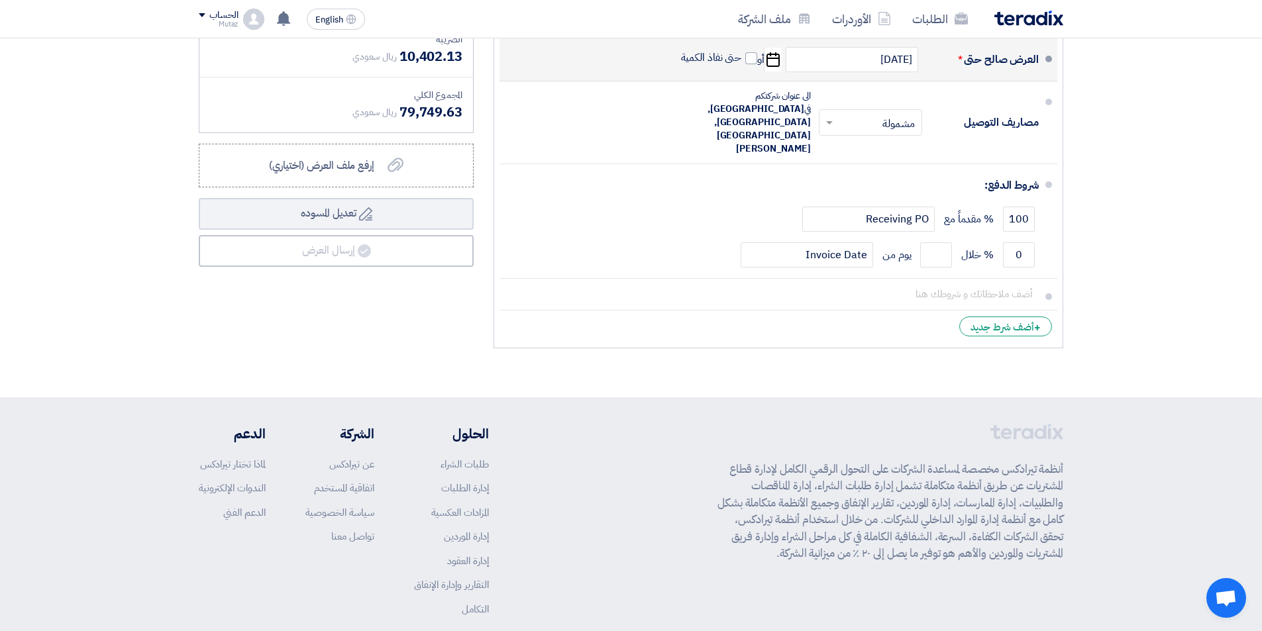
drag, startPoint x: 707, startPoint y: 256, endPoint x: 714, endPoint y: 265, distance: 10.9
click at [706, 311] on li "+ أضف شرط جديد" at bounding box center [779, 327] width 558 height 32
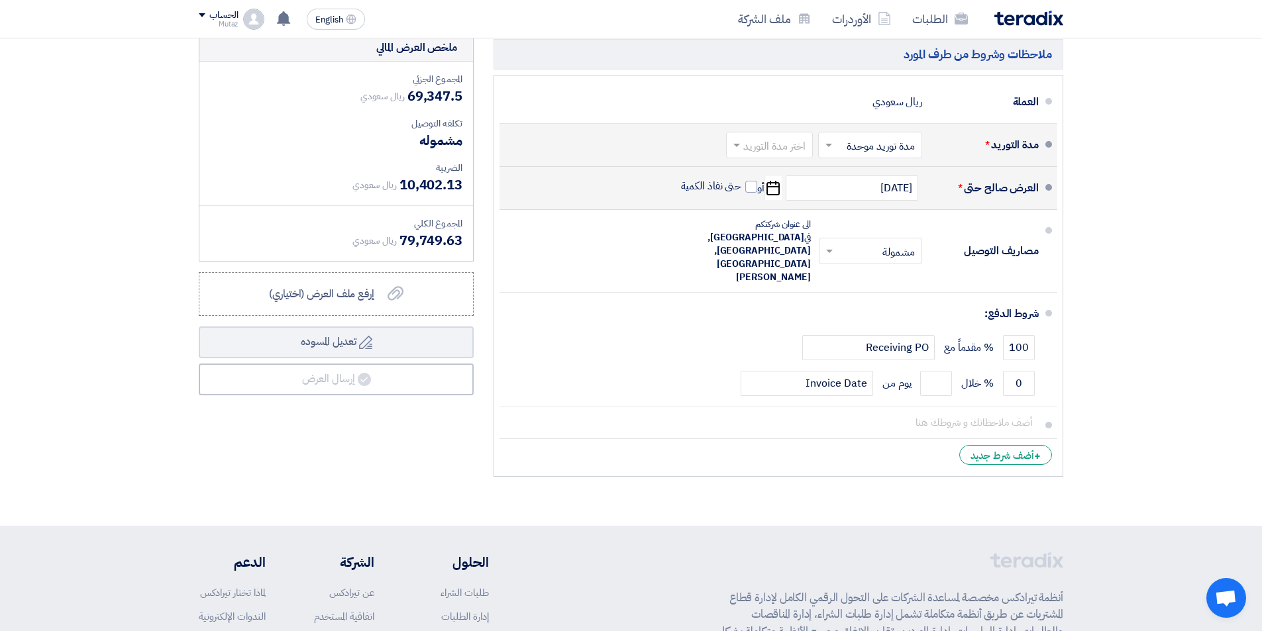
scroll to position [8742, 0]
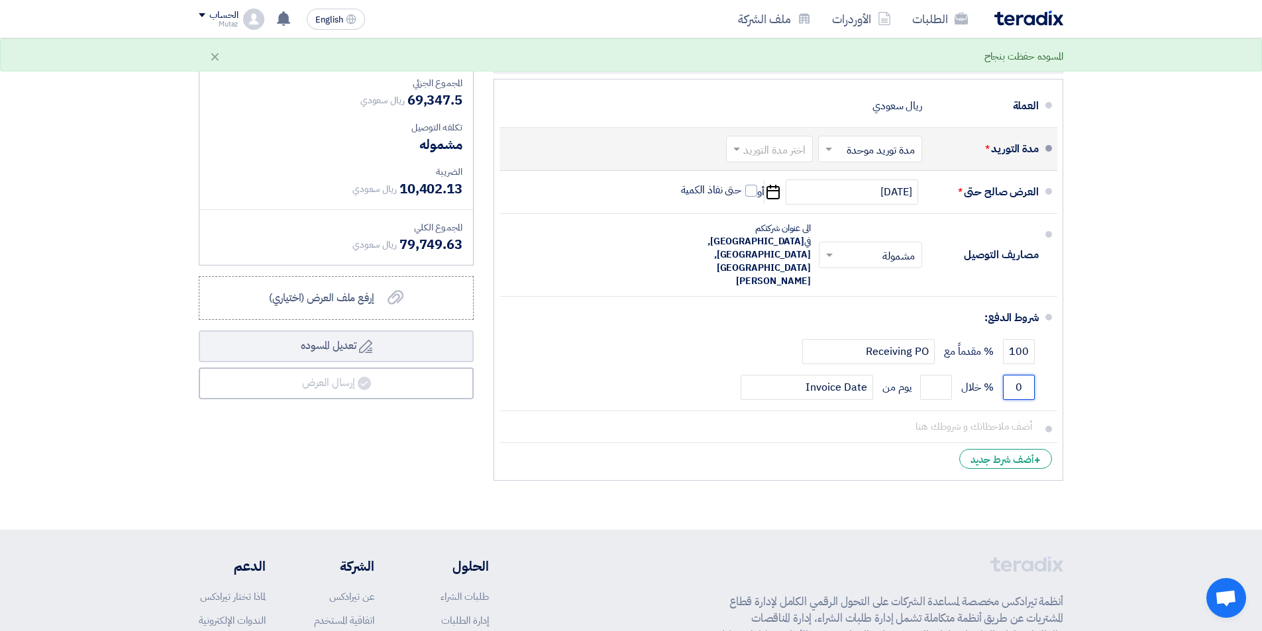
drag, startPoint x: 1004, startPoint y: 318, endPoint x: 1069, endPoint y: 315, distance: 65.7
click at [1069, 315] on div "ملاحظات وشروط من طرف المورد العملة ريال سعودي مدة التوريد * اختر مدة التوريد ×" at bounding box center [779, 262] width 590 height 449
drag, startPoint x: 1005, startPoint y: 283, endPoint x: 1065, endPoint y: 280, distance: 61.0
click at [1065, 280] on div "ملاحظات وشروط من طرف المورد العملة ريال سعودي مدة التوريد * اختر مدة التوريد ×" at bounding box center [779, 262] width 590 height 449
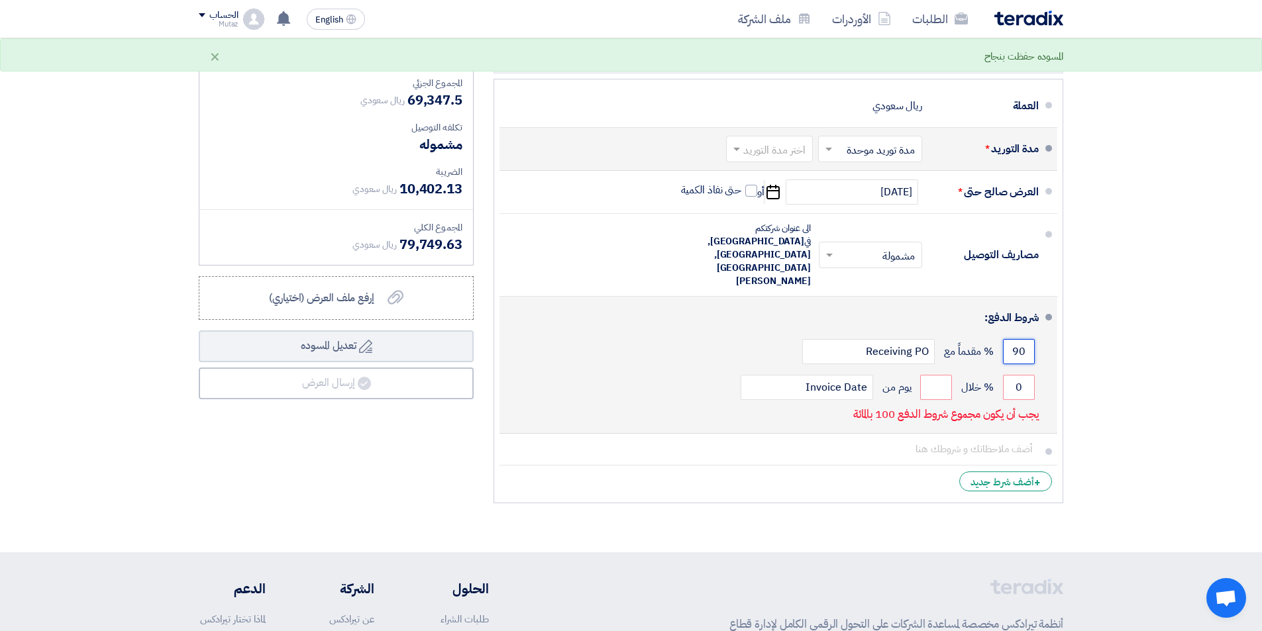
type input "90"
drag, startPoint x: 1001, startPoint y: 318, endPoint x: 1049, endPoint y: 315, distance: 47.8
click at [1050, 315] on li "شروط الدفع: 90 % مقدماً مع Receiving PO 0 % خلال Invoice Date" at bounding box center [779, 365] width 558 height 137
type input "10"
click at [932, 375] on input "number" at bounding box center [936, 387] width 32 height 25
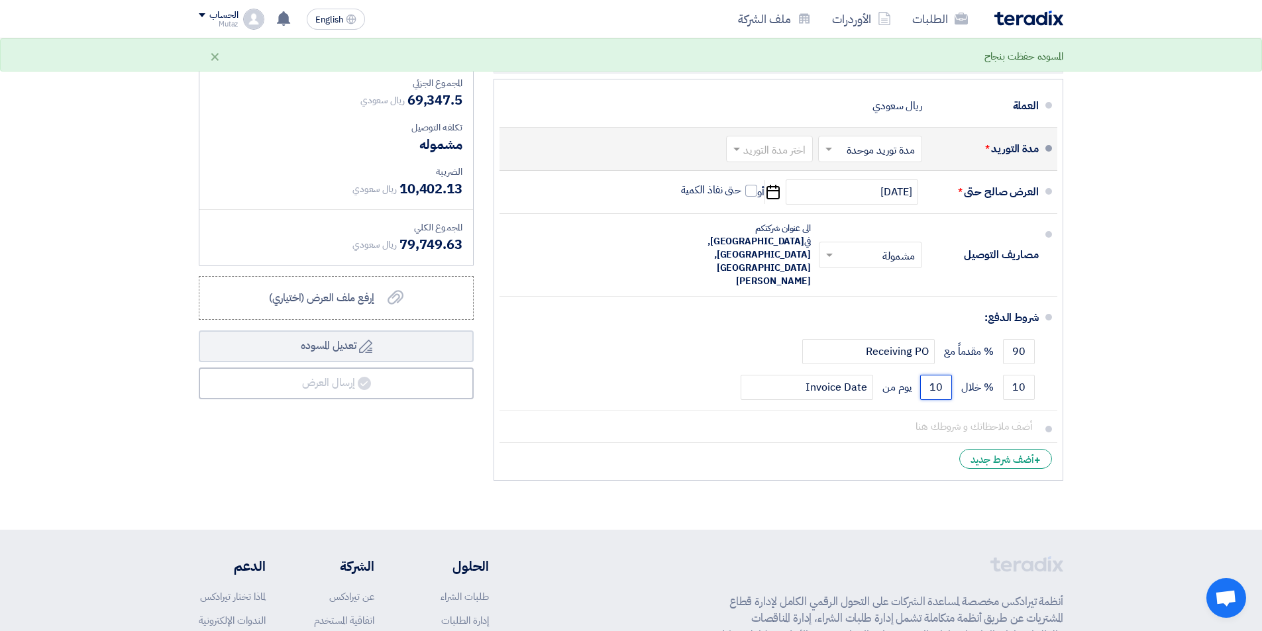
type input "10"
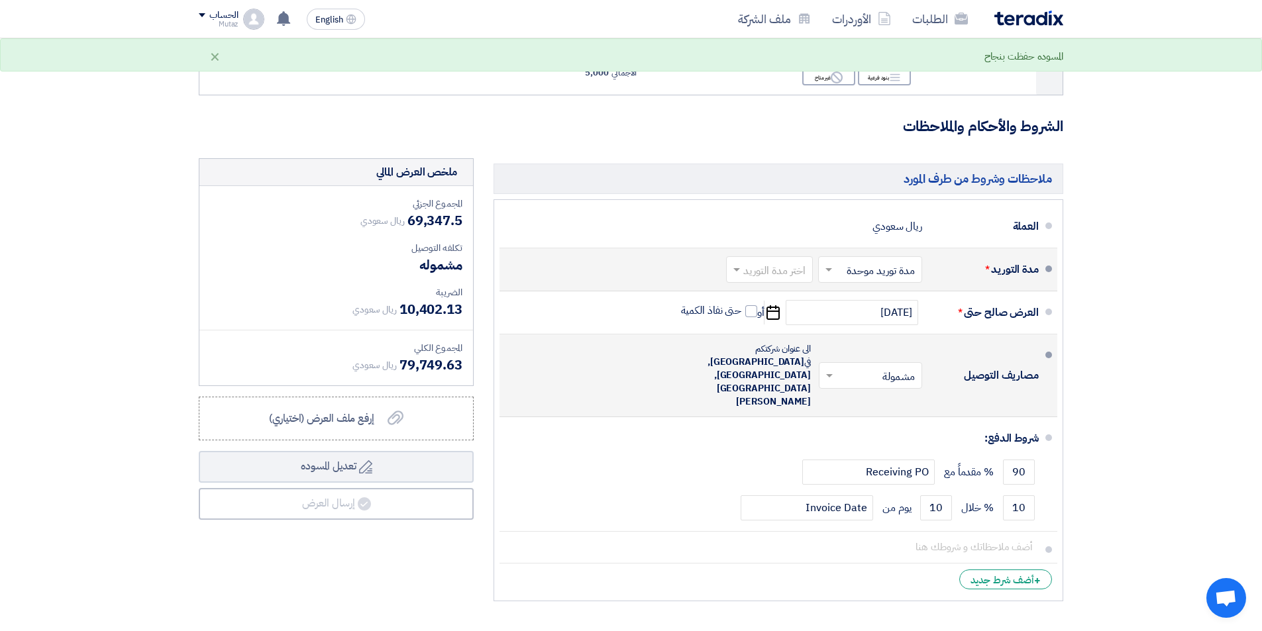
scroll to position [8609, 0]
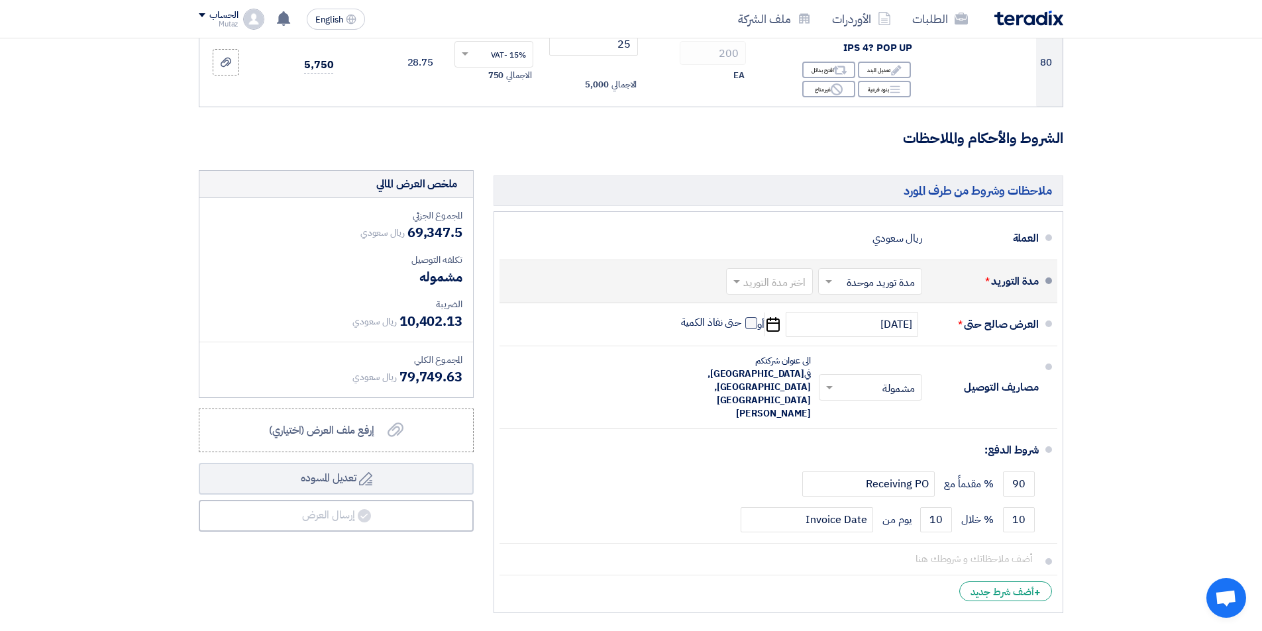
click at [753, 317] on span at bounding box center [751, 323] width 12 height 12
click at [742, 316] on input "حتى نفاذ الكمية" at bounding box center [711, 328] width 64 height 25
checkbox input "true"
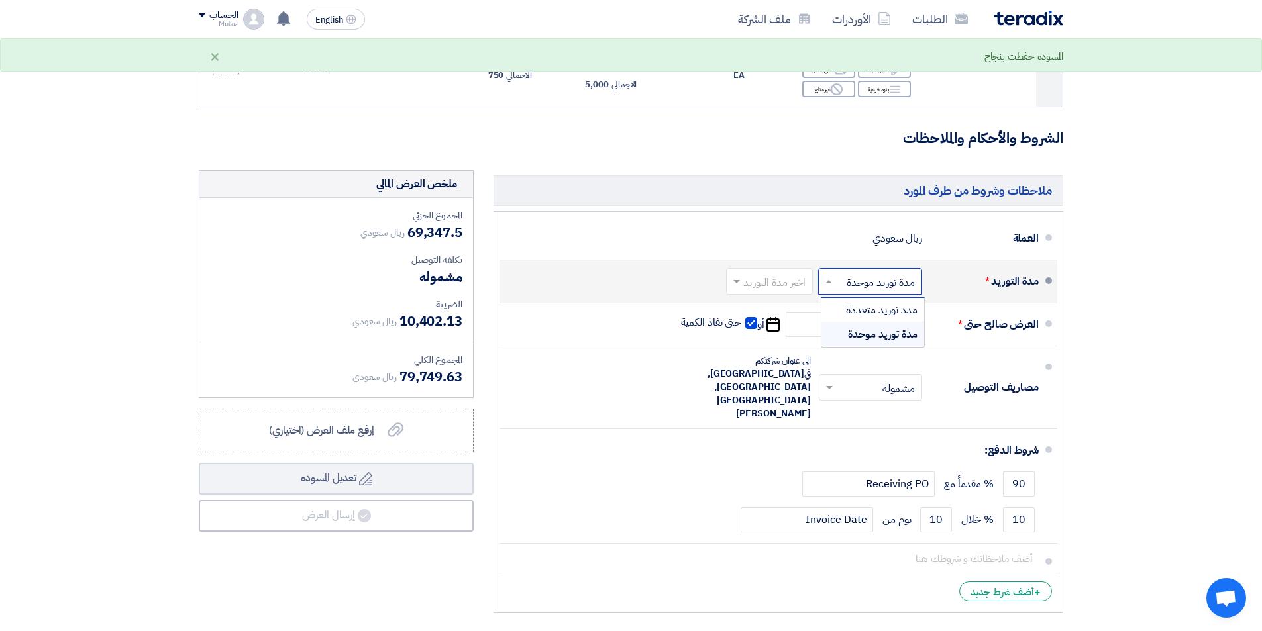
click at [836, 275] on span at bounding box center [827, 281] width 17 height 13
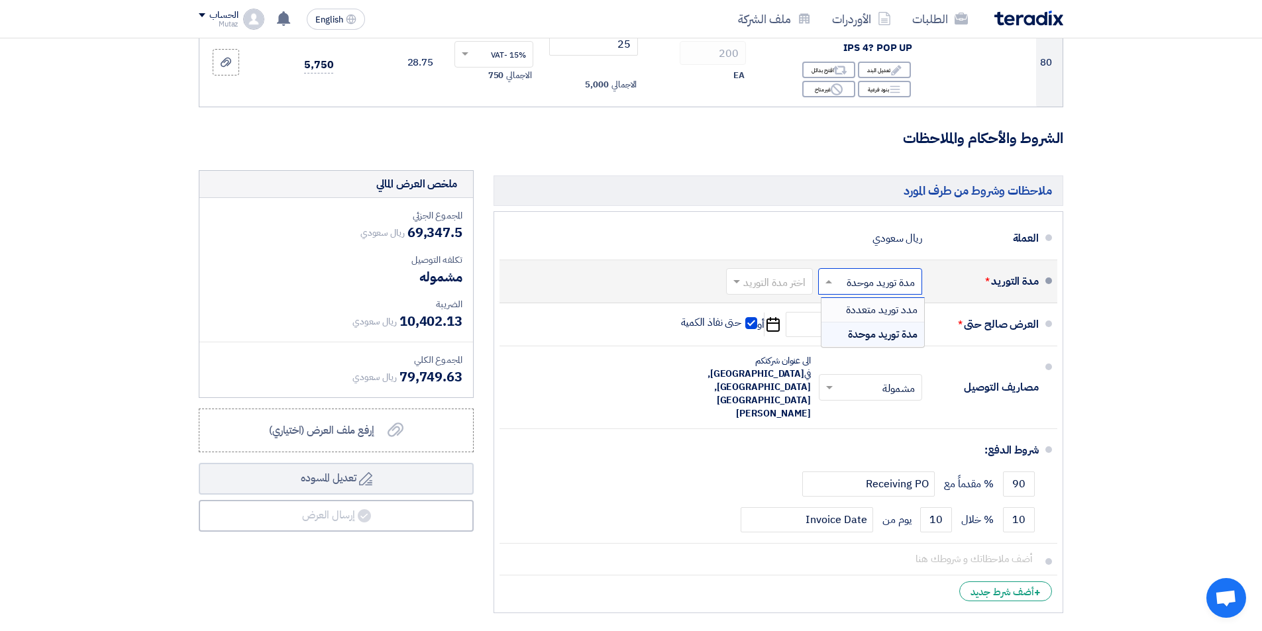
click at [857, 298] on div "مدد توريد متعددة" at bounding box center [873, 310] width 103 height 25
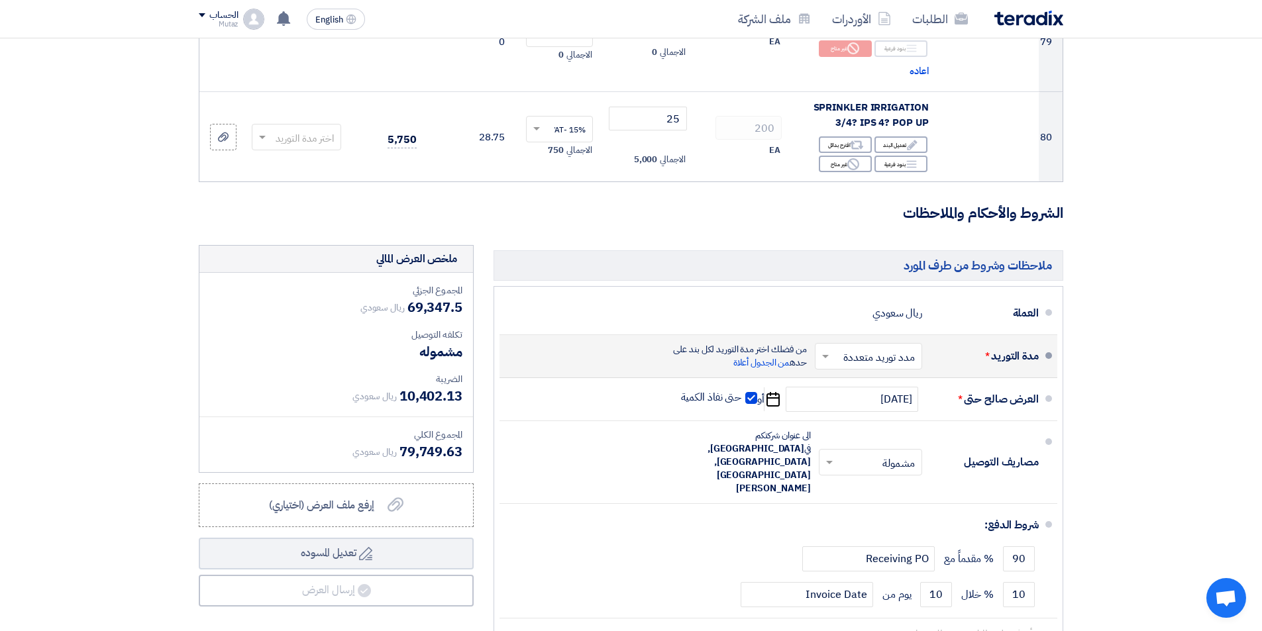
click at [851, 348] on input "text" at bounding box center [866, 357] width 101 height 19
click at [854, 398] on div "مدة توريد موحدة" at bounding box center [871, 410] width 106 height 24
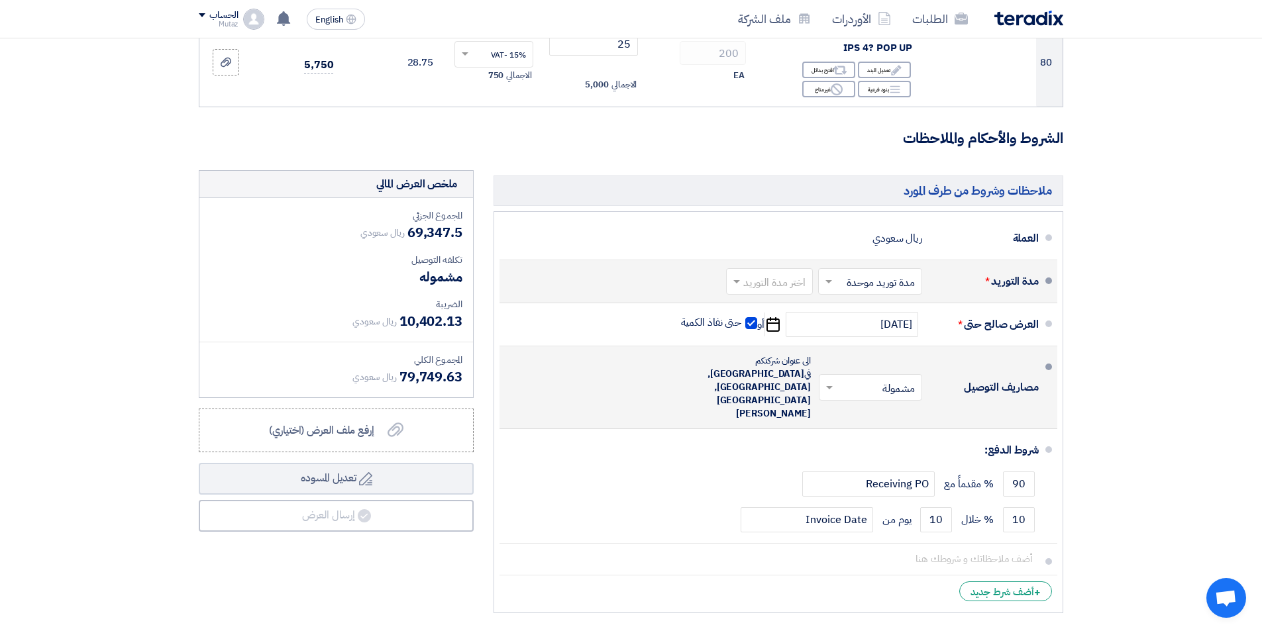
click at [834, 381] on span at bounding box center [828, 387] width 17 height 13
click at [861, 429] on div "غير مشمولة" at bounding box center [873, 441] width 102 height 24
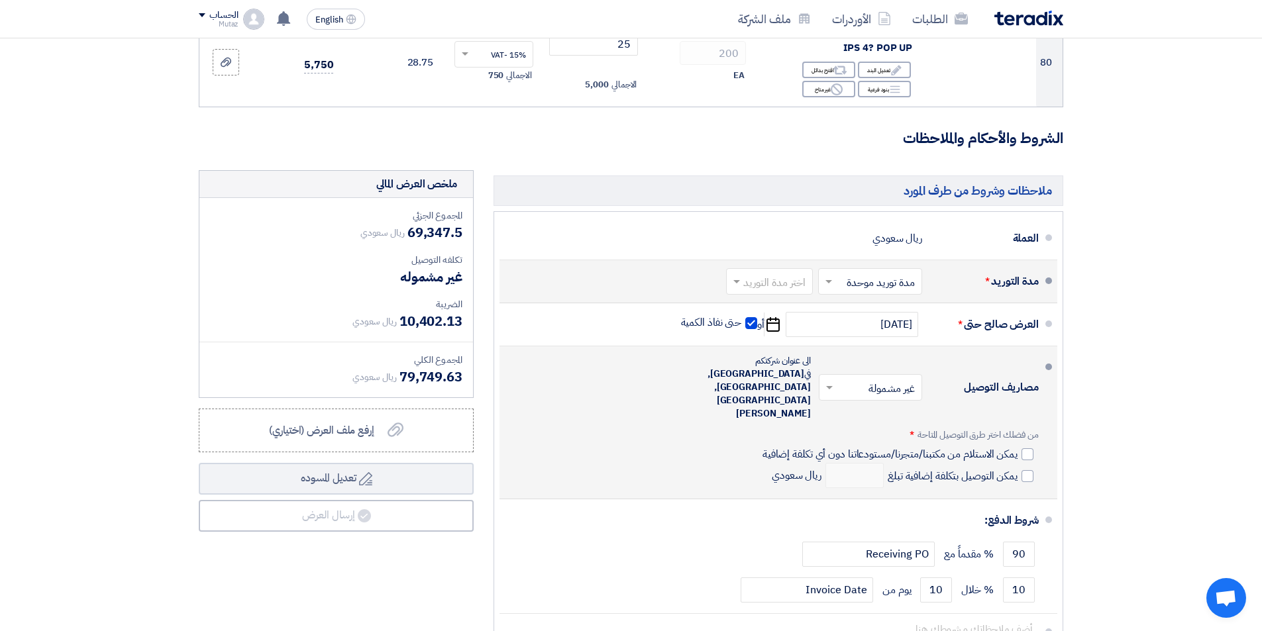
click at [859, 374] on div "× غير مشمولة ×" at bounding box center [870, 387] width 103 height 27
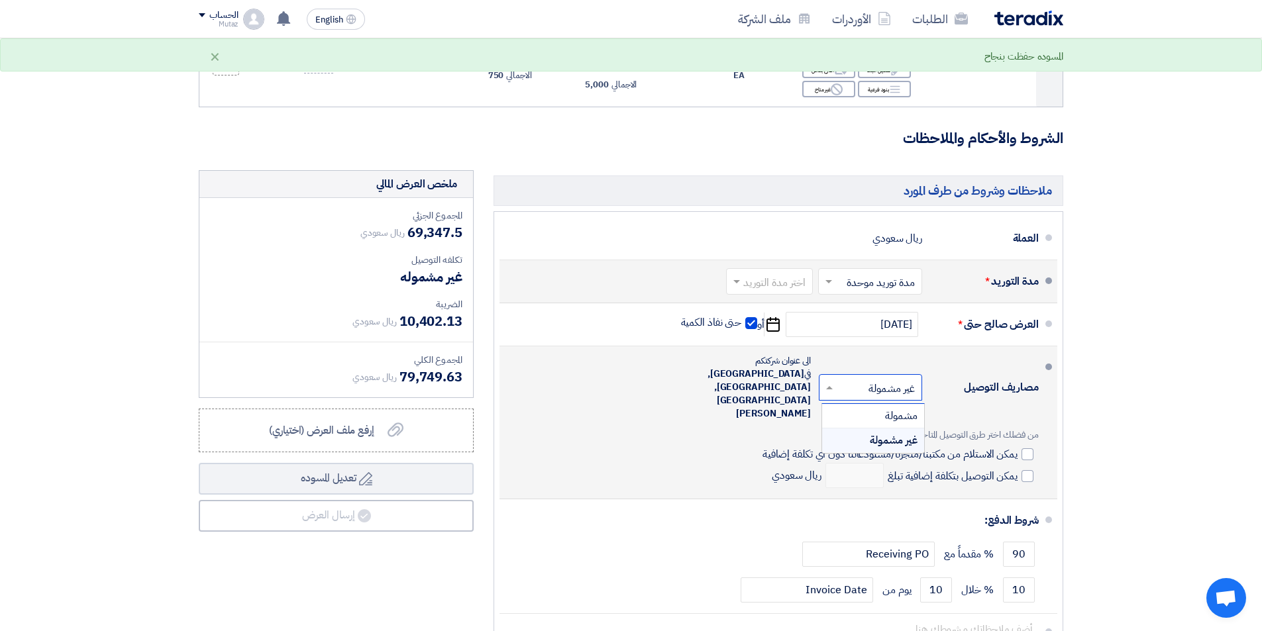
click at [881, 433] on span "غير مشمولة" at bounding box center [894, 441] width 48 height 16
click at [1024, 449] on div at bounding box center [1028, 455] width 12 height 12
click at [1018, 447] on input "يمكن الاستلام من مكتبنا/متجرنا/مستودعاتنا دون أي تكلفة إضافية" at bounding box center [889, 459] width 258 height 25
checkbox input "true"
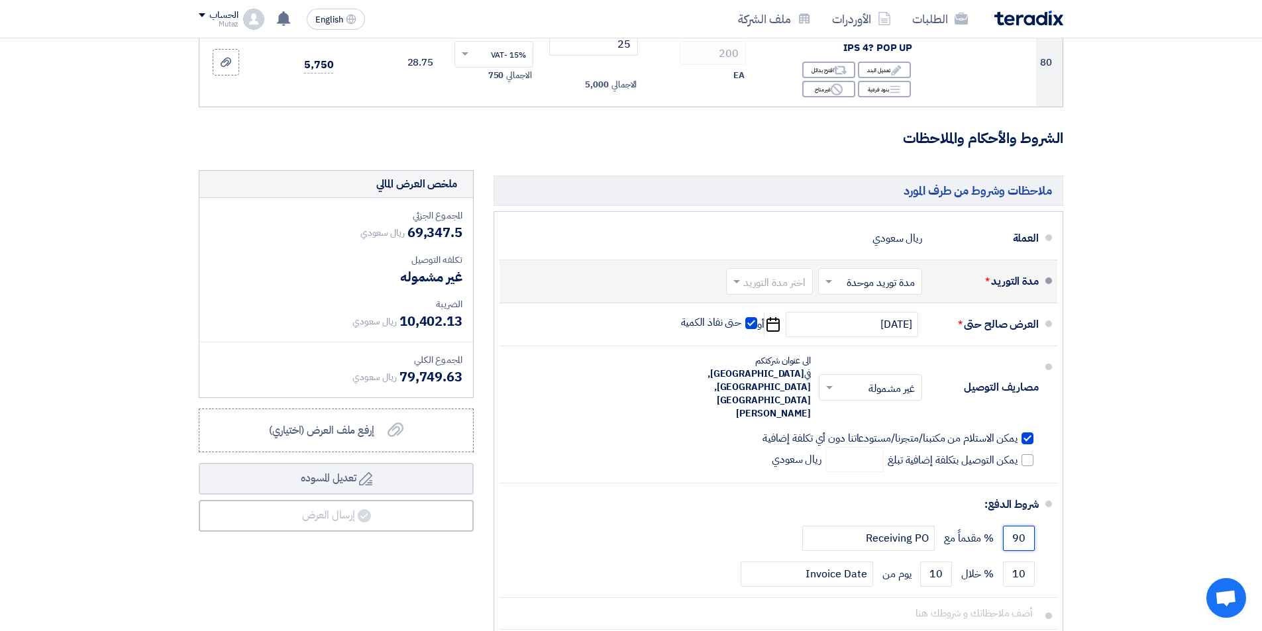
drag, startPoint x: 1012, startPoint y: 469, endPoint x: 1127, endPoint y: 457, distance: 115.9
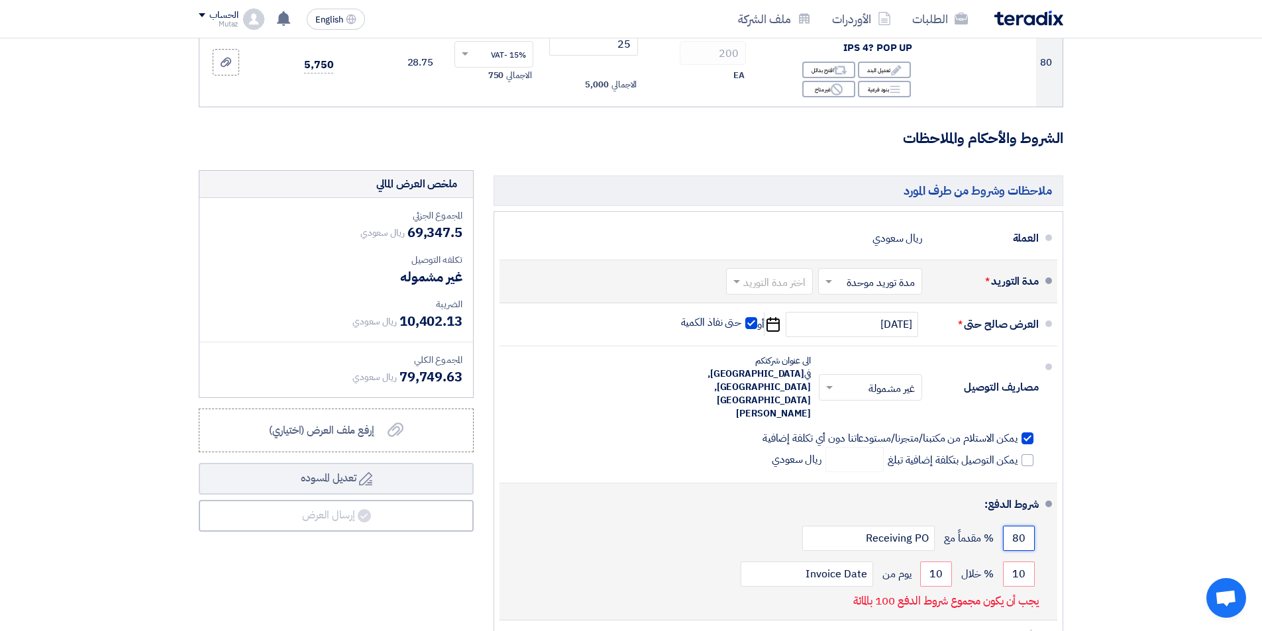
type input "80"
drag, startPoint x: 1001, startPoint y: 496, endPoint x: 1040, endPoint y: 488, distance: 39.9
click at [1040, 488] on li "شروط الدفع: 80 % مقدماً مع Receiving PO 10 % خلال 10 Invoice Date" at bounding box center [779, 552] width 558 height 137
type input "20"
drag, startPoint x: 1009, startPoint y: 474, endPoint x: 1057, endPoint y: 456, distance: 51.0
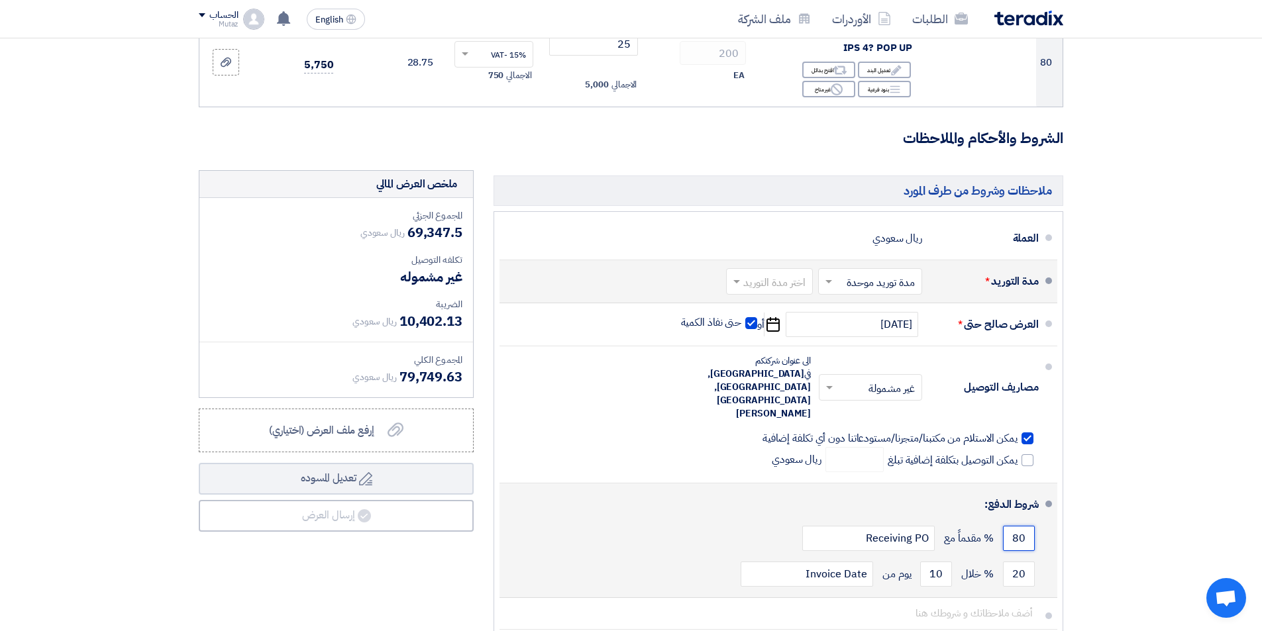
click at [1057, 484] on li "شروط الدفع: 80 % مقدماً مع Receiving PO 20 % خلال 10 Invoice Date" at bounding box center [779, 541] width 558 height 115
type input "50"
drag, startPoint x: 1012, startPoint y: 506, endPoint x: 1038, endPoint y: 502, distance: 26.1
click at [1038, 557] on div "20 % خلال 10 يوم من Invoice Date" at bounding box center [774, 575] width 529 height 36
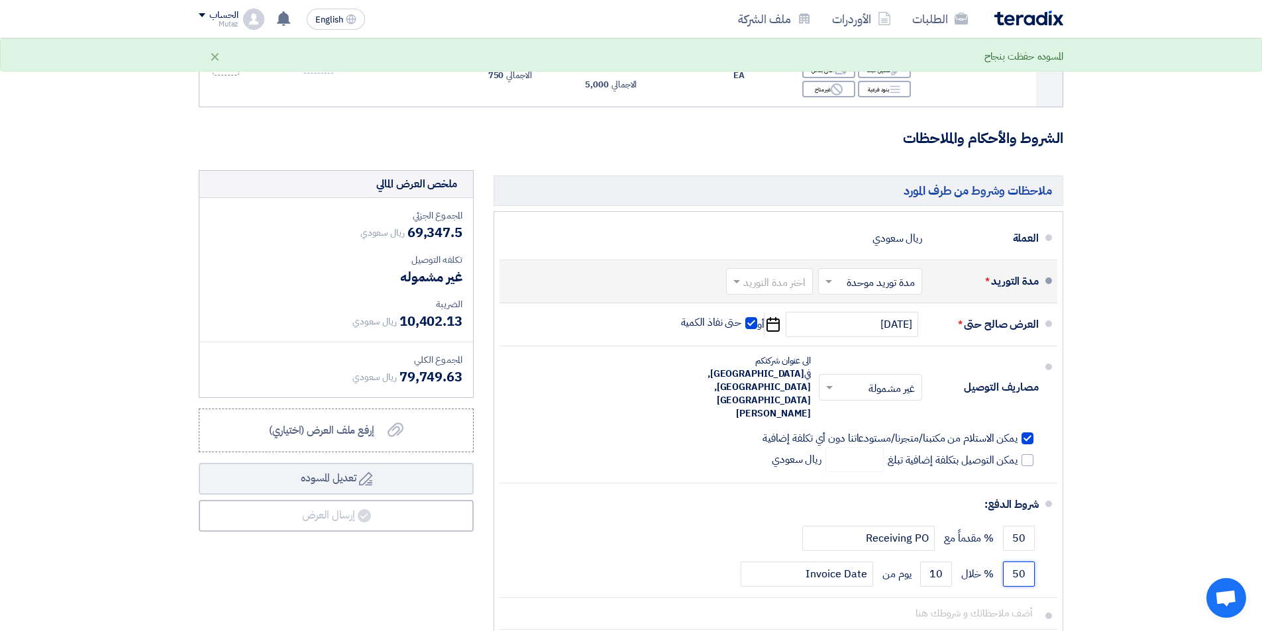
type input "50"
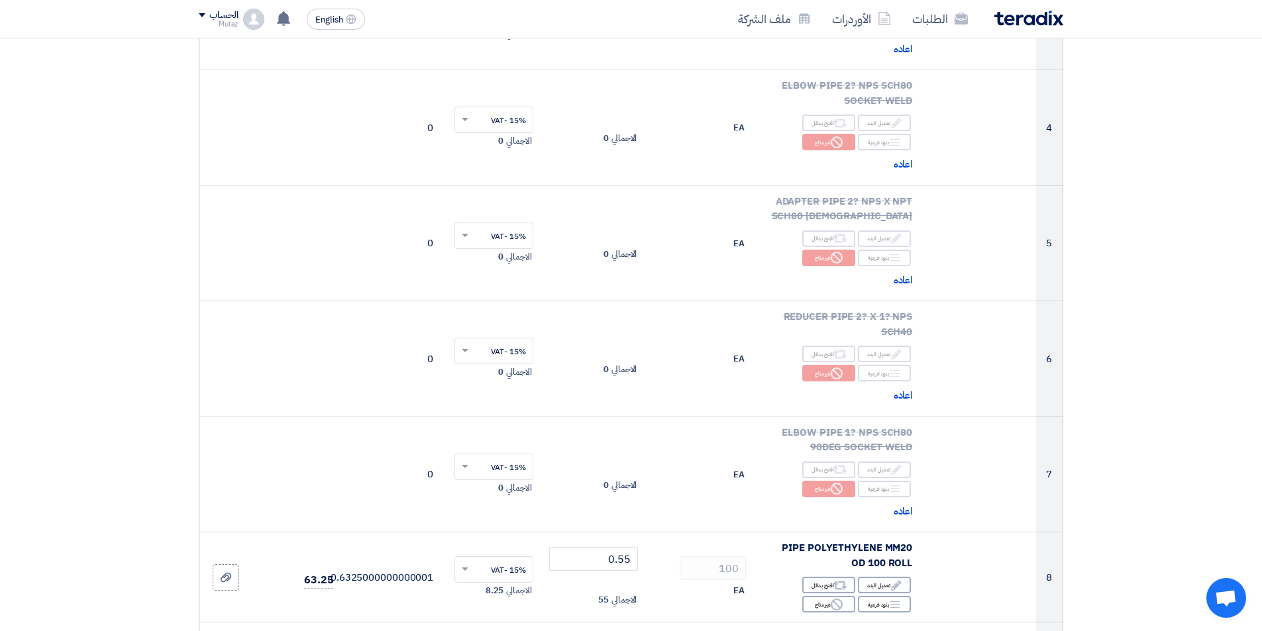
scroll to position [0, 0]
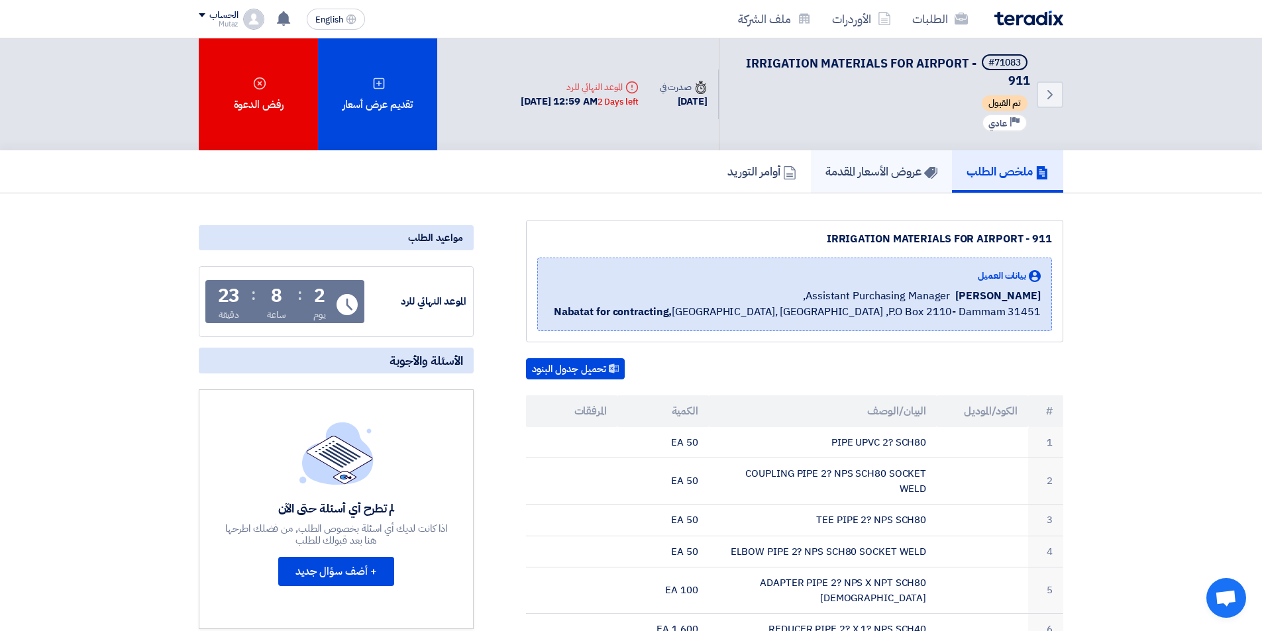
click at [912, 190] on link "عروض الأسعار المقدمة" at bounding box center [881, 171] width 141 height 42
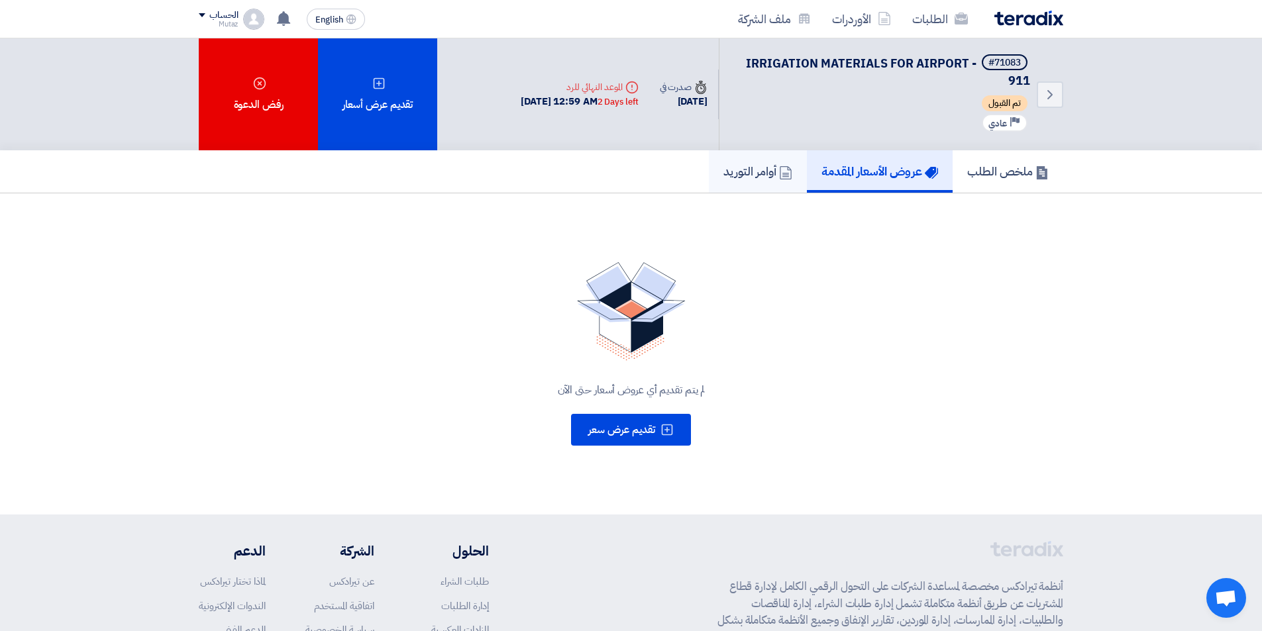
click at [757, 179] on h5 "أوامر التوريد" at bounding box center [758, 171] width 69 height 15
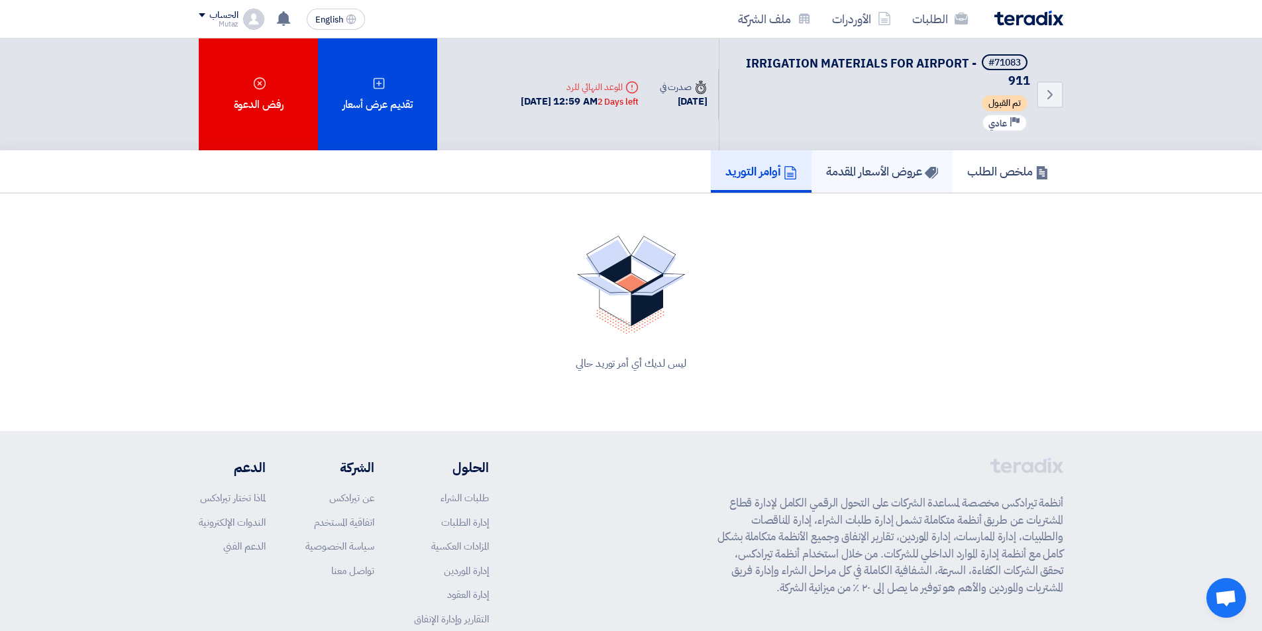
click at [948, 176] on link "عروض الأسعار المقدمة" at bounding box center [882, 171] width 141 height 42
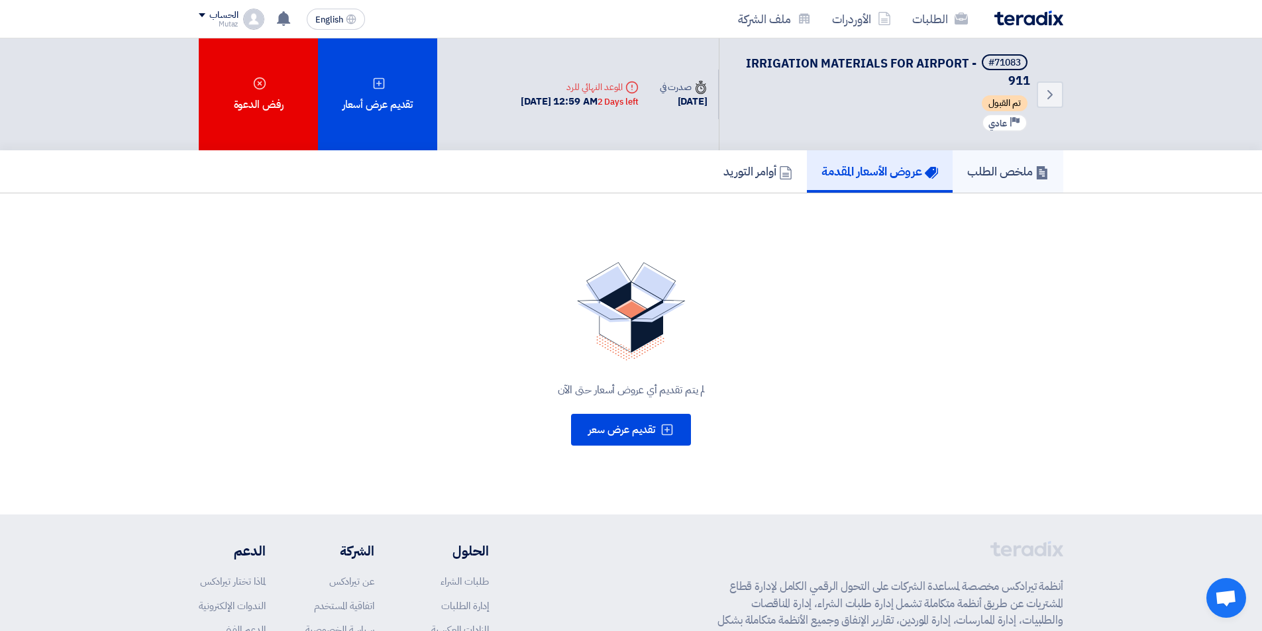
click at [991, 179] on h5 "ملخص الطلب" at bounding box center [1008, 171] width 82 height 15
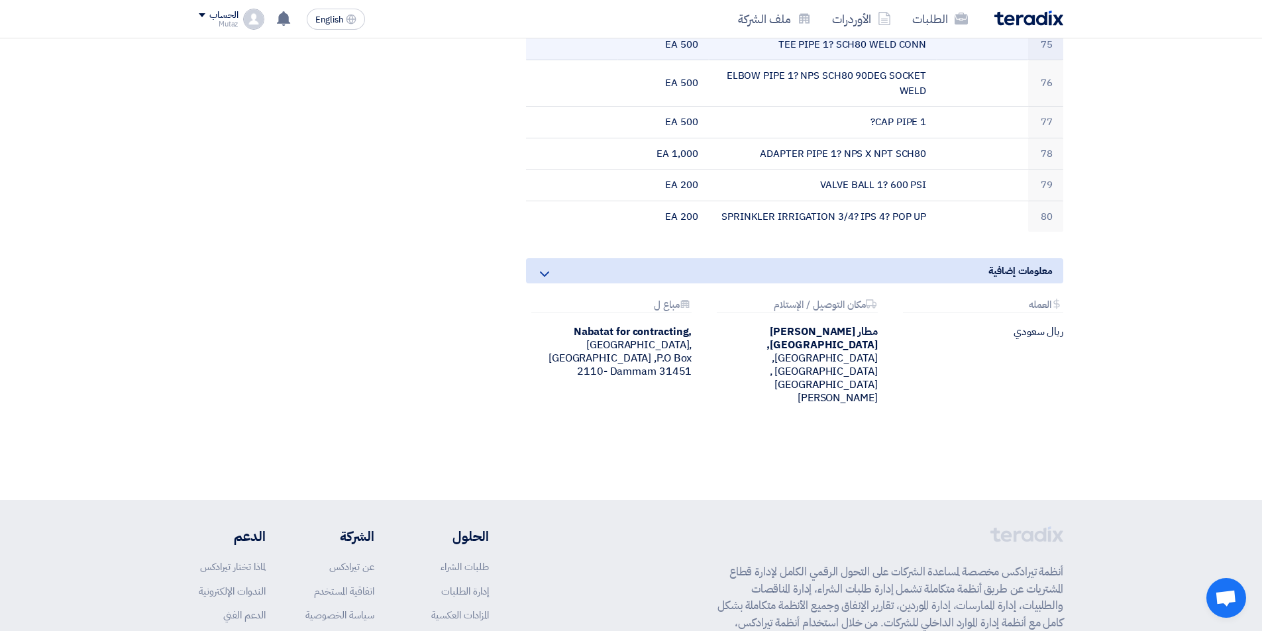
scroll to position [3069, 0]
